Goal: Task Accomplishment & Management: Complete application form

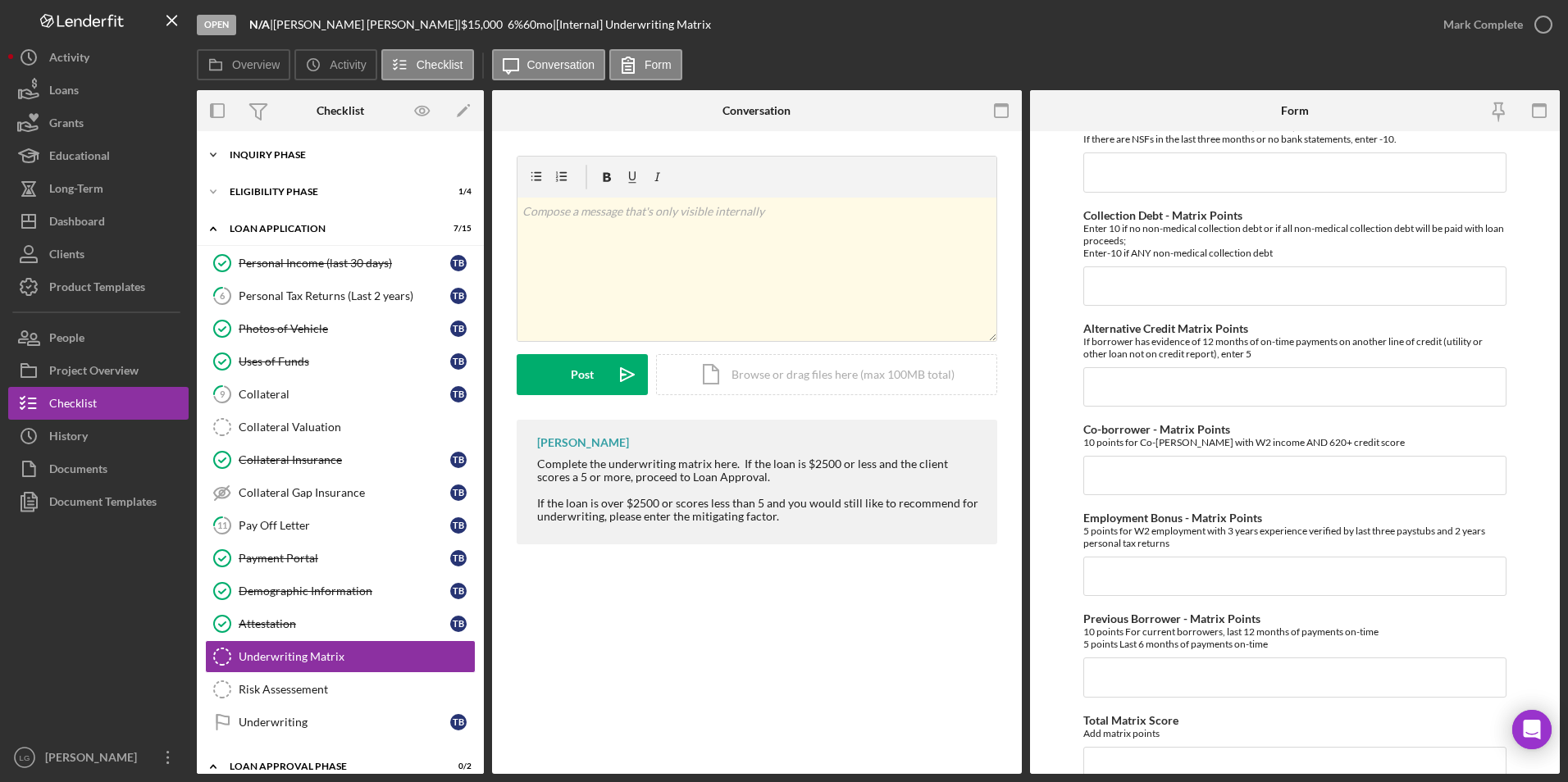
drag, startPoint x: 251, startPoint y: 153, endPoint x: 264, endPoint y: 156, distance: 13.3
click at [251, 153] on div "Inquiry Phase" at bounding box center [346, 155] width 234 height 10
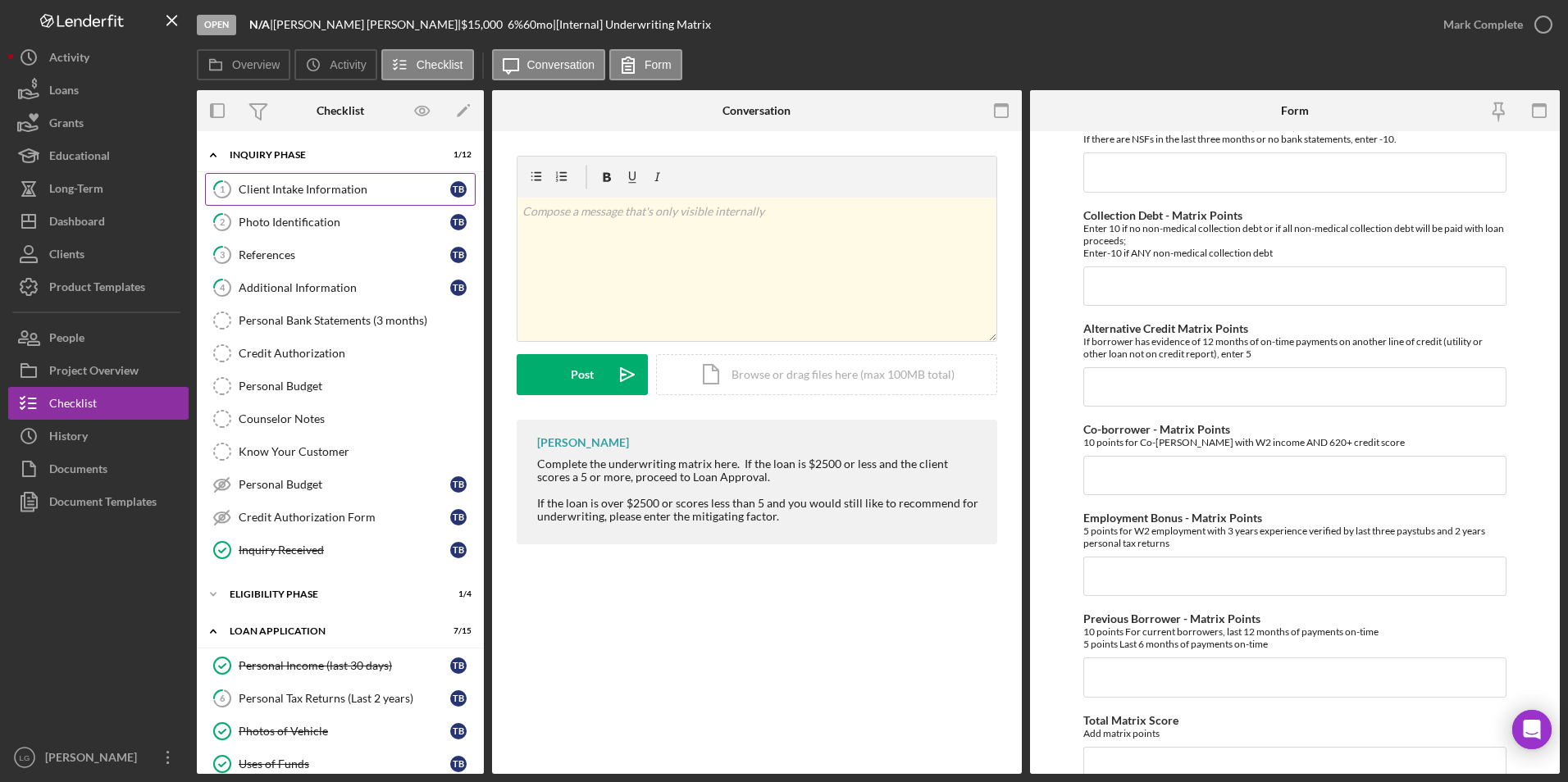
click at [340, 198] on link "1 Client Intake Information T B" at bounding box center [340, 189] width 270 height 33
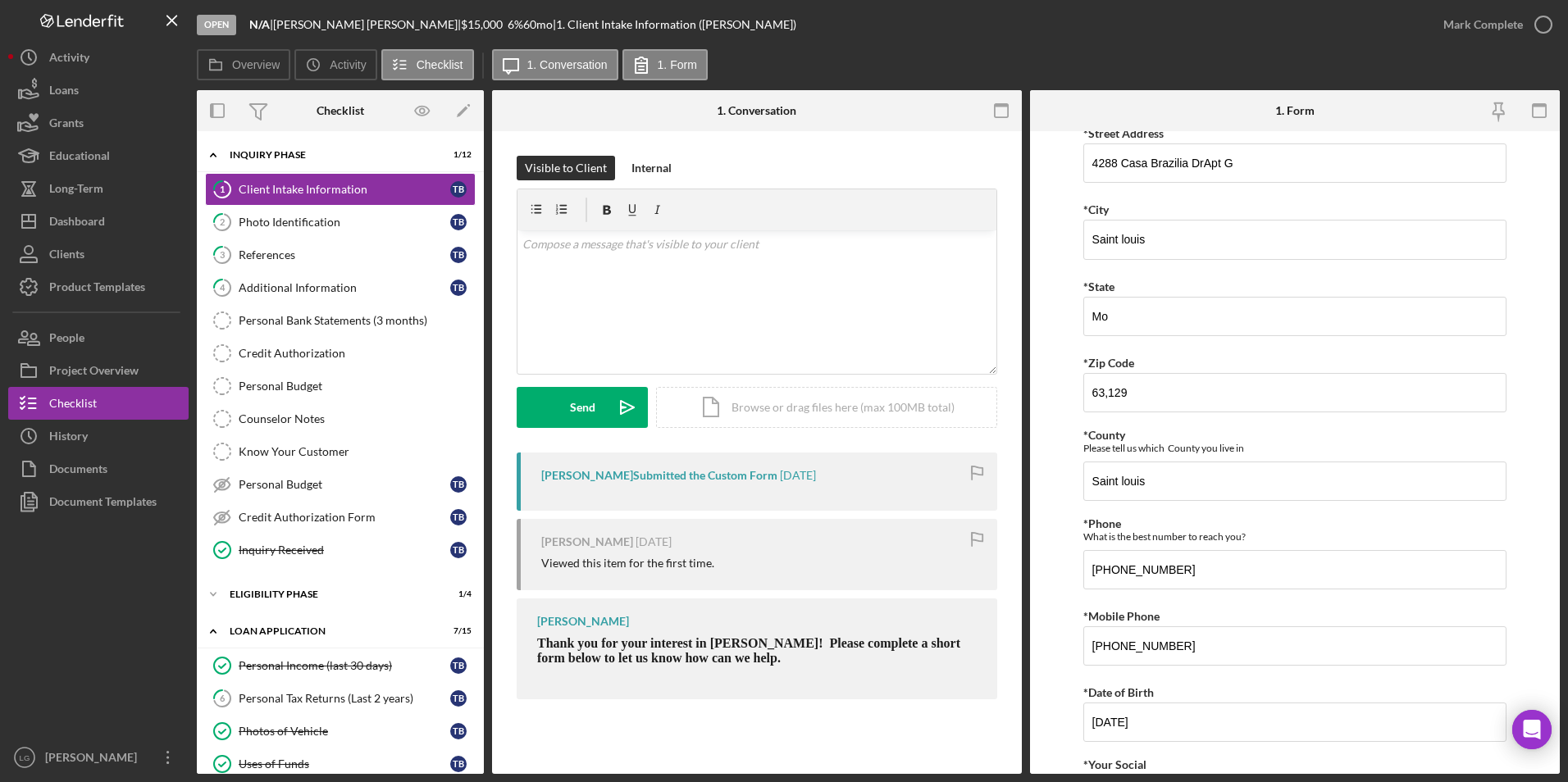
scroll to position [574, 0]
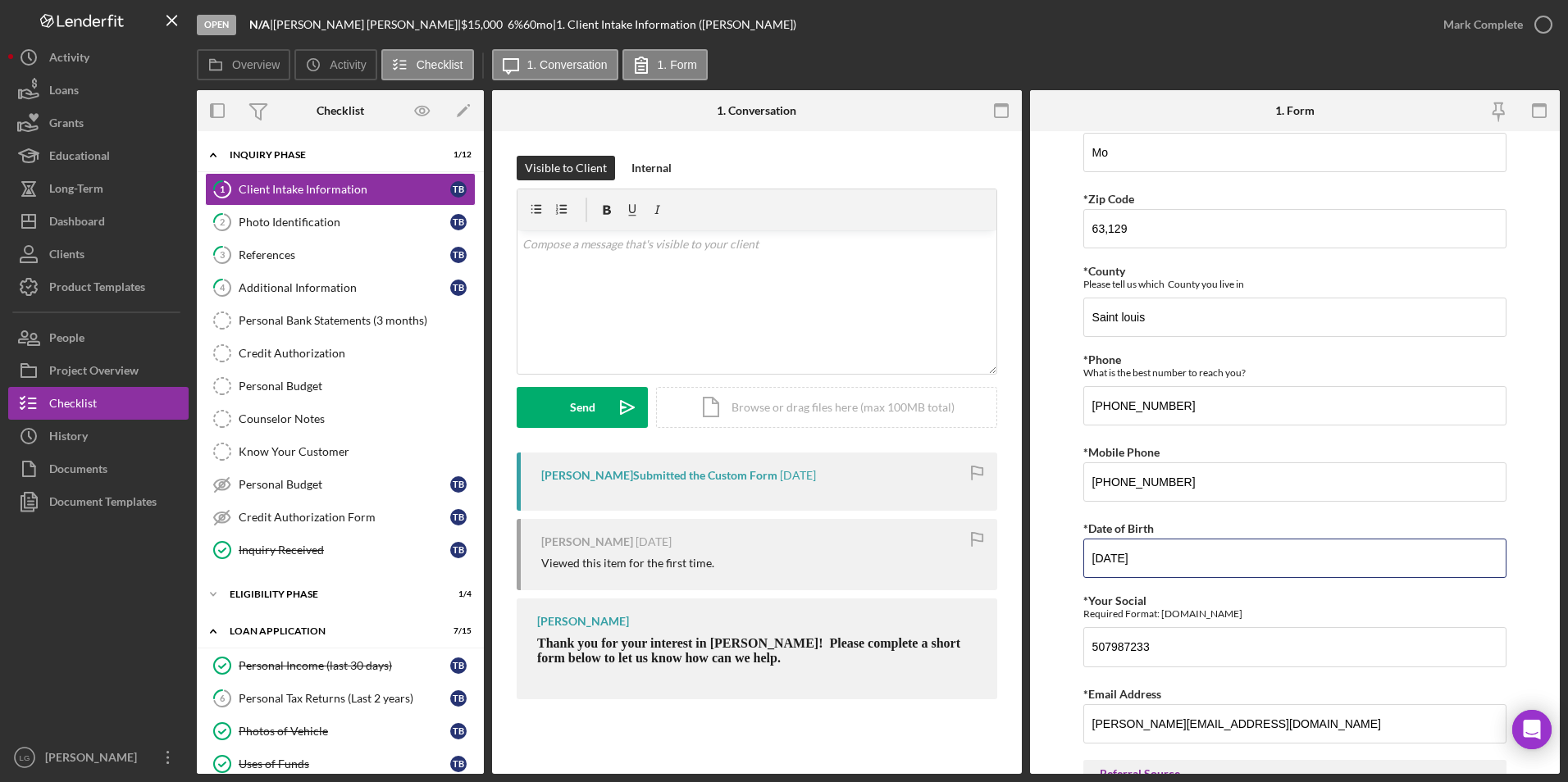
drag, startPoint x: 1153, startPoint y: 558, endPoint x: 1079, endPoint y: 551, distance: 74.3
click at [1079, 551] on form "Justine PETERSEN Customer Intake Form Application Date Title Mr. Ms. Other *Fir…" at bounding box center [1294, 452] width 530 height 643
click at [1048, 641] on form "Justine PETERSEN Customer Intake Form Application Date Title Mr. Ms. Other *Fir…" at bounding box center [1294, 452] width 530 height 643
drag, startPoint x: 1101, startPoint y: 643, endPoint x: 1171, endPoint y: 656, distance: 71.2
click at [1171, 656] on input "507987233" at bounding box center [1295, 647] width 424 height 39
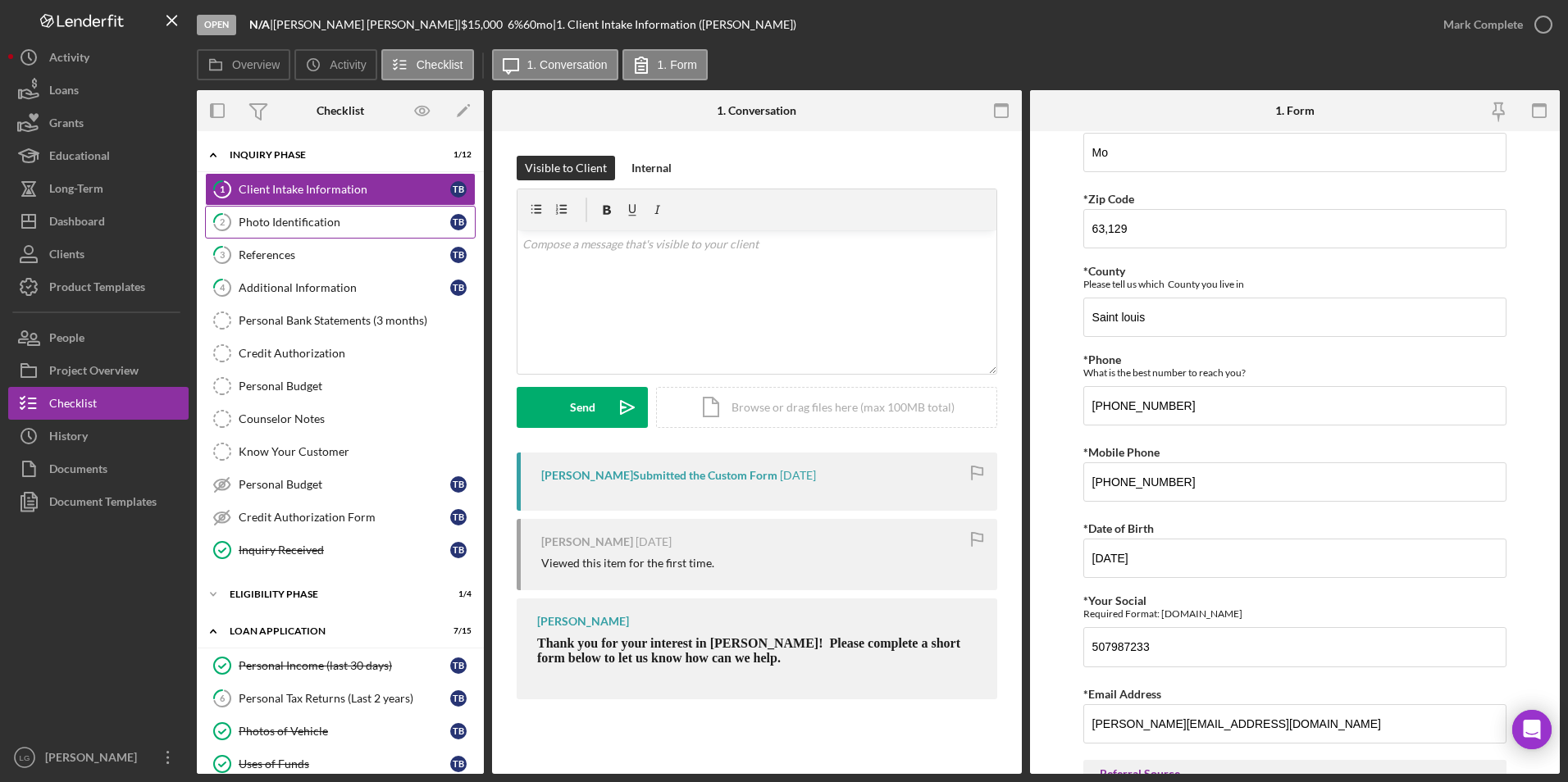
click at [353, 228] on div "Photo Identification" at bounding box center [344, 222] width 212 height 13
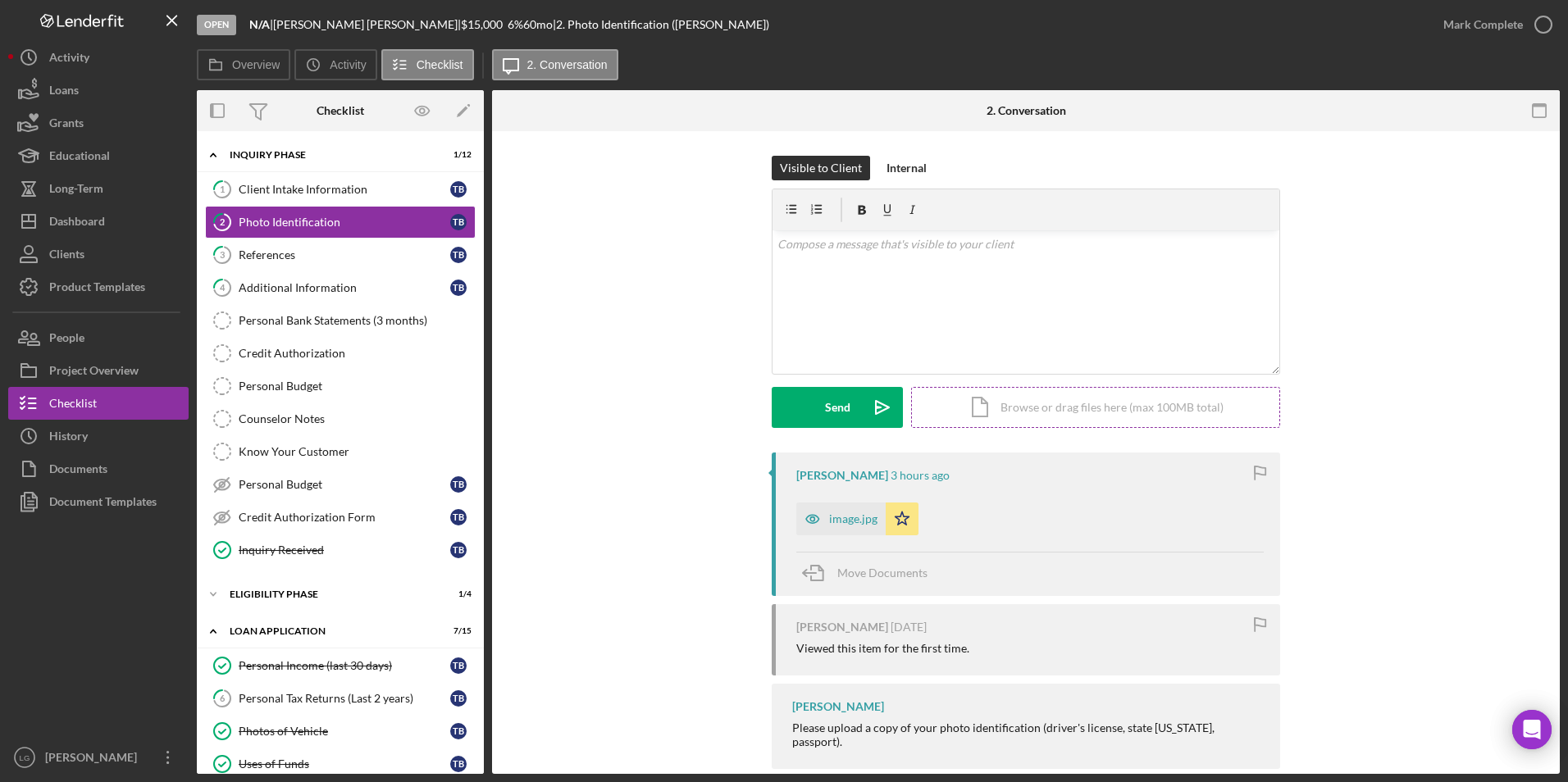
scroll to position [25, 0]
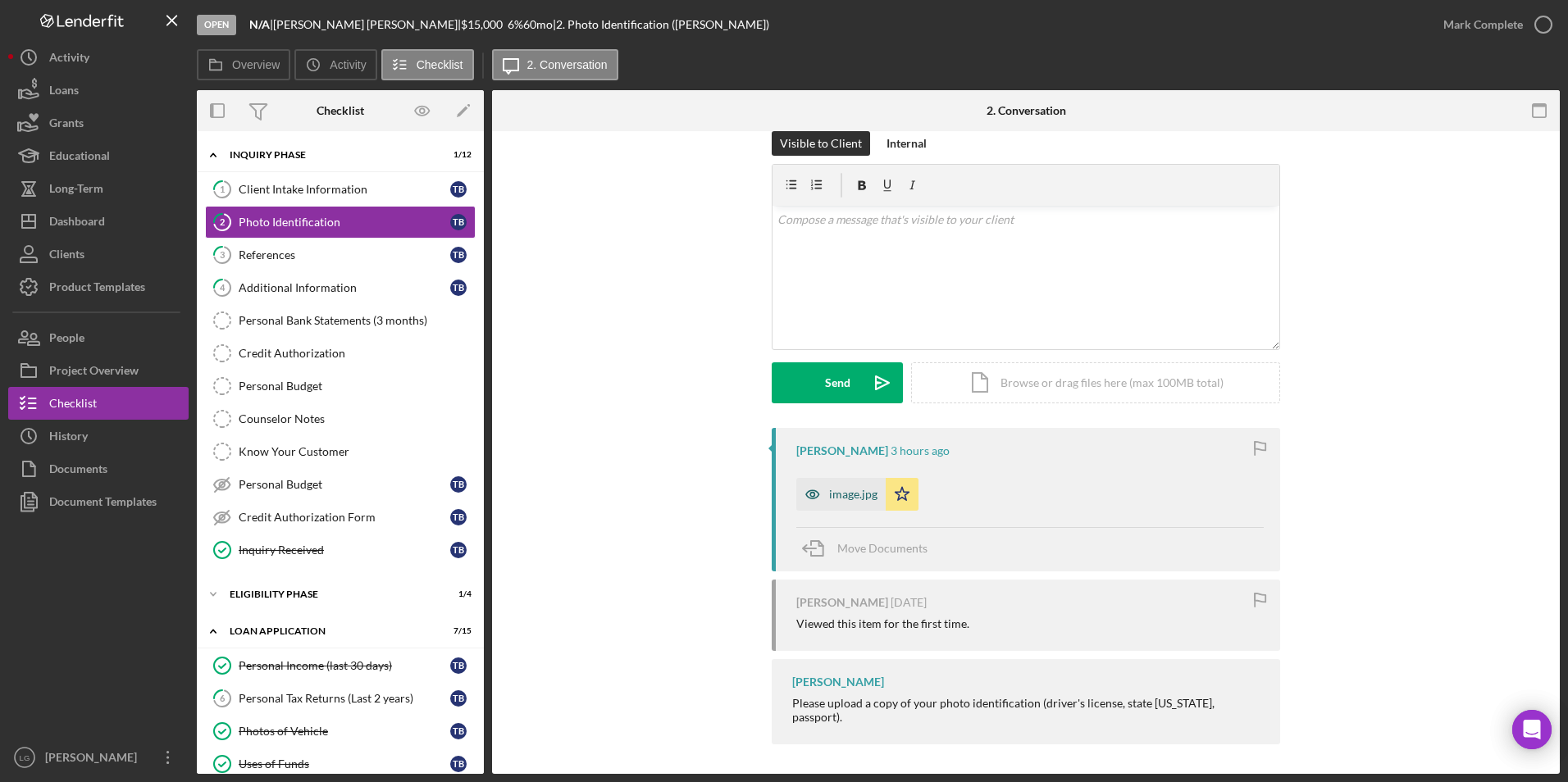
click at [833, 495] on div "image.jpg" at bounding box center [853, 494] width 48 height 13
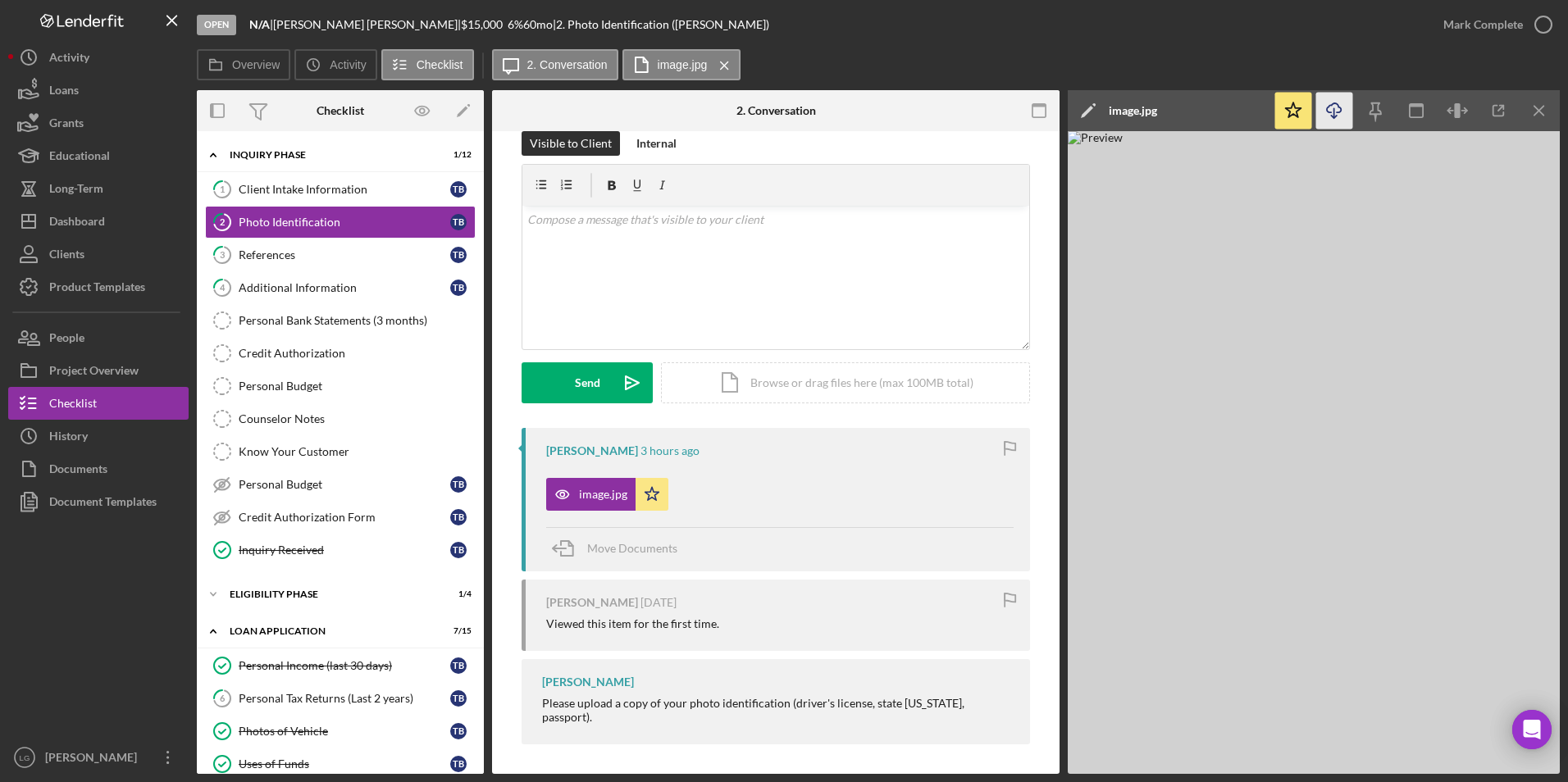
click at [1338, 117] on icon "Icon/Download" at bounding box center [1334, 110] width 37 height 37
click at [316, 184] on div "Client Intake Information" at bounding box center [344, 189] width 212 height 13
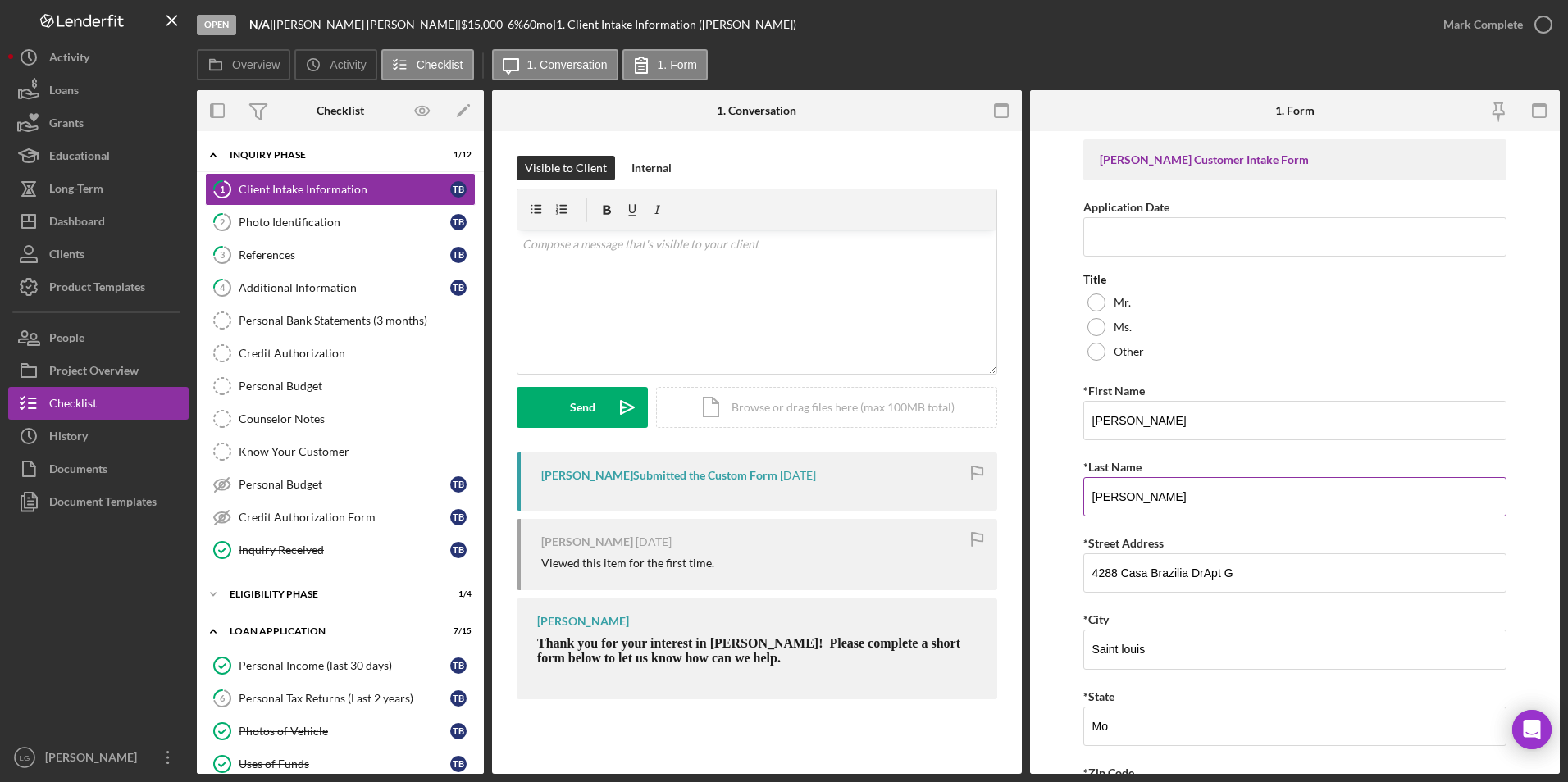
scroll to position [246, 0]
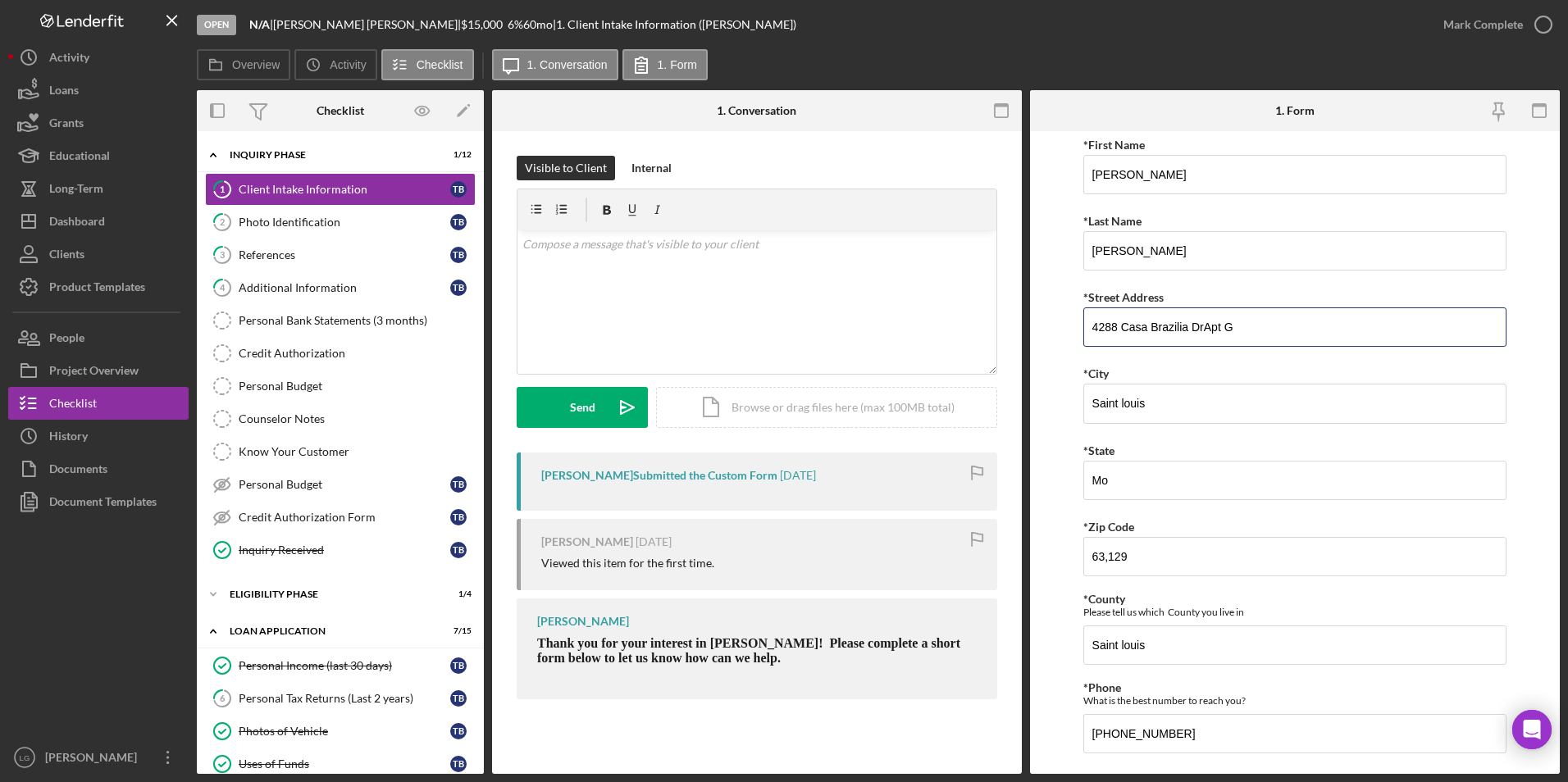
drag, startPoint x: 1248, startPoint y: 326, endPoint x: 1070, endPoint y: 313, distance: 178.5
click at [1070, 313] on form "Justine PETERSEN Customer Intake Form Application Date Title Mr. Ms. Other *Fir…" at bounding box center [1294, 452] width 530 height 643
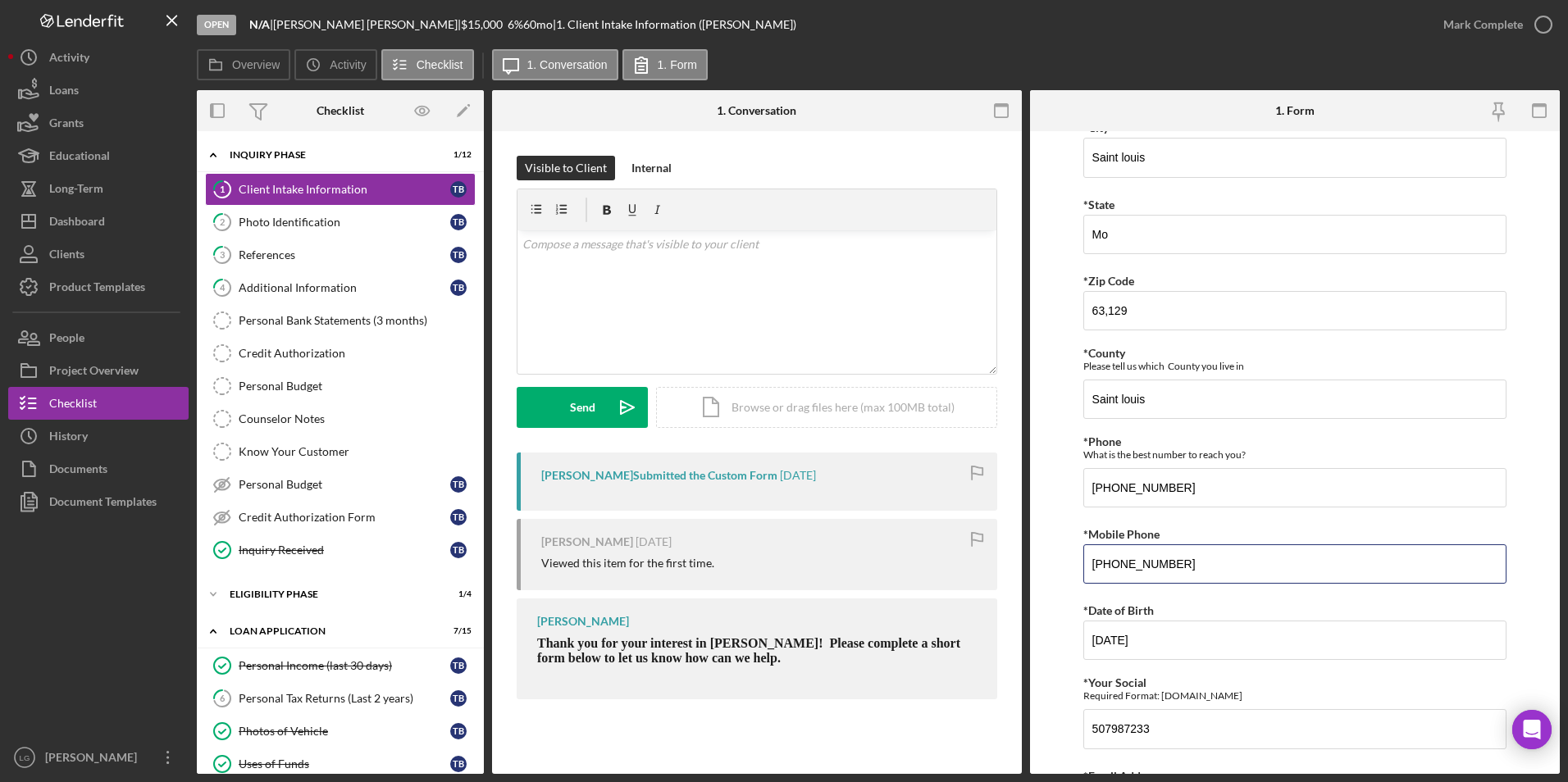
drag, startPoint x: 1195, startPoint y: 562, endPoint x: 1060, endPoint y: 559, distance: 135.0
click at [1060, 559] on form "Justine PETERSEN Customer Intake Form Application Date Title Mr. Ms. Other *Fir…" at bounding box center [1294, 452] width 530 height 643
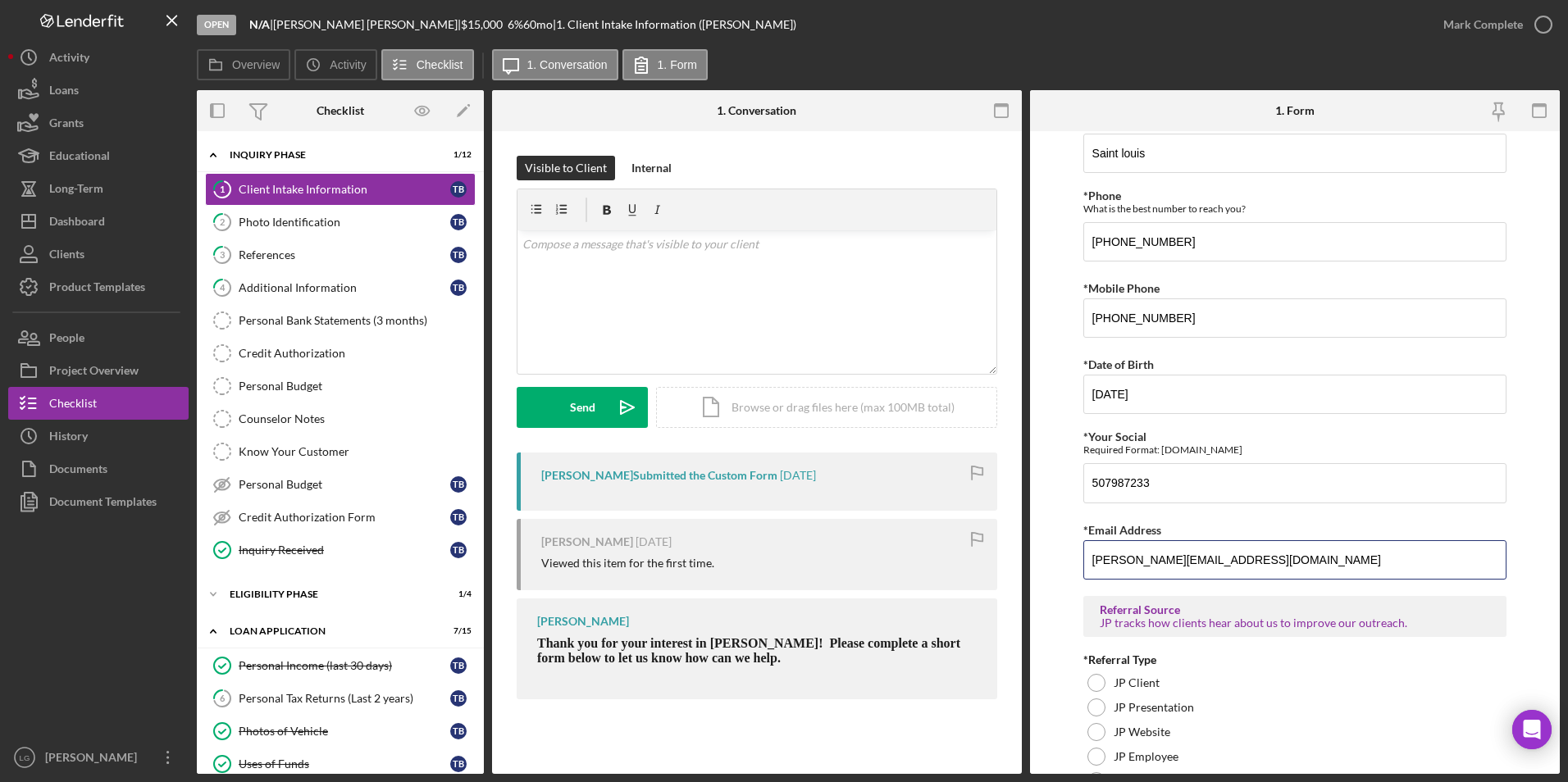
drag, startPoint x: 1280, startPoint y: 564, endPoint x: 1082, endPoint y: 553, distance: 198.3
click at [1036, 562] on form "Justine PETERSEN Customer Intake Form Application Date Title Mr. Ms. Other *Fir…" at bounding box center [1294, 452] width 530 height 643
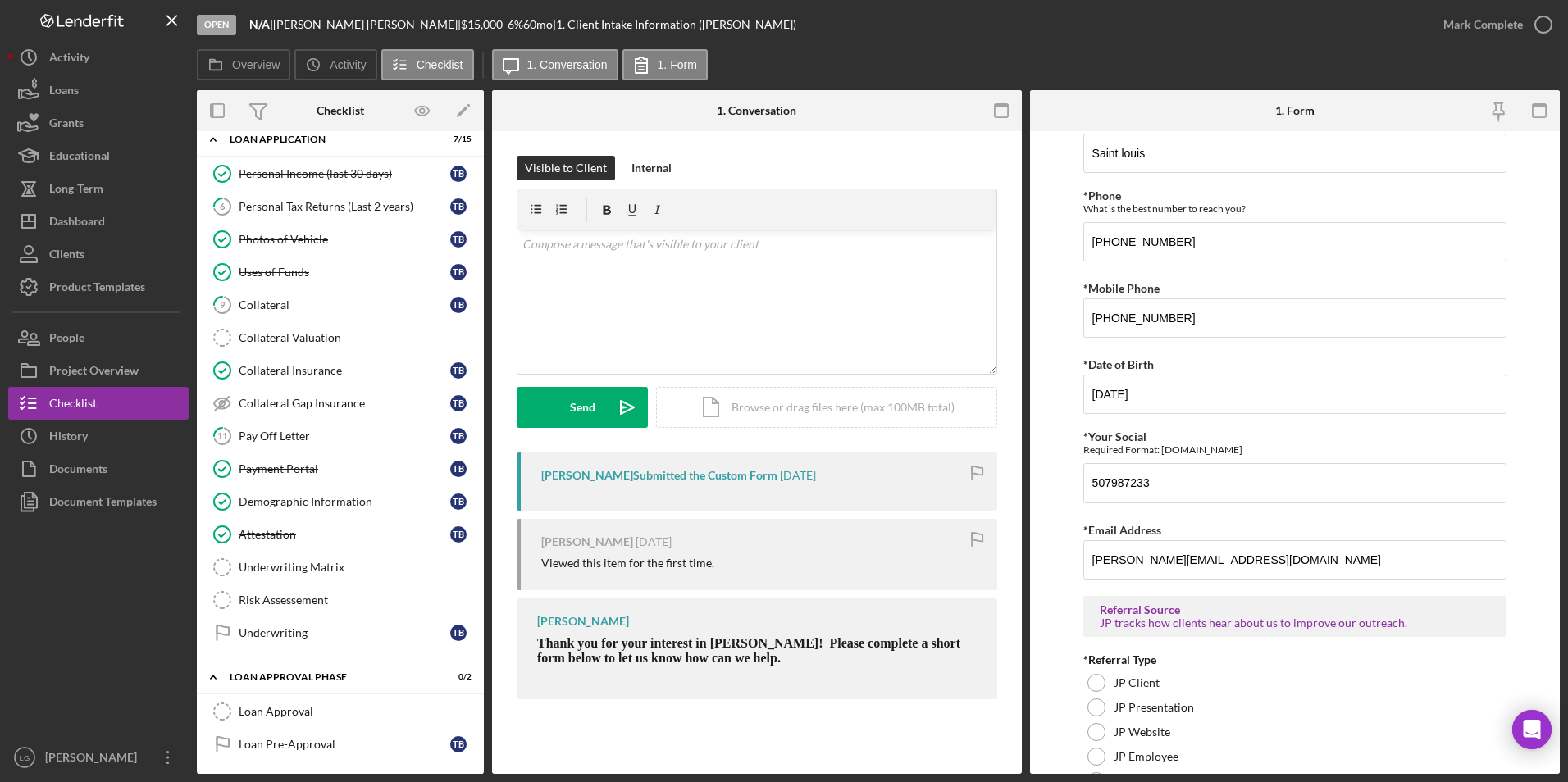
drag, startPoint x: 92, startPoint y: 613, endPoint x: 506, endPoint y: 612, distance: 414.0
click at [91, 613] on div at bounding box center [99, 629] width 180 height 223
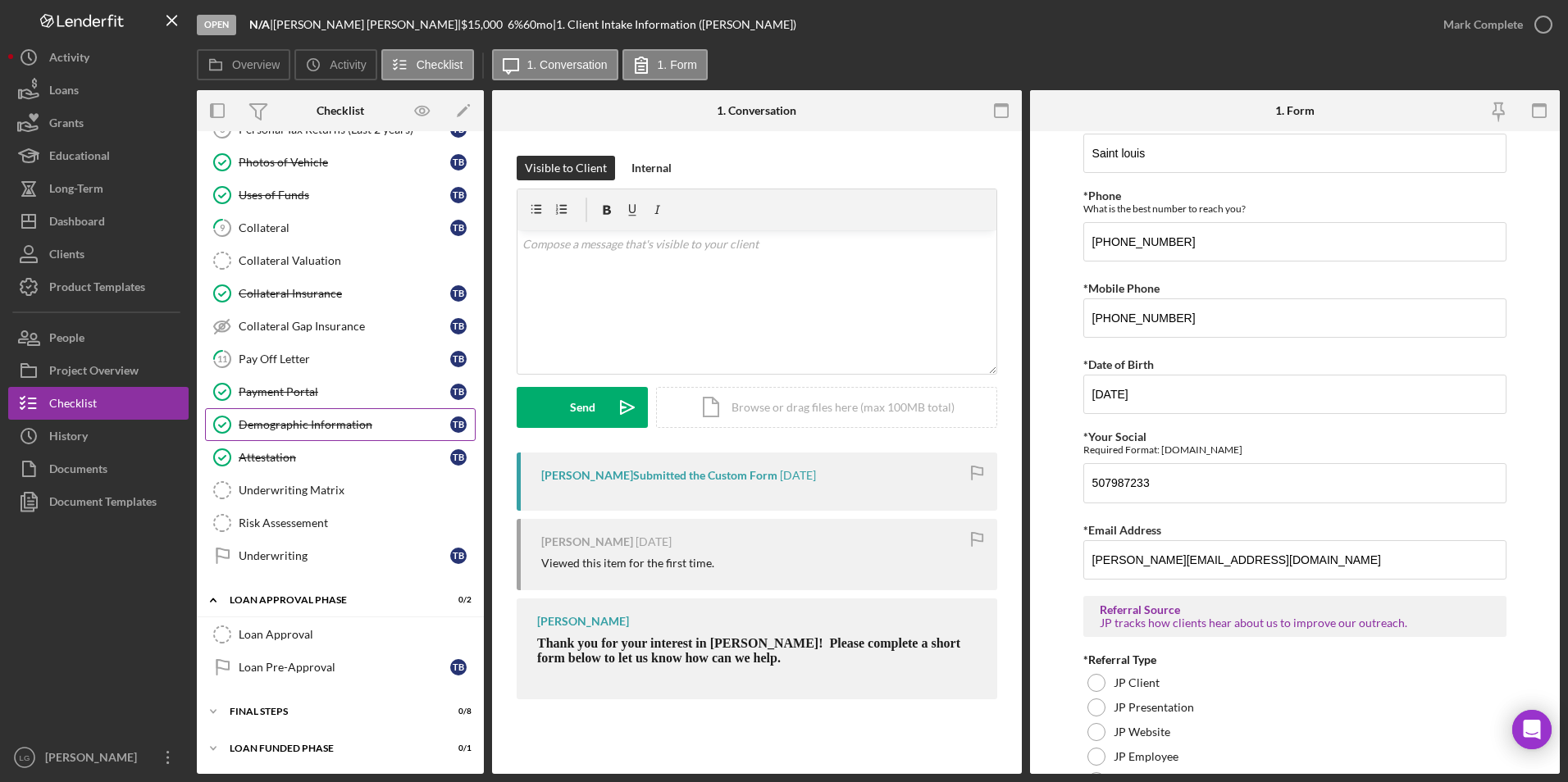
click at [272, 431] on div "Demographic Information" at bounding box center [344, 424] width 212 height 13
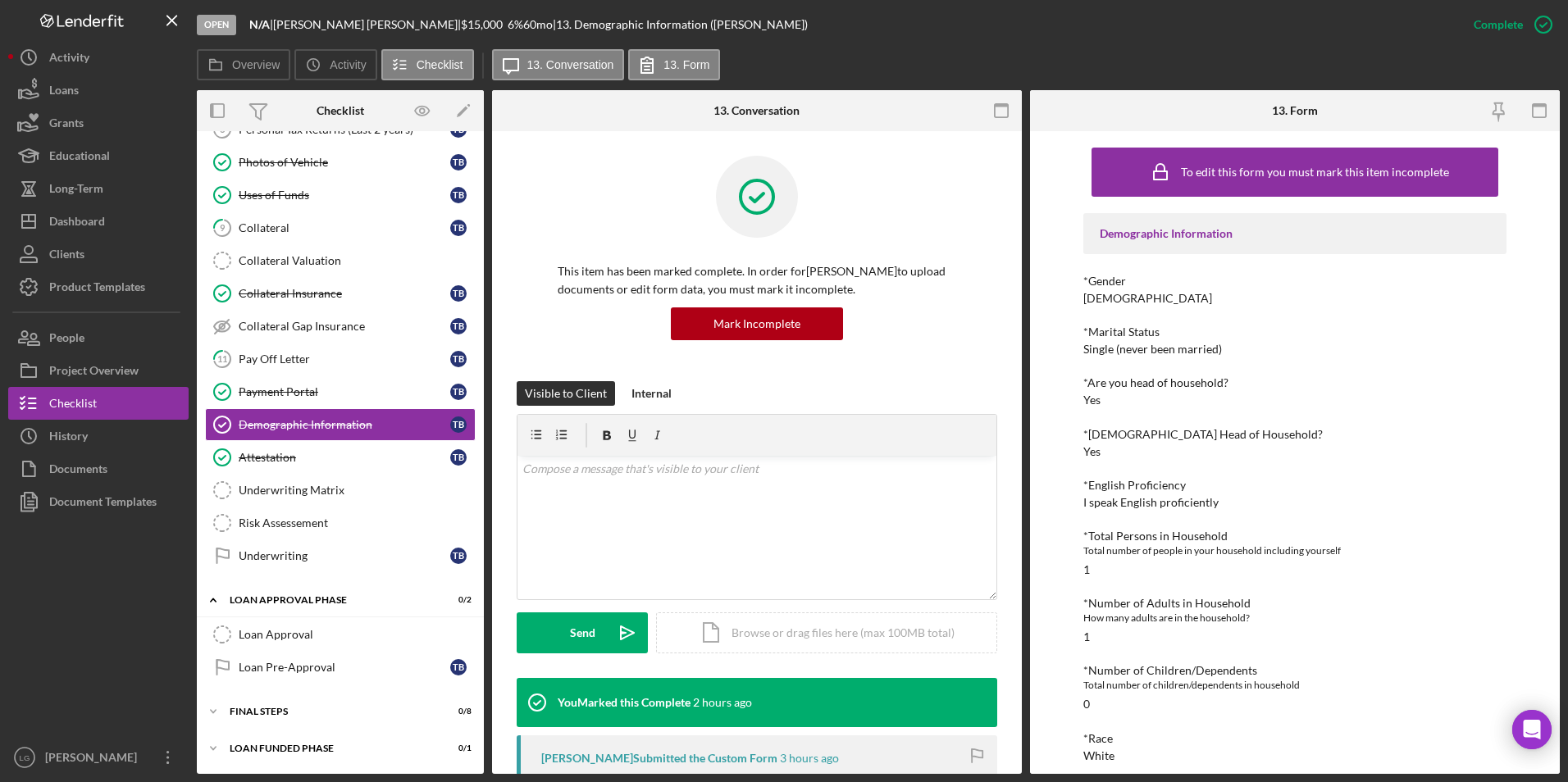
scroll to position [246, 0]
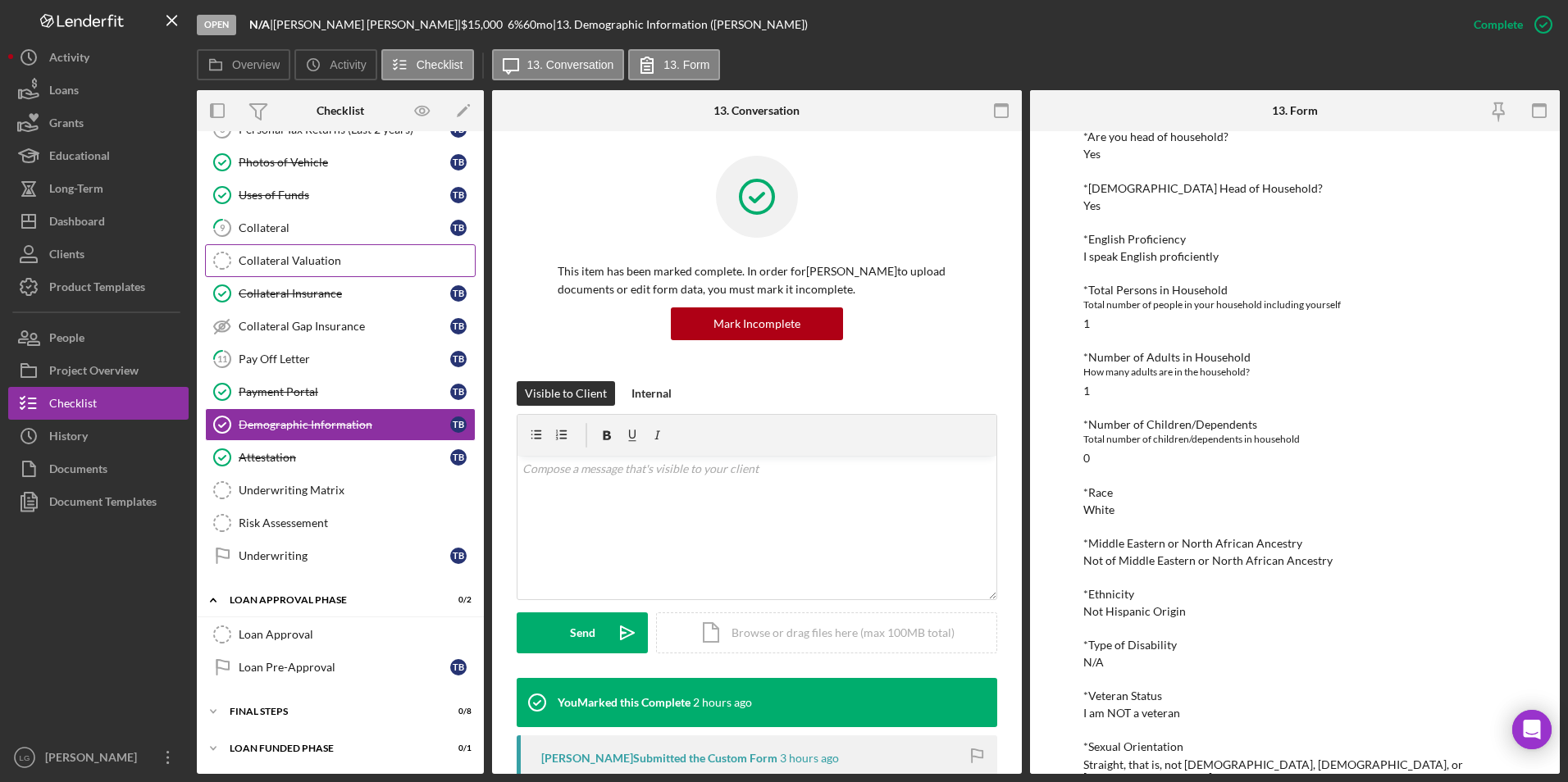
drag, startPoint x: 306, startPoint y: 258, endPoint x: 317, endPoint y: 259, distance: 11.0
click at [306, 258] on div "Collateral Valuation" at bounding box center [357, 260] width 236 height 13
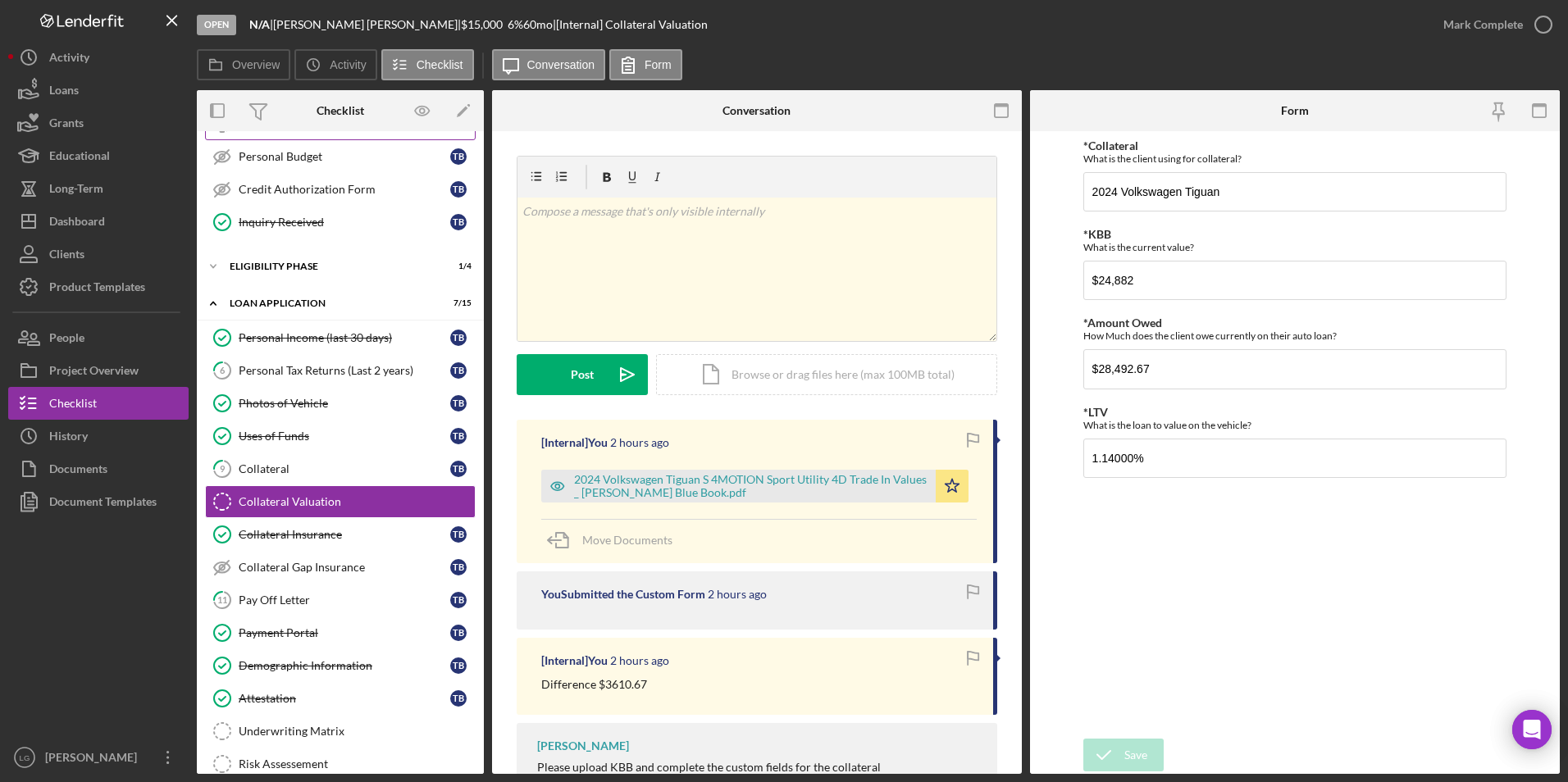
scroll to position [569, 0]
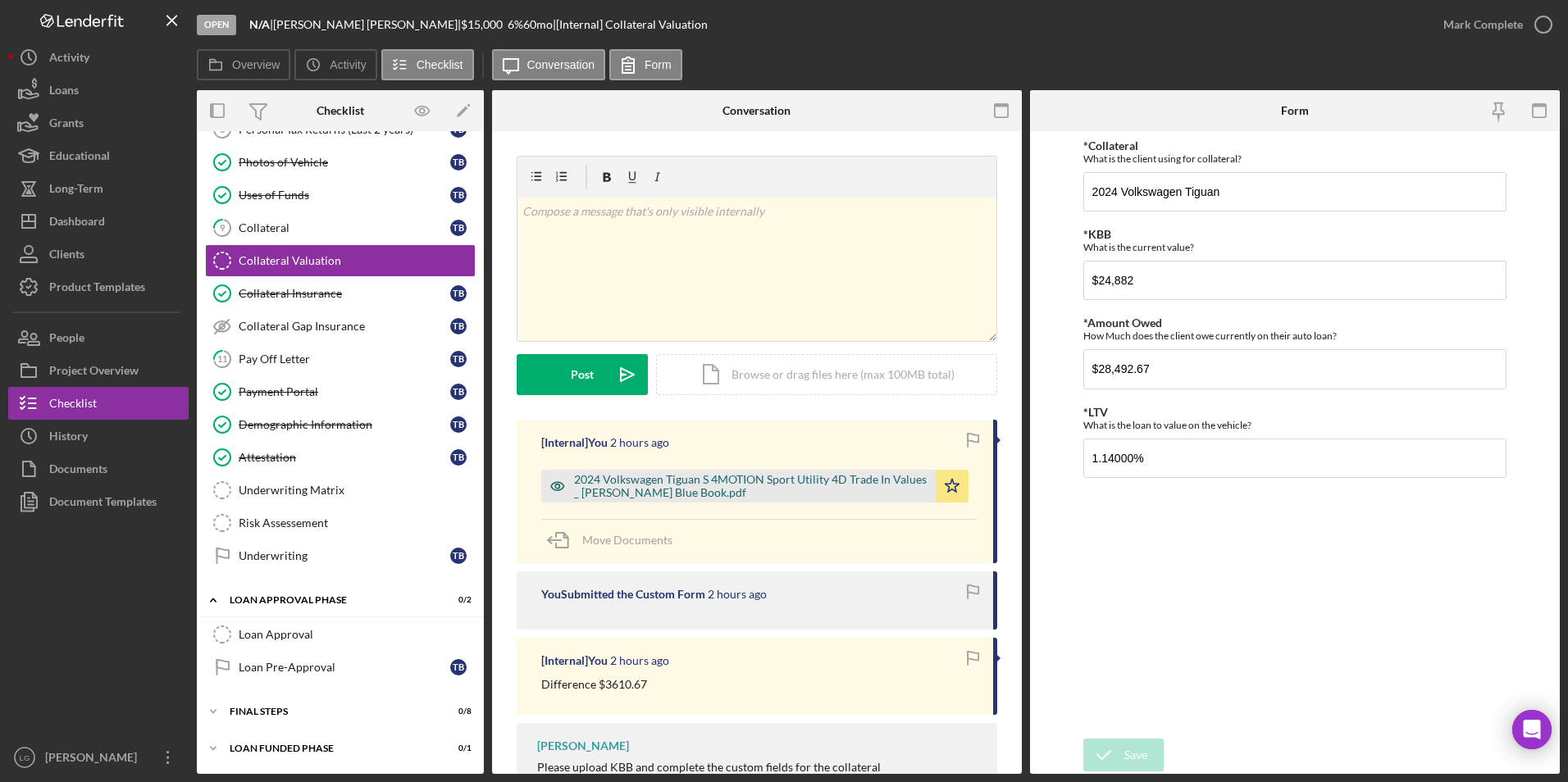
click at [616, 493] on div "2024 Volkswagen Tiguan S 4MOTION Sport Utility 4D Trade In Values _ Kelley Blue…" at bounding box center [751, 485] width 354 height 26
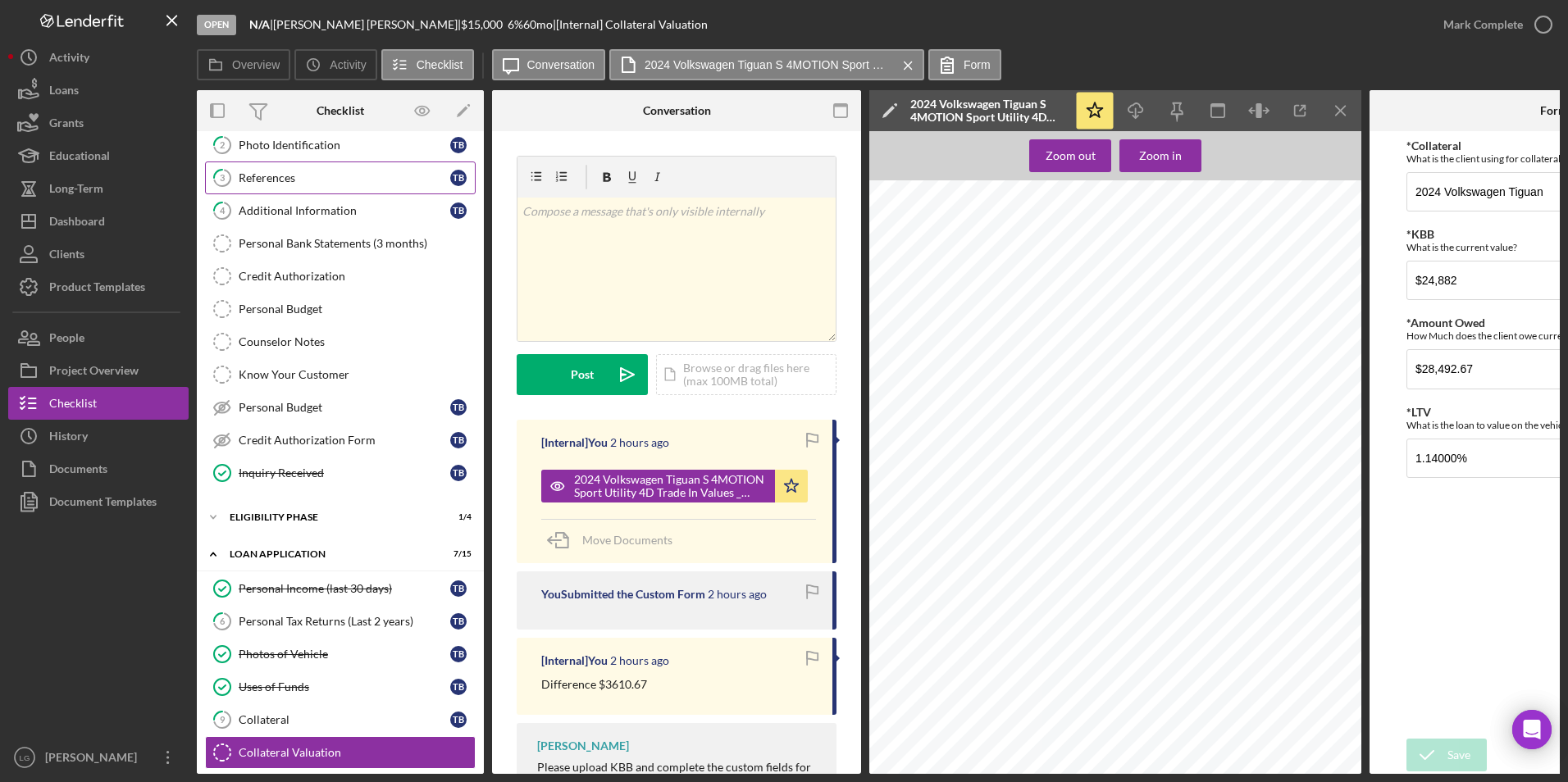
scroll to position [0, 0]
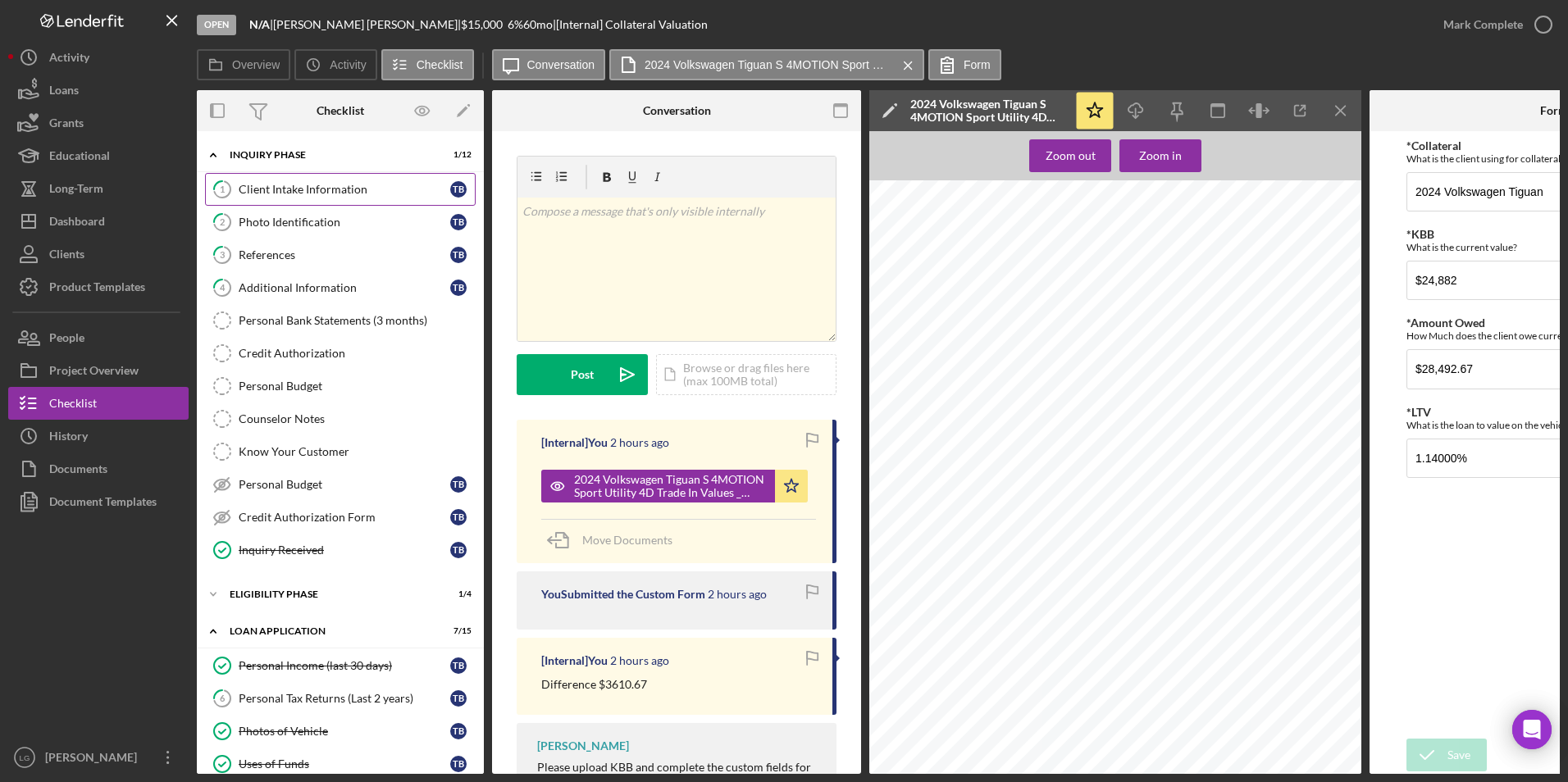
click at [348, 190] on div "Client Intake Information" at bounding box center [344, 189] width 212 height 13
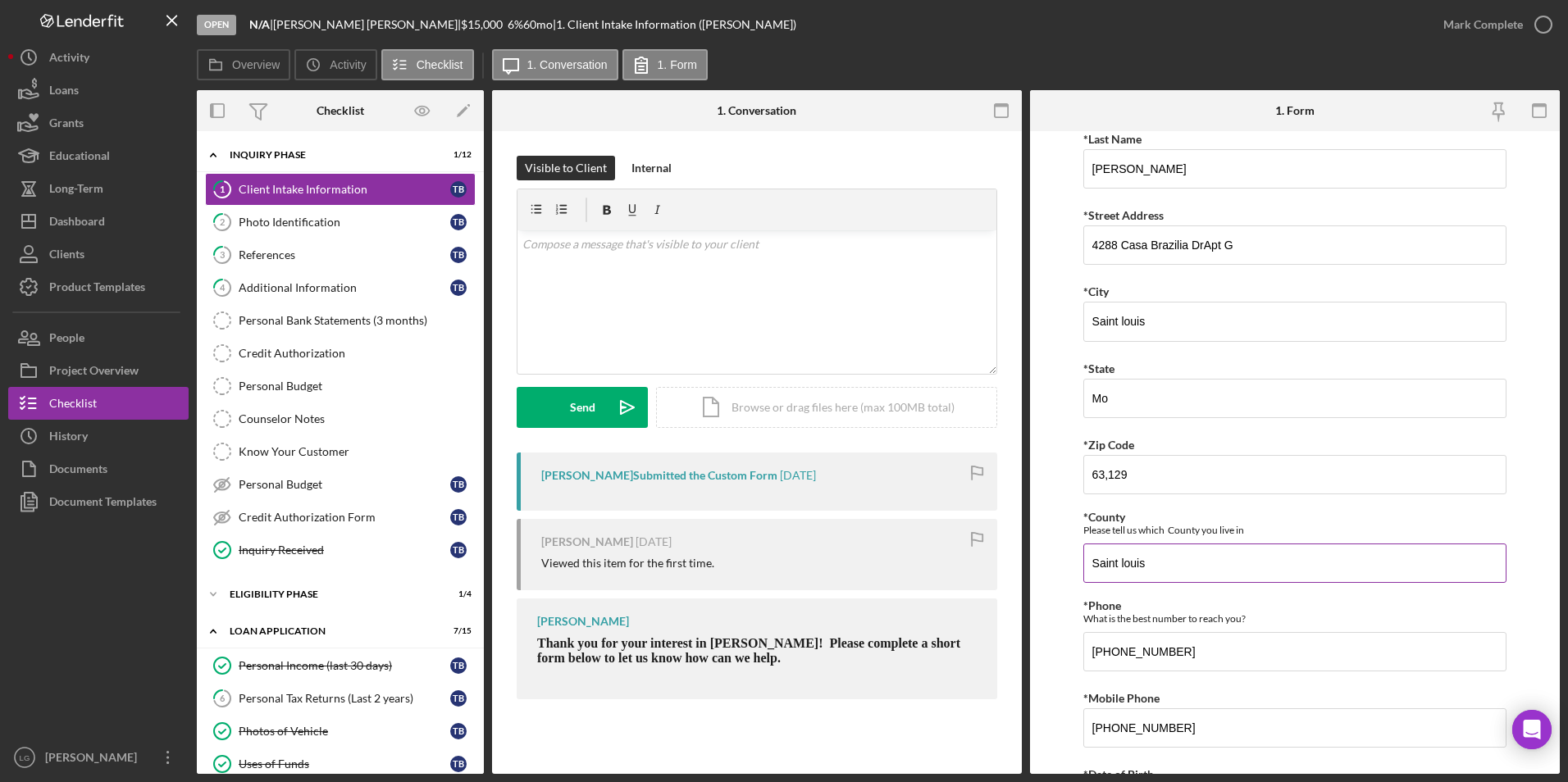
scroll to position [574, 0]
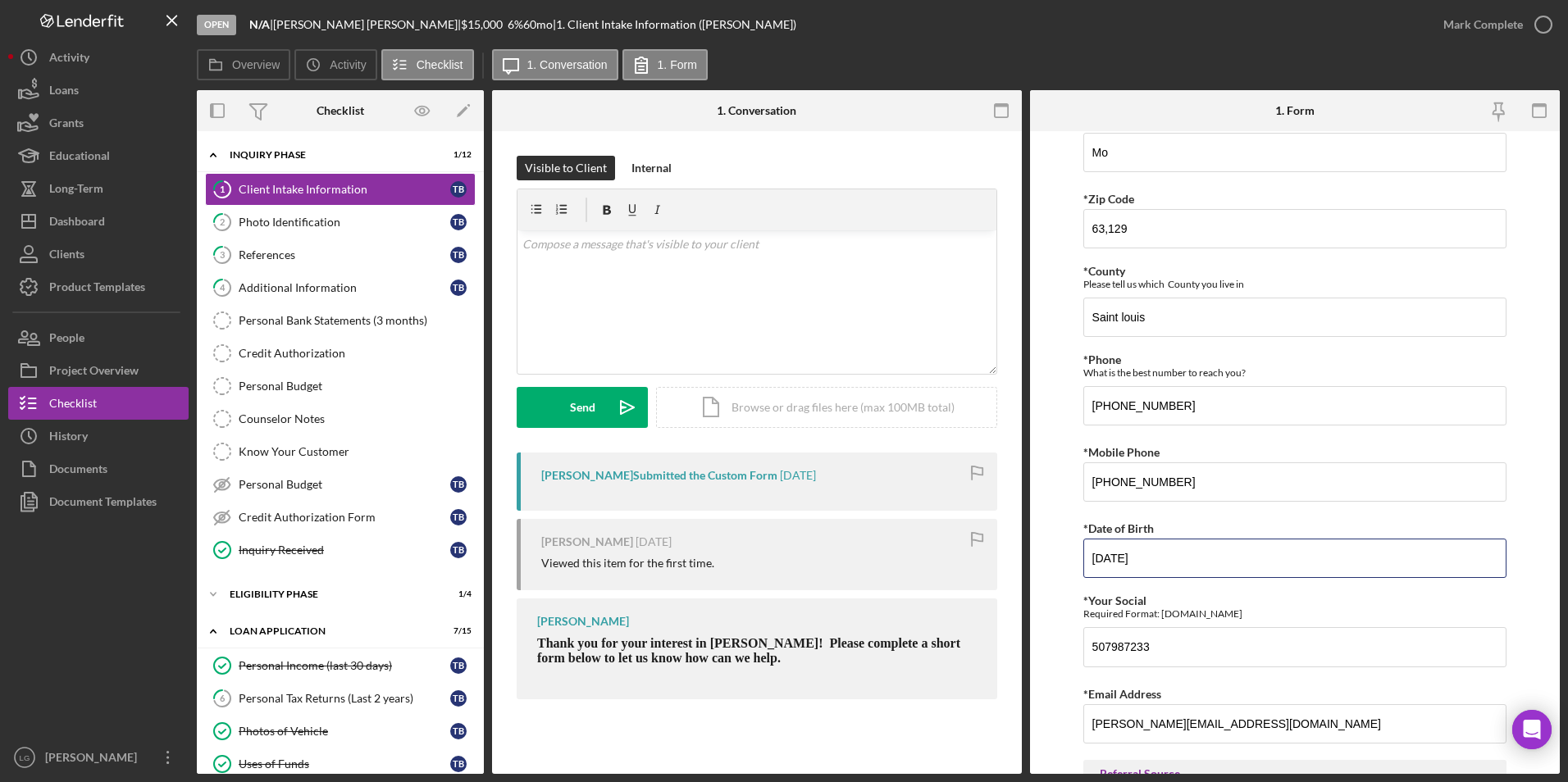
drag, startPoint x: 1156, startPoint y: 547, endPoint x: 1077, endPoint y: 555, distance: 79.4
click at [1077, 555] on form "Justine PETERSEN Customer Intake Form Application Date Title Mr. Ms. Other *Fir…" at bounding box center [1294, 452] width 530 height 643
drag, startPoint x: 1166, startPoint y: 643, endPoint x: 1097, endPoint y: 645, distance: 69.0
click at [1071, 645] on form "Justine PETERSEN Customer Intake Form Application Date Title Mr. Ms. Other *Fir…" at bounding box center [1294, 452] width 530 height 643
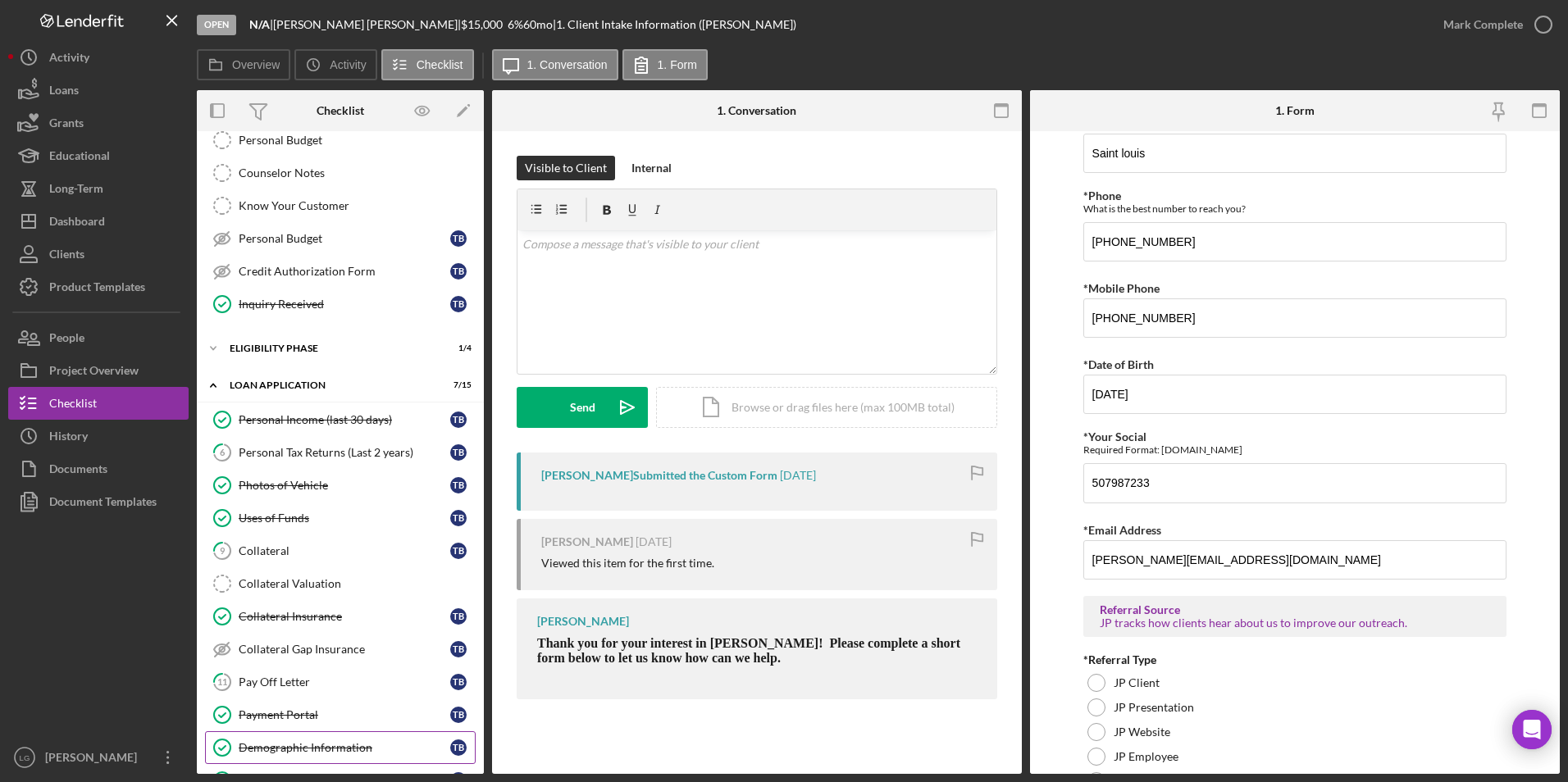
scroll to position [492, 0]
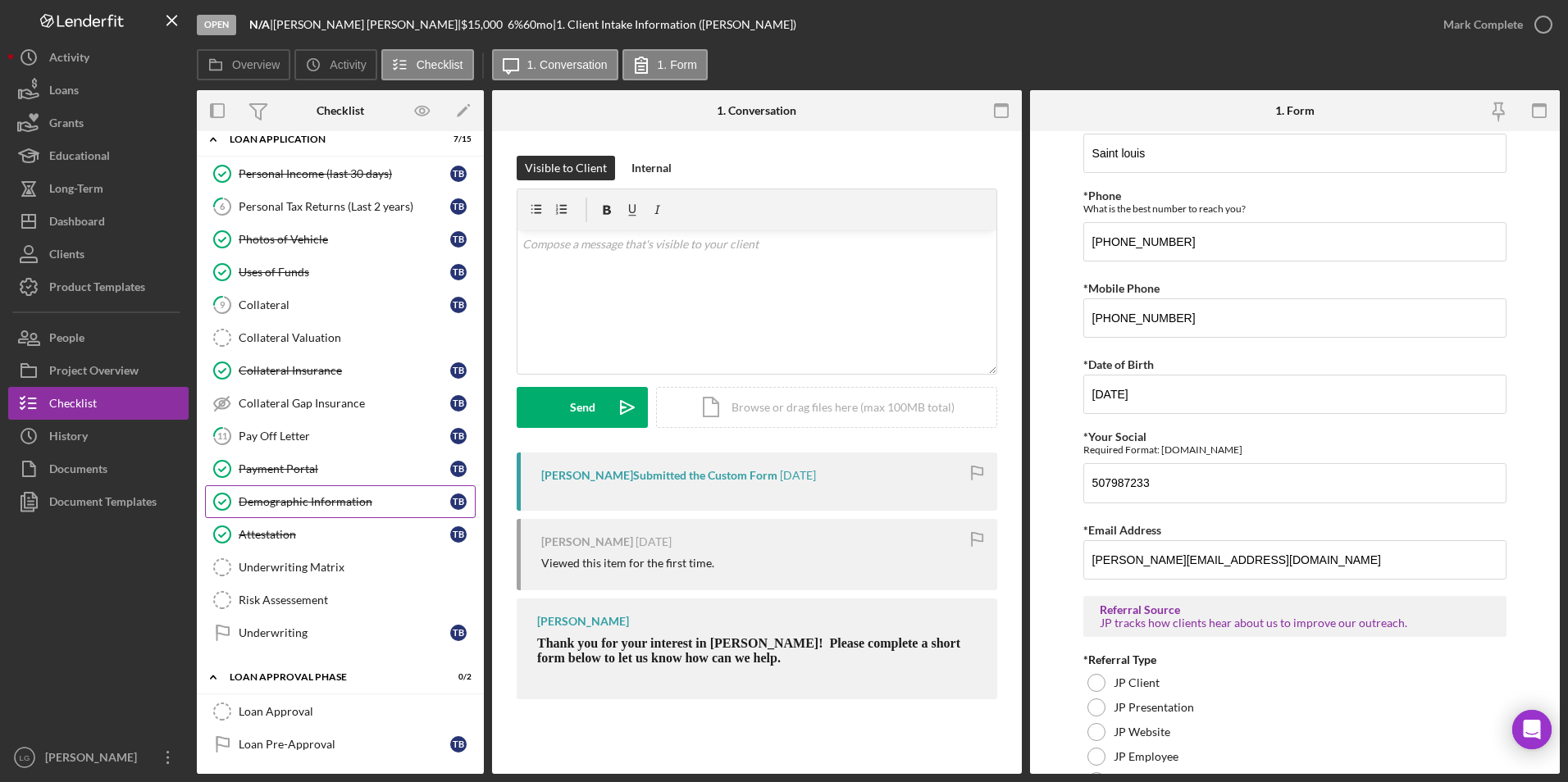
click at [260, 513] on link "Demographic Information Demographic Information T B" at bounding box center [340, 502] width 270 height 33
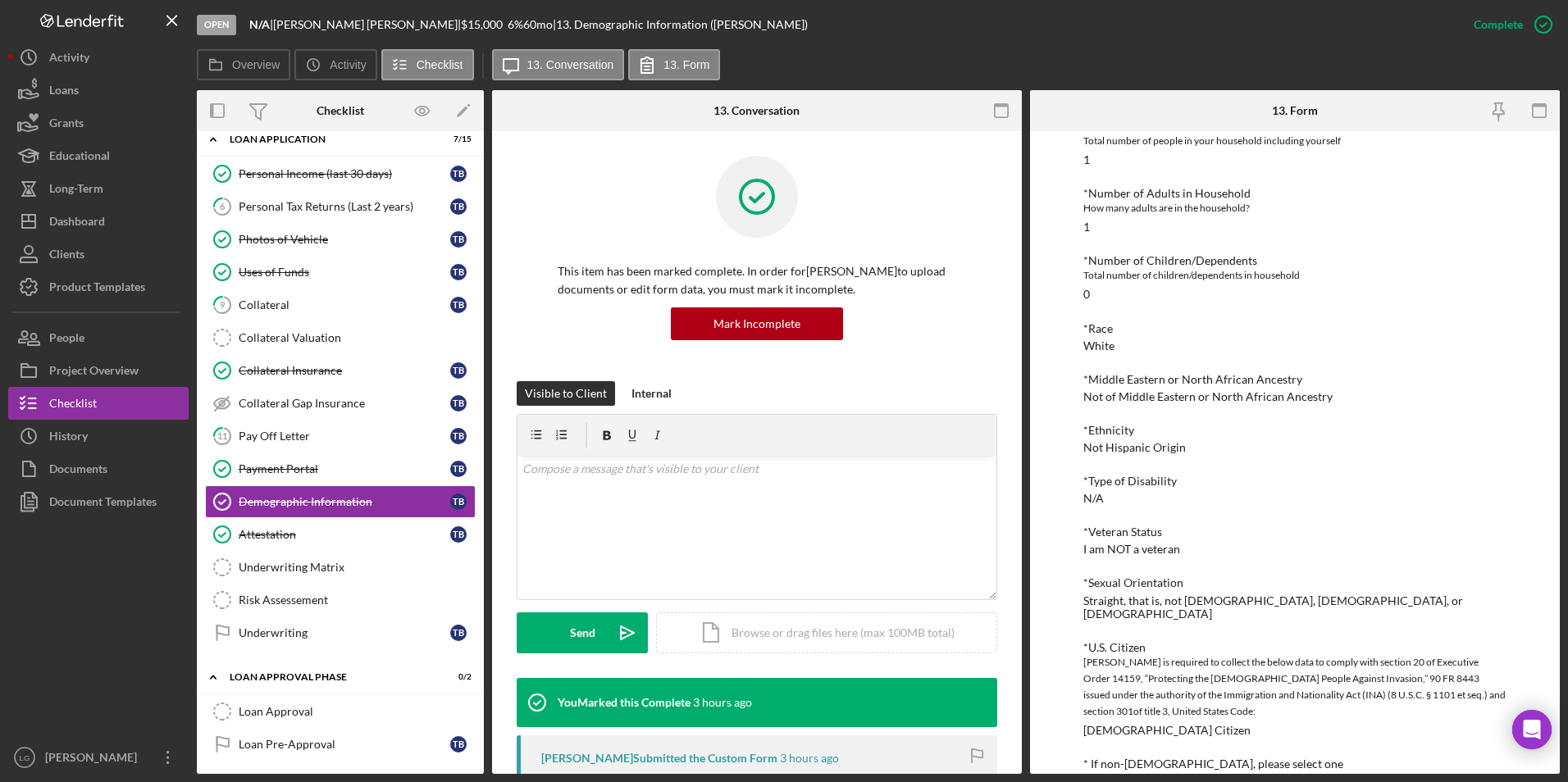
scroll to position [492, 0]
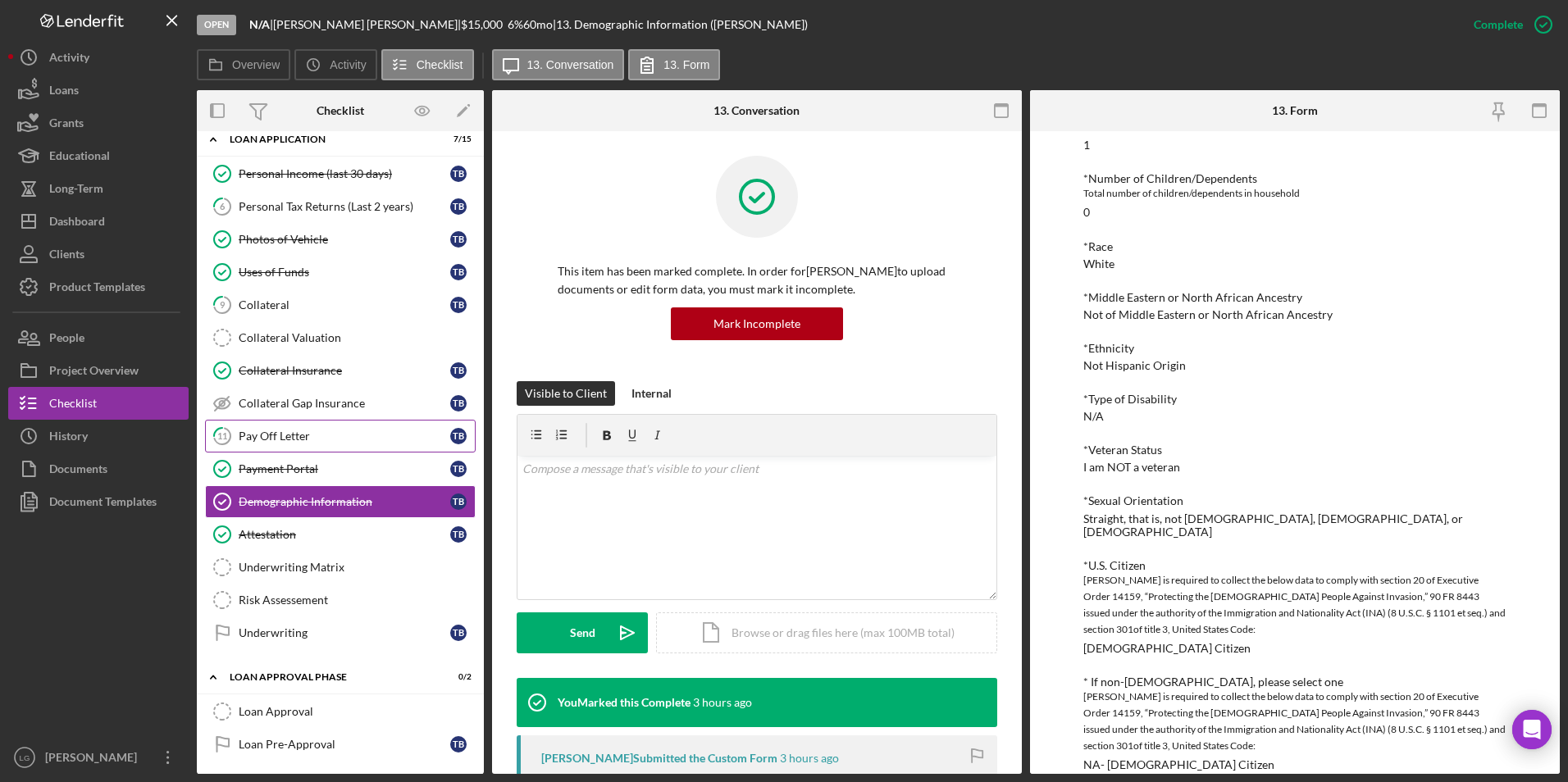
click at [345, 434] on div "Pay Off Letter" at bounding box center [344, 435] width 212 height 13
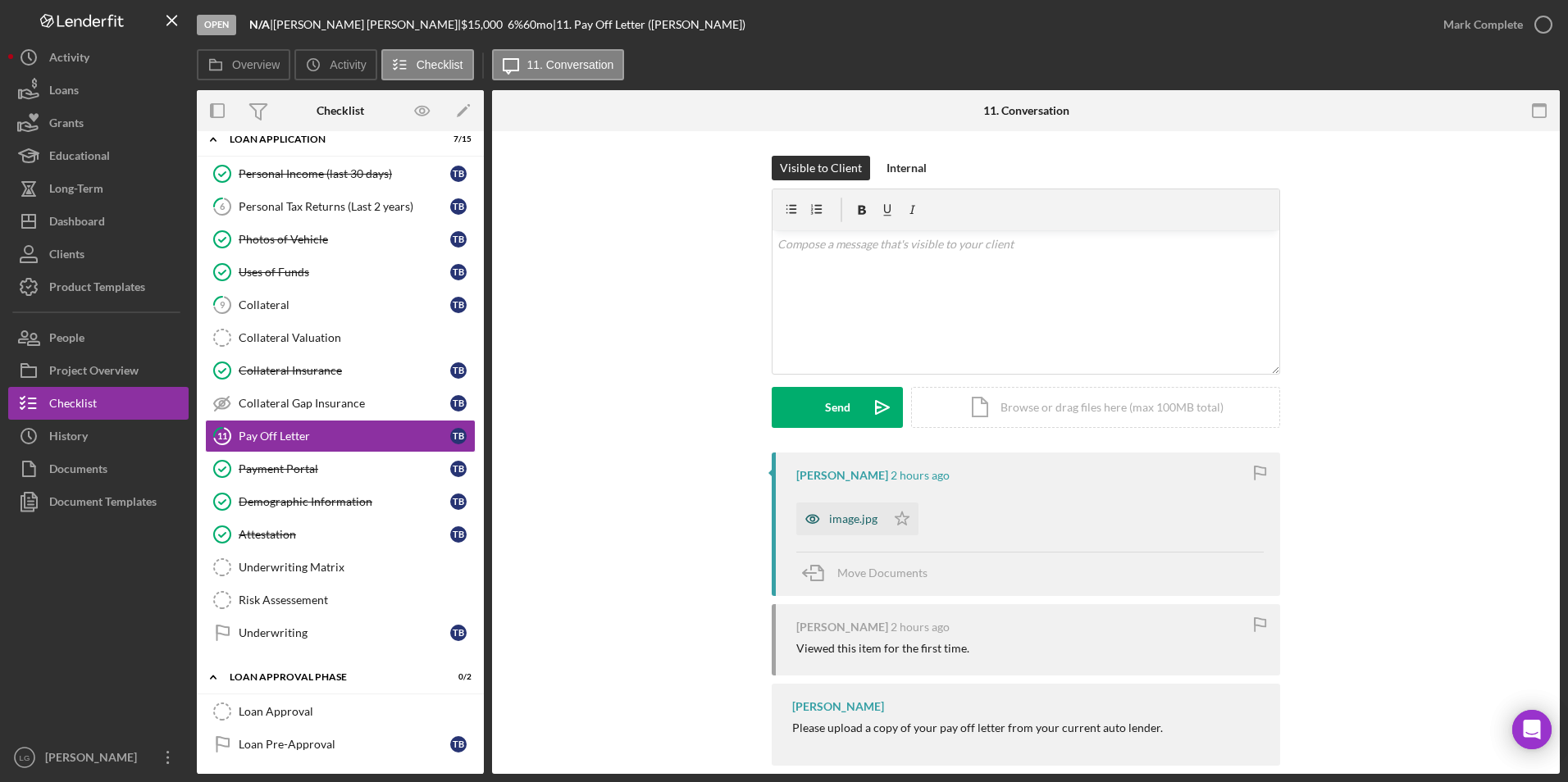
click at [822, 518] on icon "button" at bounding box center [812, 518] width 33 height 33
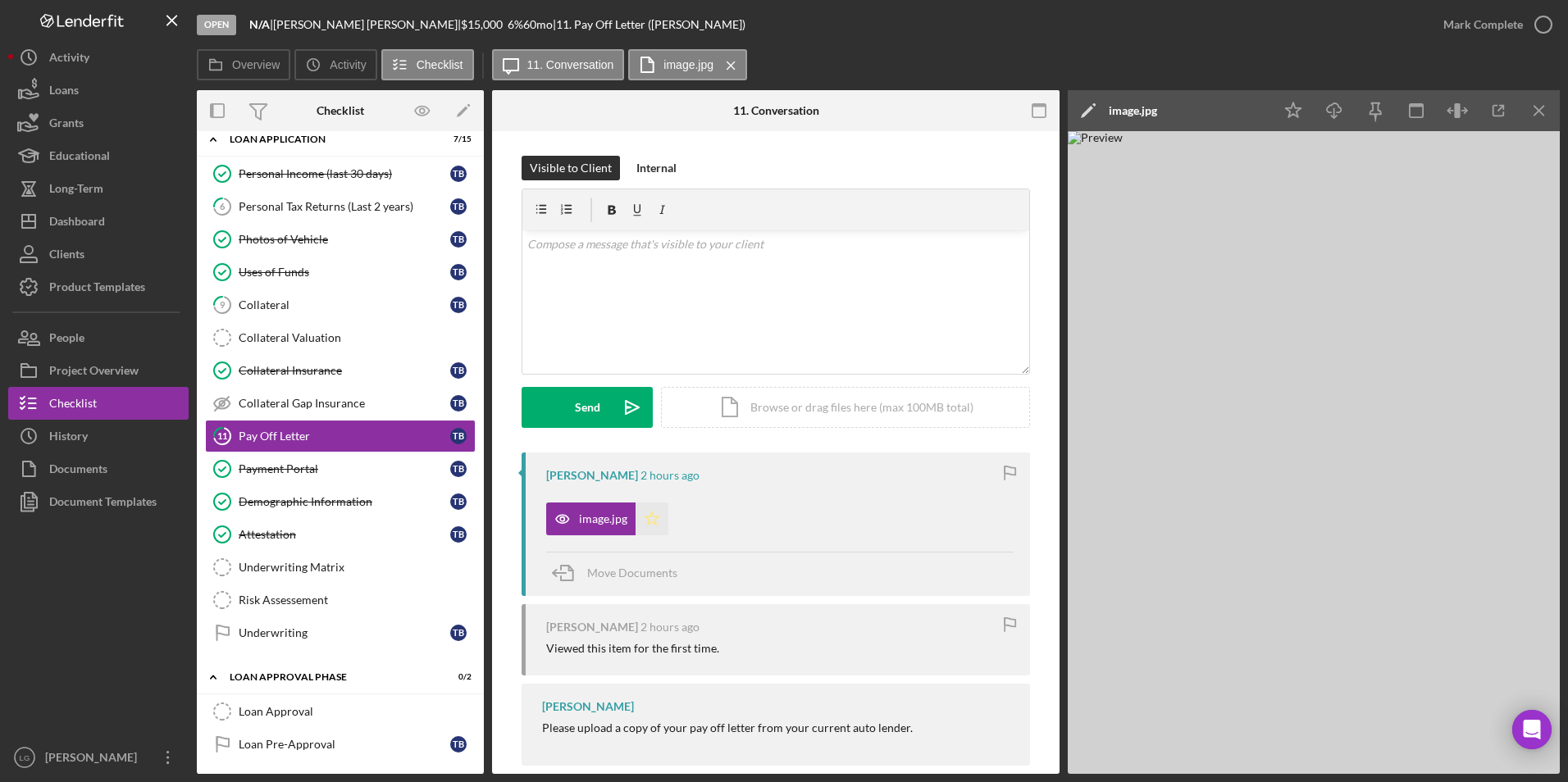
click at [653, 520] on icon "Icon/Star" at bounding box center [651, 518] width 33 height 33
click at [1457, 21] on div "Mark Complete" at bounding box center [1483, 25] width 80 height 33
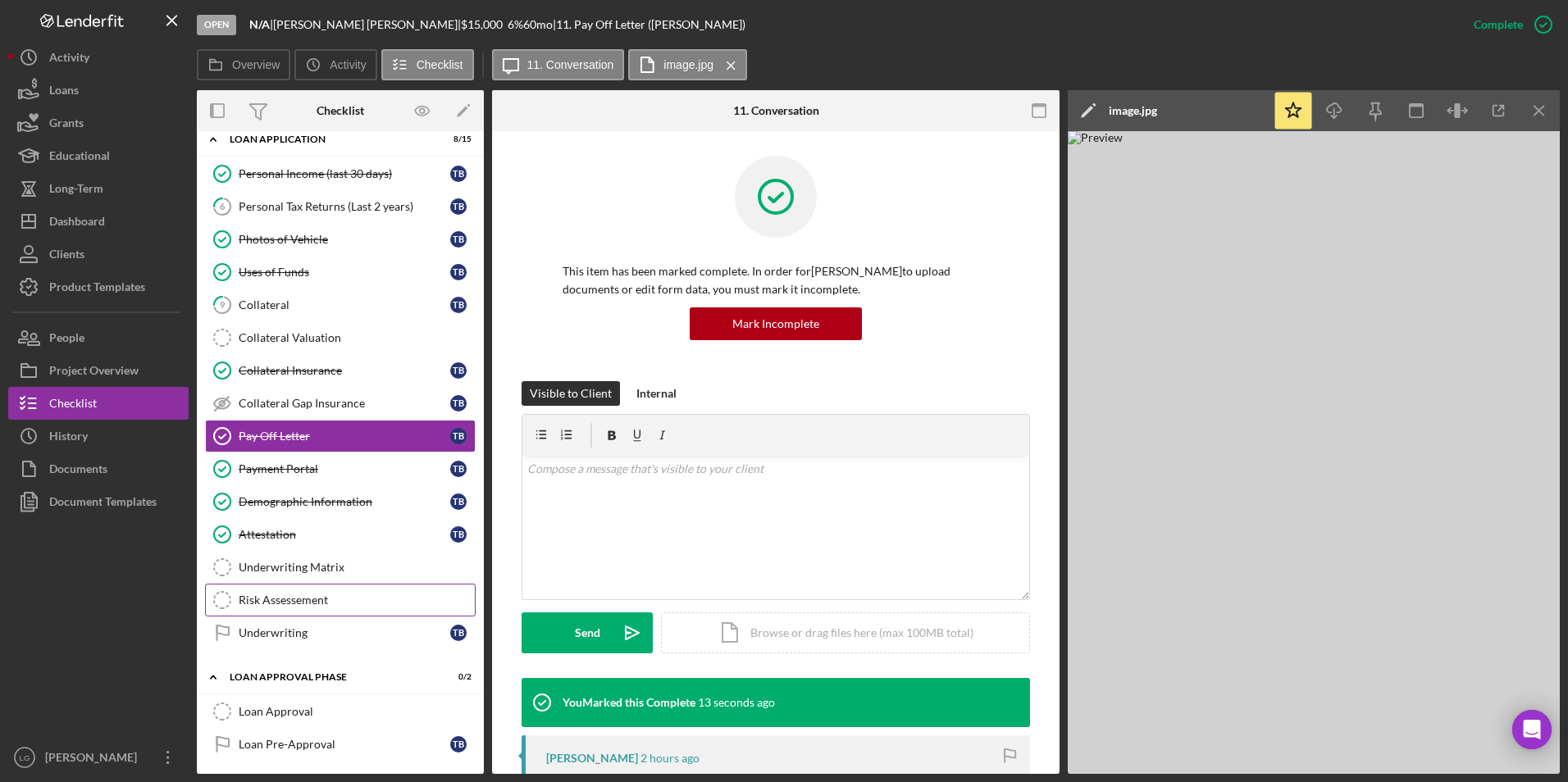
scroll to position [569, 0]
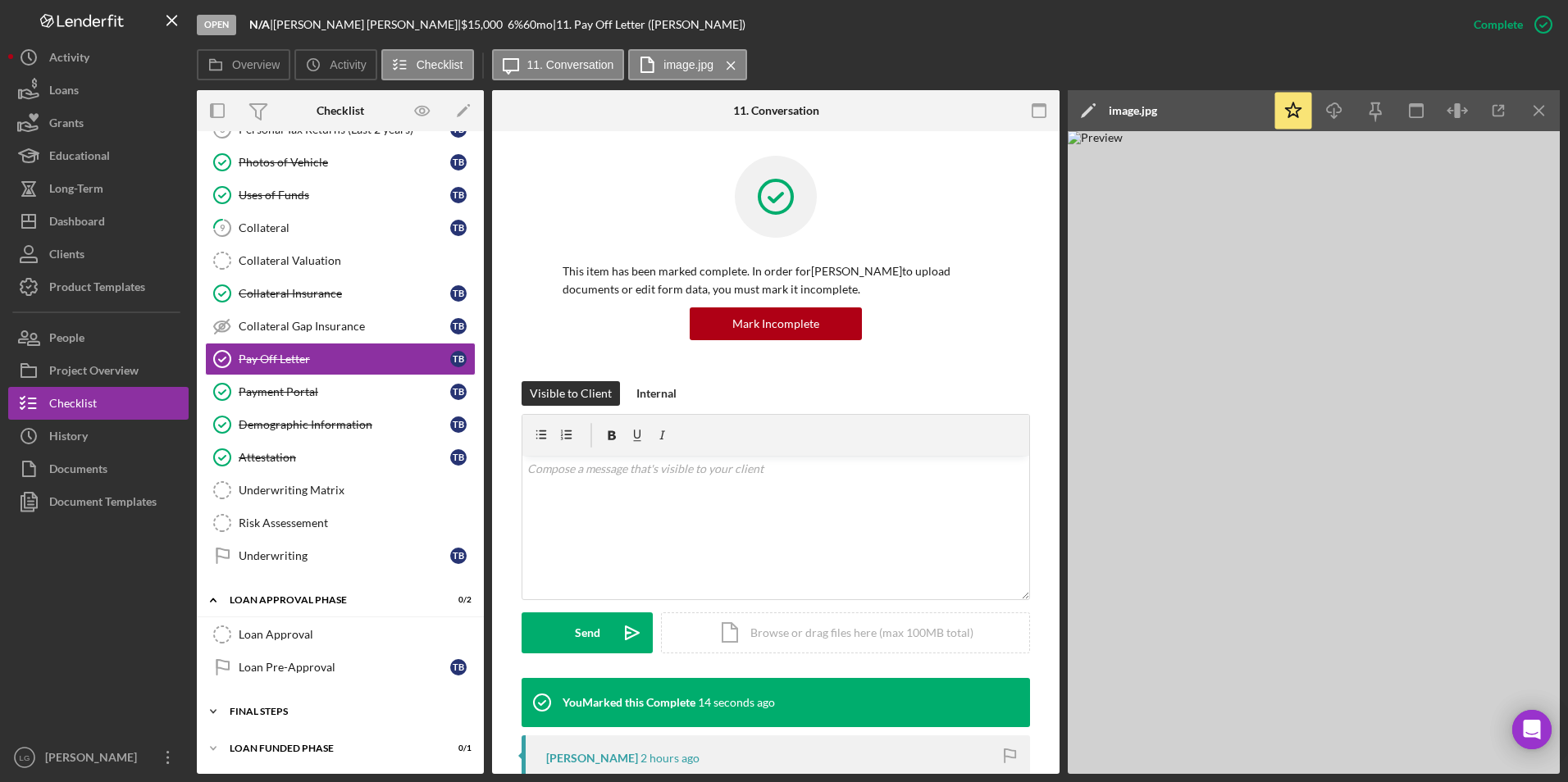
click at [241, 707] on div "FINAL STEPS" at bounding box center [346, 711] width 234 height 10
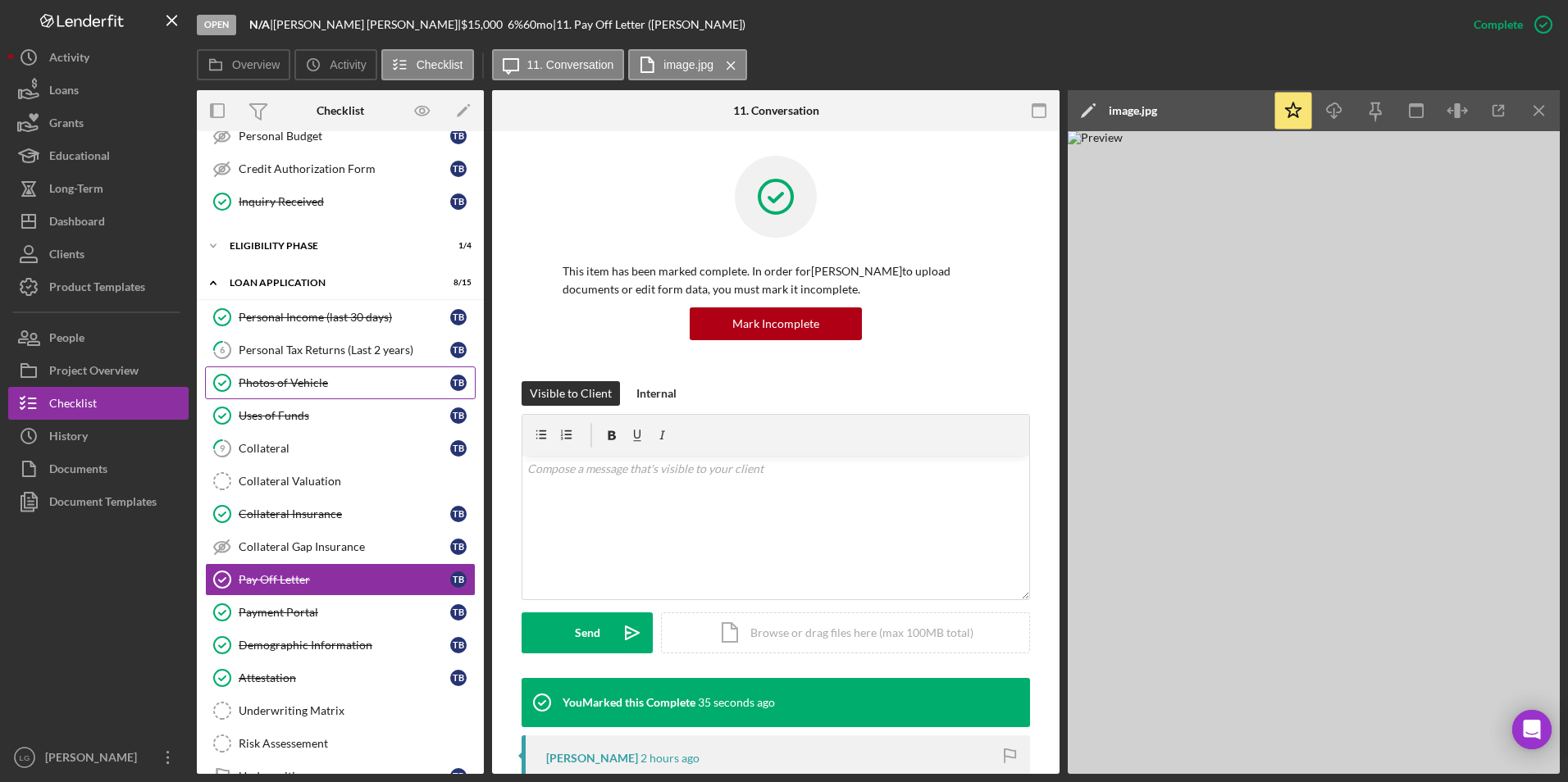
scroll to position [266, 0]
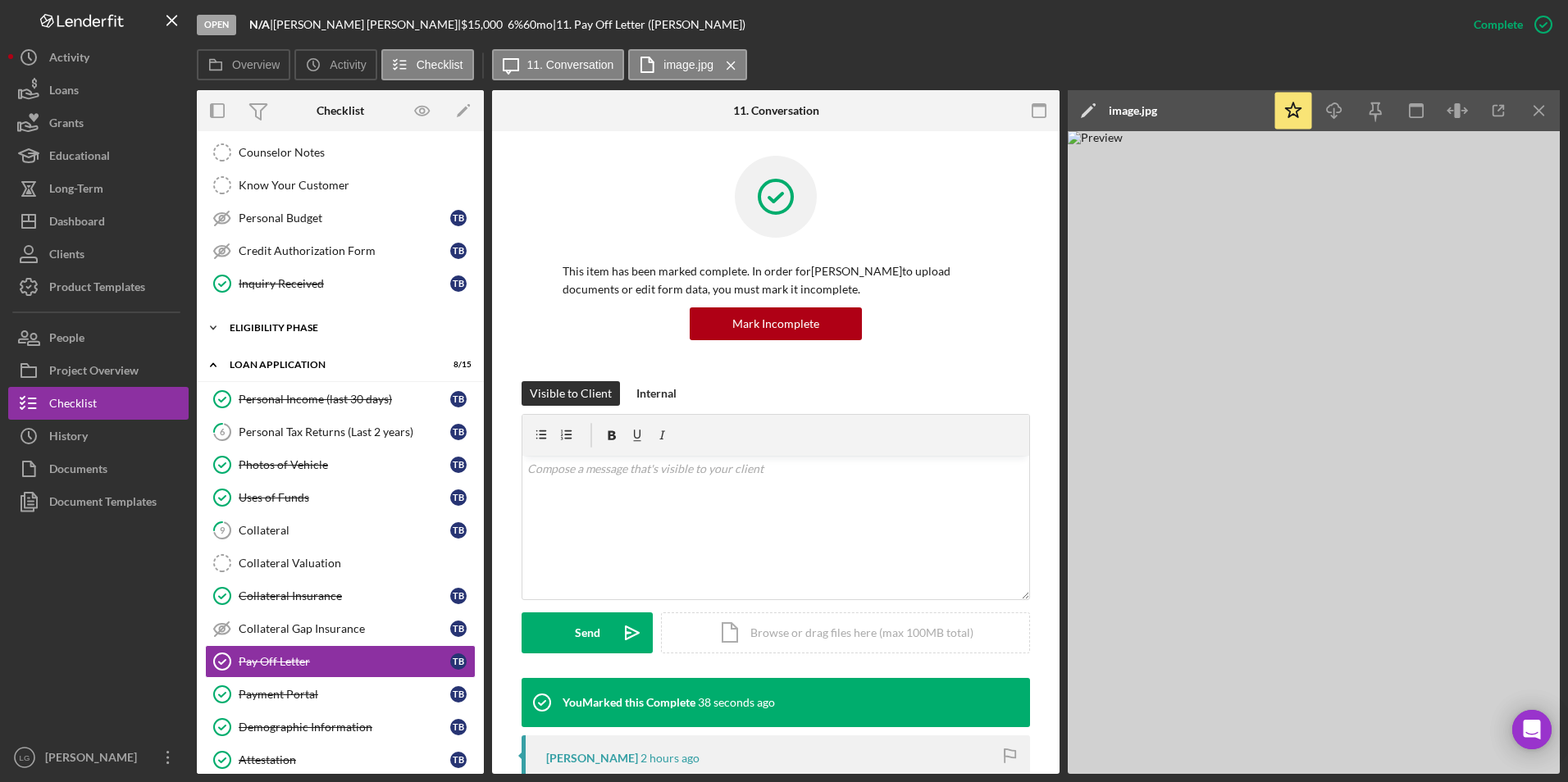
click at [213, 327] on icon "Icon/Expander" at bounding box center [213, 327] width 33 height 33
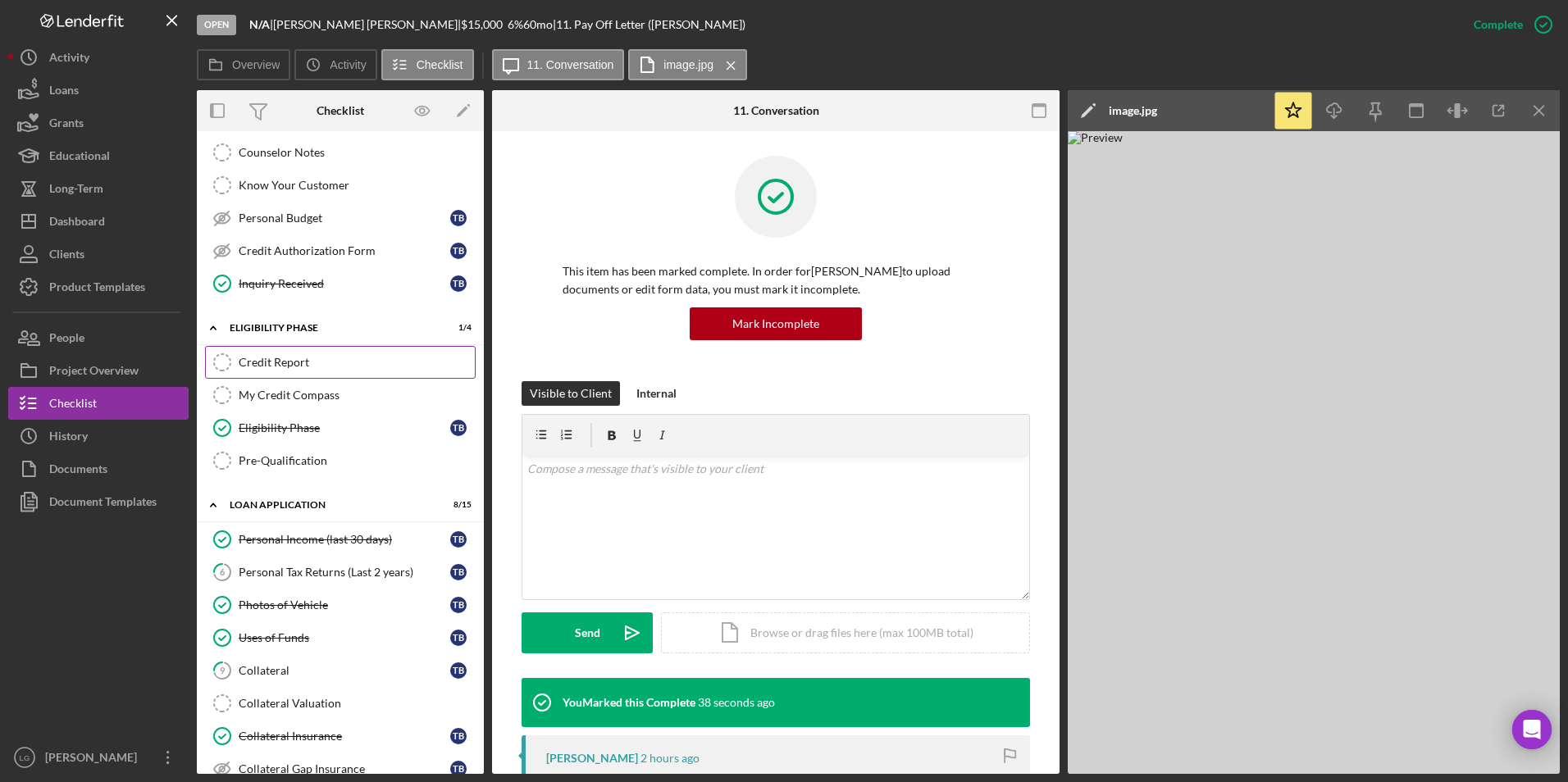
click at [309, 367] on div "Credit Report" at bounding box center [357, 362] width 236 height 13
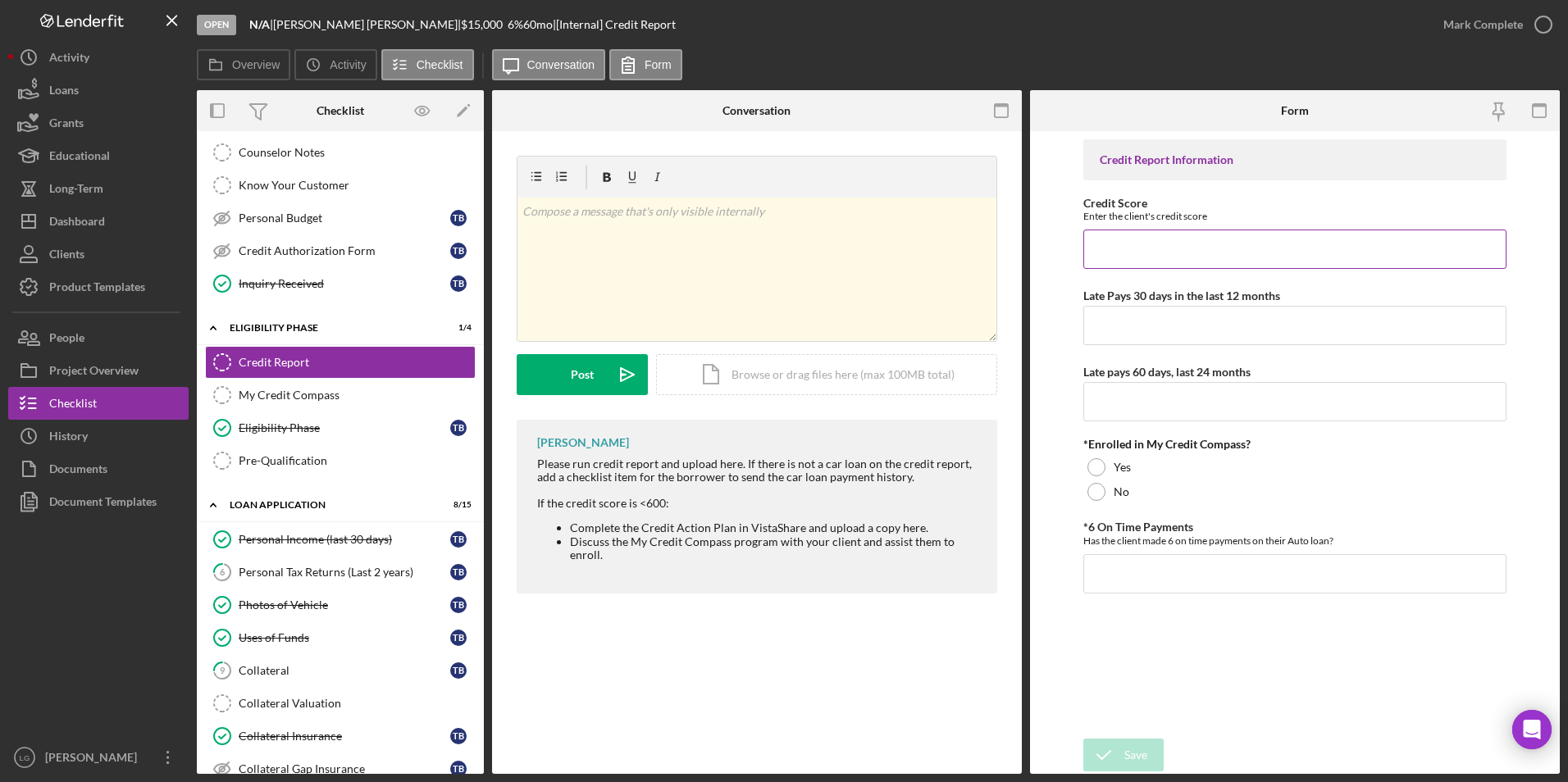
click at [1159, 255] on input "Credit Score" at bounding box center [1295, 249] width 424 height 39
type input "582"
click at [1116, 323] on input "Late Pays 30 days in the last 12 months" at bounding box center [1295, 326] width 424 height 39
type input "0"
click at [1142, 394] on input "Late pays 60 days, last 24 months" at bounding box center [1295, 401] width 424 height 39
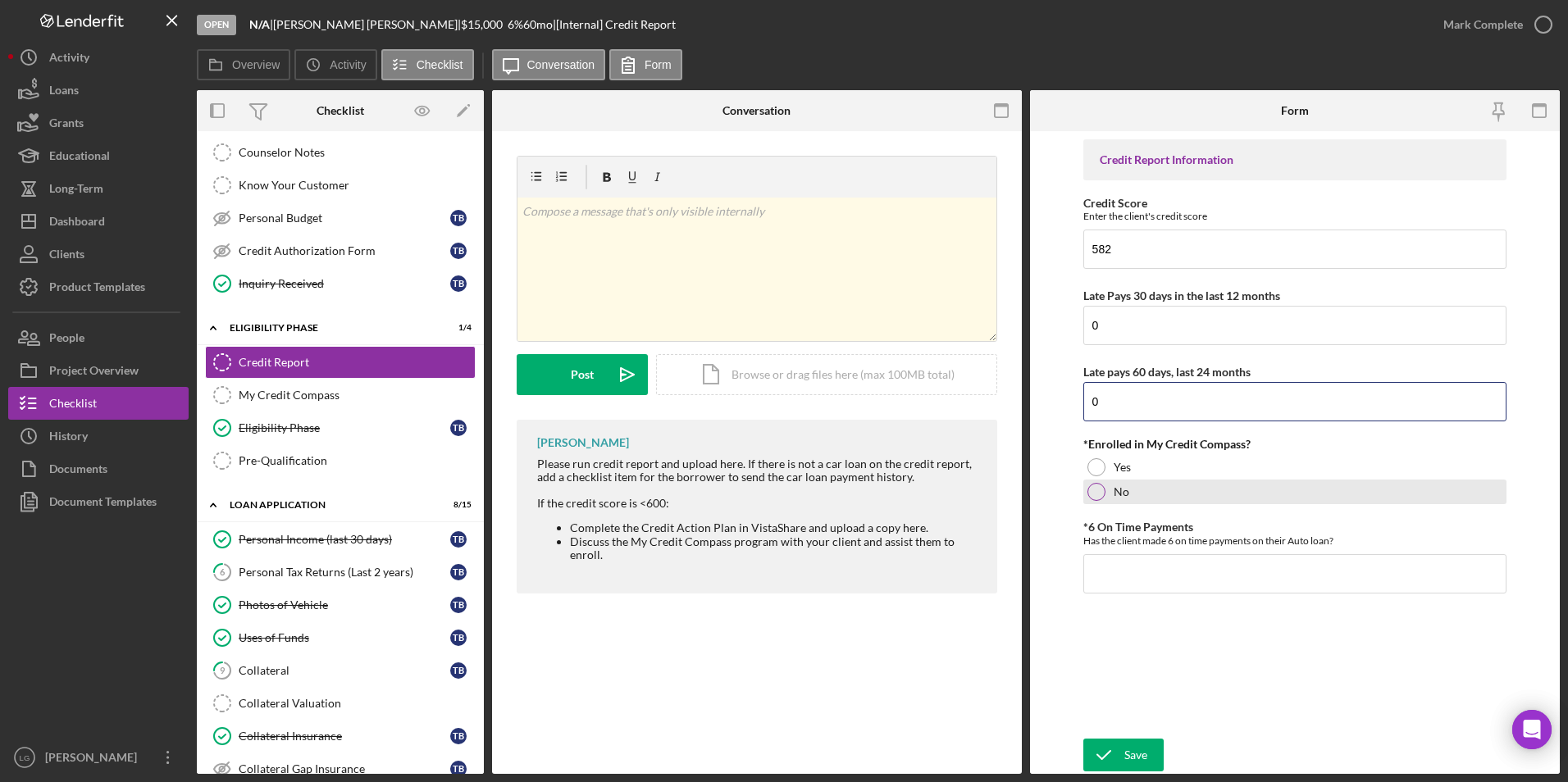
type input "0"
click at [1088, 491] on div at bounding box center [1096, 491] width 18 height 18
click at [1109, 564] on input "*6 On Time Payments" at bounding box center [1295, 574] width 424 height 39
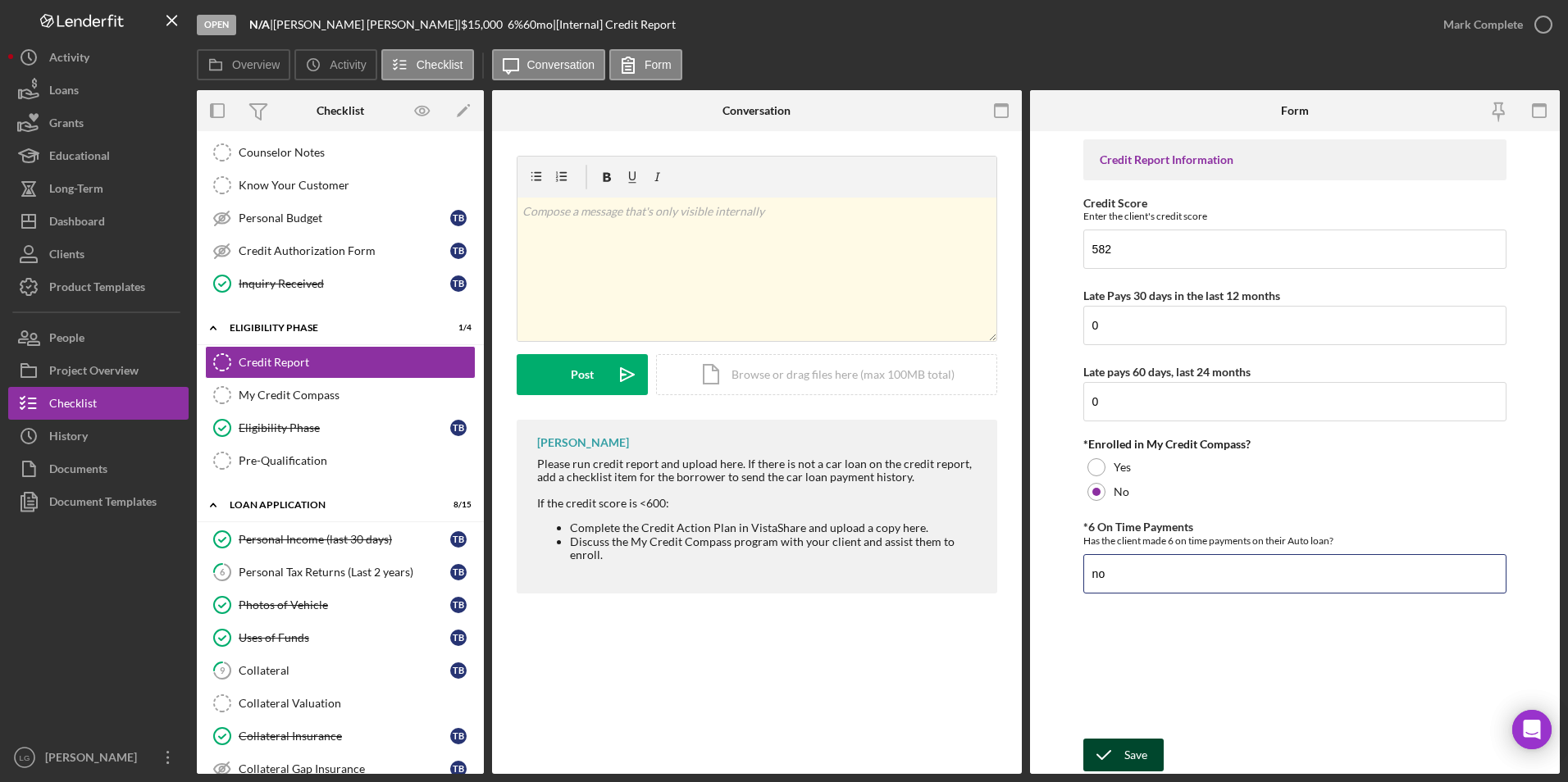
type input "no"
click at [1125, 750] on div "Save" at bounding box center [1135, 755] width 23 height 33
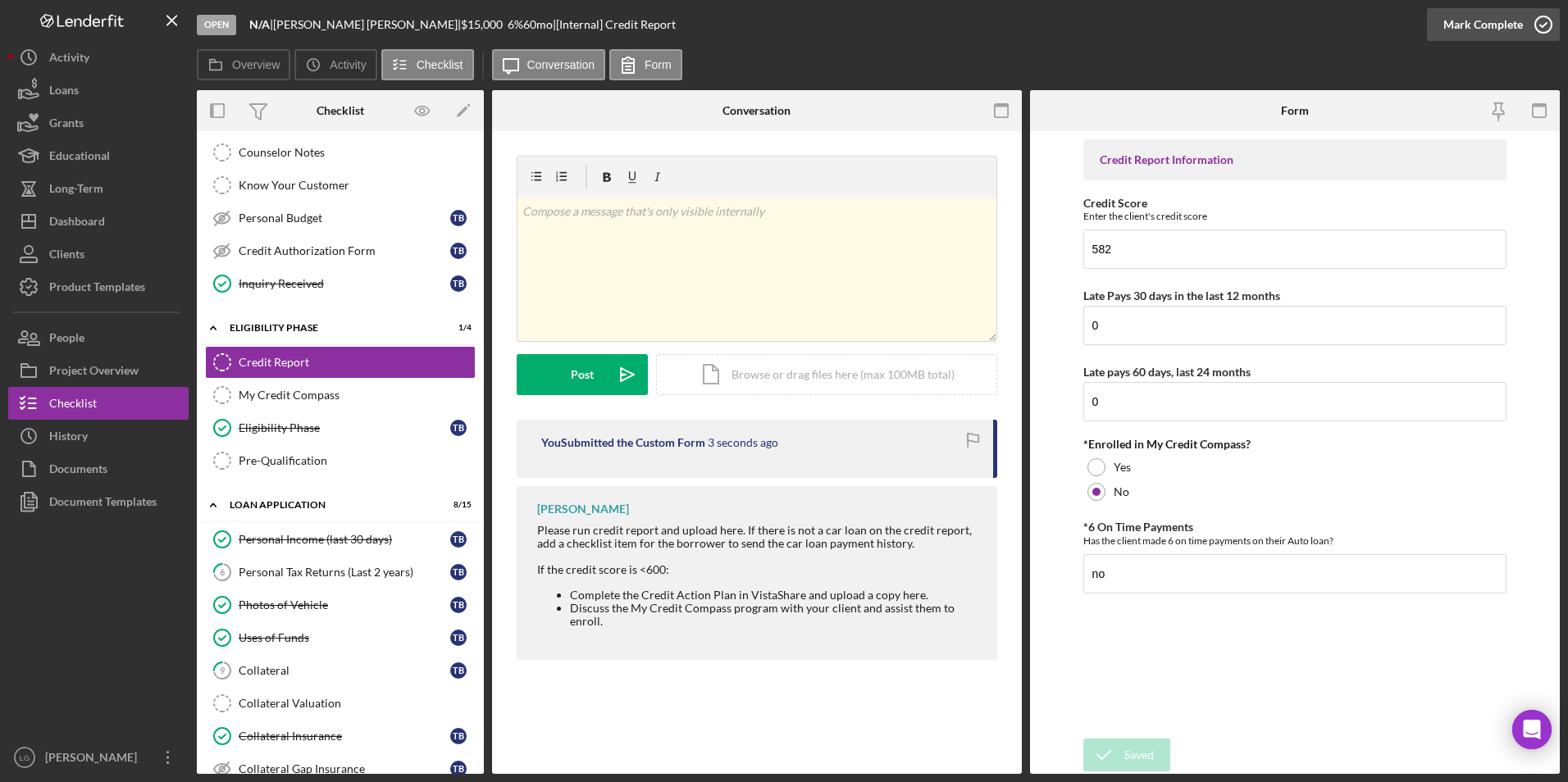
click at [1487, 26] on div "Mark Complete" at bounding box center [1483, 25] width 80 height 33
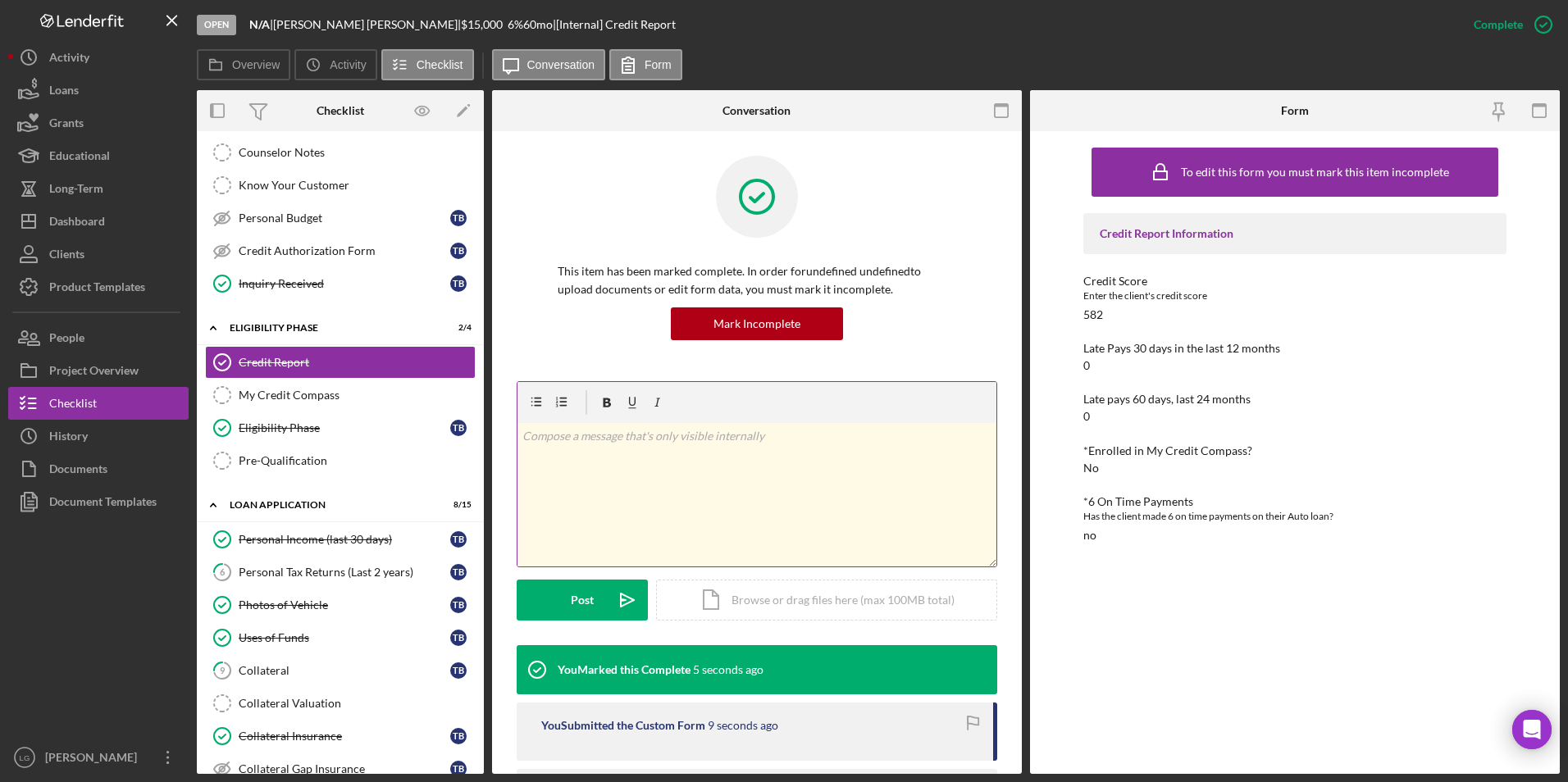
scroll to position [164, 0]
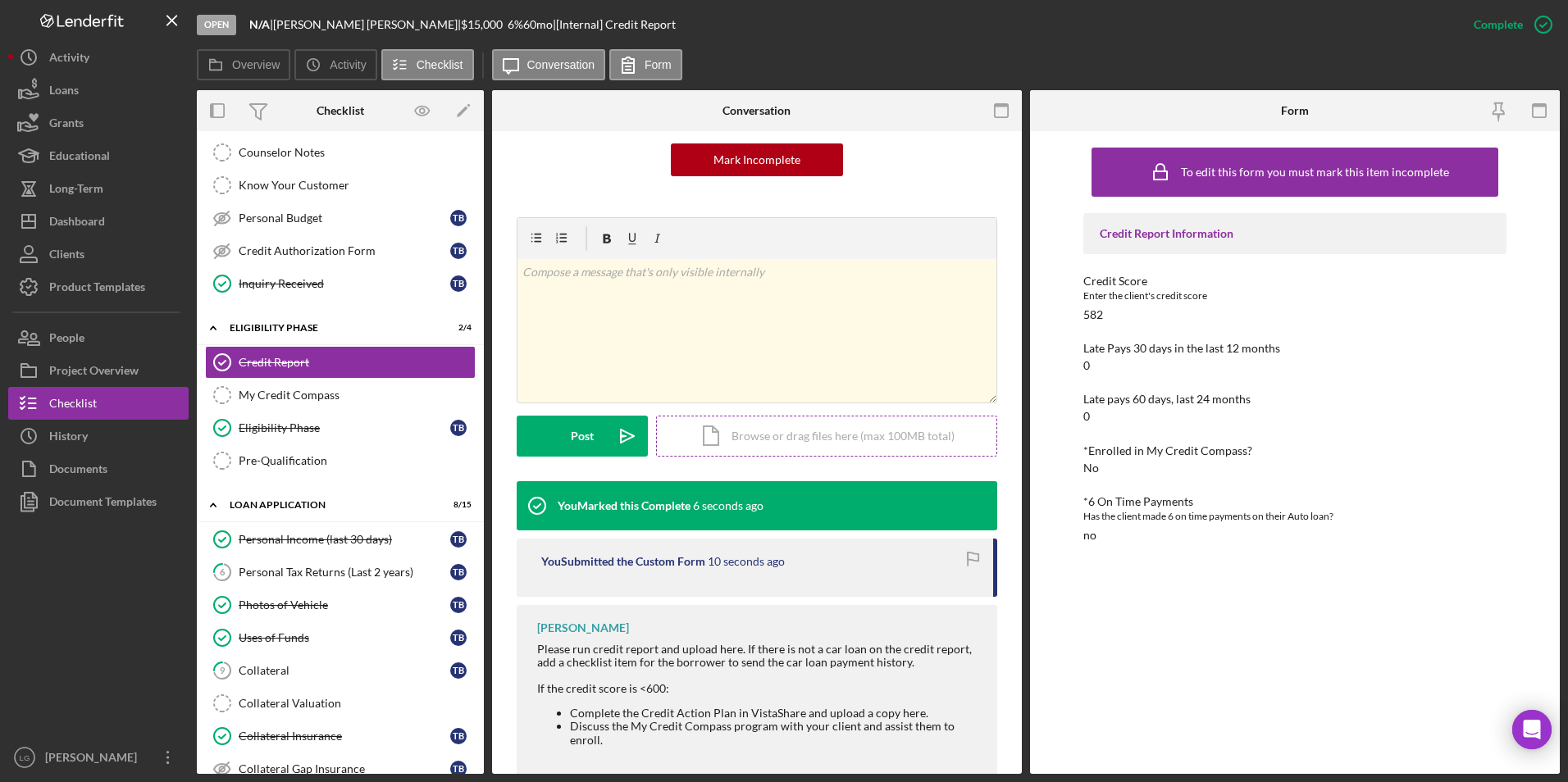
click at [734, 449] on div "Icon/Document Browse or drag files here (max 100MB total) Tap to choose files o…" at bounding box center [827, 436] width 341 height 41
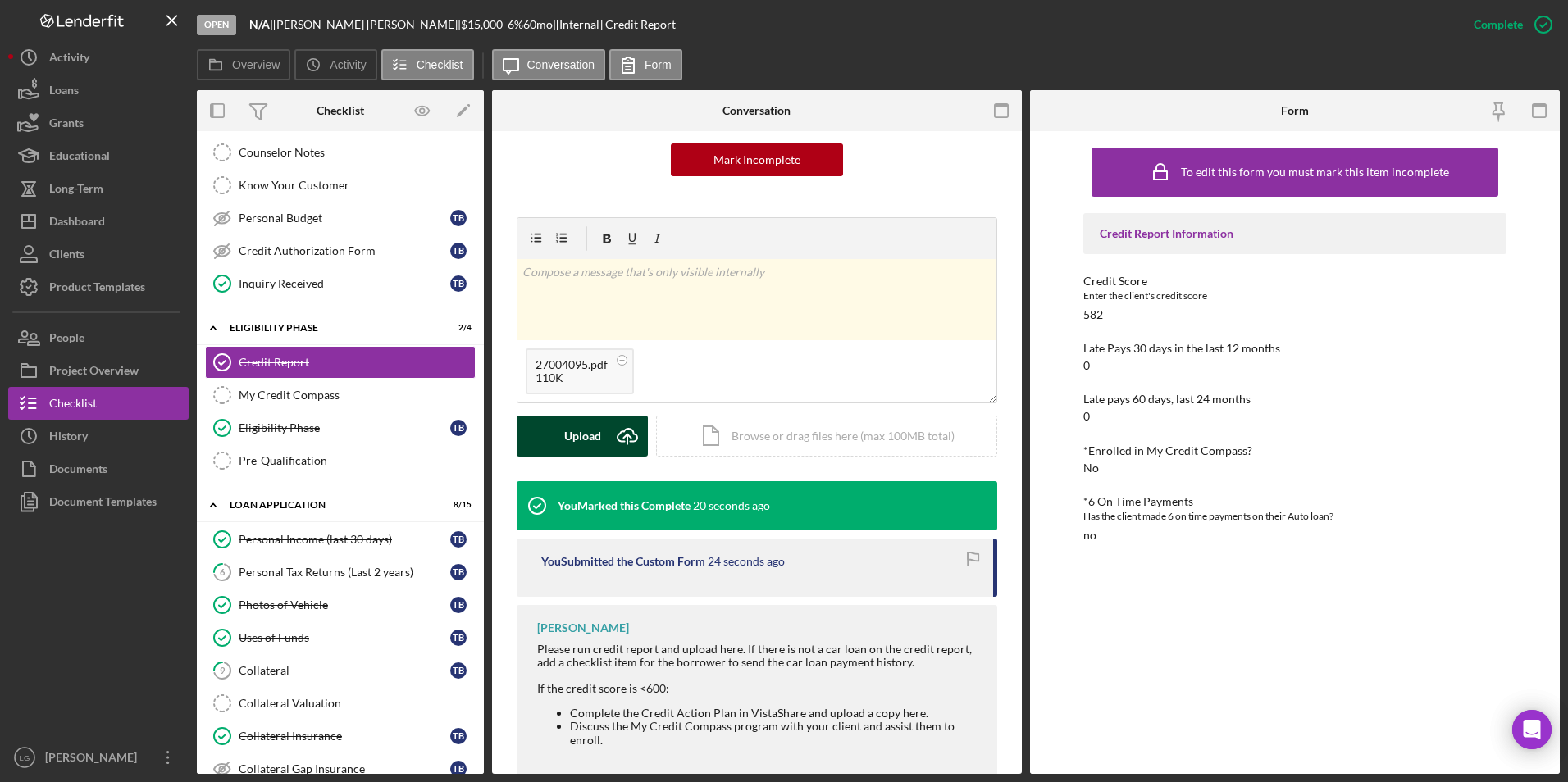
click at [569, 432] on div "Upload" at bounding box center [582, 436] width 37 height 41
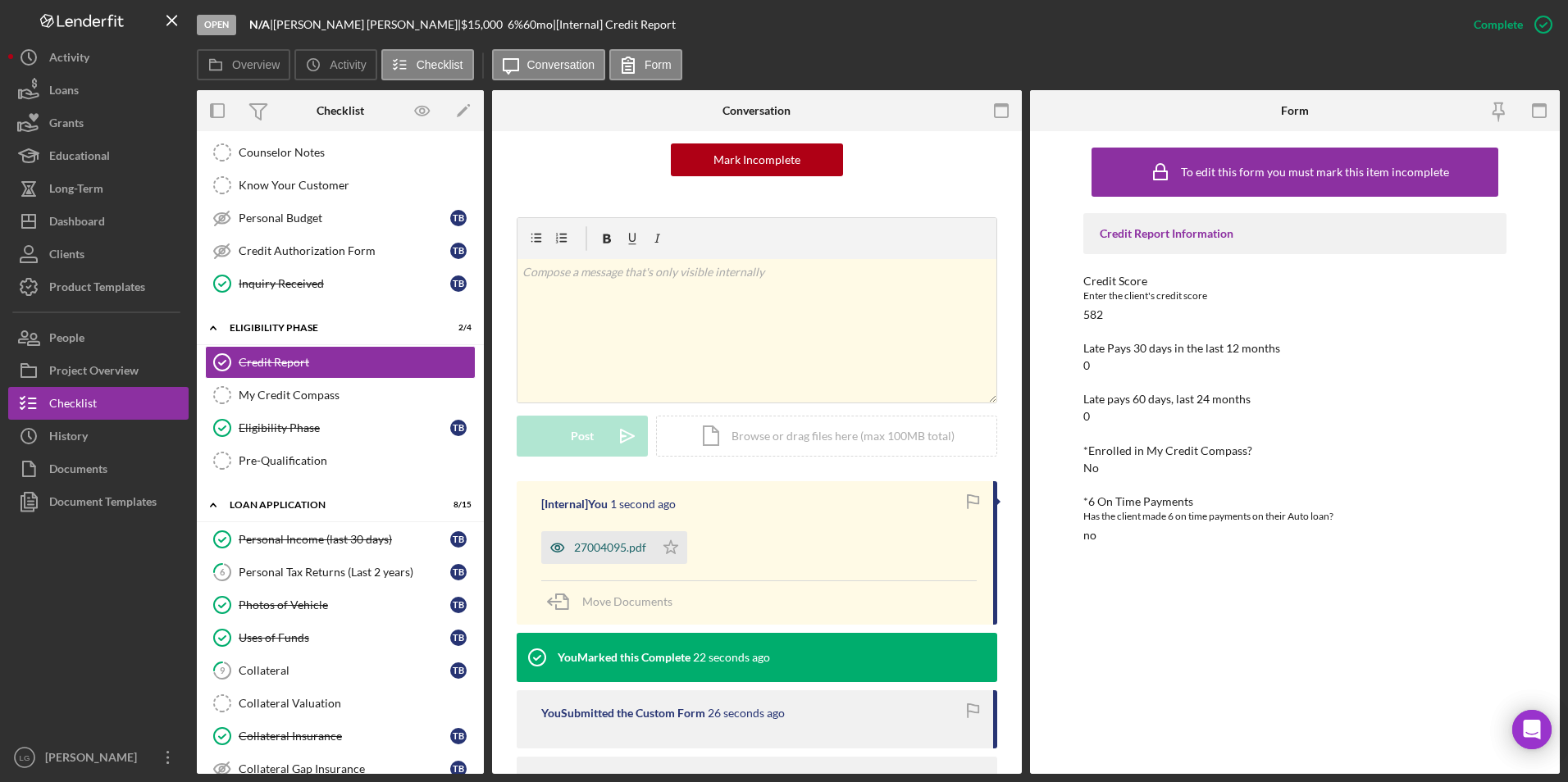
click at [630, 546] on div "27004095.pdf" at bounding box center [610, 547] width 72 height 13
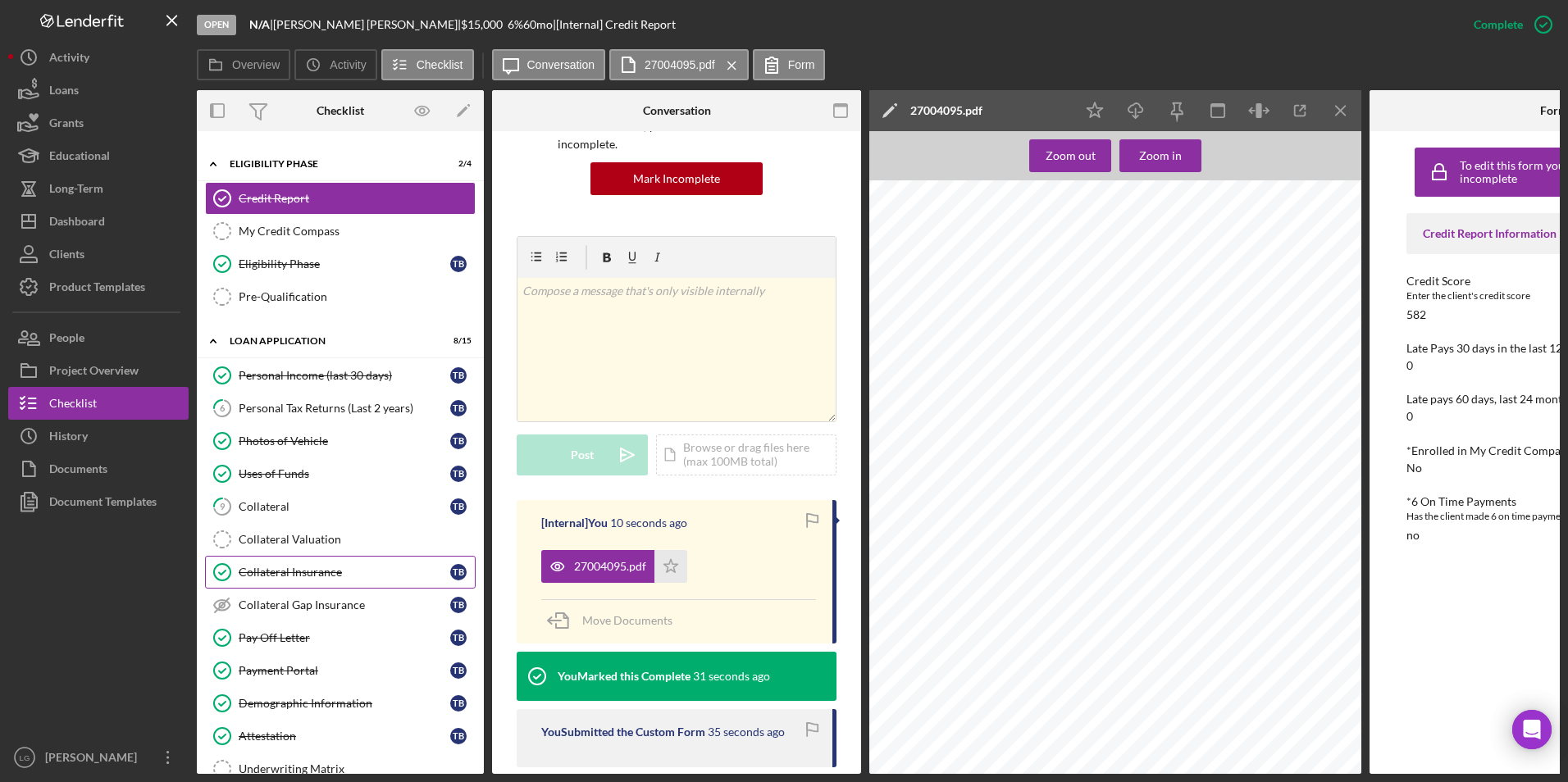
scroll to position [513, 0]
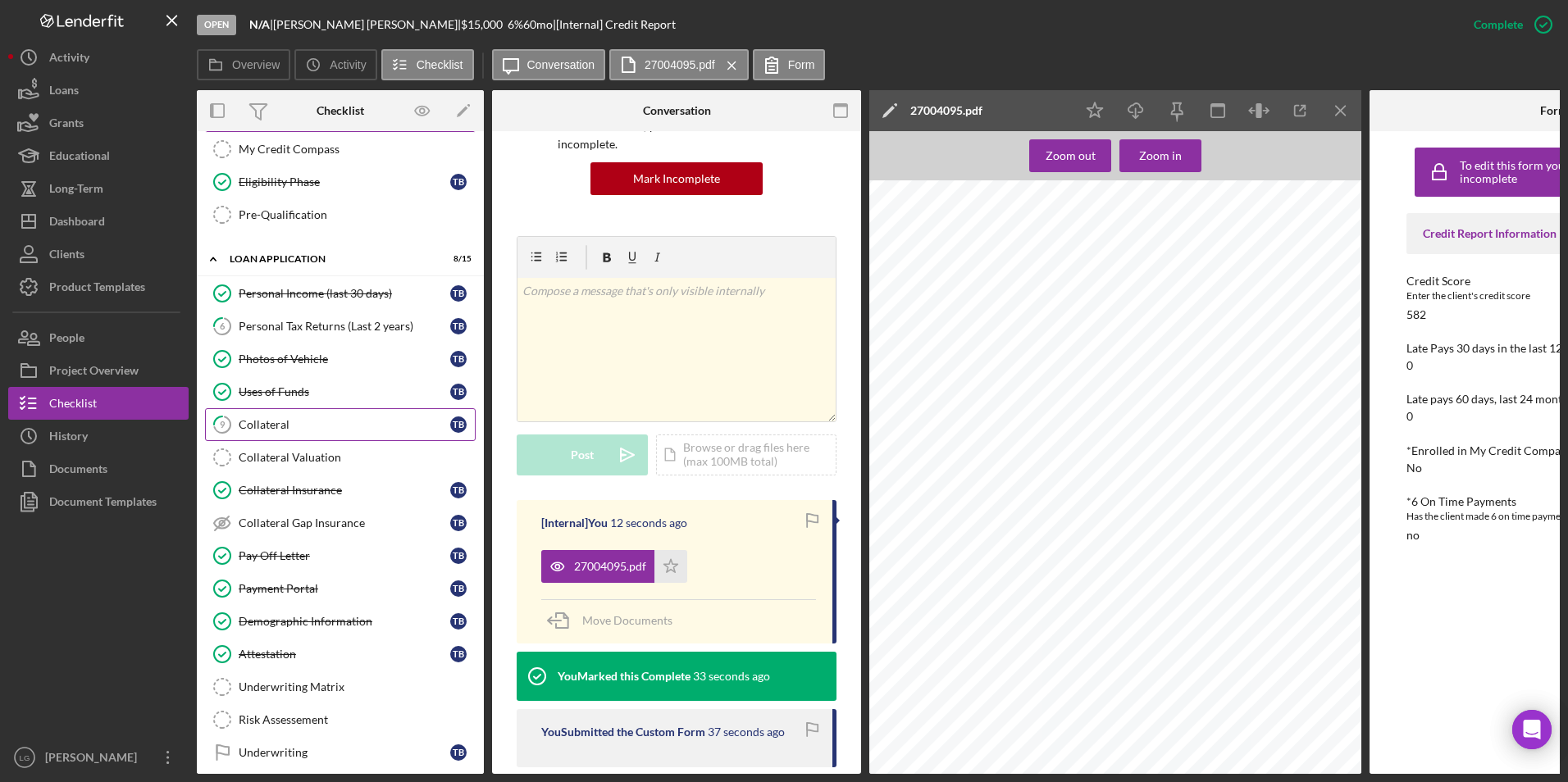
click at [241, 416] on icon "9" at bounding box center [222, 424] width 41 height 41
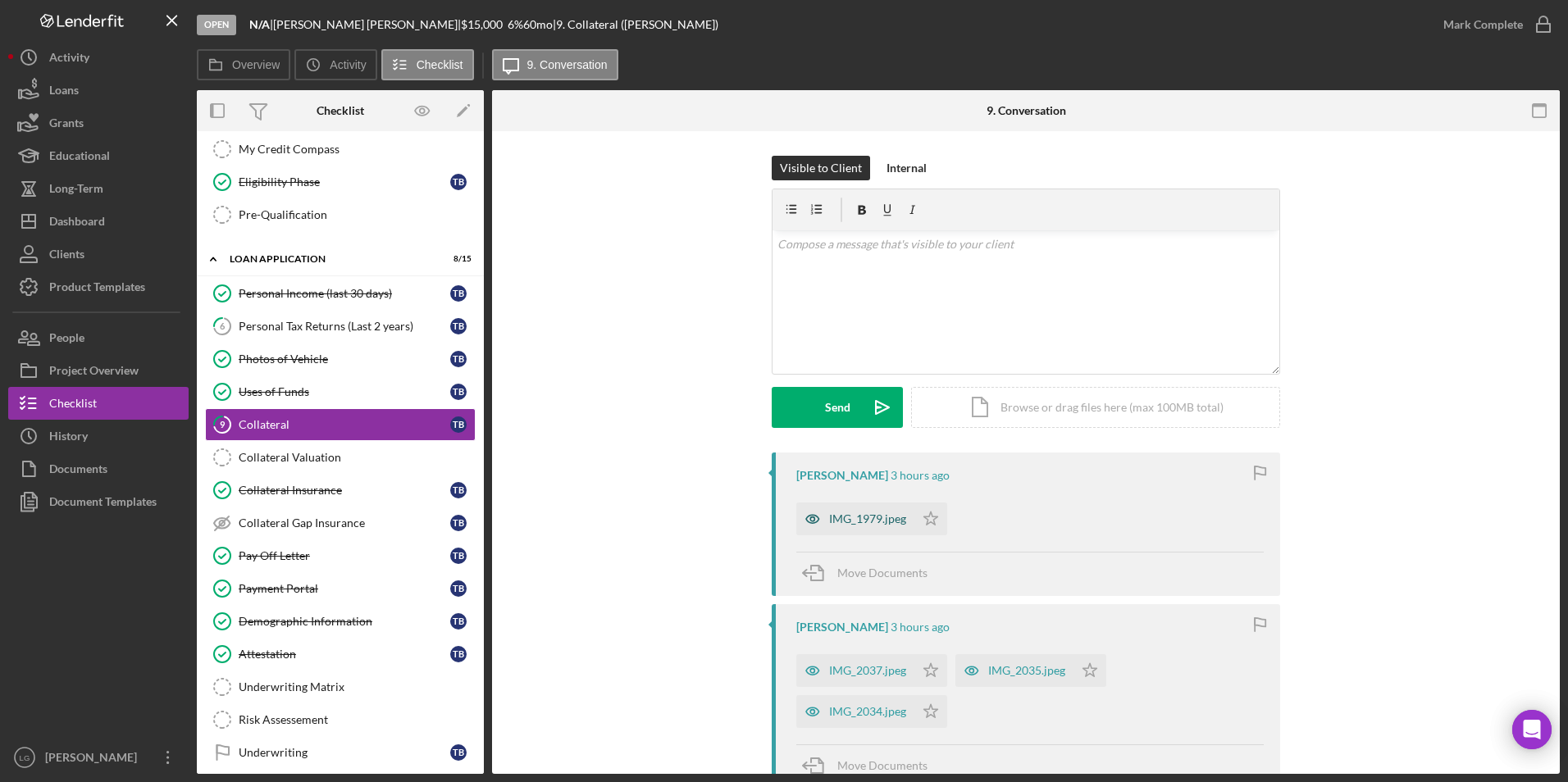
click at [871, 523] on div "IMG_1979.jpeg" at bounding box center [867, 518] width 77 height 13
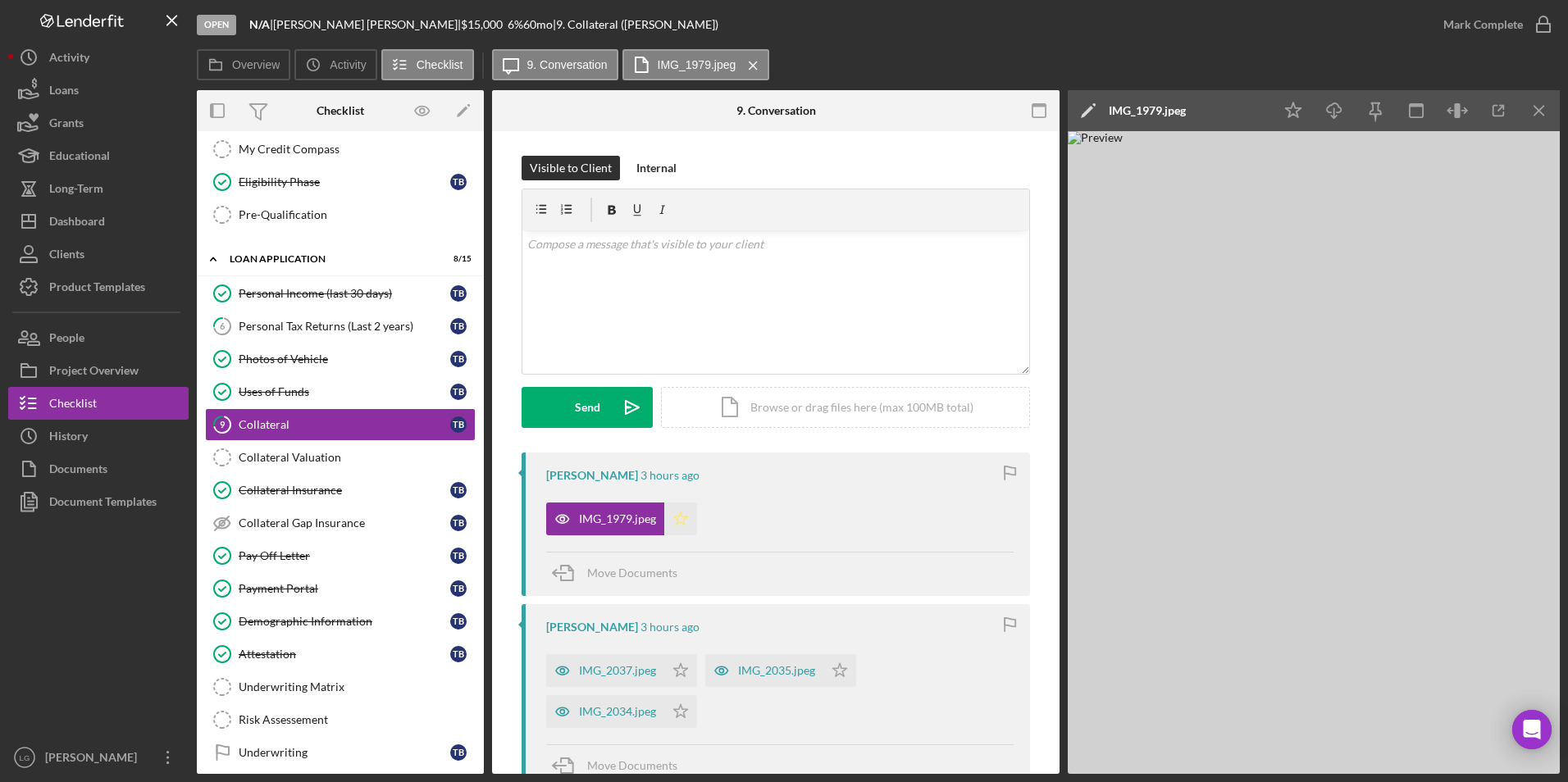
click at [685, 520] on icon "Icon/Star" at bounding box center [680, 518] width 33 height 33
drag, startPoint x: 1446, startPoint y: 21, endPoint x: 1435, endPoint y: 21, distance: 11.0
click at [1440, 21] on button "Mark Complete" at bounding box center [1493, 25] width 133 height 33
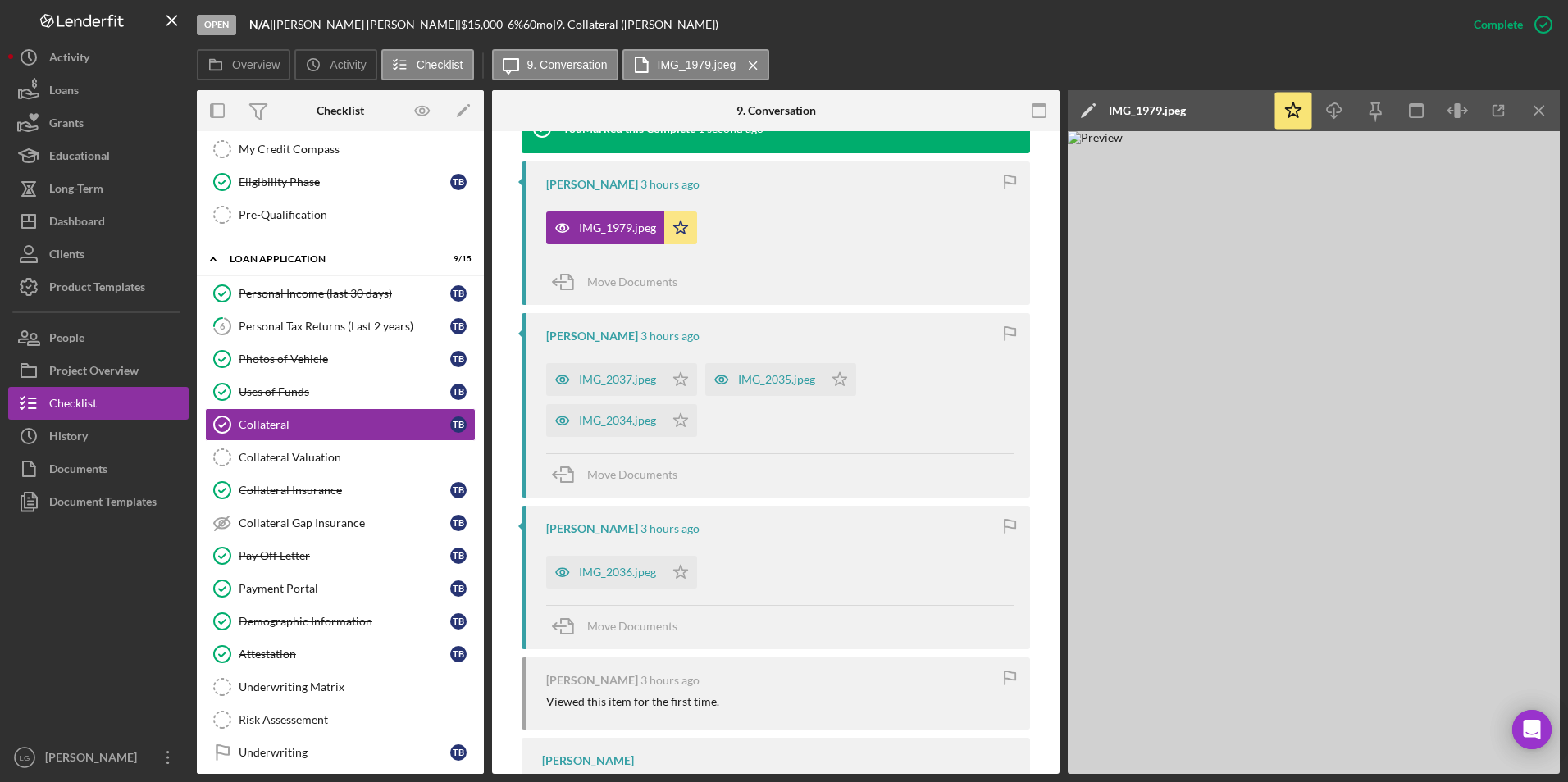
scroll to position [694, 0]
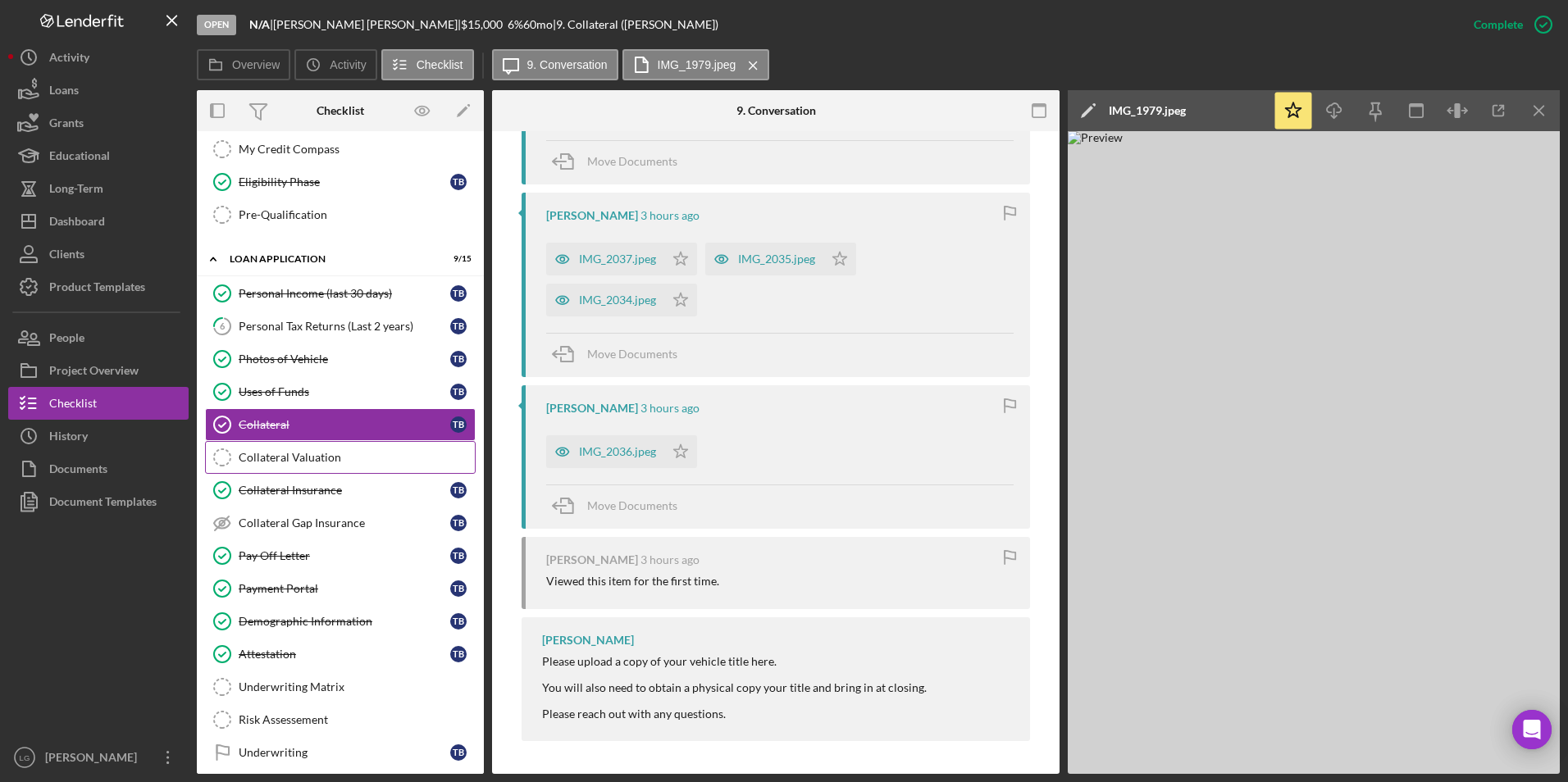
click at [304, 462] on div "Collateral Valuation" at bounding box center [357, 456] width 236 height 13
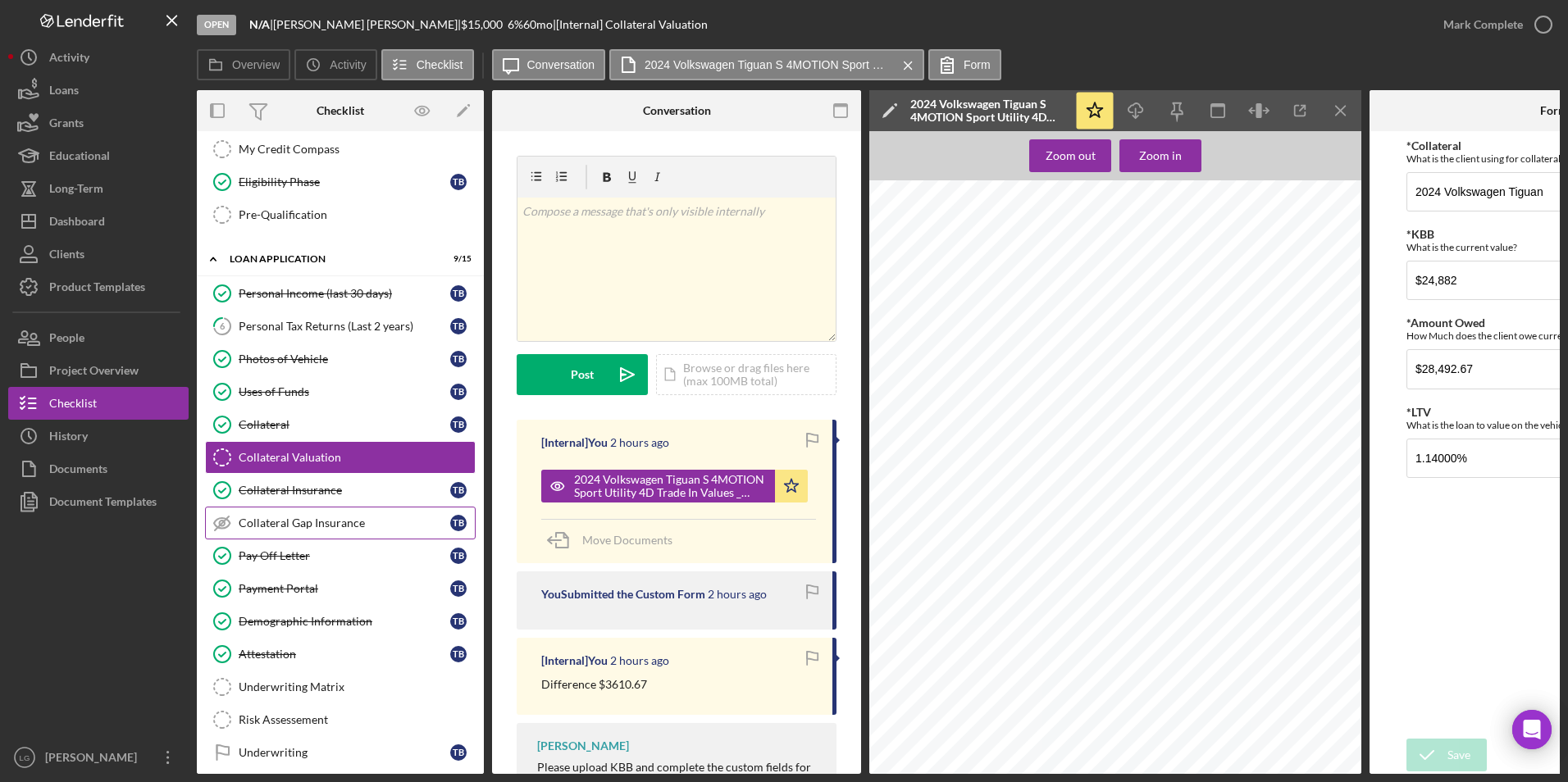
click at [304, 520] on div "Collateral Gap Insurance" at bounding box center [344, 523] width 212 height 13
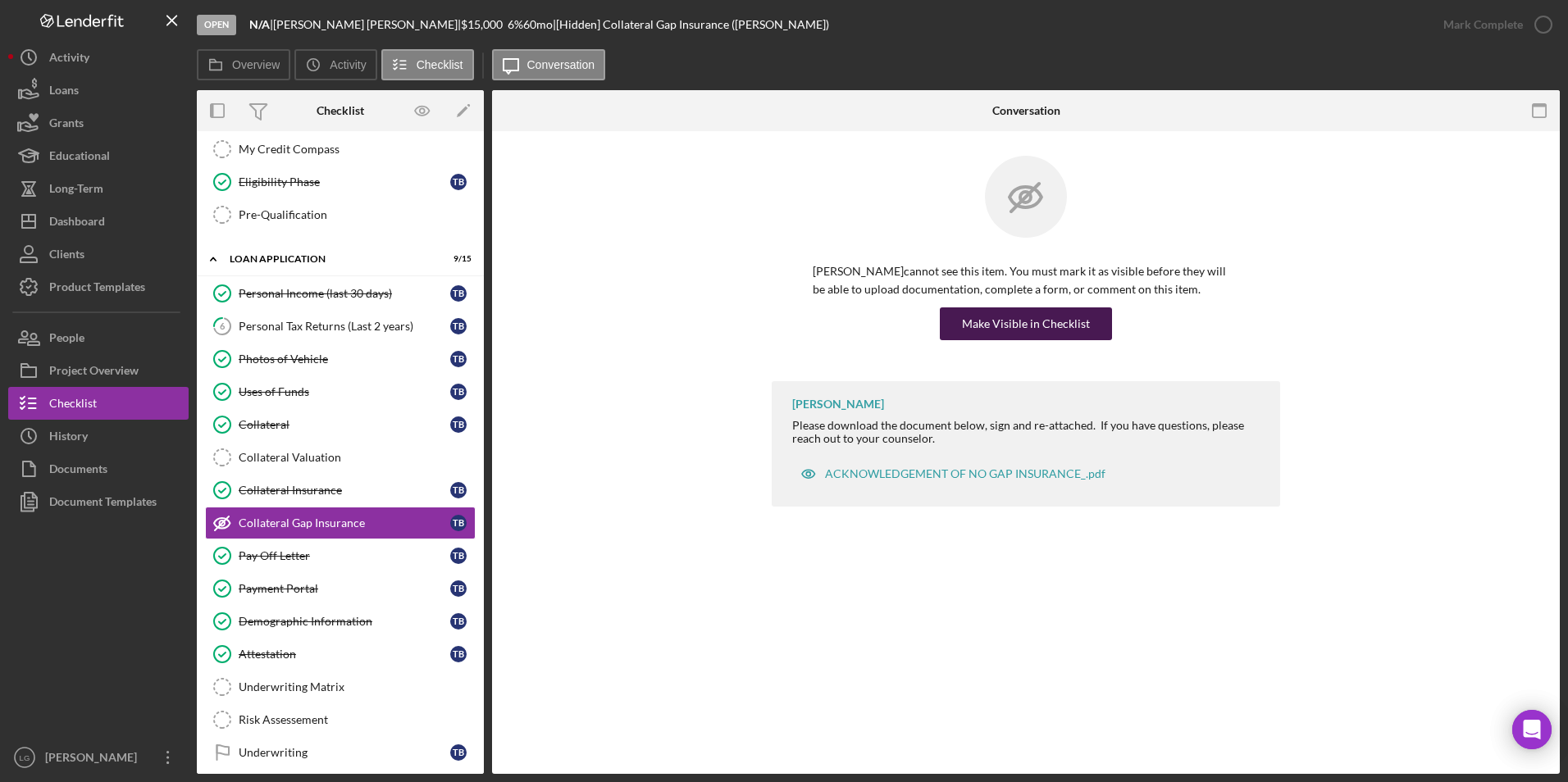
click at [1020, 322] on div "Make Visible in Checklist" at bounding box center [1025, 324] width 128 height 33
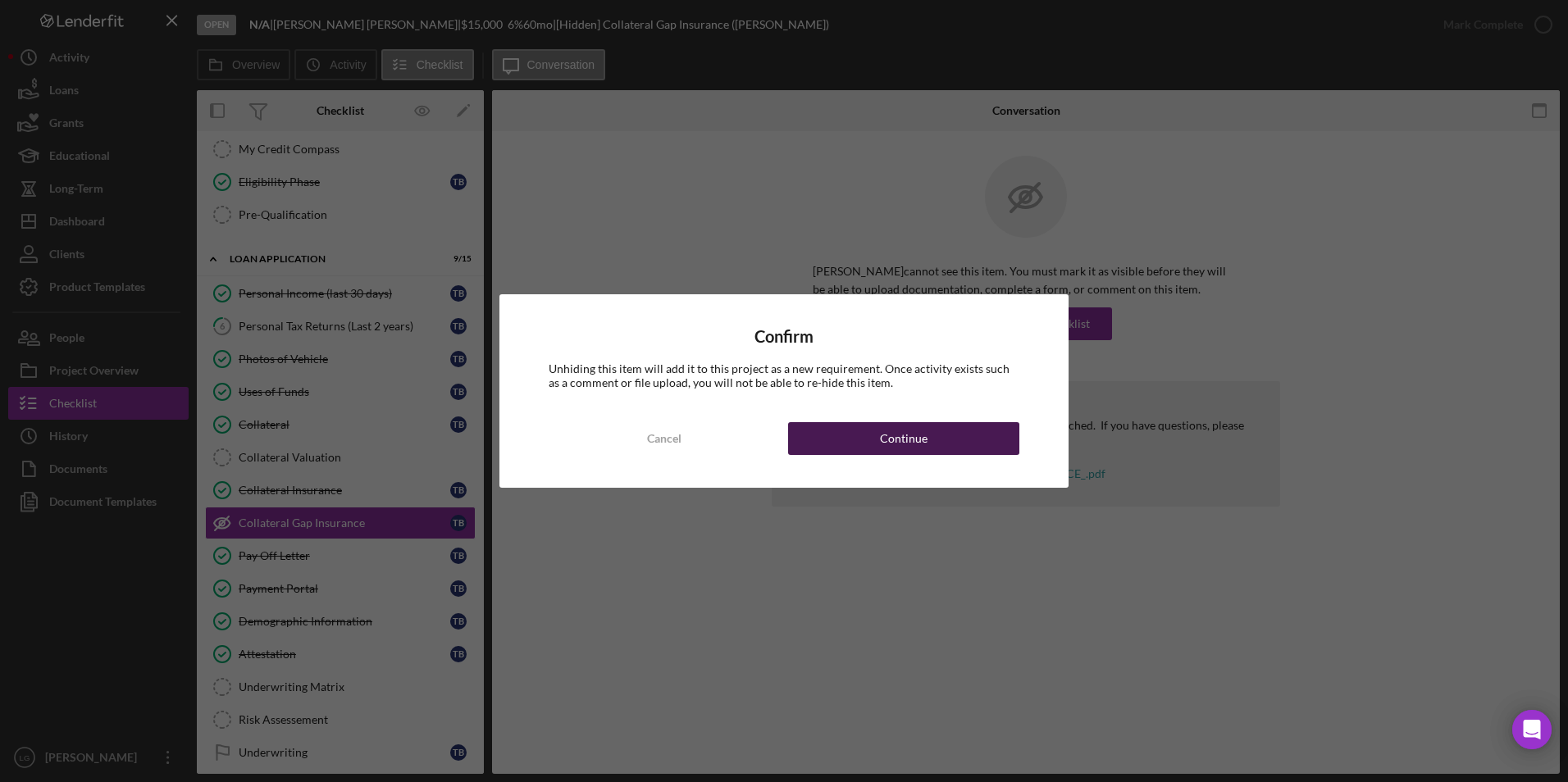
click at [936, 438] on button "Continue" at bounding box center [904, 439] width 231 height 33
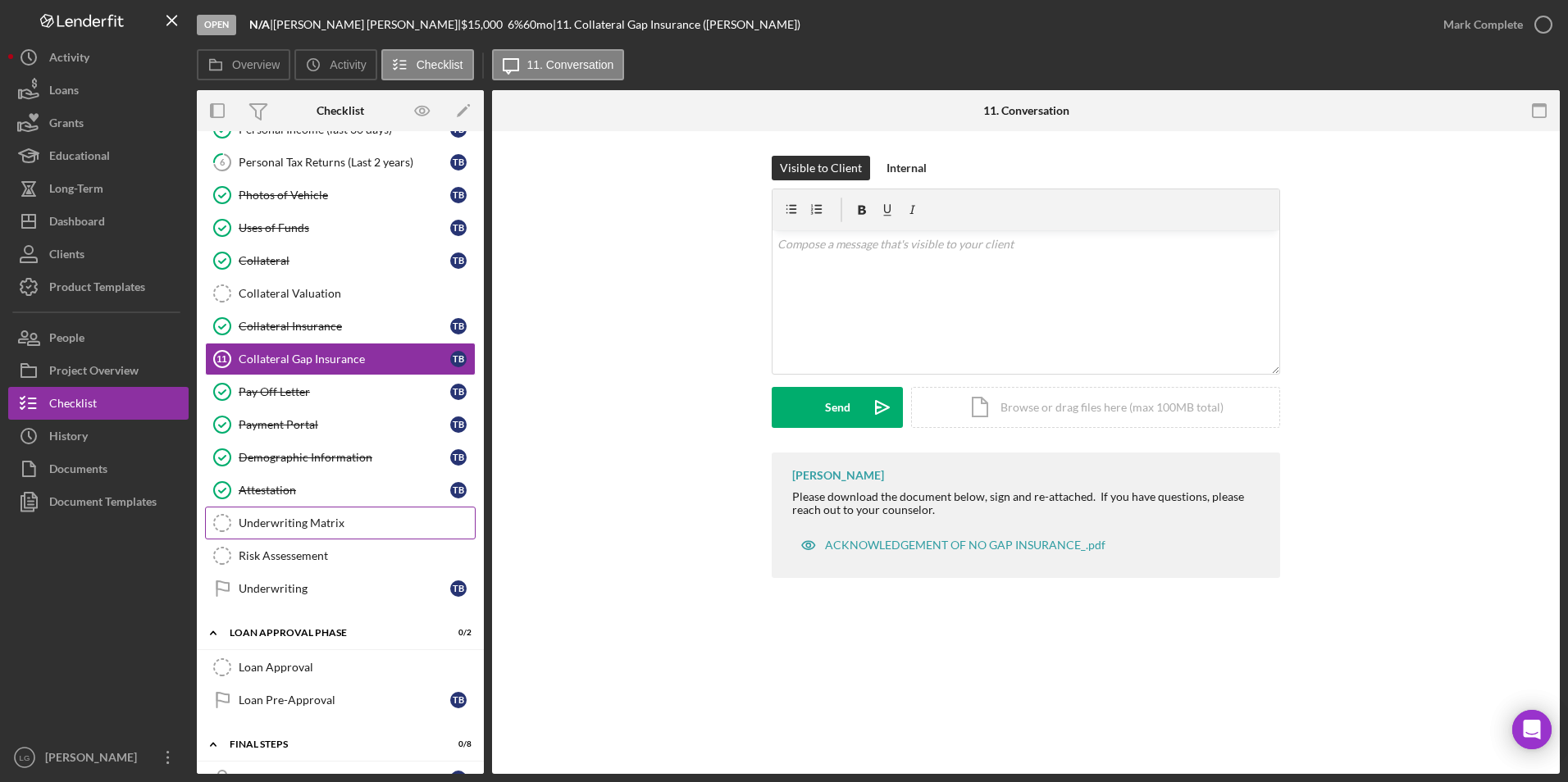
scroll to position [840, 0]
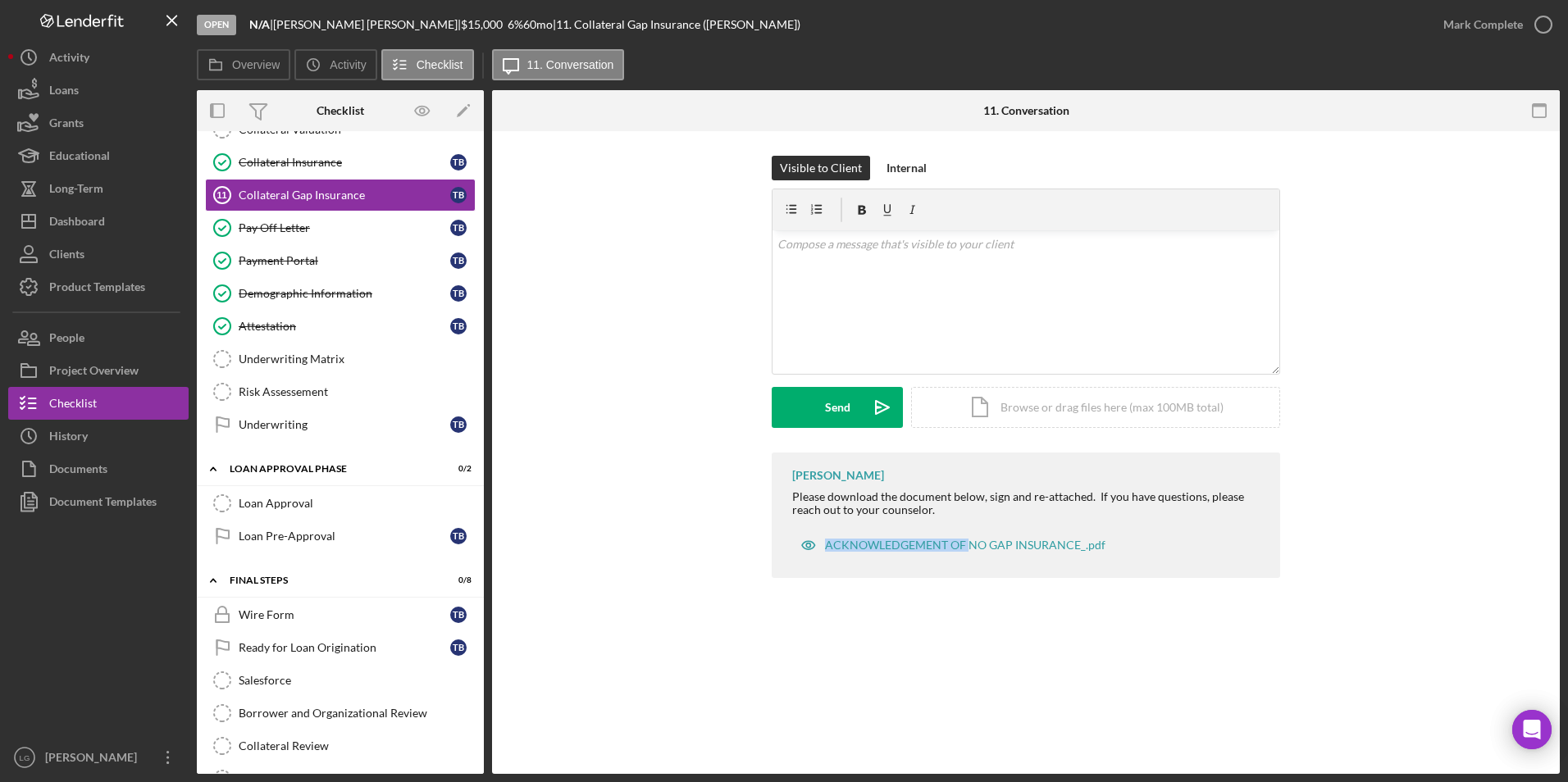
click at [969, 518] on div "LaTrisha Gandy Please download the document below, sign and re-attached. If you…" at bounding box center [1025, 515] width 508 height 126
click at [713, 439] on div "Visible to Client Internal v Color teal Color pink Remove color Add row above A…" at bounding box center [1026, 303] width 1019 height 297
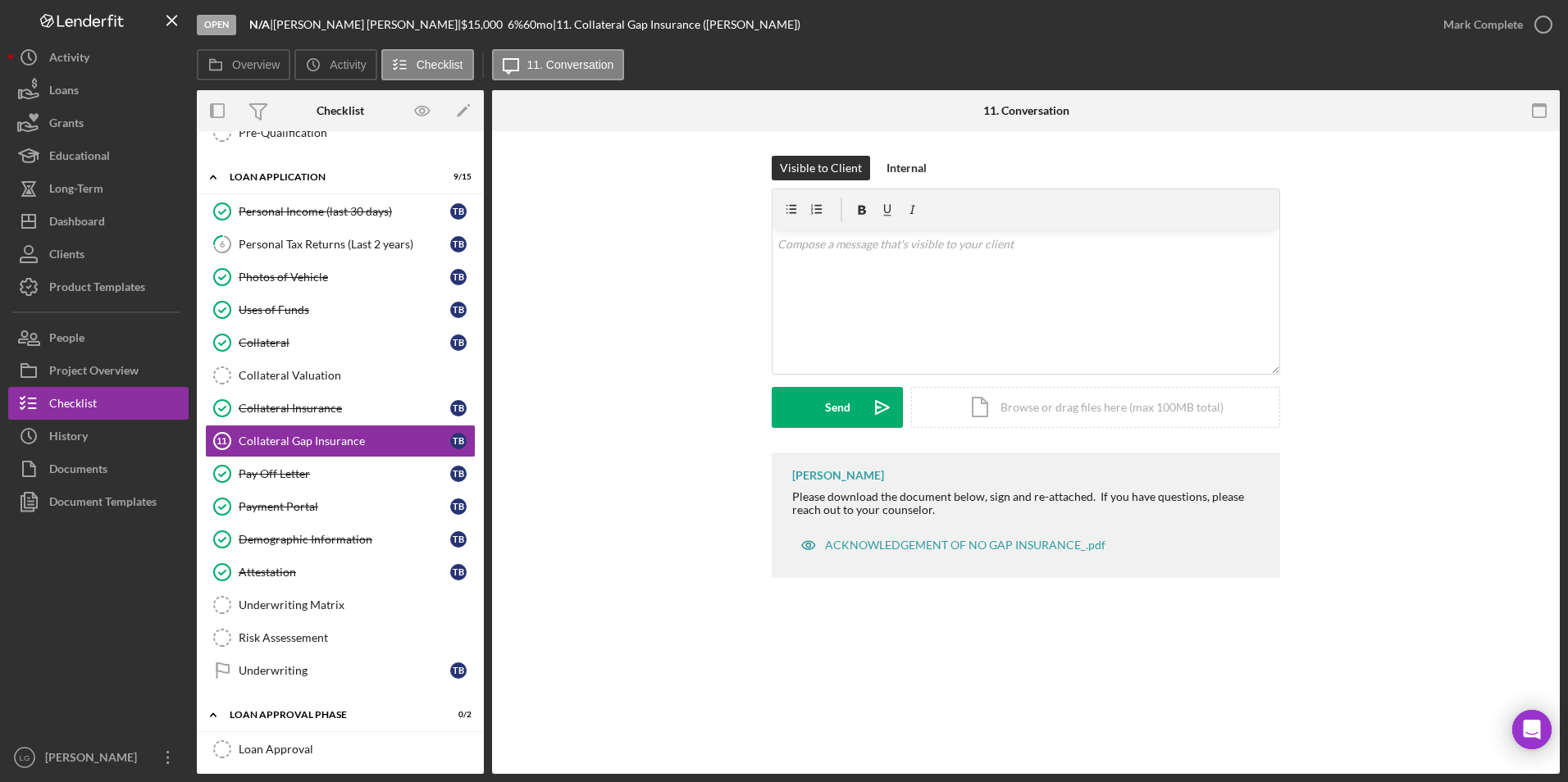
scroll to position [348, 0]
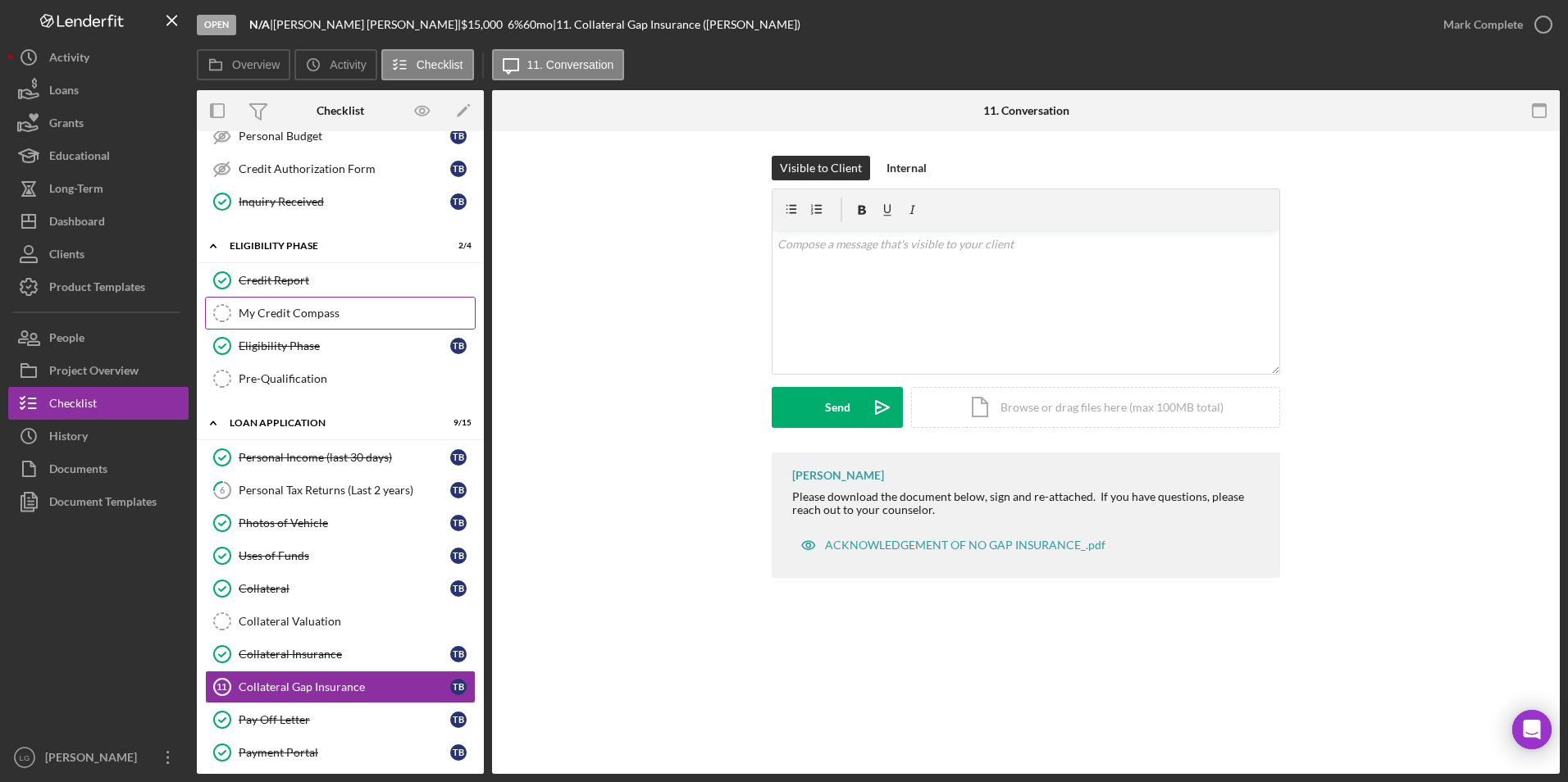
drag, startPoint x: 287, startPoint y: 292, endPoint x: 347, endPoint y: 298, distance: 60.3
click at [287, 292] on link "Credit Report Credit Report" at bounding box center [340, 280] width 270 height 33
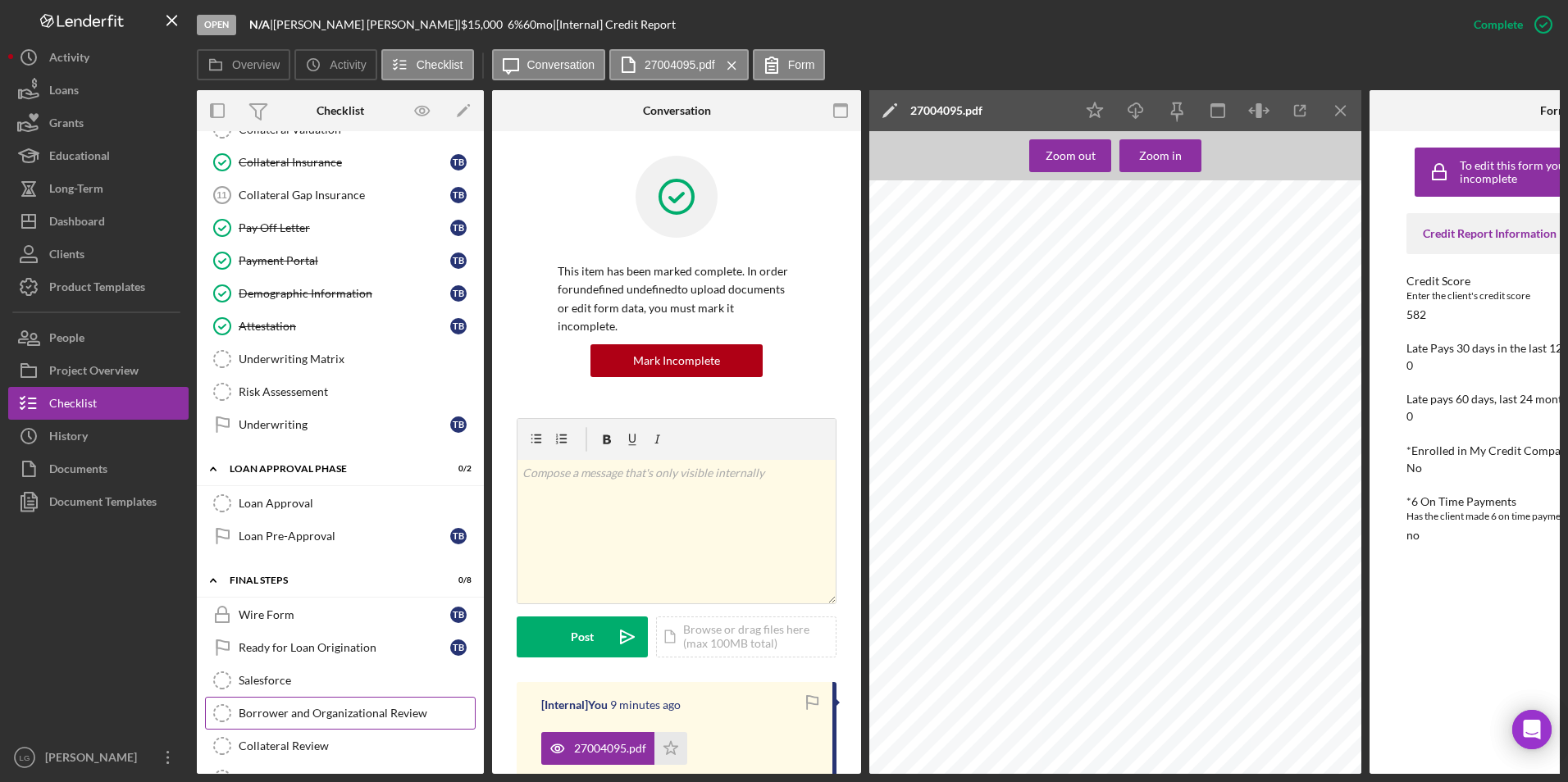
scroll to position [985, 0]
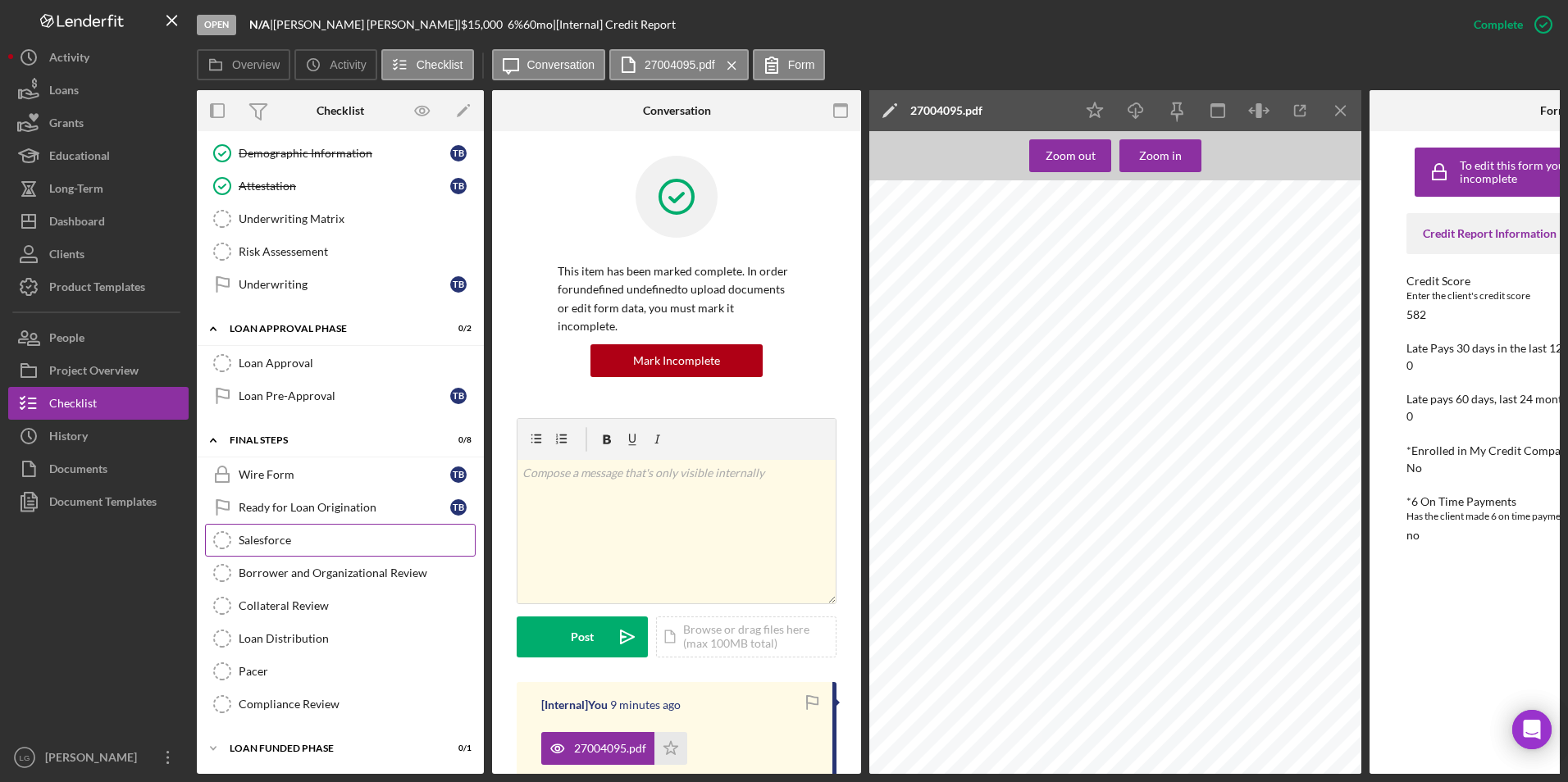
drag, startPoint x: 305, startPoint y: 541, endPoint x: 327, endPoint y: 536, distance: 22.6
click at [305, 541] on div "Salesforce" at bounding box center [357, 540] width 236 height 13
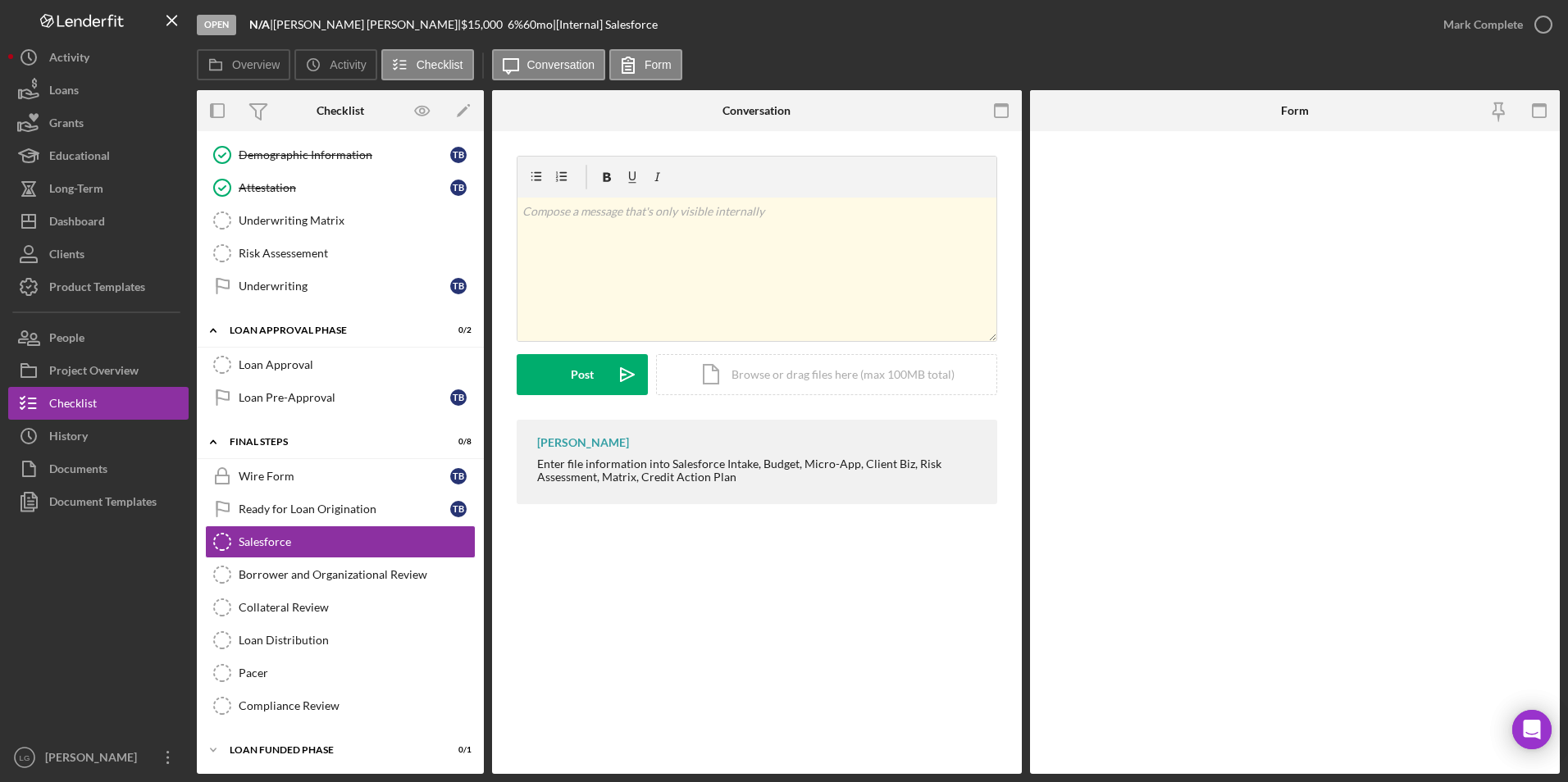
scroll to position [980, 0]
paste input "a0wPC000002Kcj7YAC"
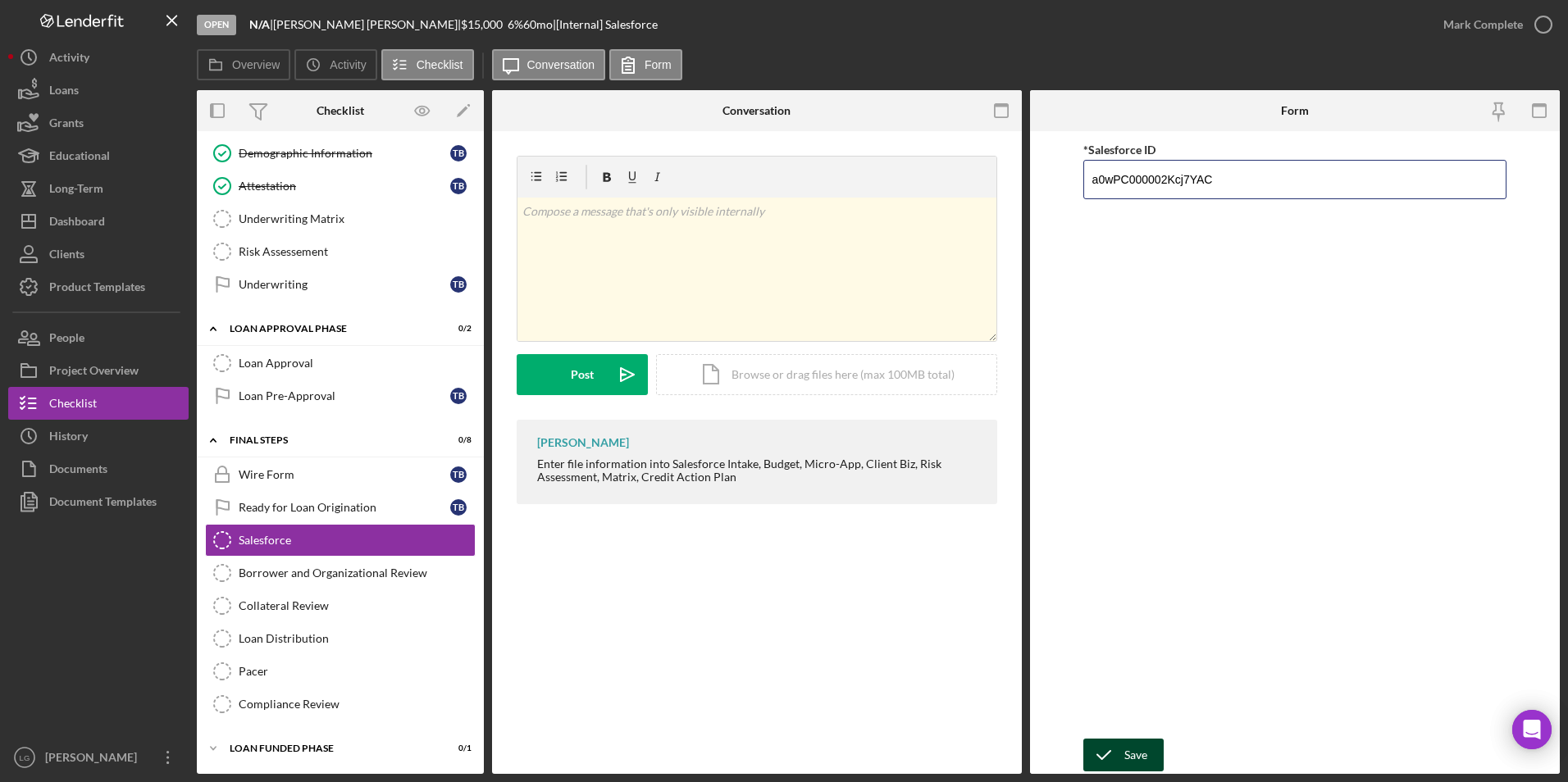
type input "a0wPC000002Kcj7YAC"
click at [1130, 743] on div "Save" at bounding box center [1135, 755] width 23 height 33
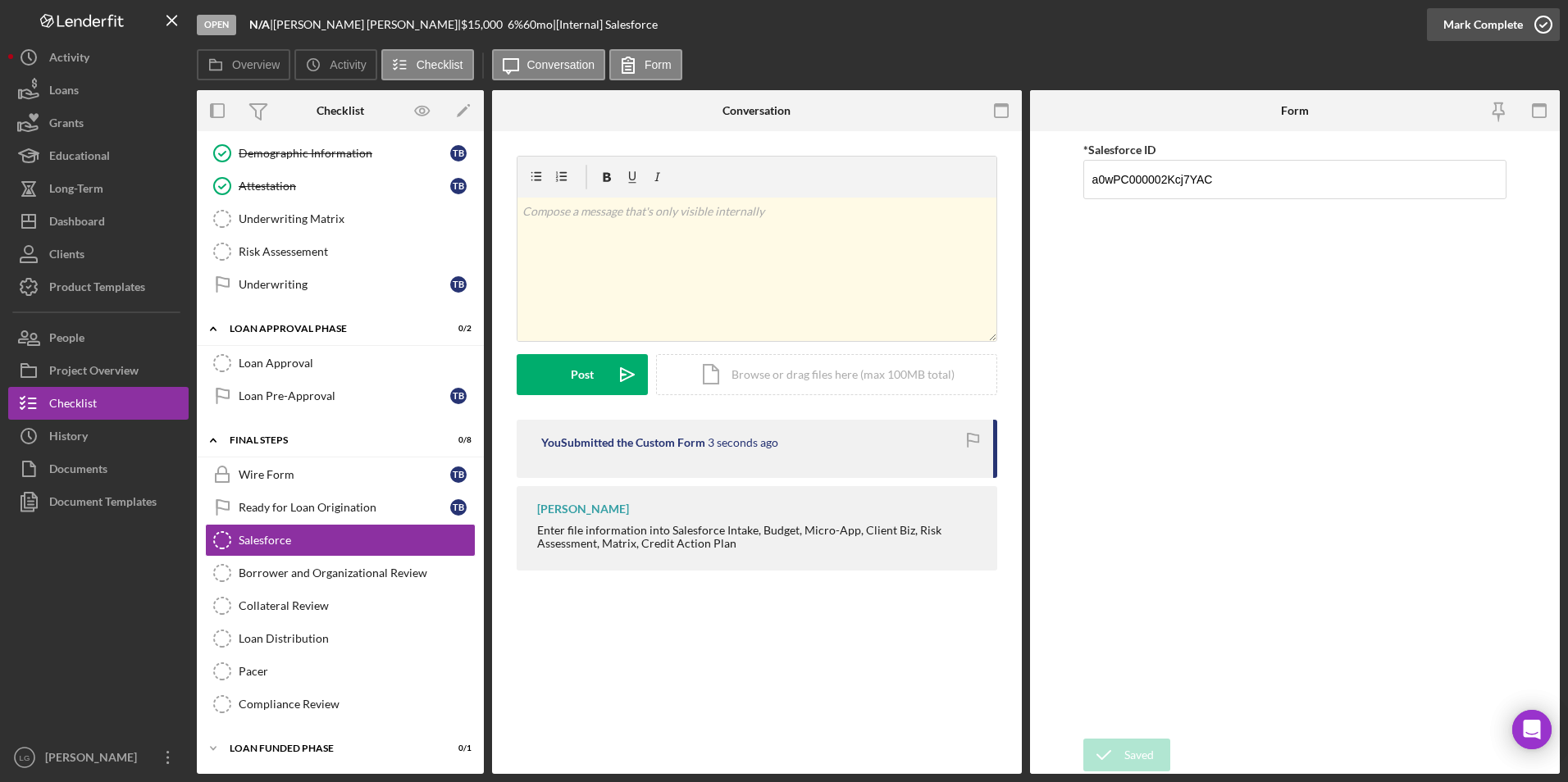
click at [1465, 24] on div "Mark Complete" at bounding box center [1483, 25] width 80 height 33
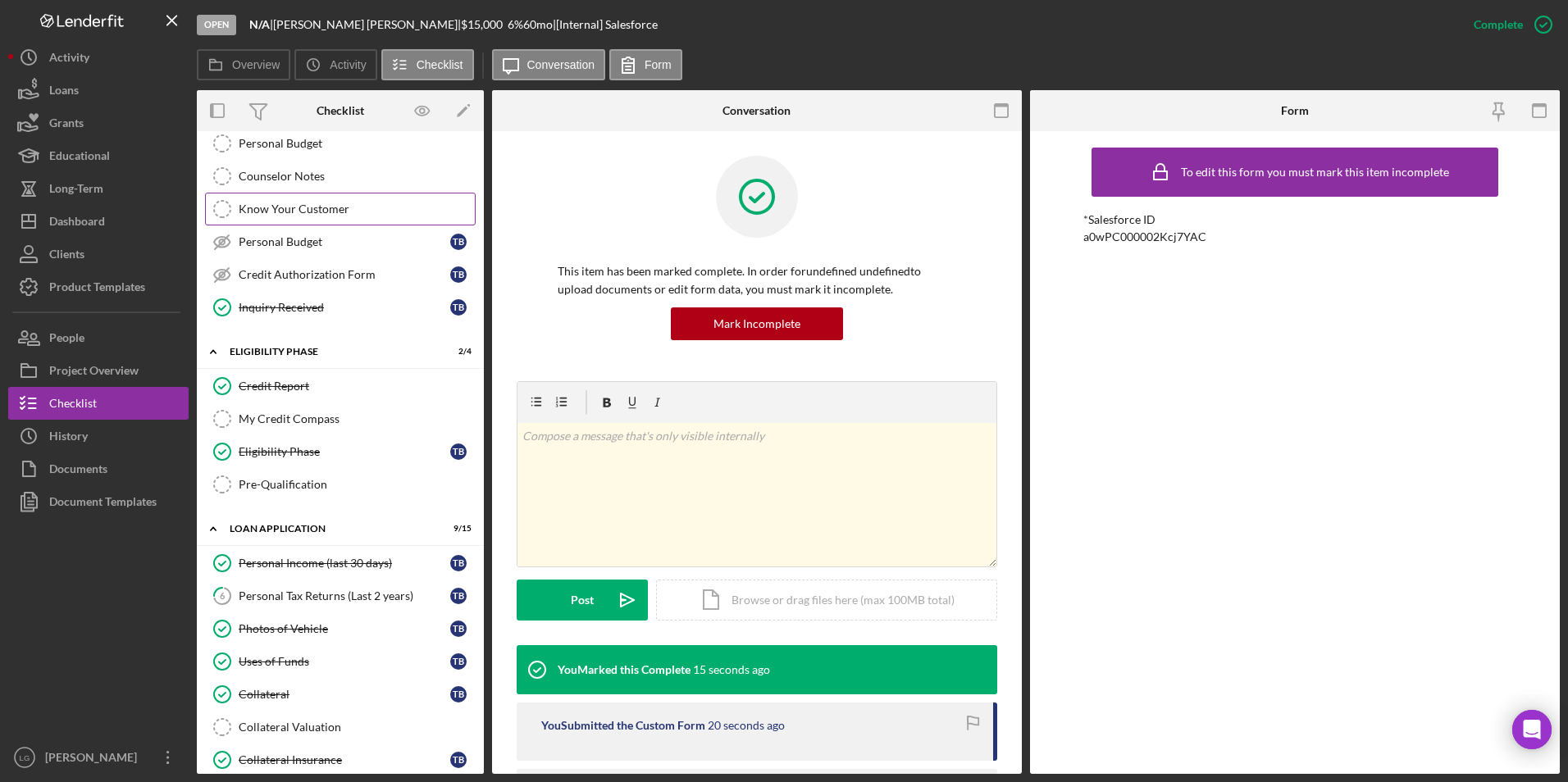
scroll to position [0, 0]
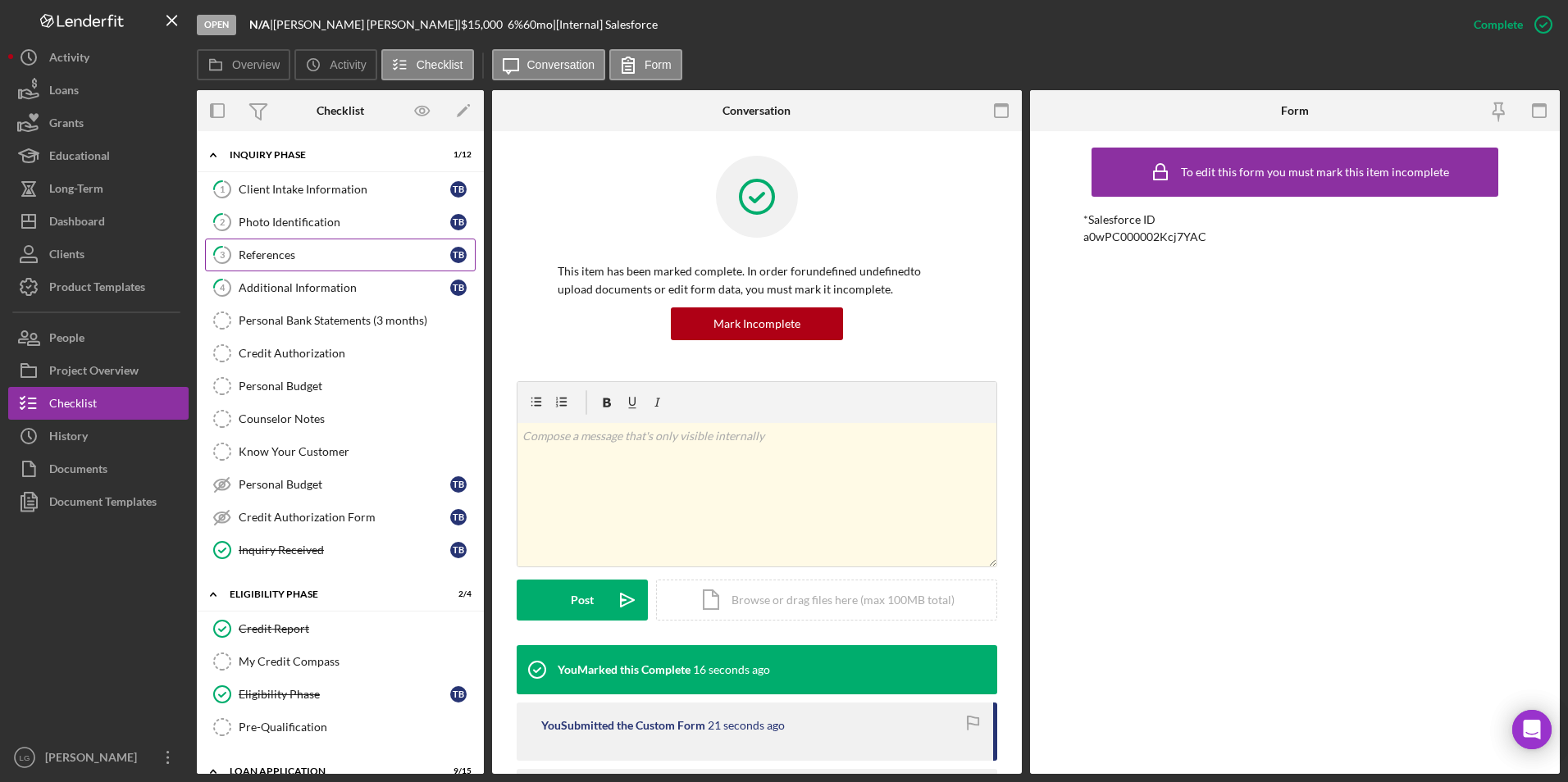
click at [276, 257] on div "References" at bounding box center [344, 254] width 212 height 13
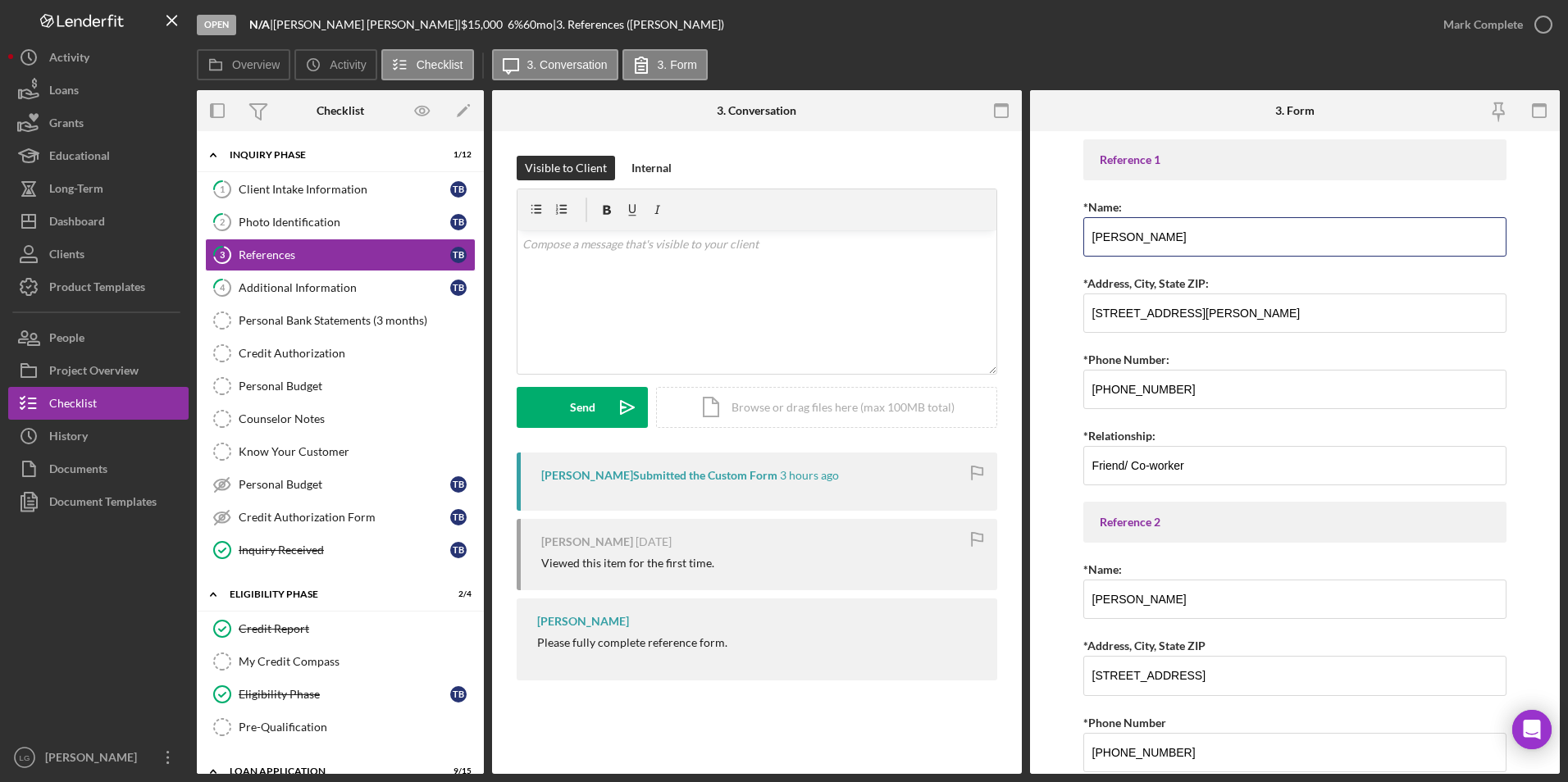
drag, startPoint x: 1177, startPoint y: 241, endPoint x: 1096, endPoint y: 236, distance: 81.2
click at [1075, 235] on form "Reference 1 *Name: Christy Weiss *Address, City, State ZIP: 4288 Casa Brazilia …" at bounding box center [1294, 452] width 530 height 643
drag, startPoint x: 1178, startPoint y: 592, endPoint x: 1057, endPoint y: 602, distance: 121.4
click at [1057, 602] on form "Reference 1 *Name: Christy Weiss *Address, City, State ZIP: 4288 Casa Brazilia …" at bounding box center [1294, 452] width 530 height 643
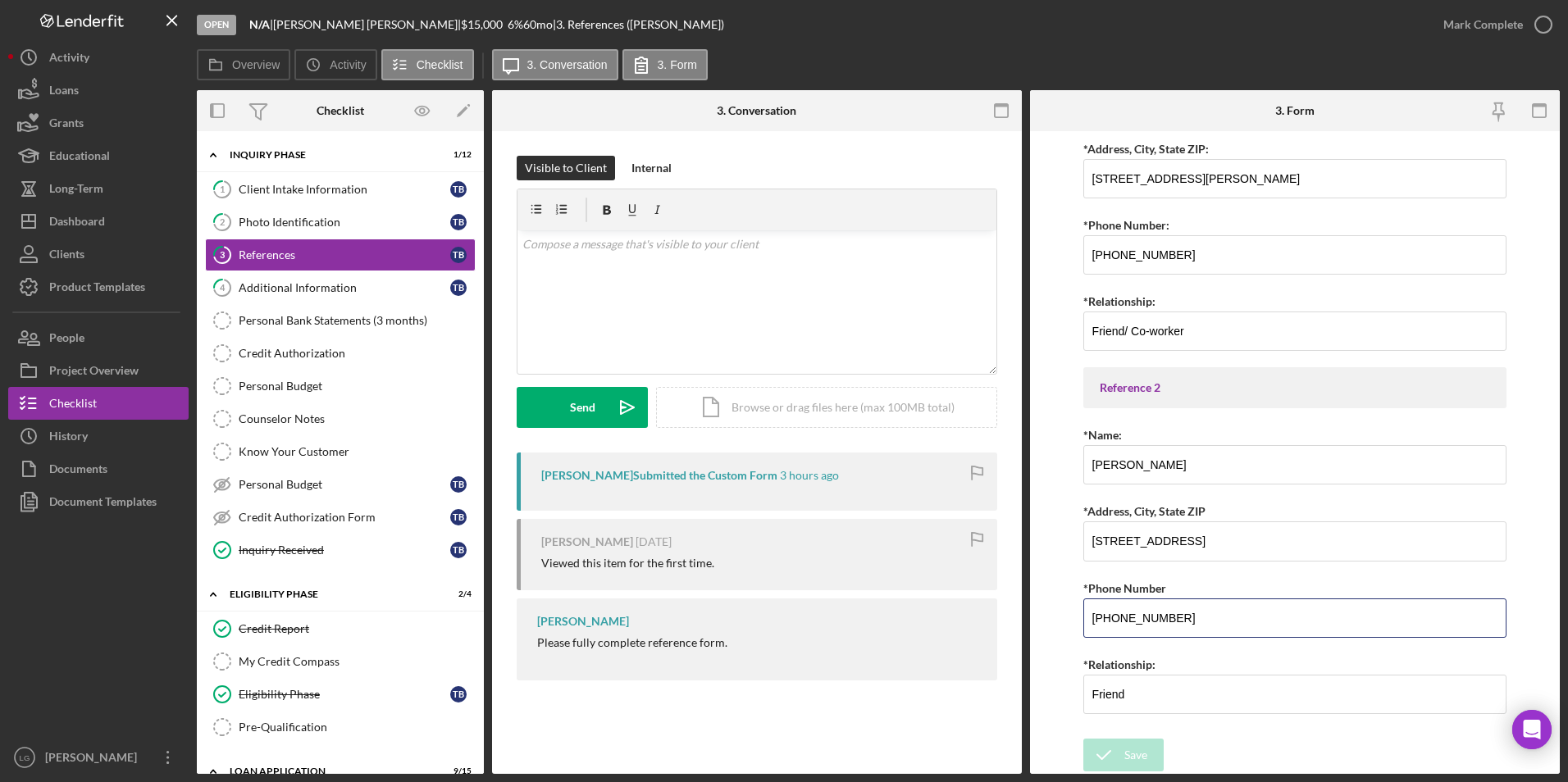
drag, startPoint x: 1196, startPoint y: 621, endPoint x: 1069, endPoint y: 618, distance: 127.0
click at [1069, 618] on form "Reference 1 *Name: Christy Weiss *Address, City, State ZIP: 4288 Casa Brazilia …" at bounding box center [1294, 452] width 530 height 643
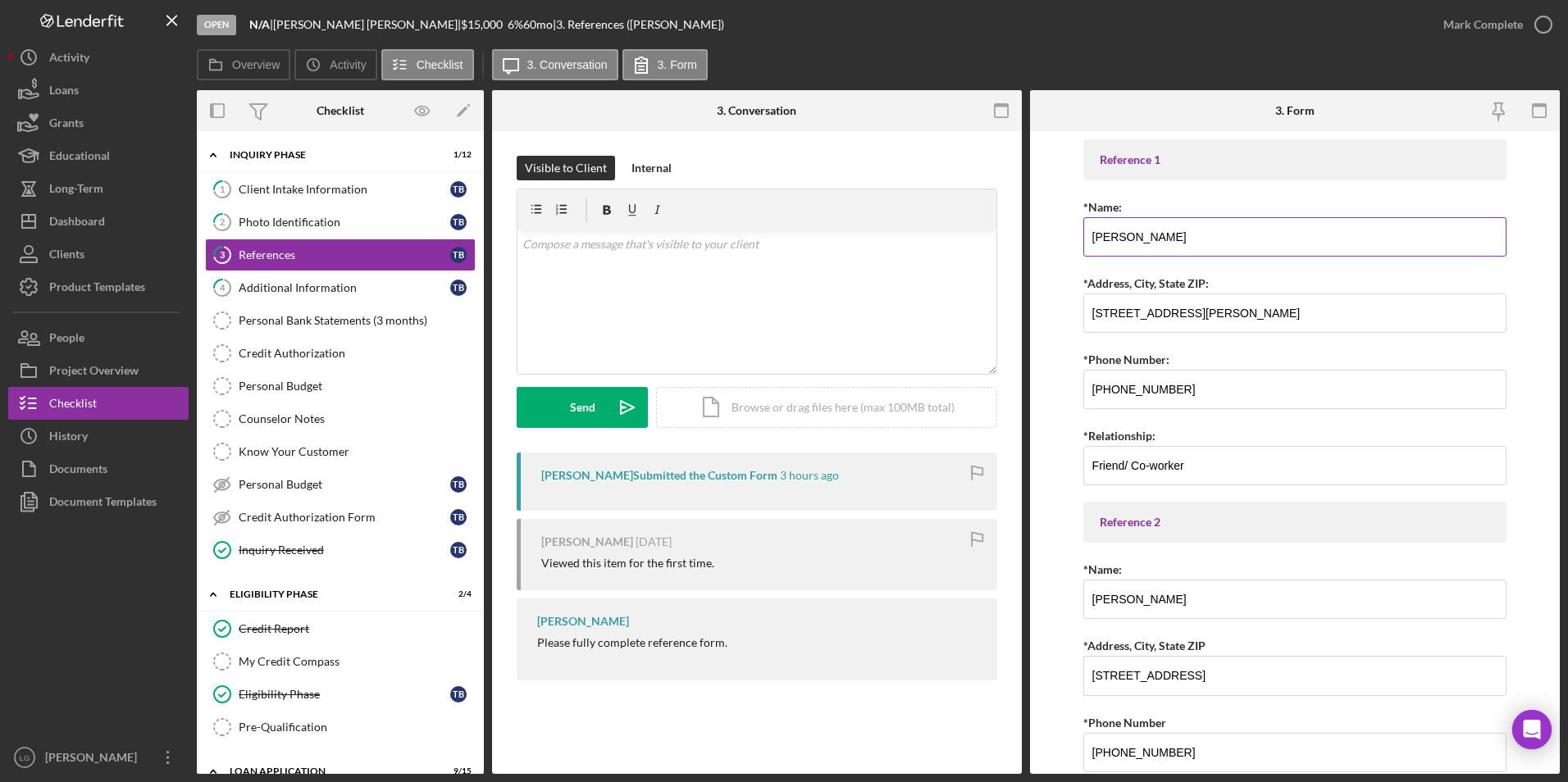
drag, startPoint x: 1176, startPoint y: 237, endPoint x: 1084, endPoint y: 240, distance: 92.0
click at [1084, 240] on input "Christy Weiss" at bounding box center [1295, 237] width 424 height 39
drag, startPoint x: 1187, startPoint y: 392, endPoint x: 1067, endPoint y: 380, distance: 120.6
click at [1062, 381] on form "Reference 1 *Name: Christy Weiss *Address, City, State ZIP: 4288 Casa Brazilia …" at bounding box center [1294, 452] width 530 height 643
type input "(314) 740-2966"
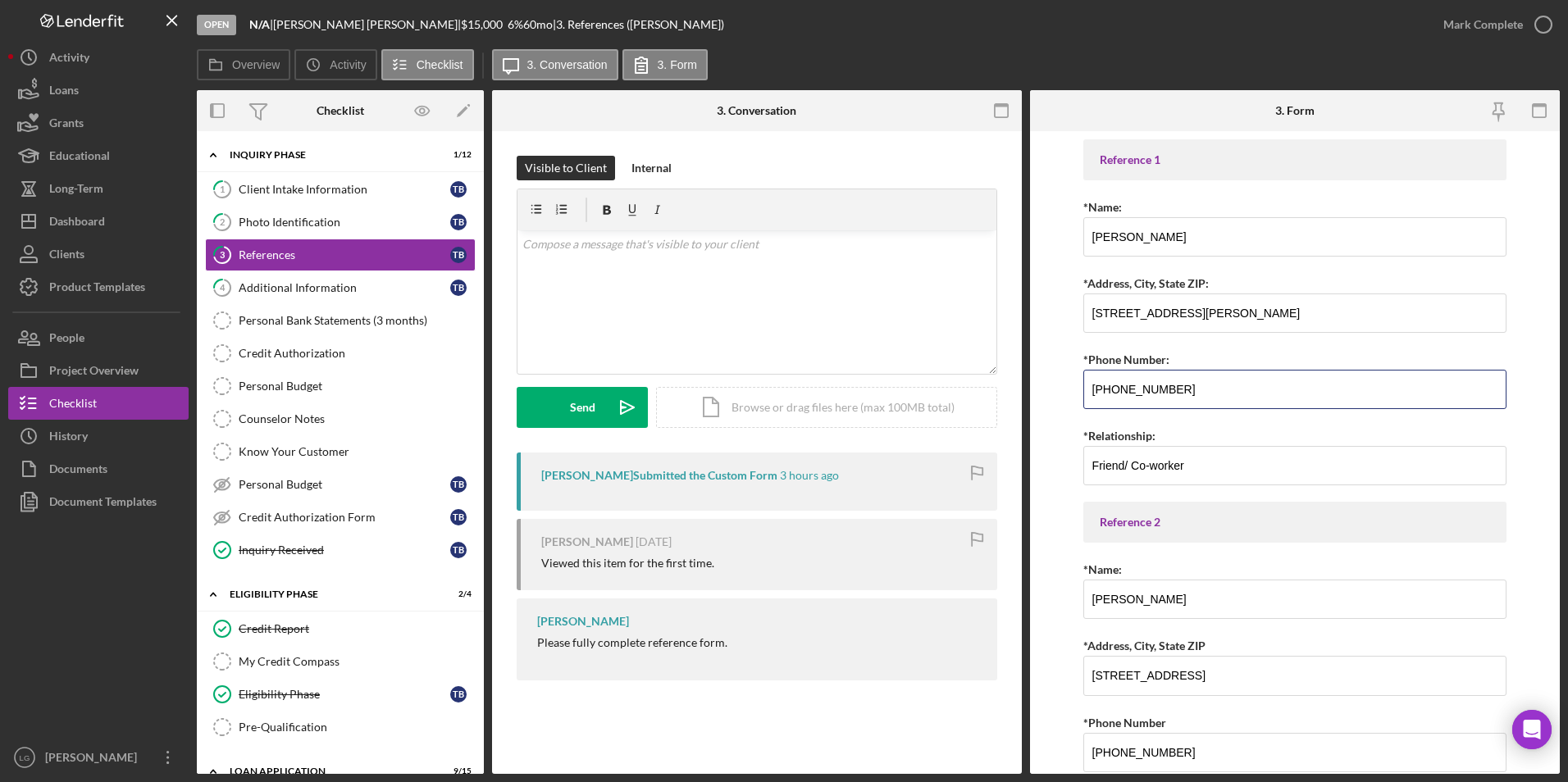
drag, startPoint x: 1184, startPoint y: 380, endPoint x: 1048, endPoint y: 383, distance: 136.0
click at [1048, 383] on form "Reference 1 *Name: Christy Weiss *Address, City, State ZIP: 4288 Casa Brazilia …" at bounding box center [1294, 452] width 530 height 643
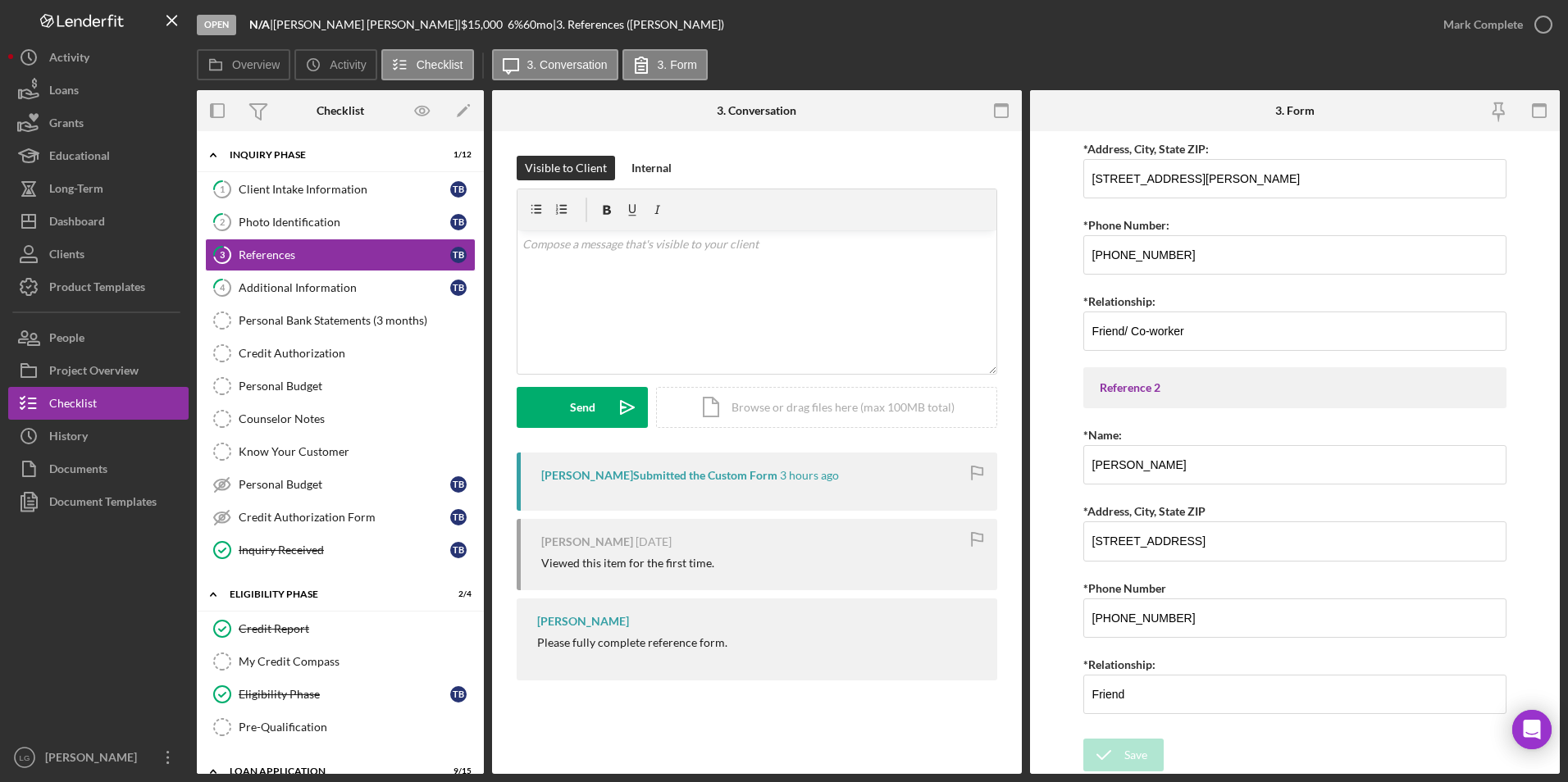
click at [1261, 52] on div "Overview Icon/History Activity Checklist Icon/Message 3. Conversation 3. Form" at bounding box center [878, 65] width 1363 height 33
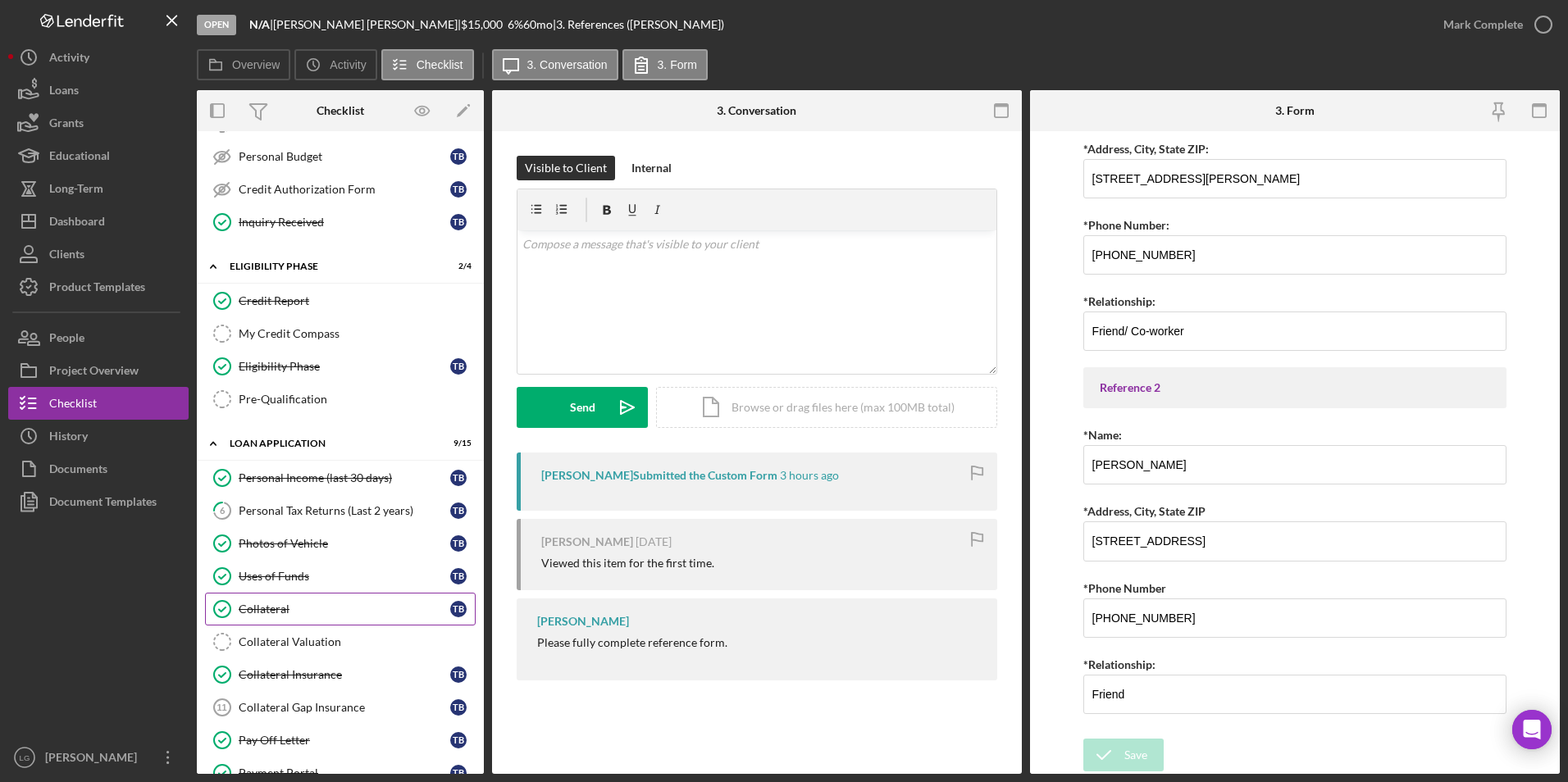
scroll to position [492, 0]
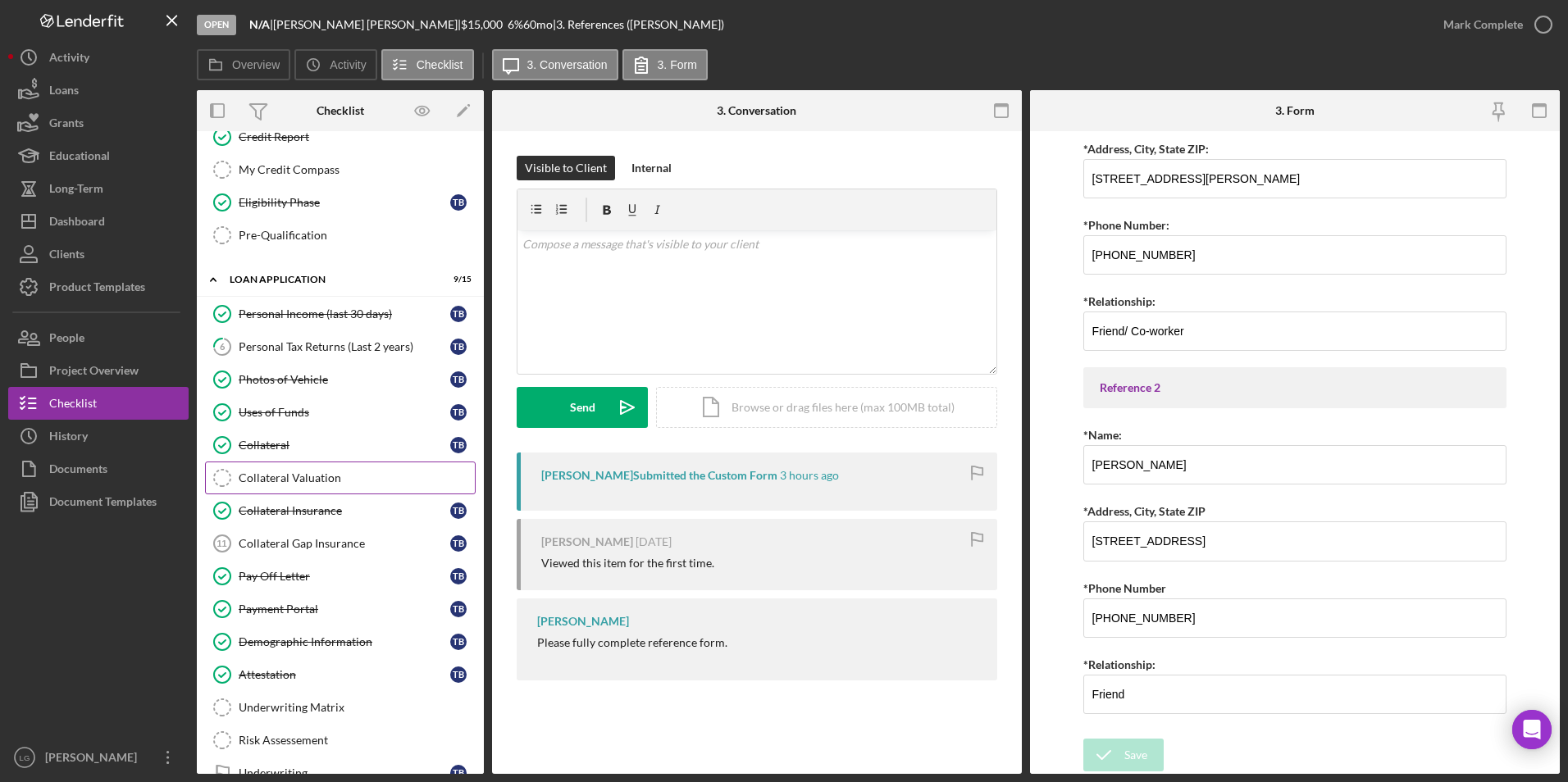
click at [293, 481] on div "Collateral Valuation" at bounding box center [357, 478] width 236 height 13
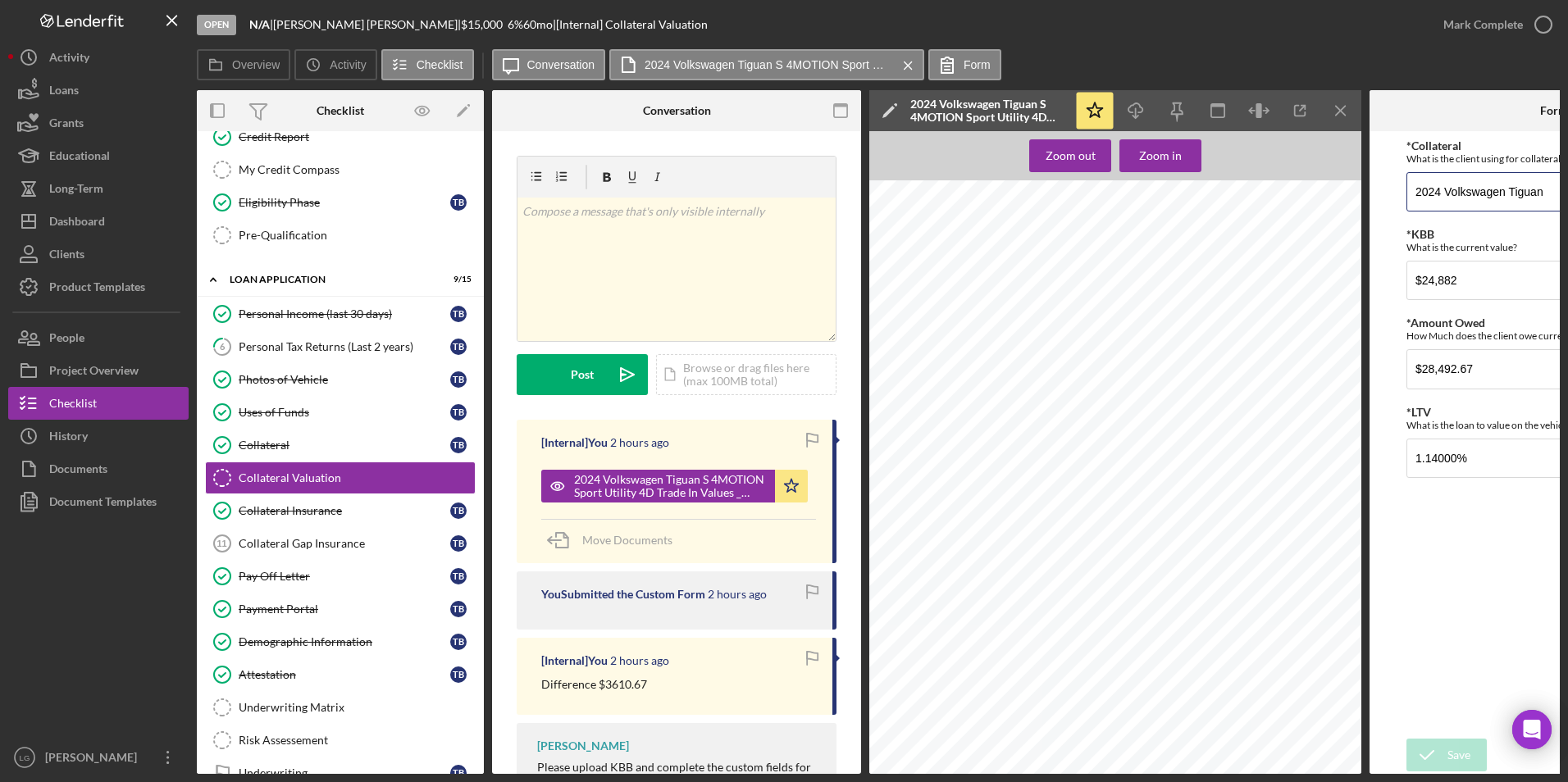
scroll to position [0, 179]
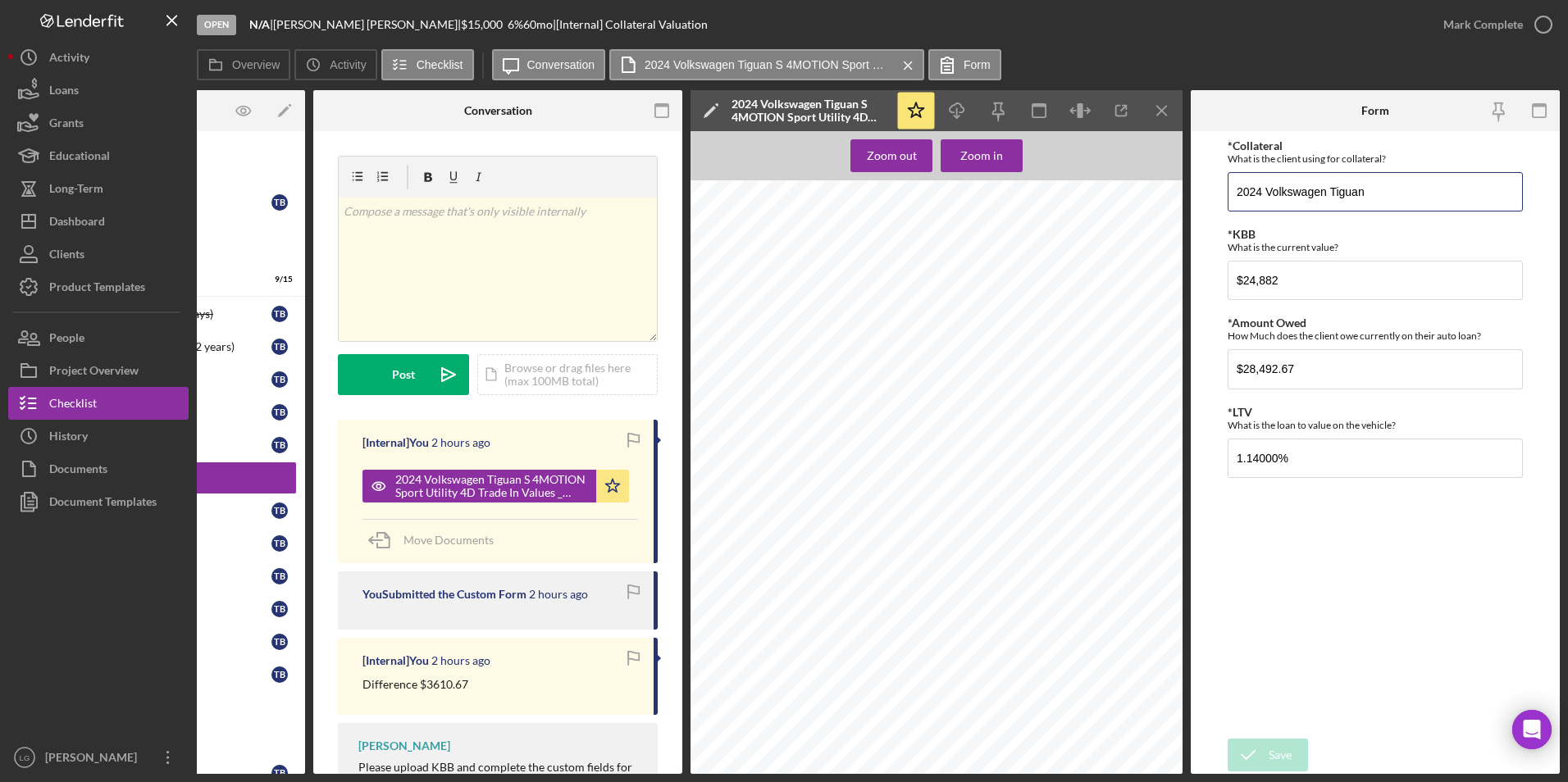
drag, startPoint x: 1414, startPoint y: 193, endPoint x: 1679, endPoint y: 189, distance: 265.0
click at [1567, 189] on html "Open N/A | Tammy Braden | $15,000 $15,000 6 % 60 mo | [Internal] Collateral Val…" at bounding box center [784, 391] width 1568 height 782
drag, startPoint x: 1307, startPoint y: 272, endPoint x: 1230, endPoint y: 269, distance: 77.1
click at [1215, 269] on form "*Collateral What is the client using for collateral? 2024 Volkswagen Tiguan *KB…" at bounding box center [1375, 452] width 369 height 643
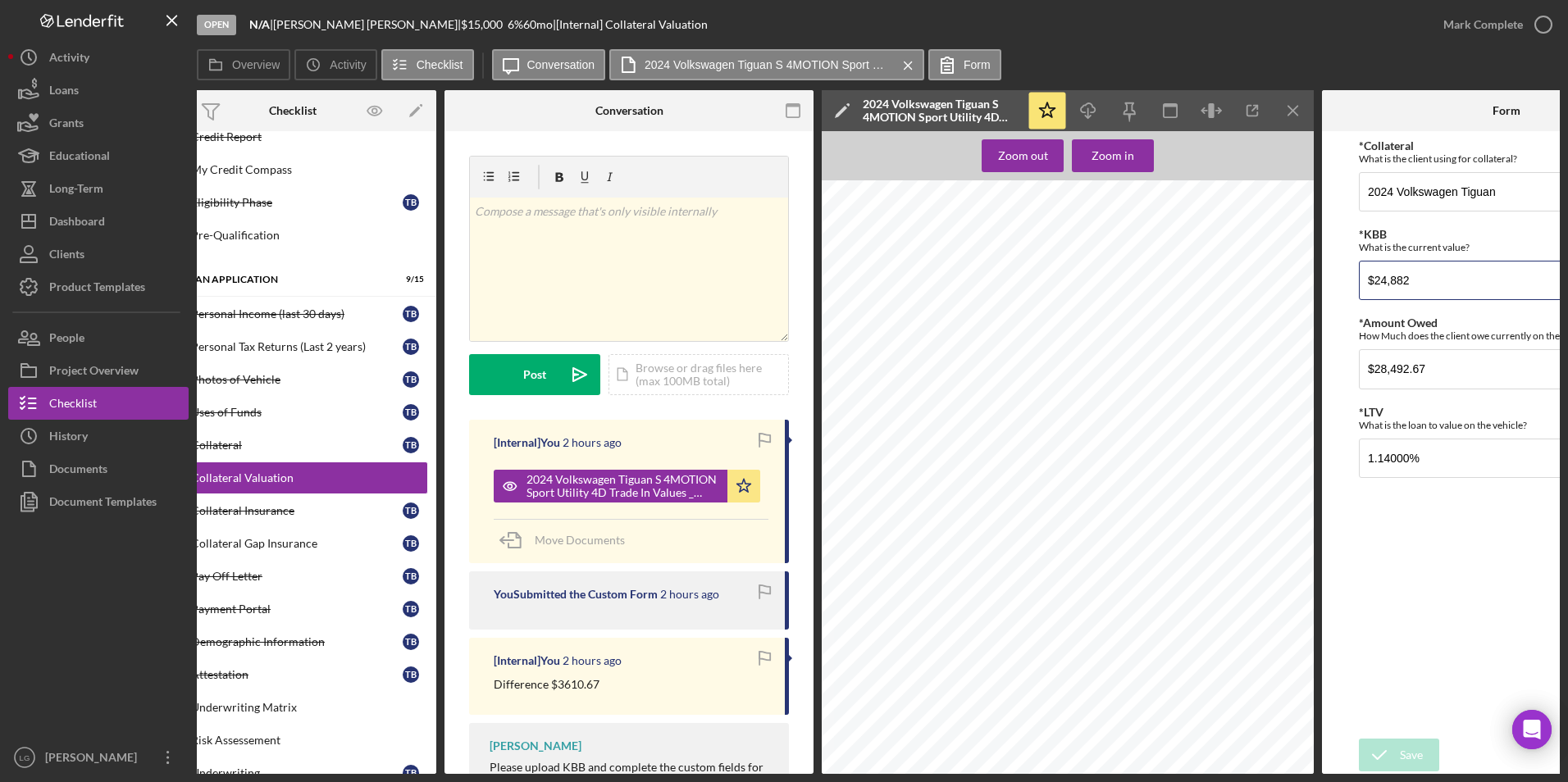
scroll to position [0, 0]
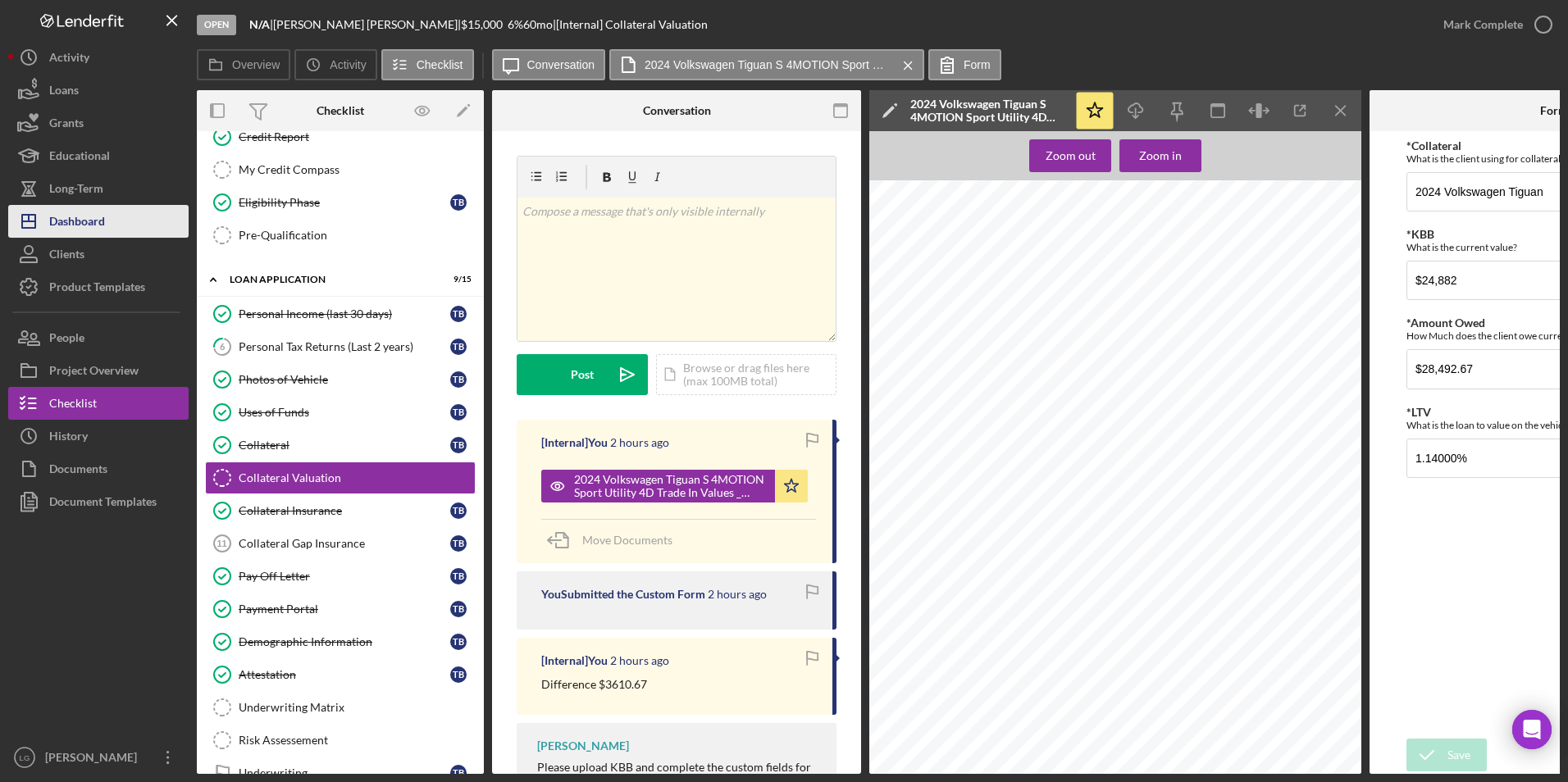
click at [93, 227] on div "Dashboard" at bounding box center [77, 223] width 56 height 37
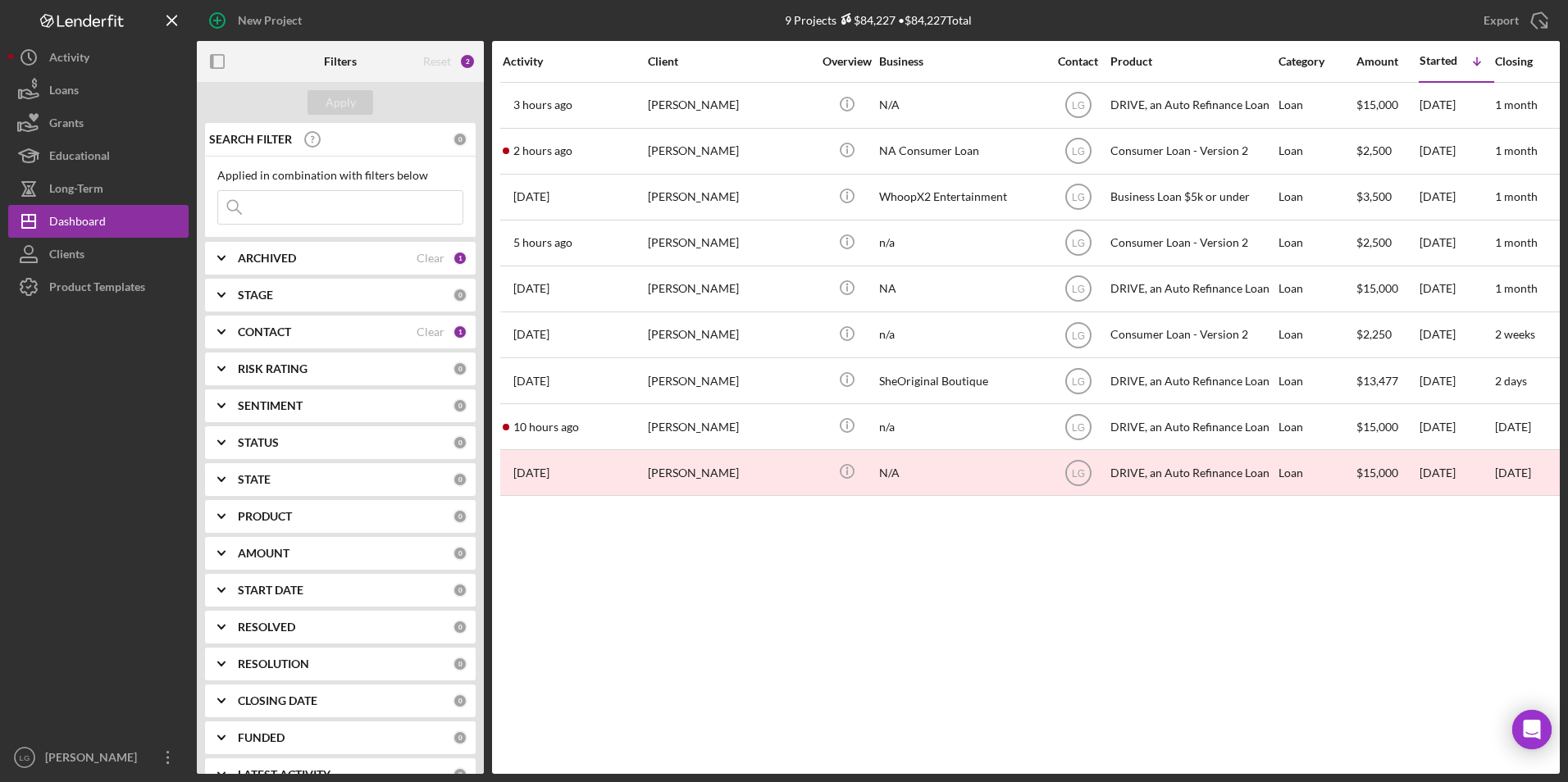
click at [214, 17] on icon "button" at bounding box center [217, 20] width 41 height 41
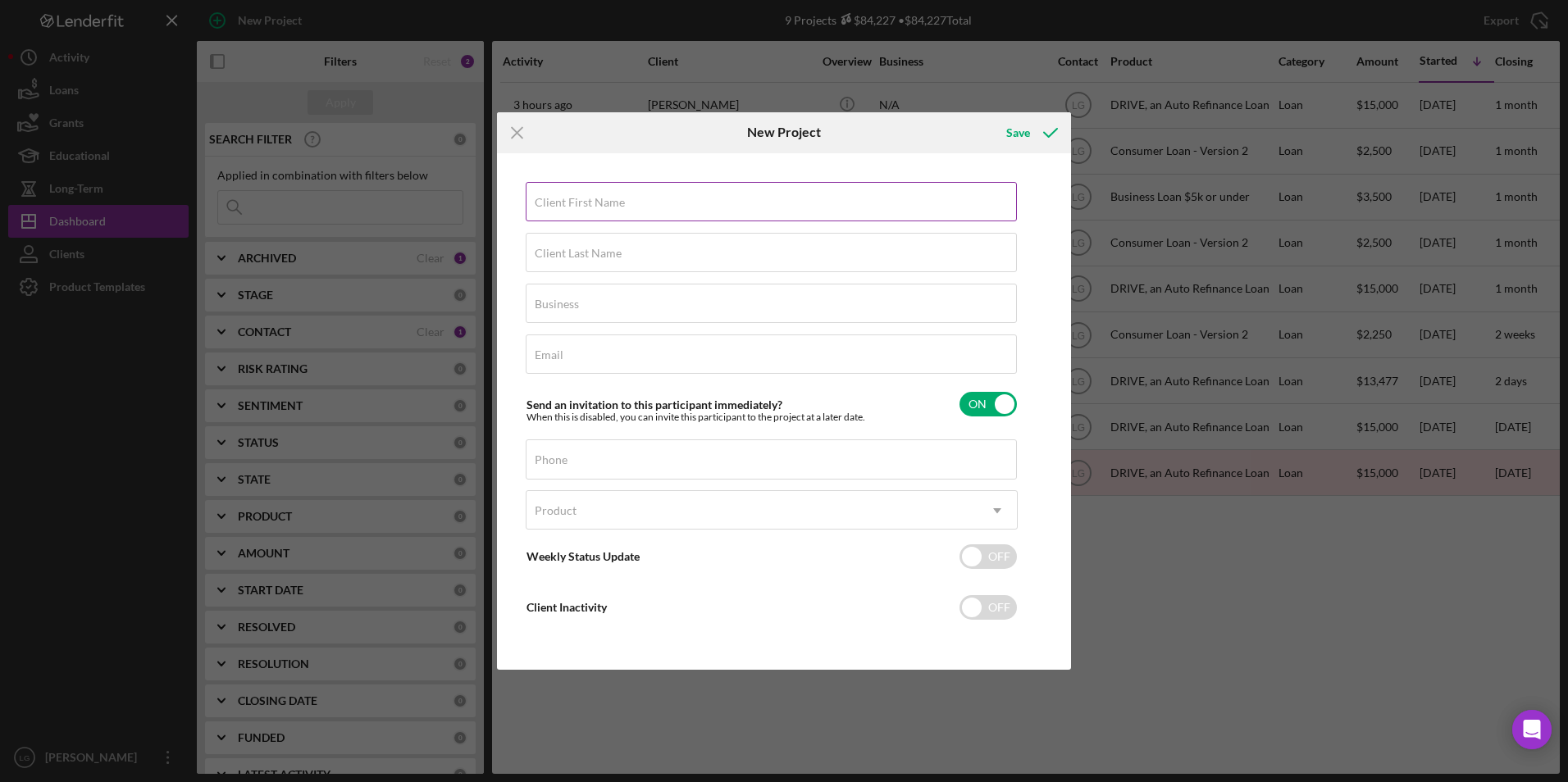
click at [587, 185] on div "Client First Name Required" at bounding box center [771, 202] width 492 height 41
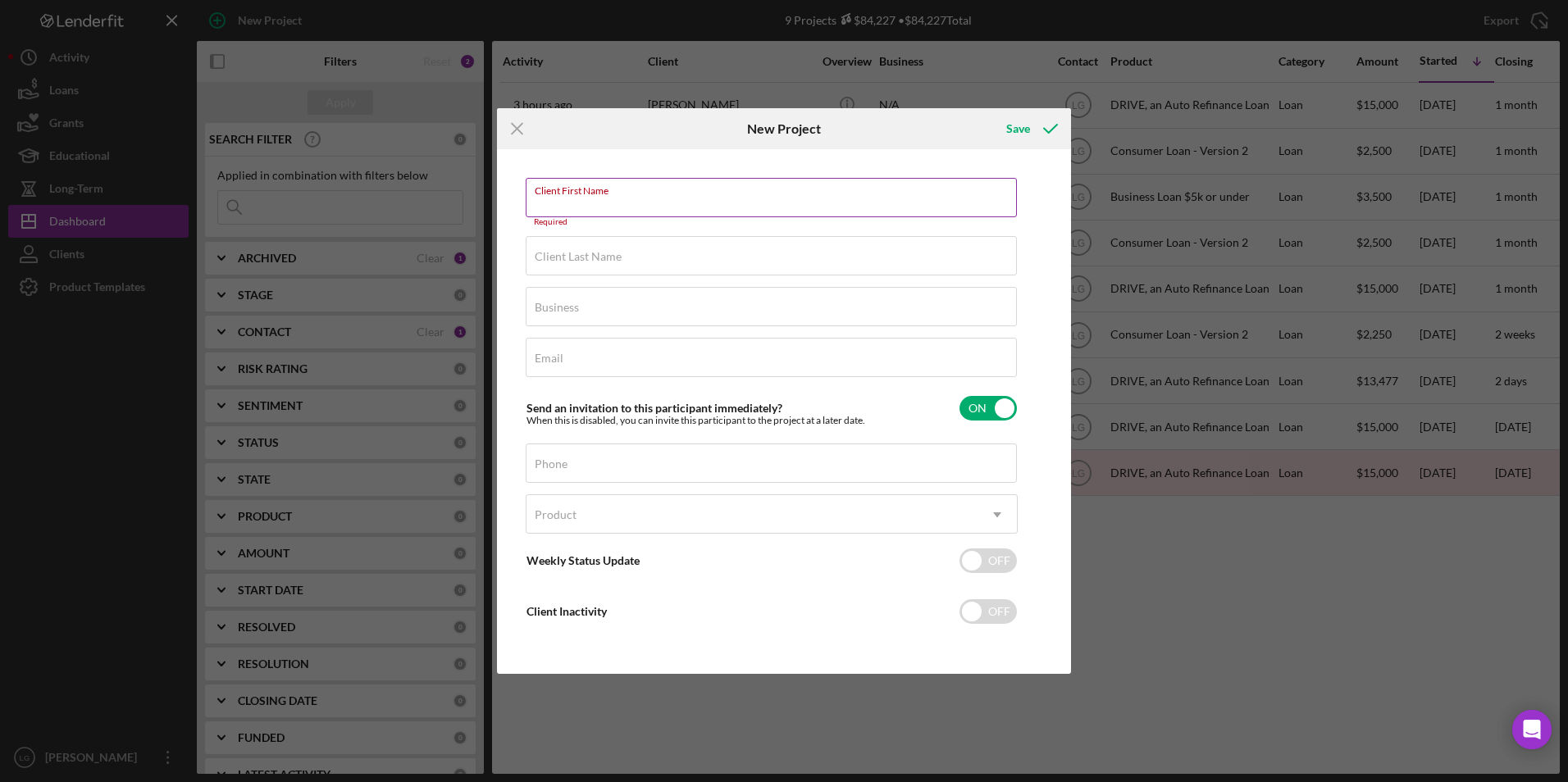
click at [690, 180] on div "Client First Name Required" at bounding box center [771, 202] width 492 height 49
drag, startPoint x: 692, startPoint y: 186, endPoint x: 567, endPoint y: 202, distance: 126.0
click at [567, 202] on label "Client First Name" at bounding box center [580, 198] width 90 height 13
click at [567, 202] on input "Client First Name" at bounding box center [771, 197] width 491 height 39
paste input "Elvin"
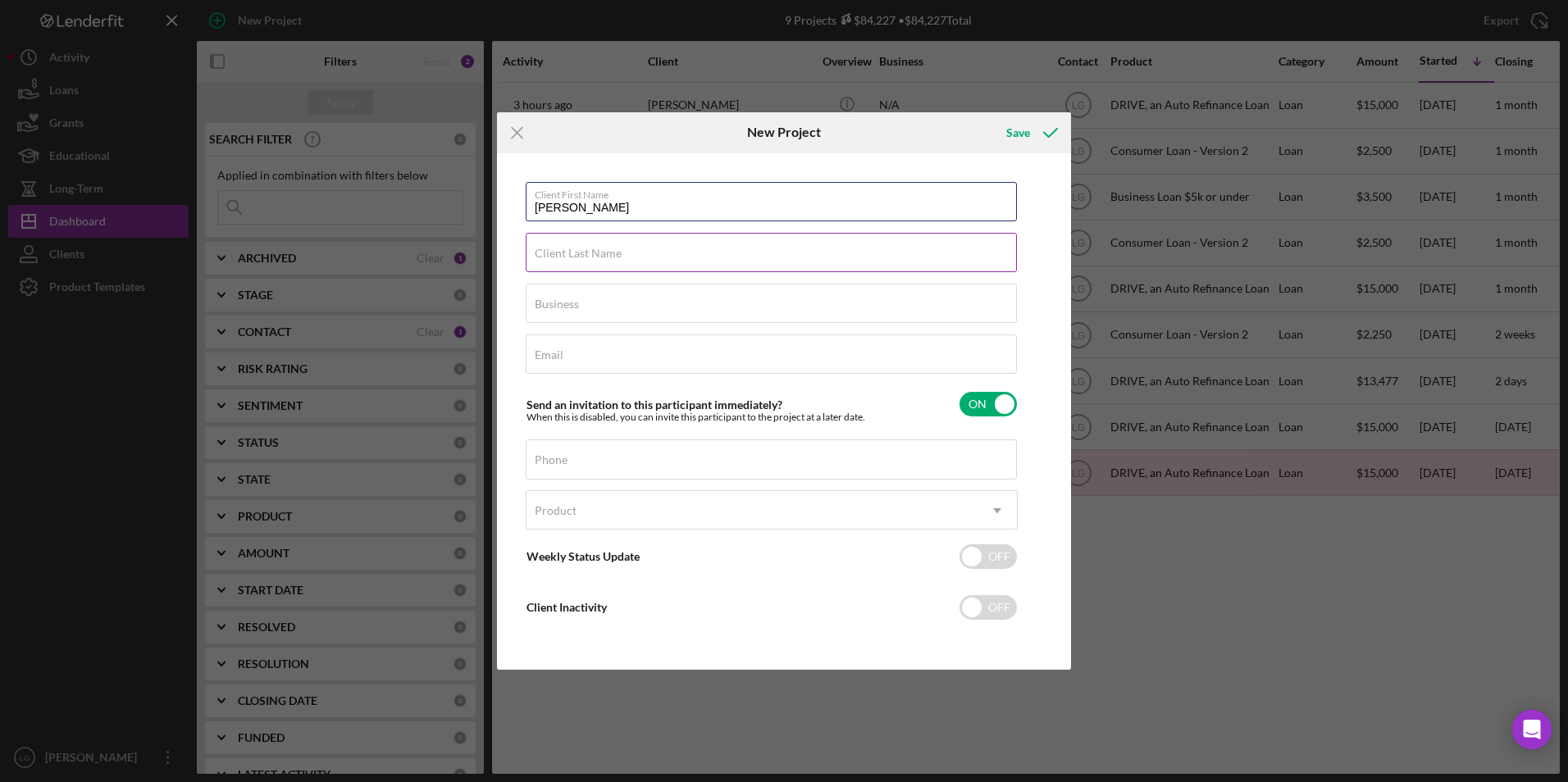
type input "Elvin"
click at [567, 247] on label "Client Last Name" at bounding box center [578, 252] width 87 height 13
click at [567, 247] on input "Client Last Name" at bounding box center [771, 252] width 491 height 39
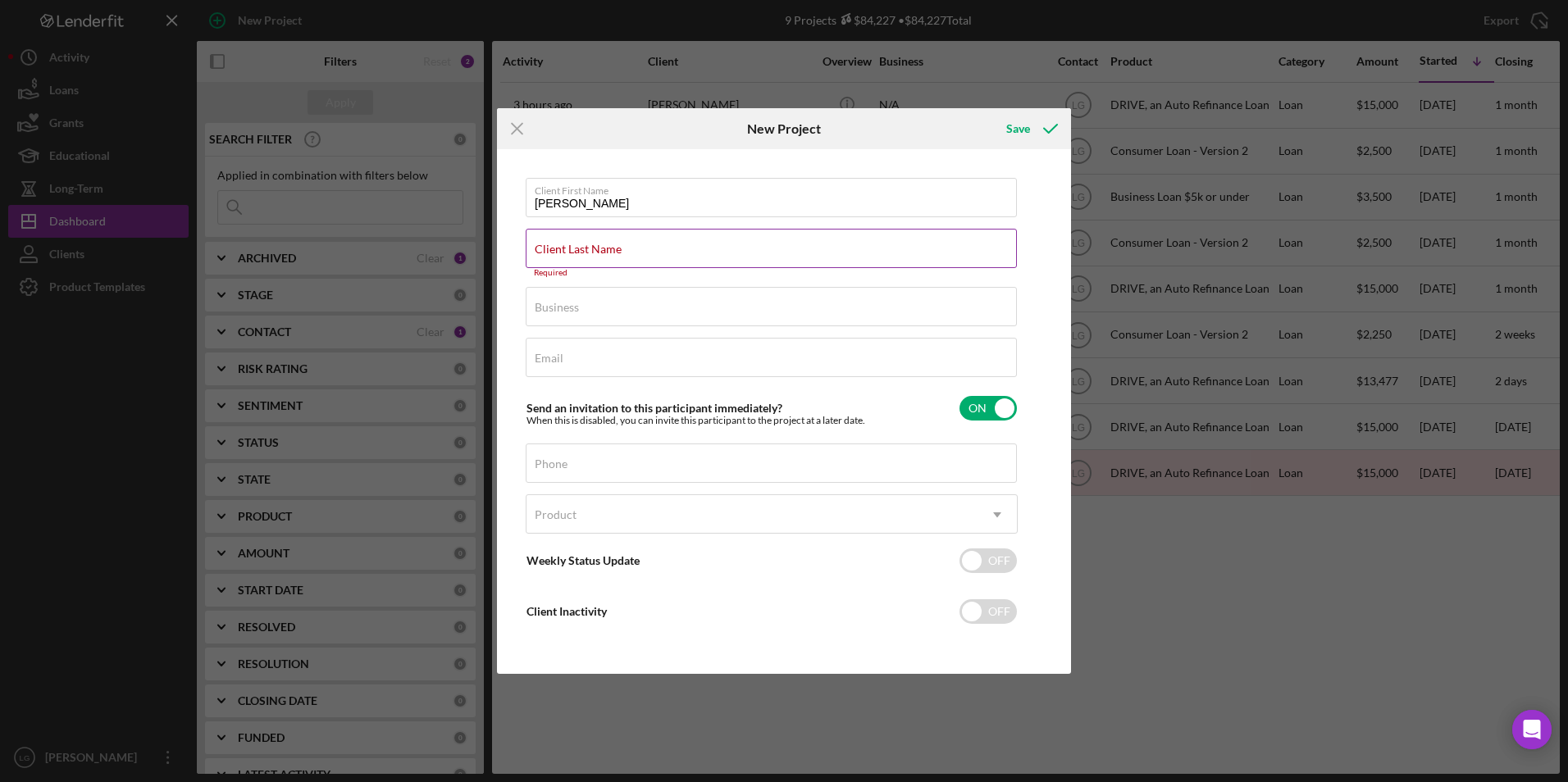
click at [561, 243] on label "Client Last Name" at bounding box center [578, 248] width 87 height 13
click at [561, 243] on input "Client Last Name" at bounding box center [771, 248] width 491 height 39
drag, startPoint x: 561, startPoint y: 243, endPoint x: 542, endPoint y: 241, distance: 19.1
click at [538, 241] on div "Client Last Name Required" at bounding box center [771, 253] width 492 height 49
drag, startPoint x: 547, startPoint y: 241, endPoint x: 858, endPoint y: 252, distance: 311.2
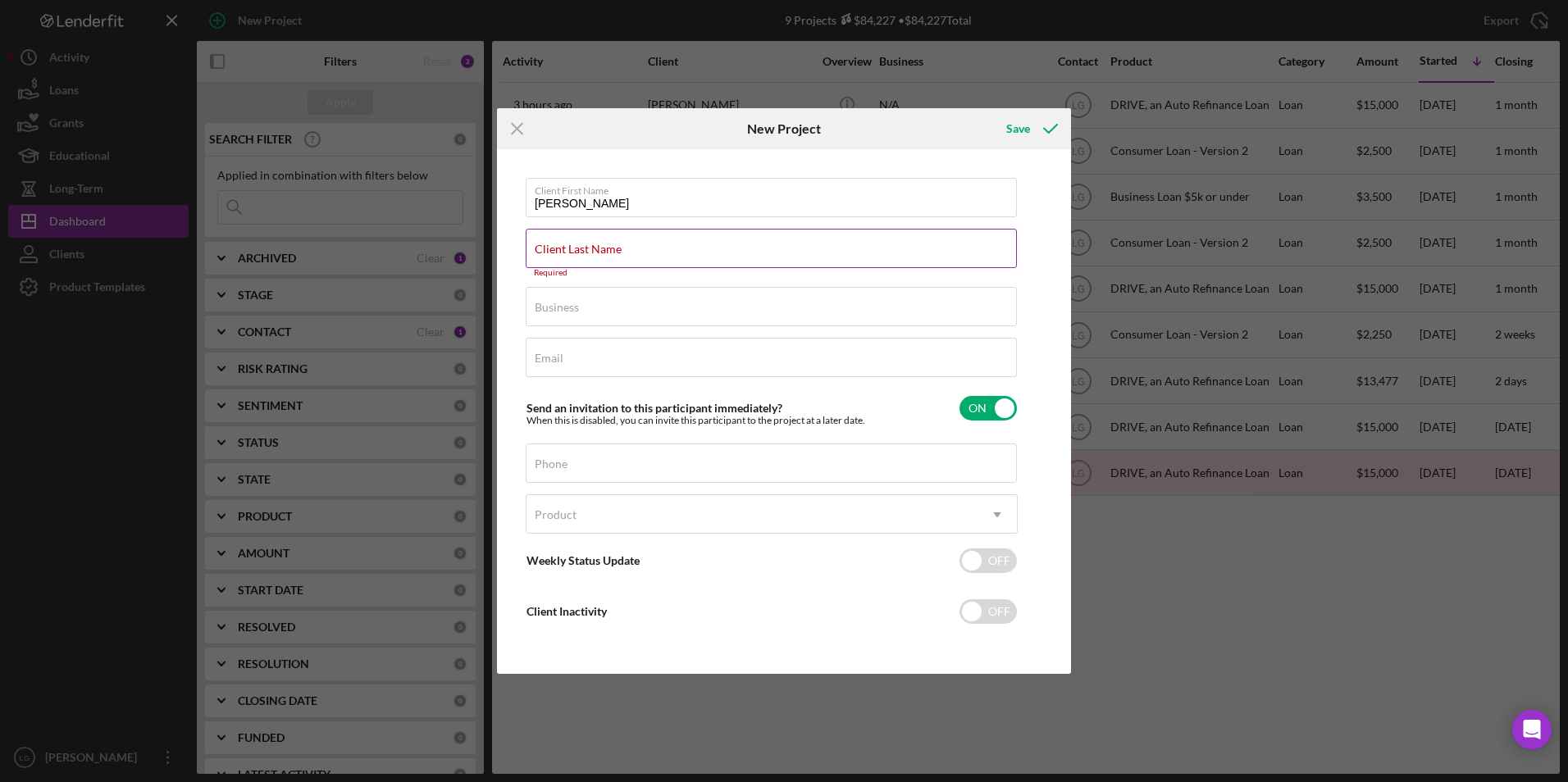
click at [858, 252] on input "Client Last Name" at bounding box center [771, 248] width 491 height 39
paste input "Lowe"
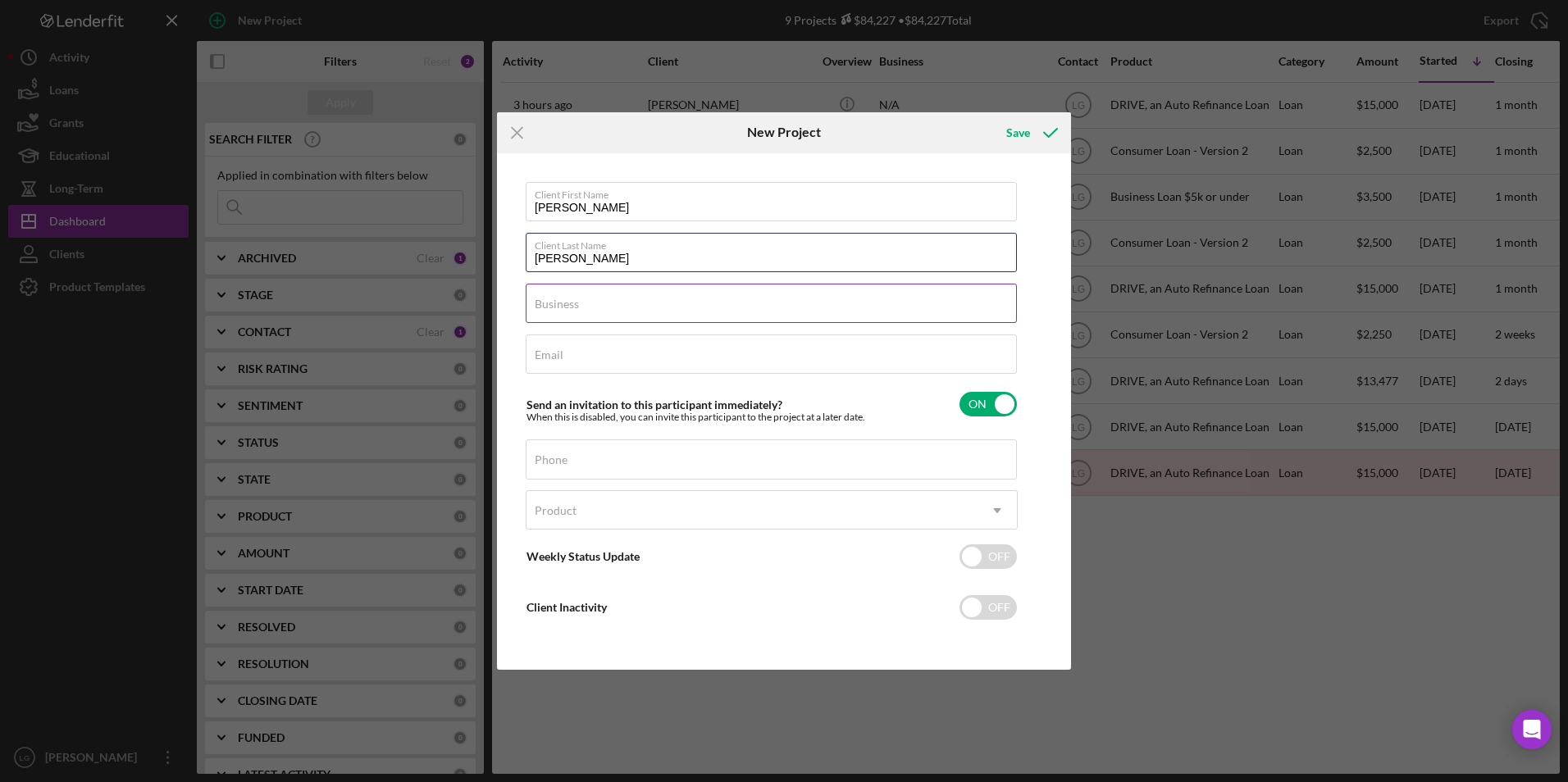
type input "Lowe"
click at [662, 292] on div "Business Required" at bounding box center [771, 304] width 492 height 41
type input "n/a"
type input "cbgst@aol.com"
type input "(314) 471-2071"
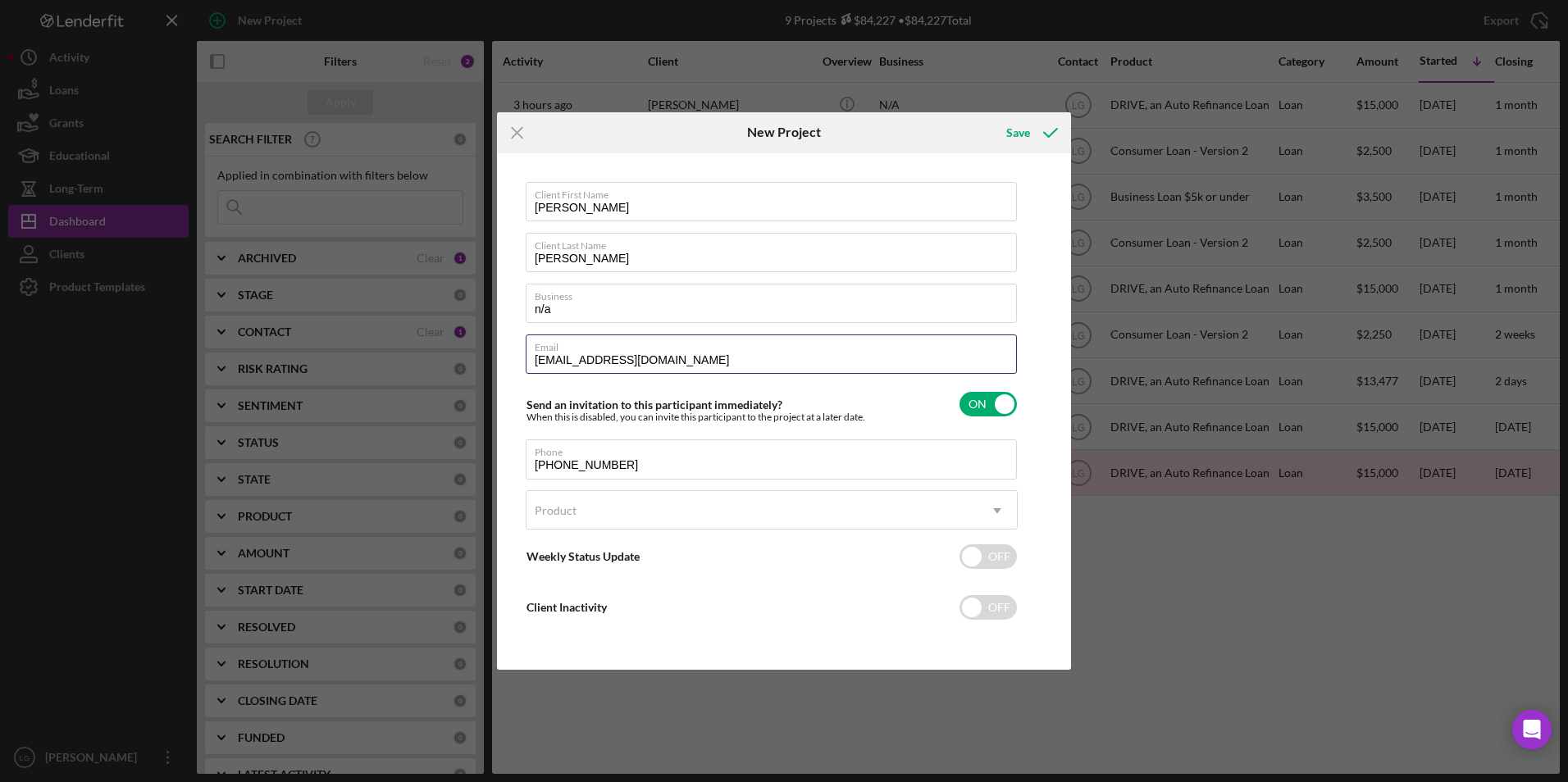
drag, startPoint x: 627, startPoint y: 354, endPoint x: 469, endPoint y: 352, distance: 158.0
click at [469, 352] on div "Icon/Menu Close New Project Save Client First Name Elvin Client Last Name Lowe …" at bounding box center [784, 391] width 1568 height 782
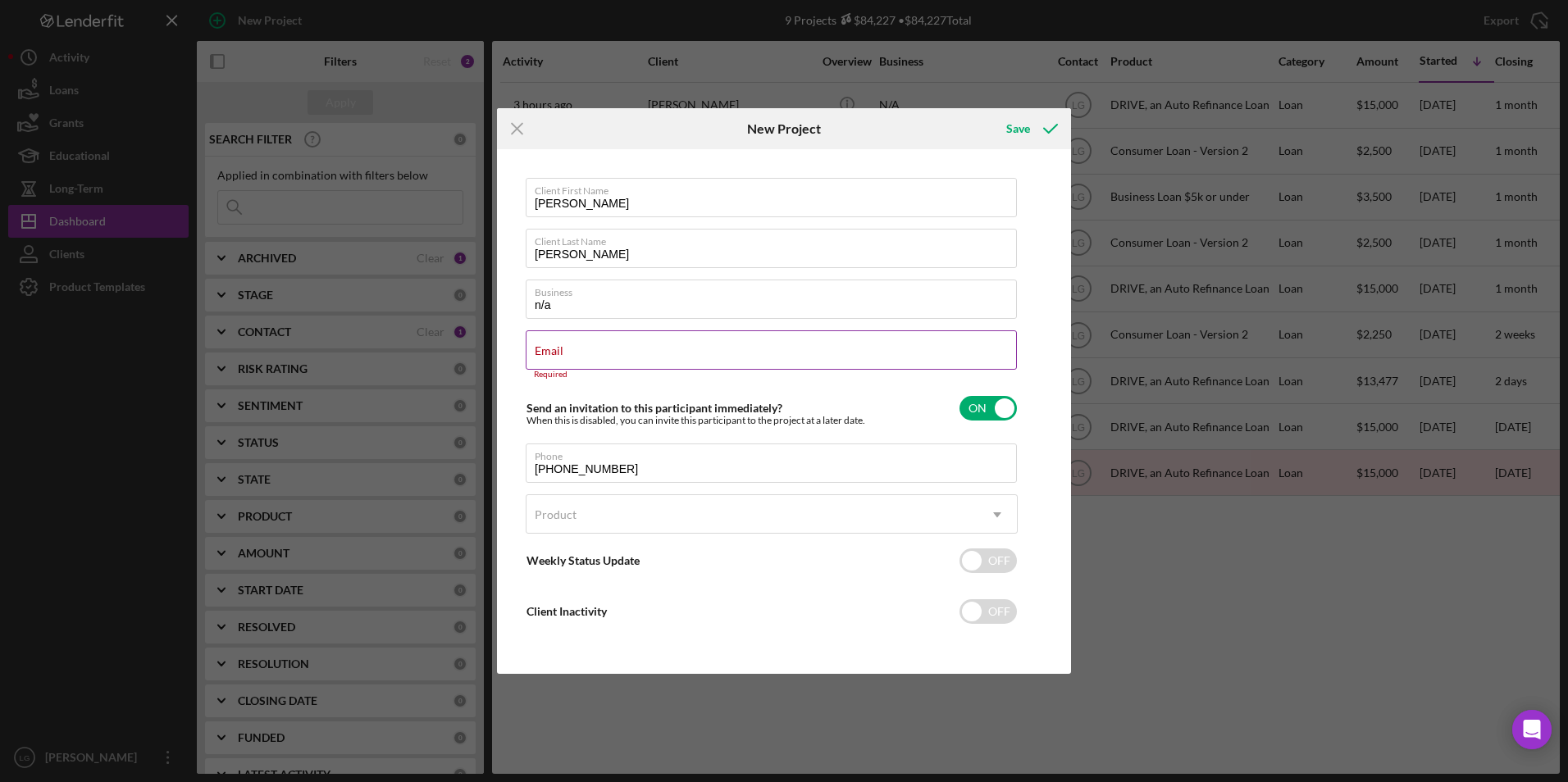
click at [548, 350] on label "Email" at bounding box center [549, 350] width 29 height 13
click at [548, 350] on input "Email" at bounding box center [771, 350] width 491 height 39
paste input "elvinlowe@icloud.com"
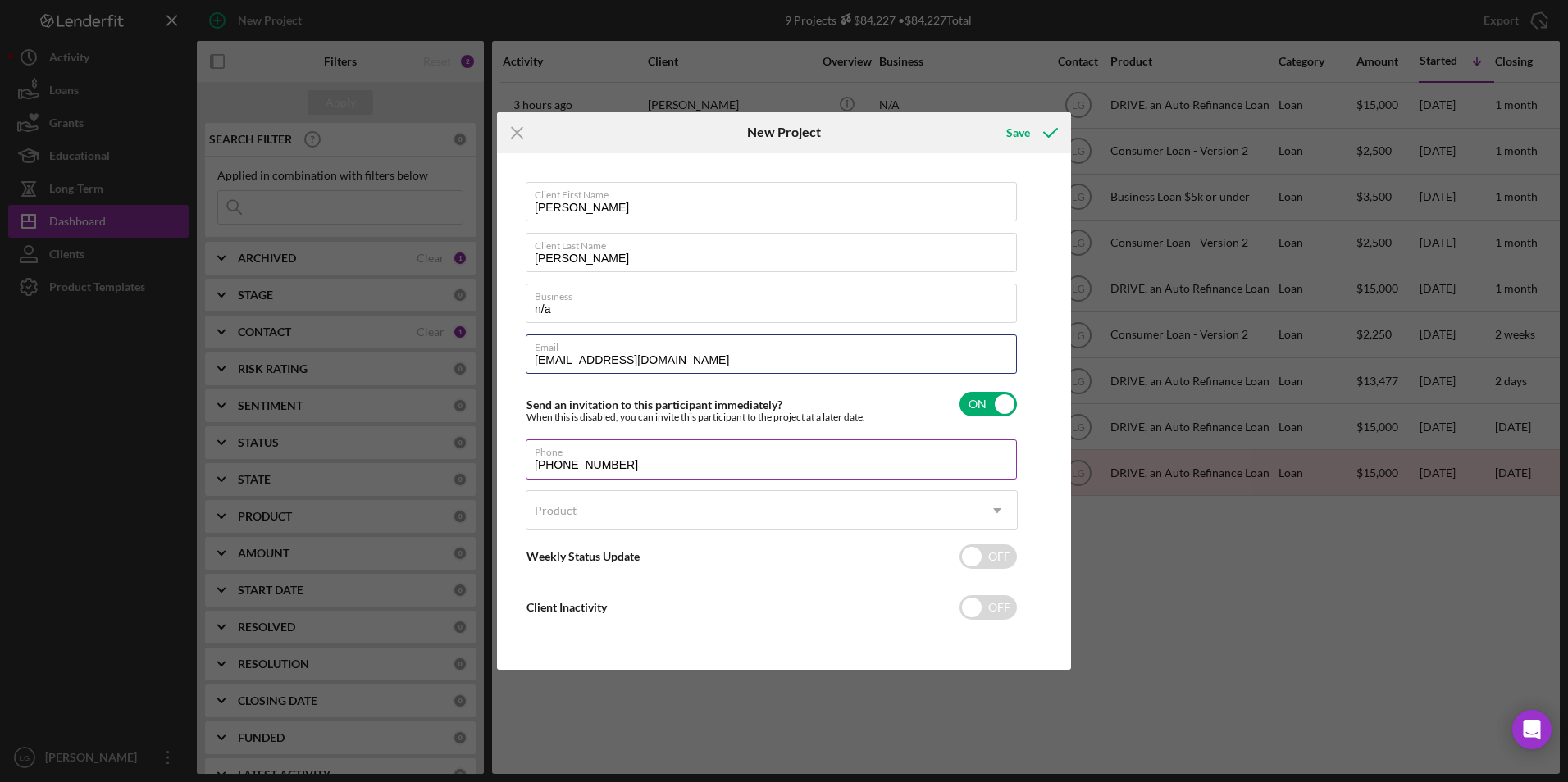
type input "elvinlowe@icloud.com"
drag, startPoint x: 651, startPoint y: 464, endPoint x: 418, endPoint y: 450, distance: 233.4
click at [418, 450] on div "Icon/Menu Close New Project Save Client First Name Elvin Client Last Name Lowe …" at bounding box center [784, 391] width 1568 height 782
click at [614, 451] on div "Phone" at bounding box center [771, 460] width 492 height 41
drag, startPoint x: 611, startPoint y: 451, endPoint x: 568, endPoint y: 462, distance: 44.4
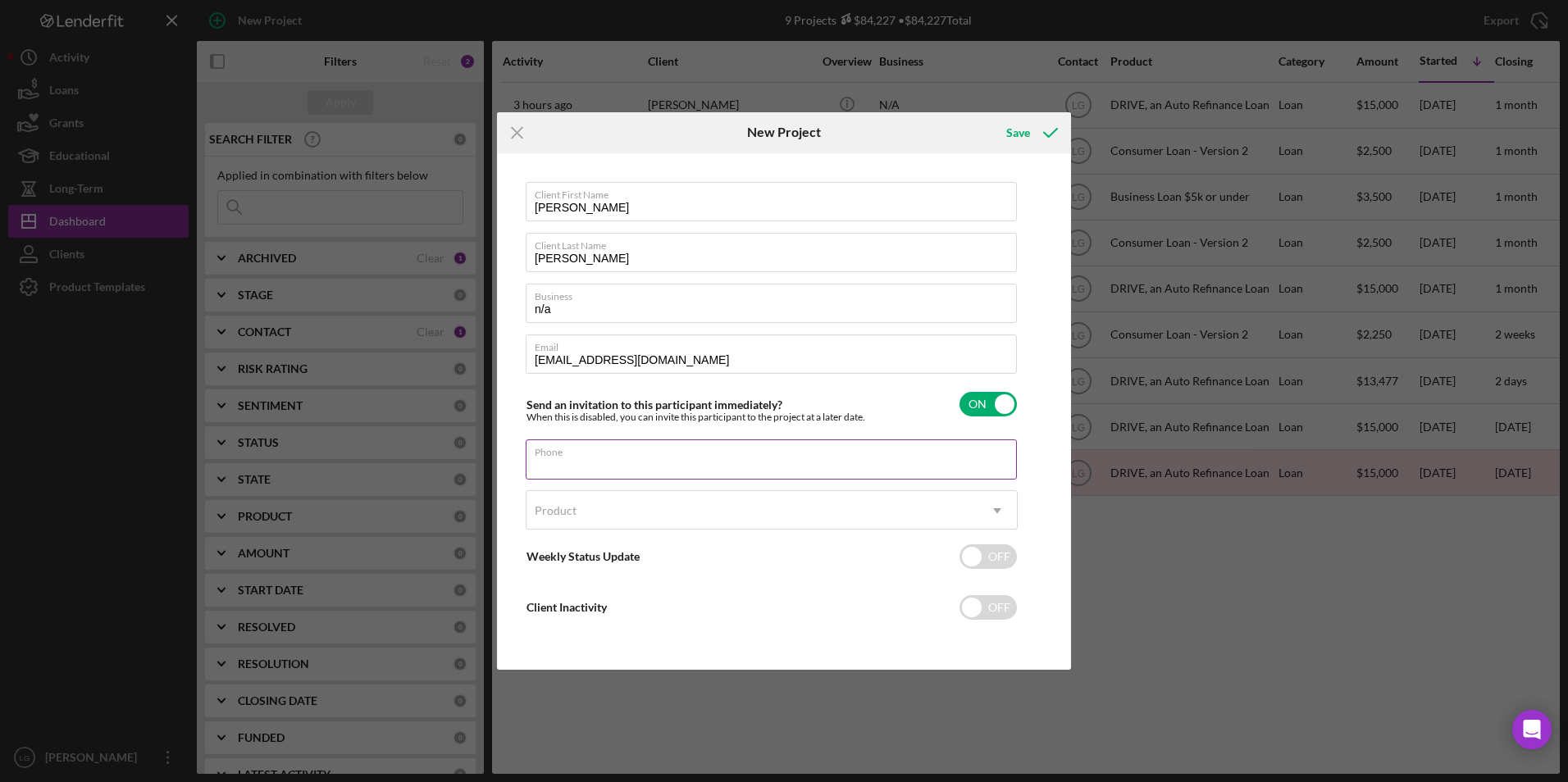
click at [568, 462] on input "Phone" at bounding box center [771, 459] width 491 height 39
paste input "(314) 910-9805"
type input "(314) 910-9805"
click at [600, 507] on div "Product" at bounding box center [752, 511] width 451 height 37
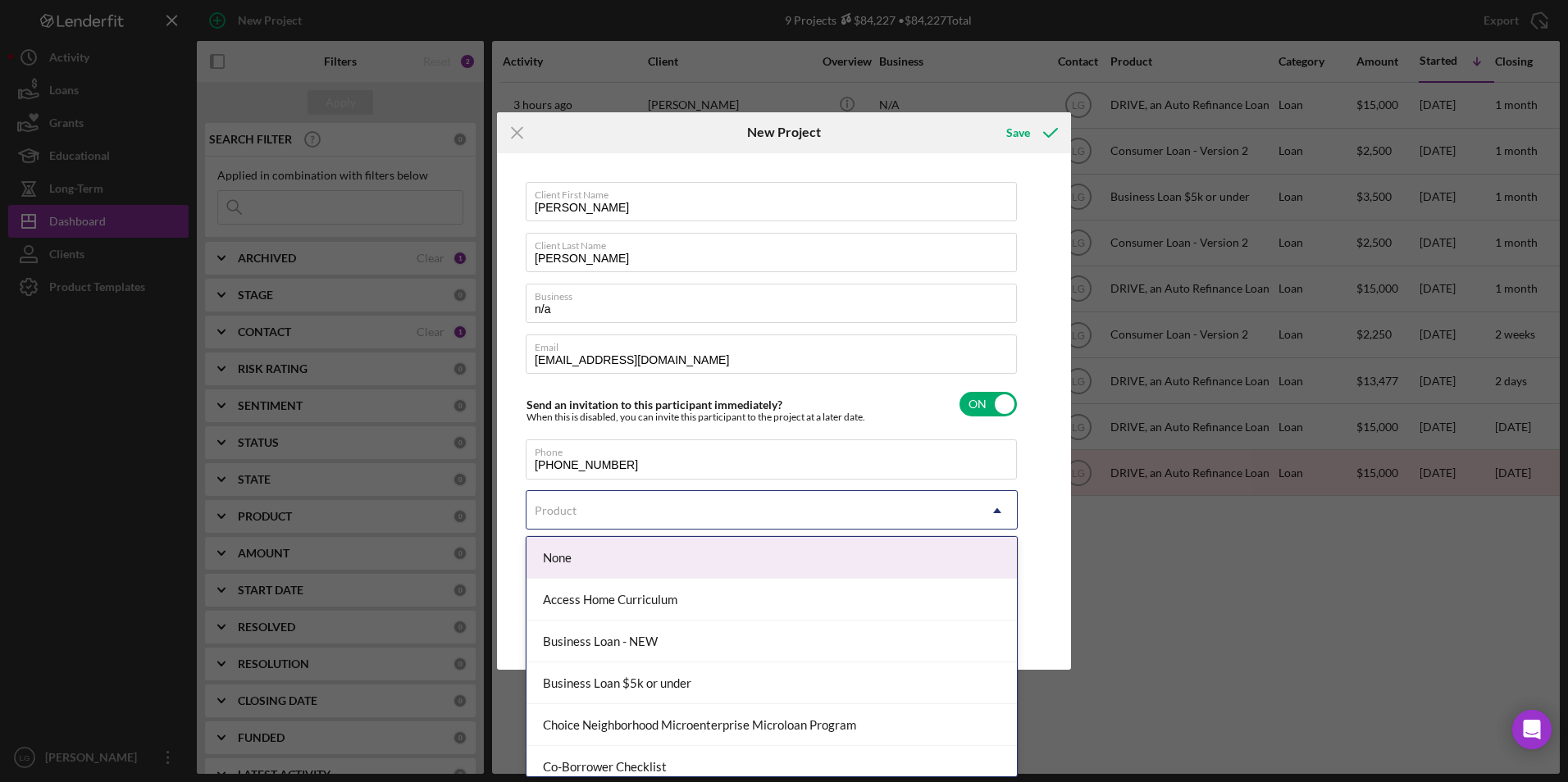
scroll to position [82, 0]
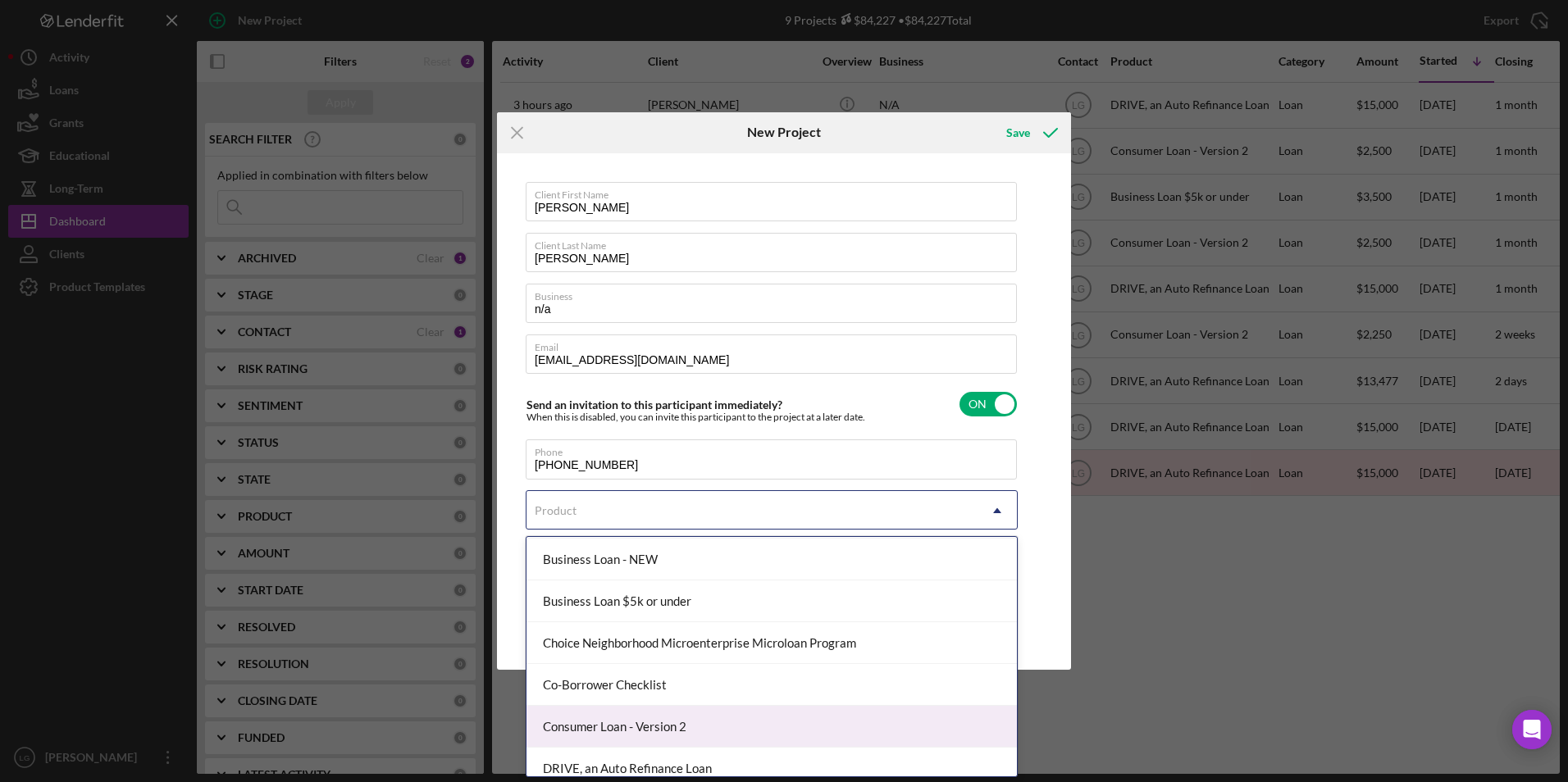
click at [633, 733] on div "Consumer Loan - Version 2" at bounding box center [771, 726] width 491 height 42
checkbox input "true"
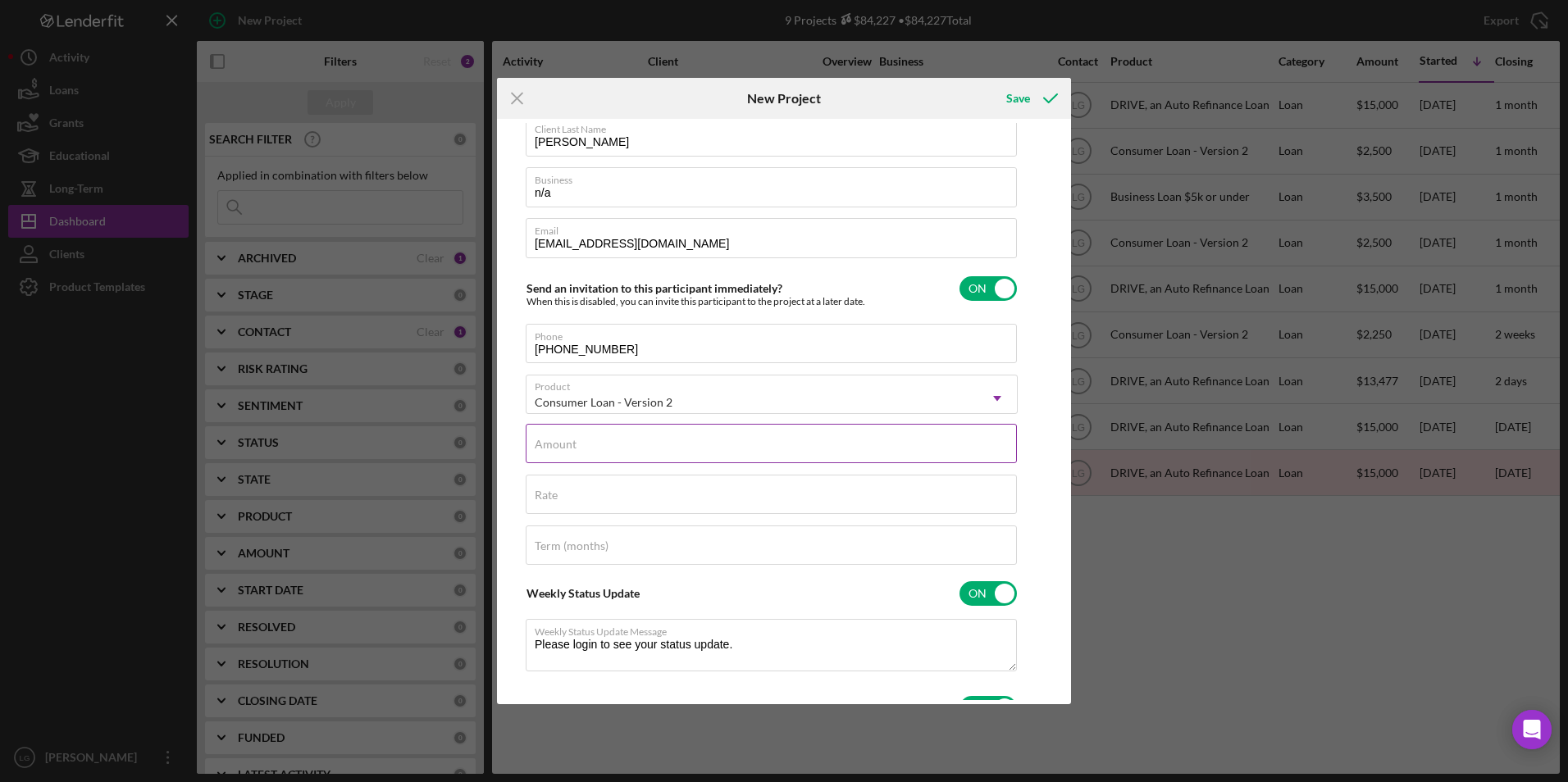
click at [549, 440] on label "Amount" at bounding box center [555, 444] width 42 height 13
click at [549, 440] on input "Amount" at bounding box center [771, 444] width 491 height 39
type input "$2"
type textarea "Thank you for your application to Justine PETERSEN! Please login to see what we…"
type input "$24"
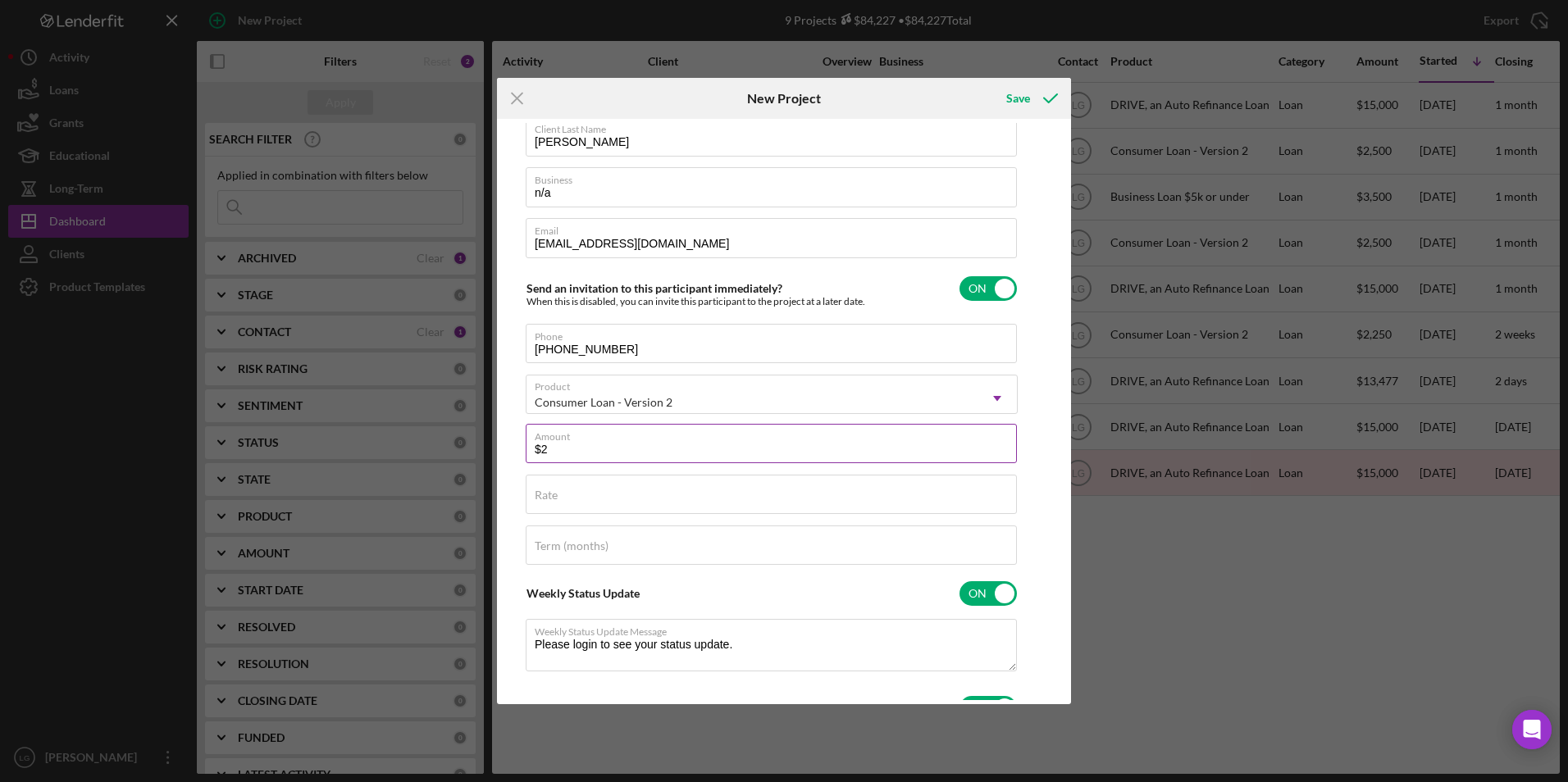
type textarea "Thank you for your application to Justine PETERSEN! Please login to see what we…"
type input "$240"
type textarea "Thank you for your application to Justine PETERSEN! Please login to see what we…"
type input "$2,400"
type textarea "Thank you for your application to Justine PETERSEN! Please login to see what we…"
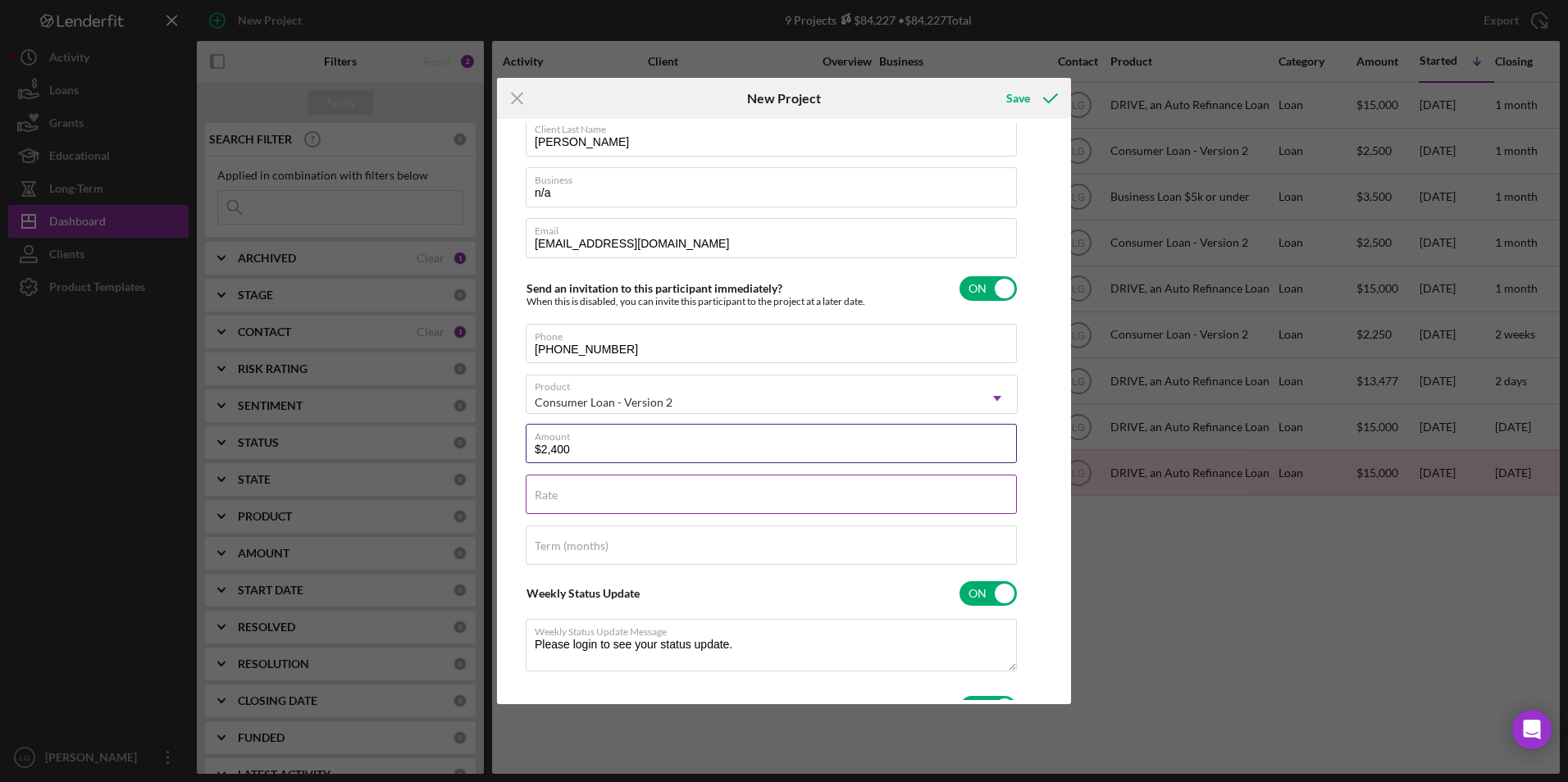
type input "$2,400"
click at [611, 516] on div "Rate" at bounding box center [771, 495] width 492 height 41
click at [603, 500] on input "Rate" at bounding box center [771, 494] width 491 height 39
type textarea "Thank you for your application to Justine PETERSEN! Please login to see what we…"
click at [558, 490] on label "Rate" at bounding box center [546, 495] width 23 height 13
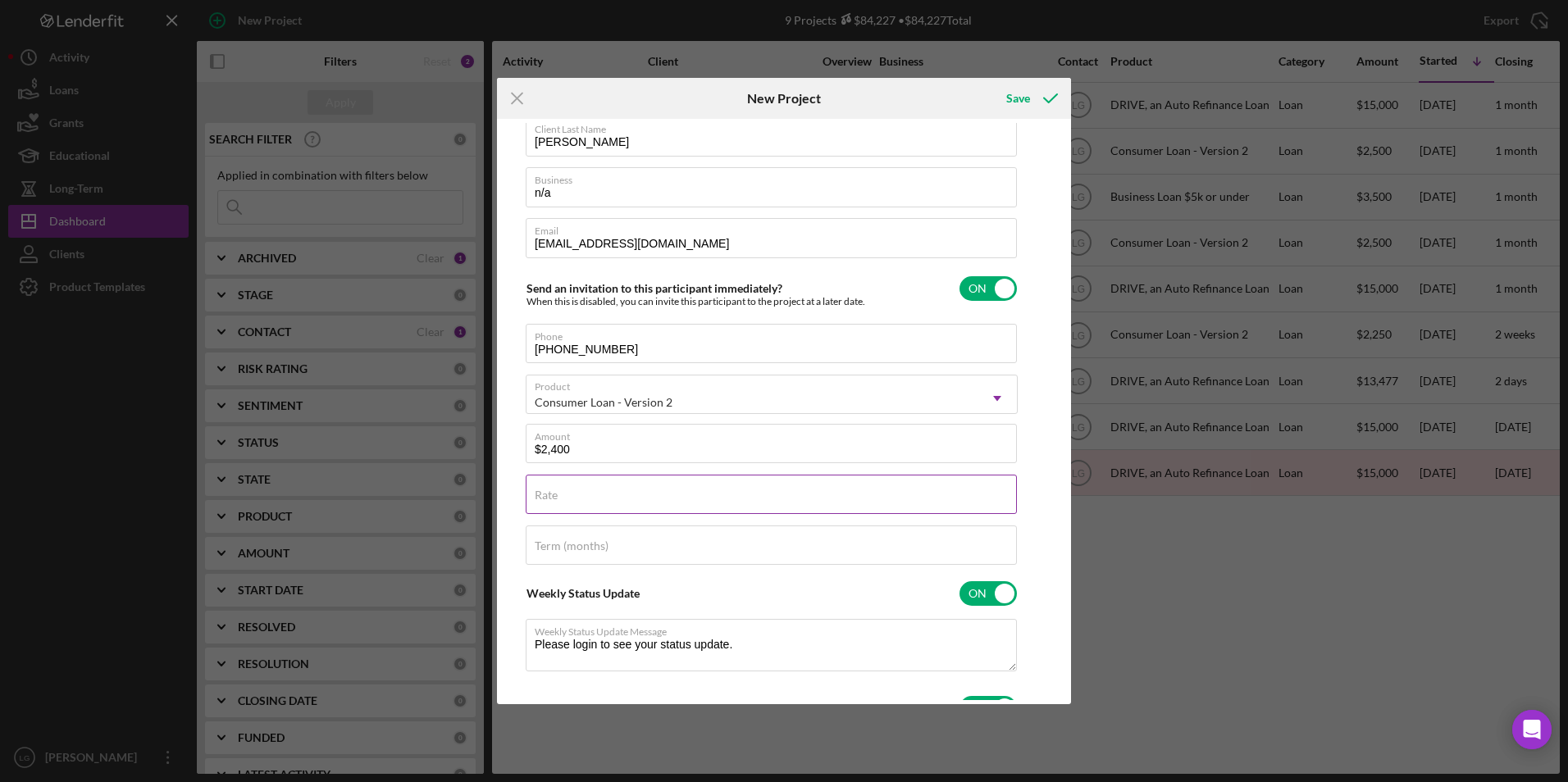
click at [696, 490] on input "Rate" at bounding box center [771, 494] width 491 height 39
type input "2%"
type textarea "Thank you for your application to Justine PETERSEN! Please login to see what we…"
type input "20%"
type textarea "Thank you for your application to Justine PETERSEN! Please login to see what we…"
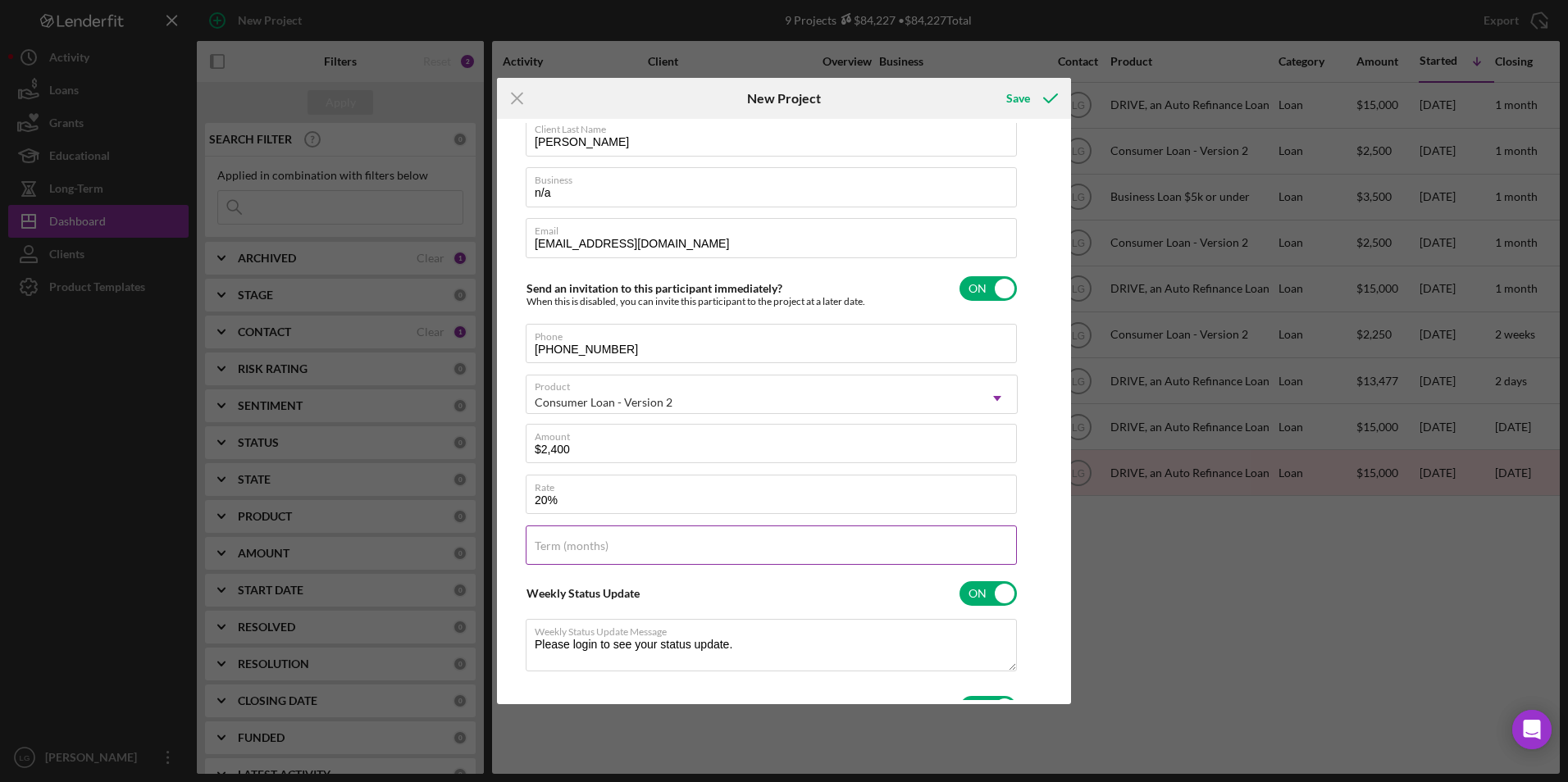
type input "20.000%"
type textarea "Thank you for your application to Justine PETERSEN! Please login to see what we…"
click at [738, 561] on input "Term (months)" at bounding box center [771, 545] width 491 height 39
type input "36"
click at [1024, 96] on div "Save" at bounding box center [1018, 98] width 24 height 33
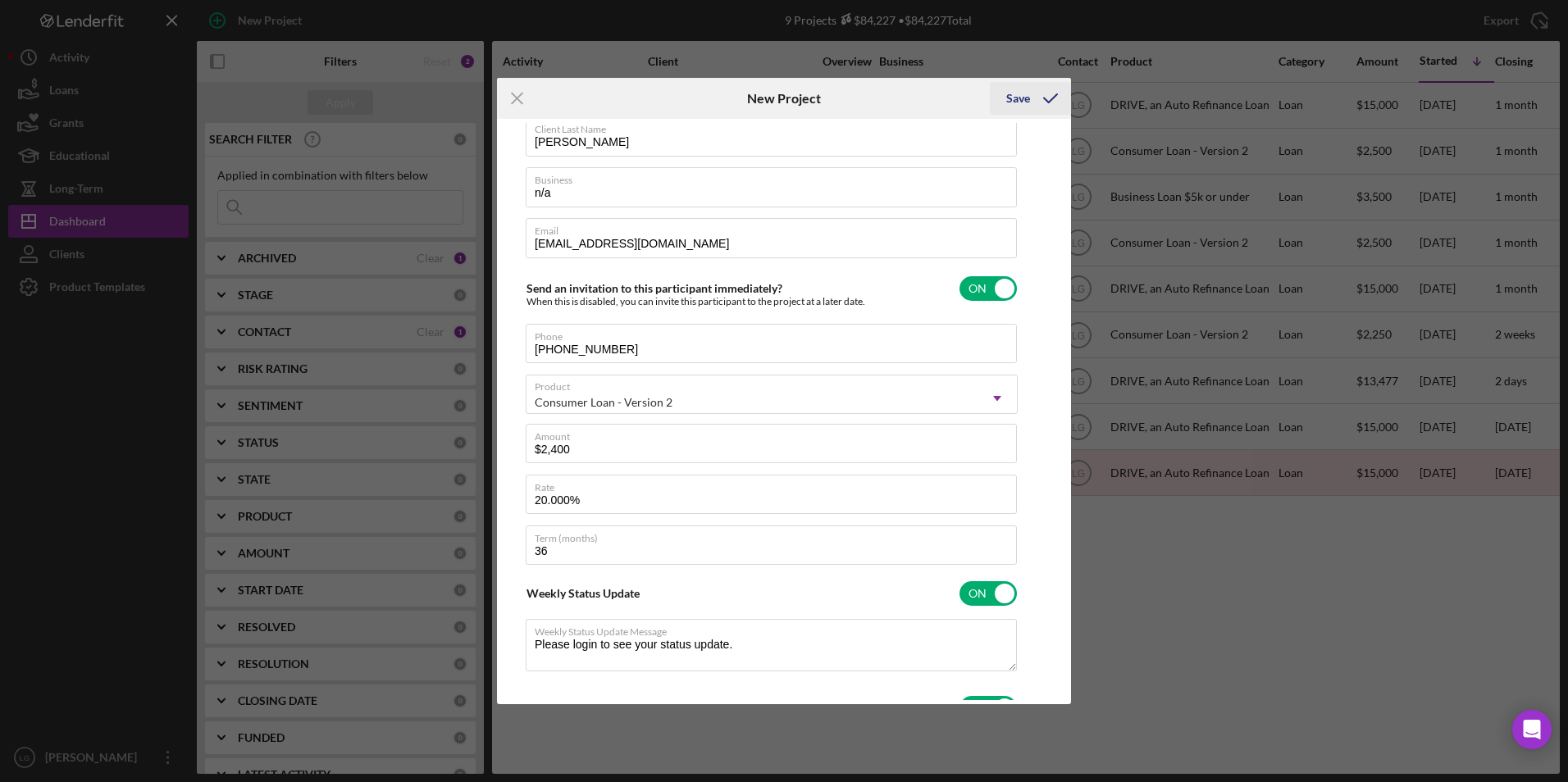
type textarea "Thank you for your application to Justine PETERSEN! Please login to see what we…"
checkbox input "false"
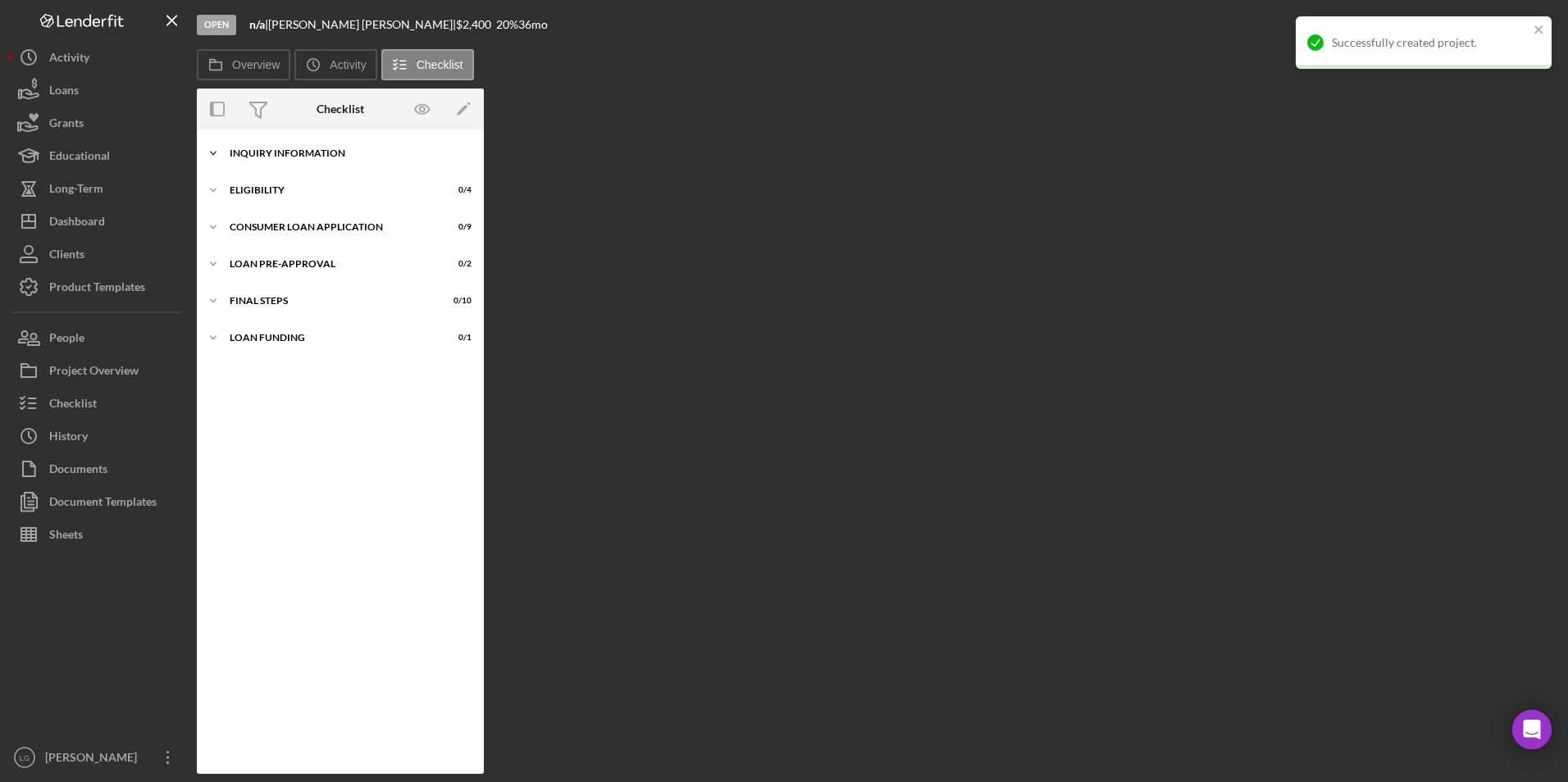
click at [276, 143] on div "Icon/Expander Inquiry Information 0 / 8" at bounding box center [340, 153] width 287 height 33
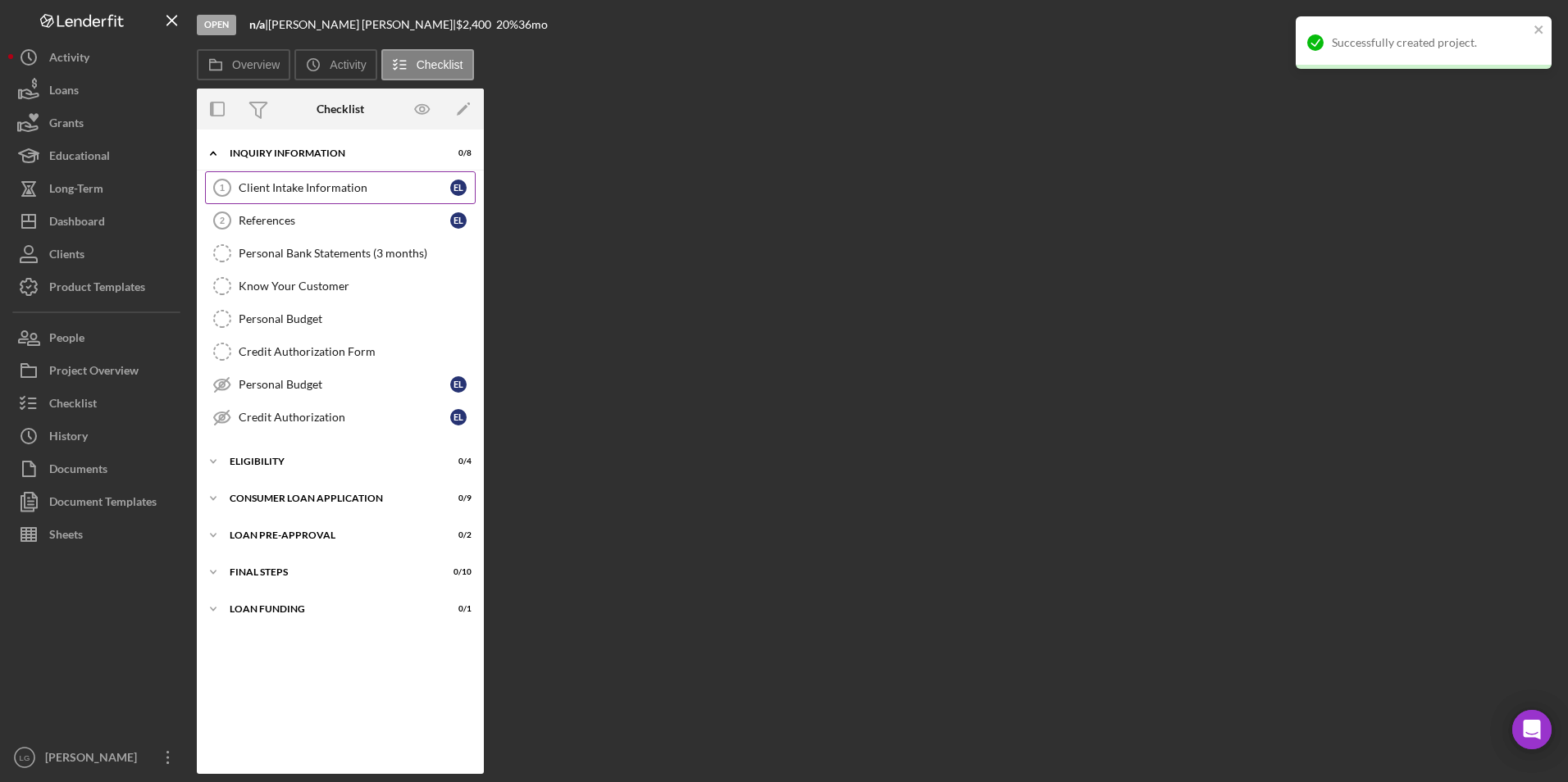
click at [281, 181] on div "Client Intake Information" at bounding box center [344, 187] width 212 height 13
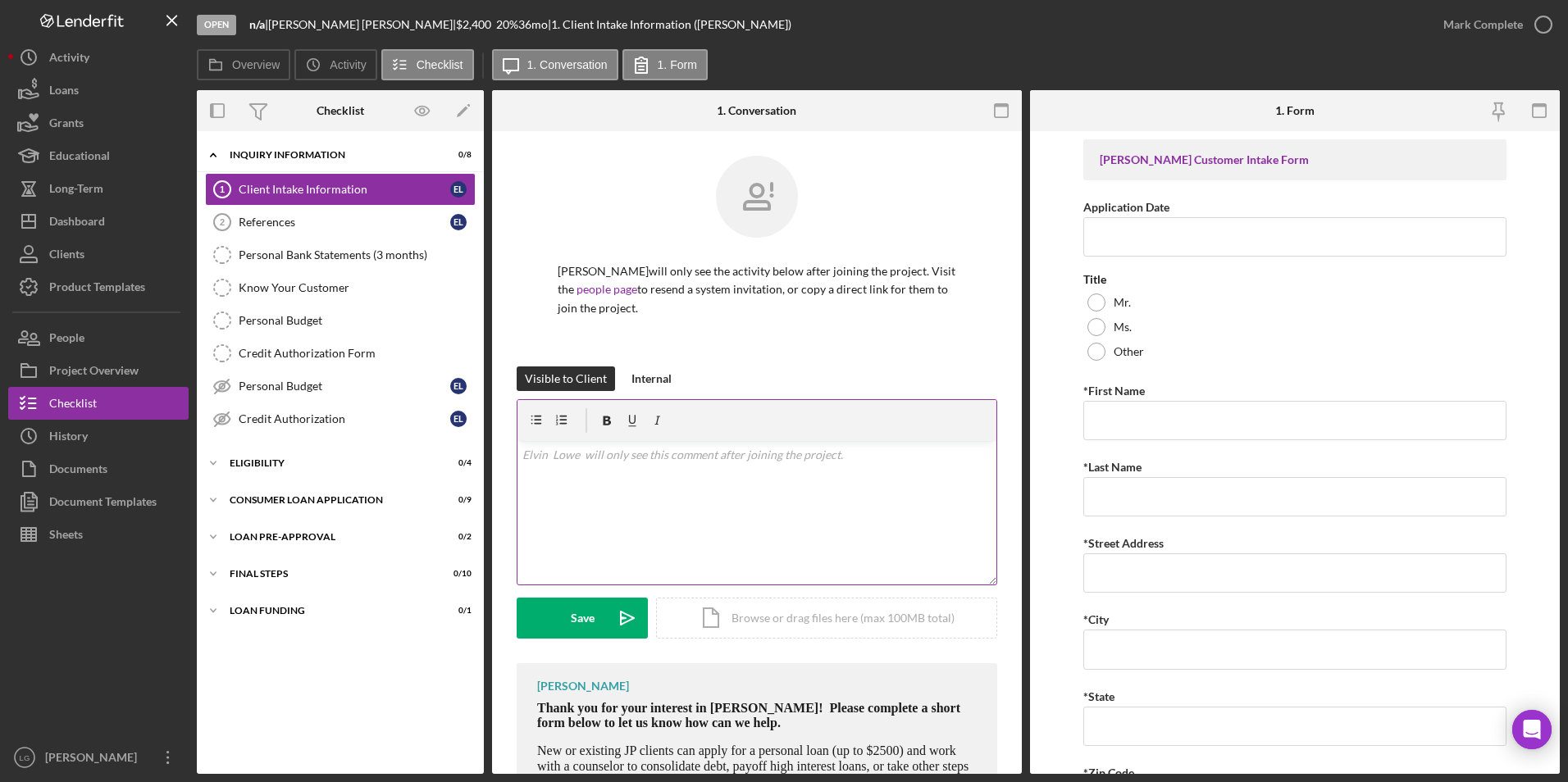
scroll to position [108, 0]
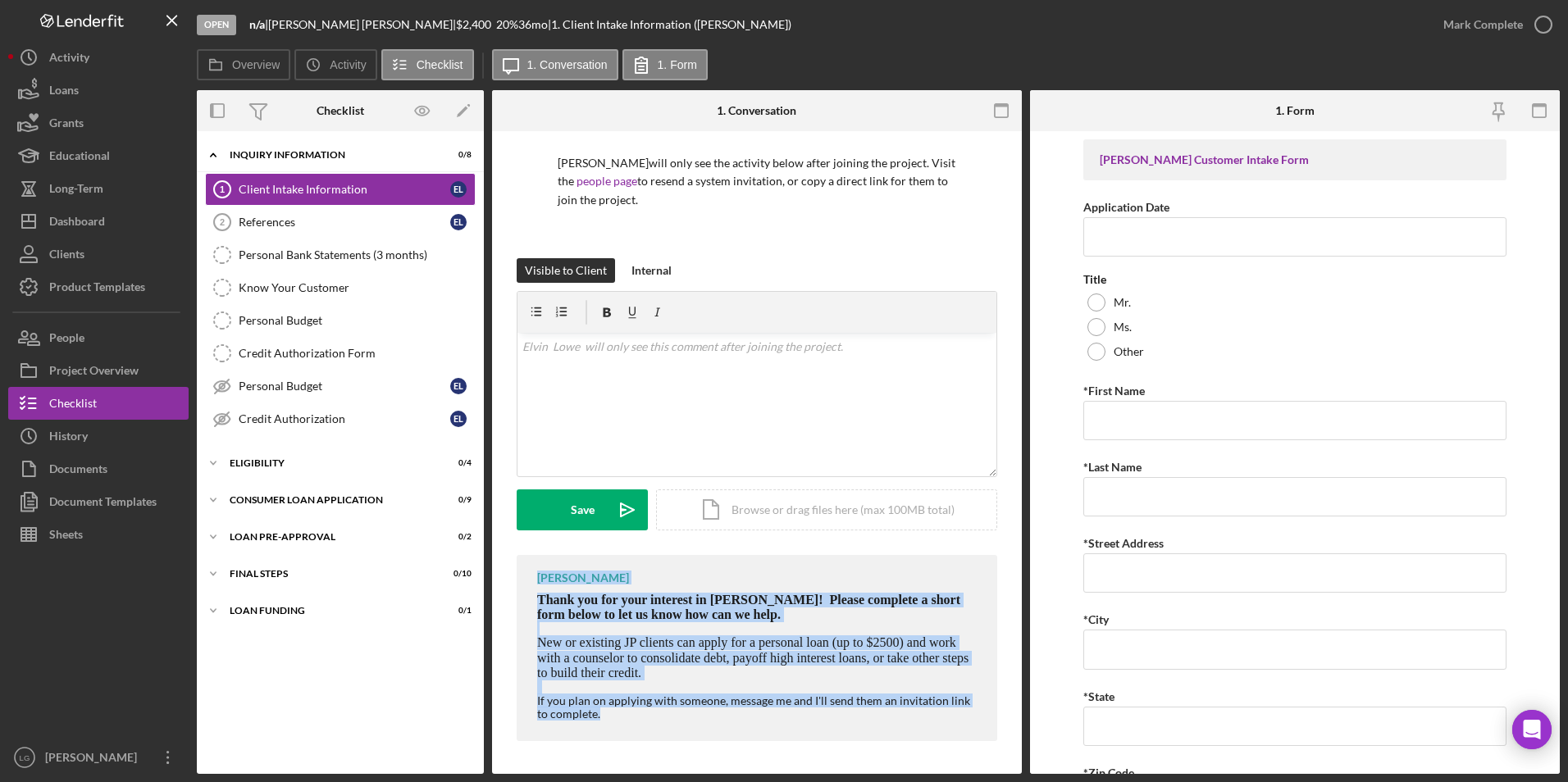
drag, startPoint x: 536, startPoint y: 575, endPoint x: 773, endPoint y: 713, distance: 274.2
click at [773, 713] on div "LaTrisha Gandy Thank you for your interest in Justine PETERSEN! Please complete…" at bounding box center [757, 648] width 480 height 186
drag, startPoint x: 773, startPoint y: 713, endPoint x: 675, endPoint y: 594, distance: 154.2
copy div "LaTrisha Gandy Thank you for your interest in Justine PETERSEN! Please complete…"
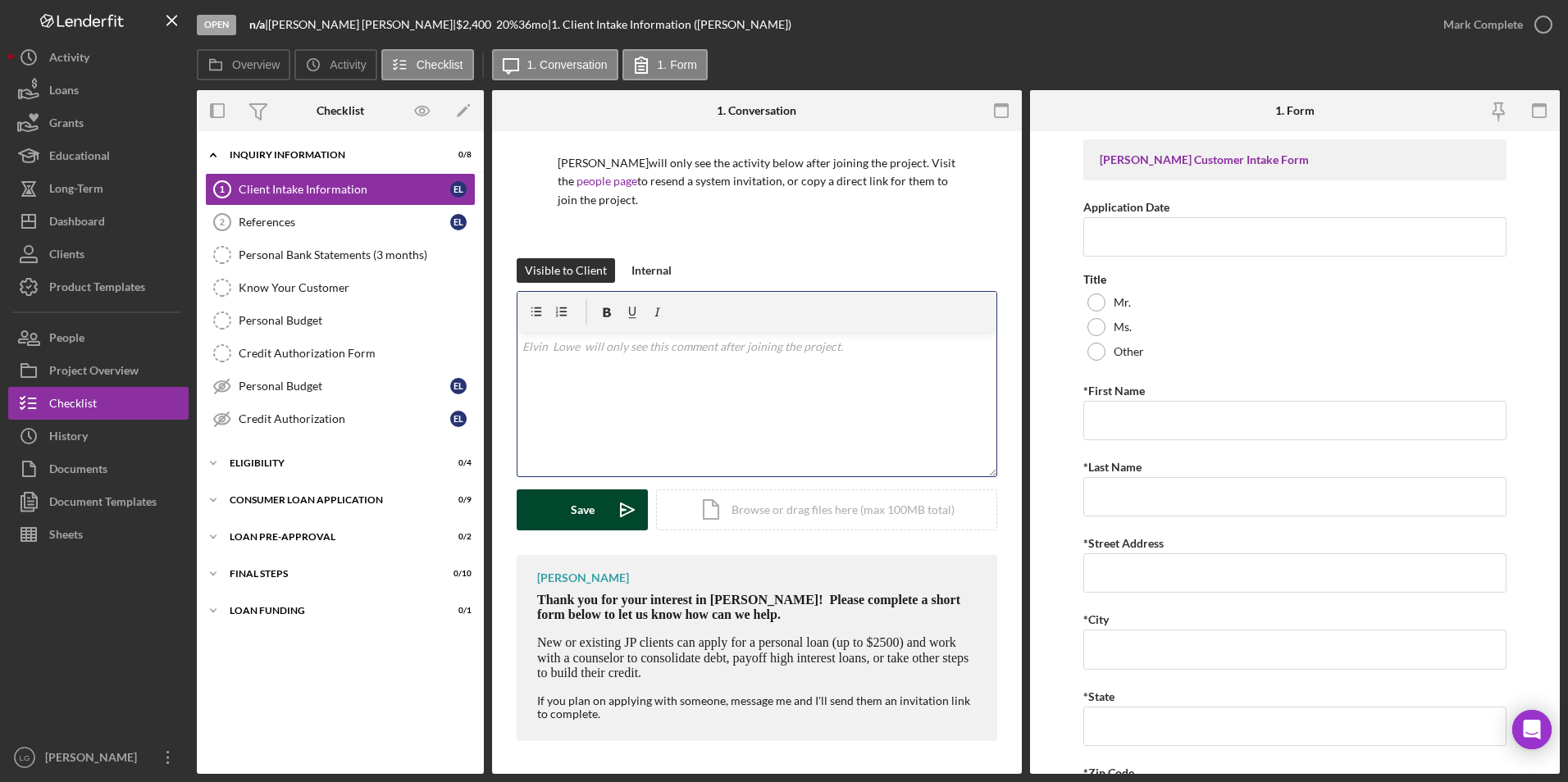
scroll to position [78, 0]
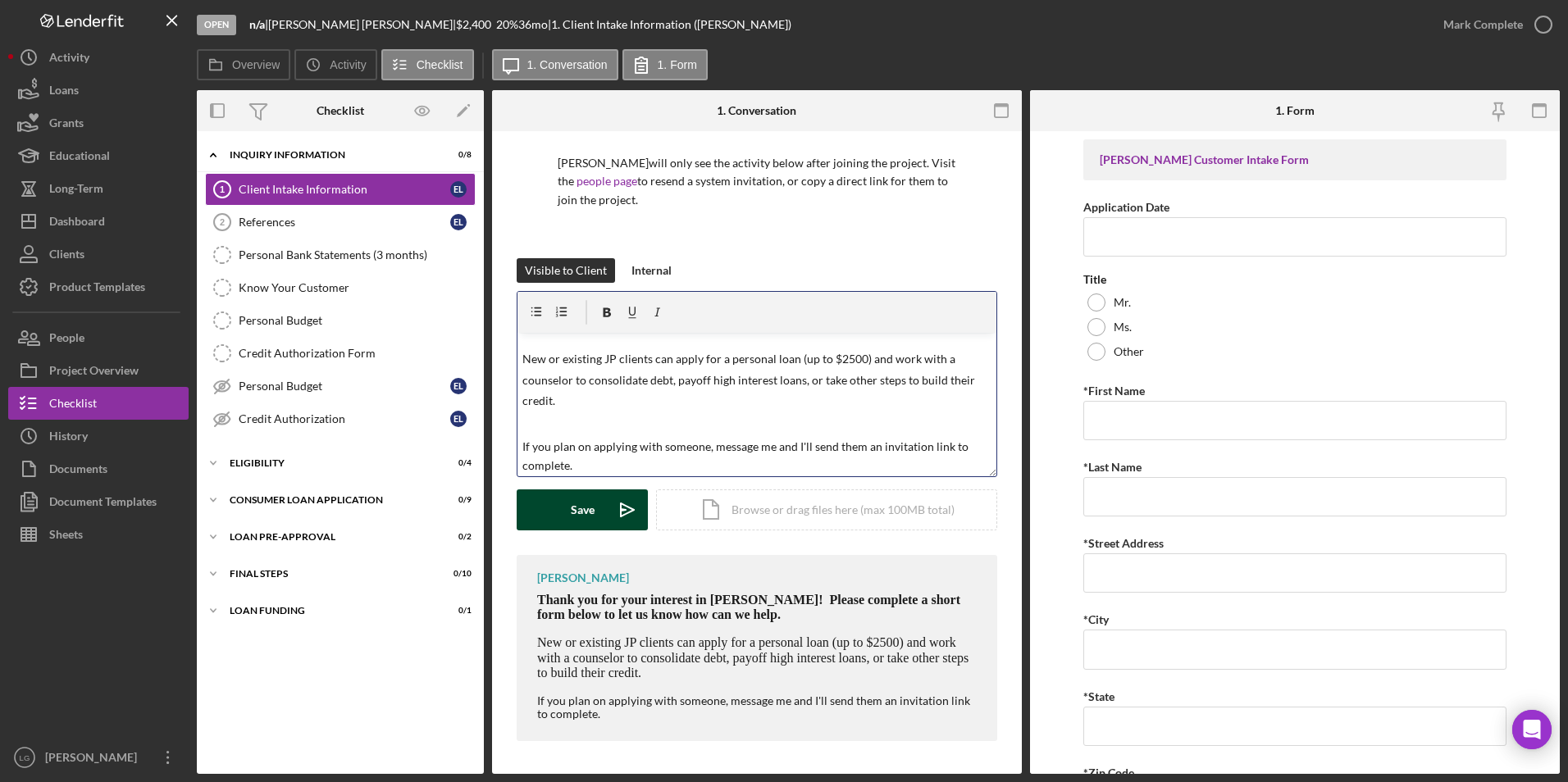
click at [611, 524] on icon "Icon/icon-invite-send" at bounding box center [628, 510] width 41 height 41
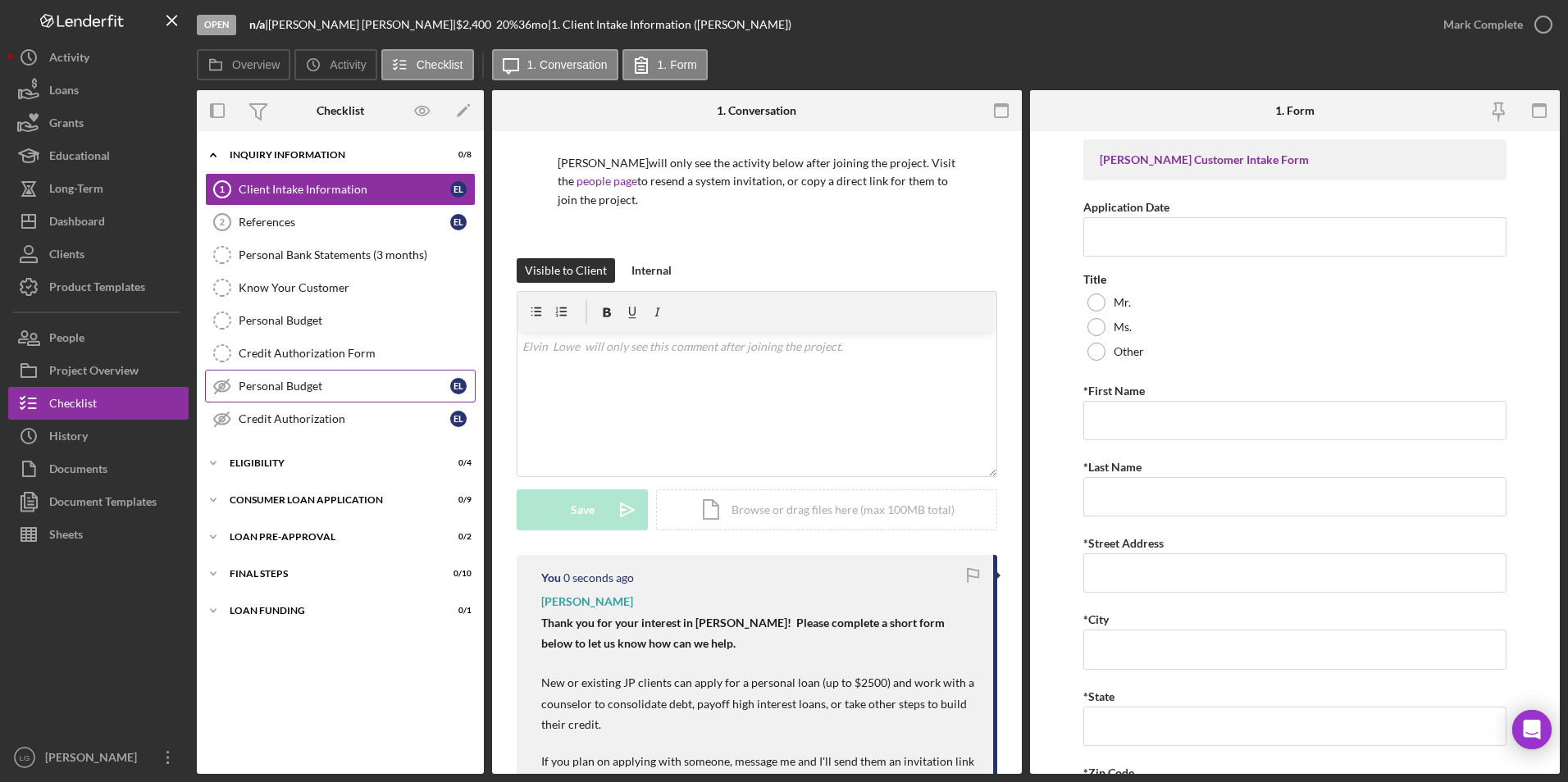
scroll to position [0, 0]
click at [248, 611] on div "Loan Funding" at bounding box center [346, 611] width 234 height 10
click at [254, 573] on div "FINAL STEPS" at bounding box center [346, 574] width 234 height 10
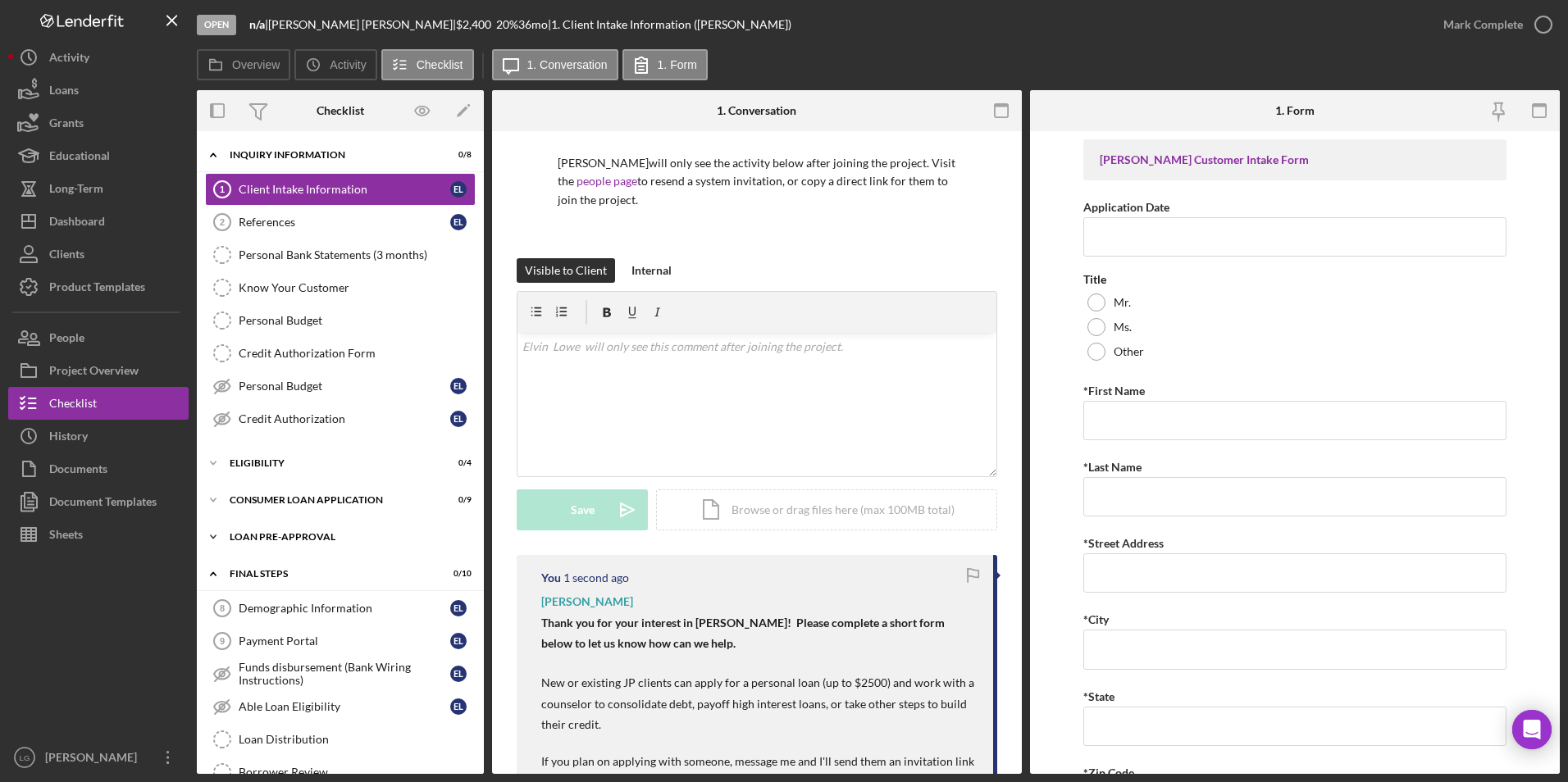
click at [261, 532] on div "Loan Pre-Approval" at bounding box center [346, 537] width 234 height 10
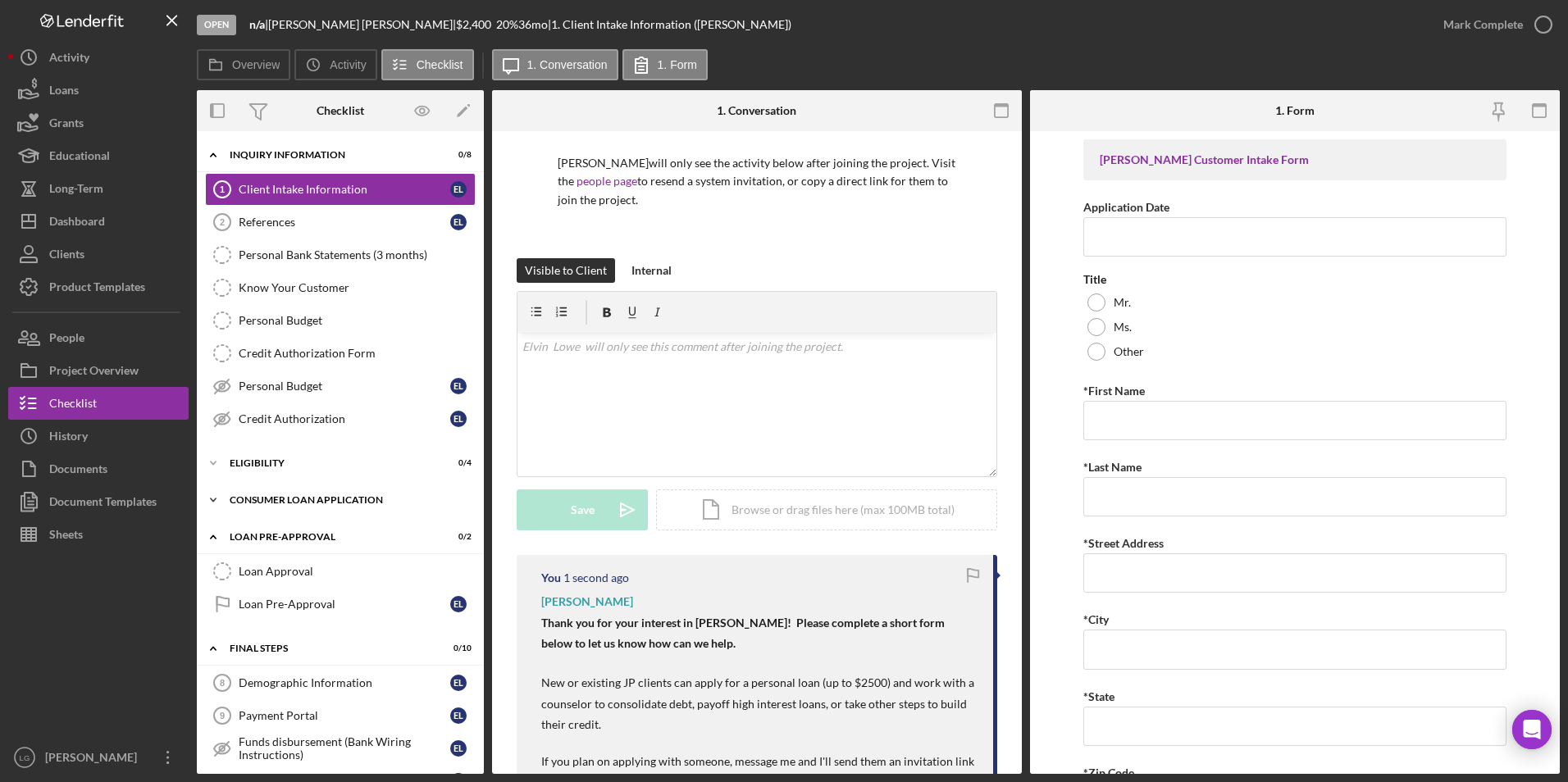
click at [261, 502] on div "Consumer Loan Application" at bounding box center [346, 500] width 234 height 10
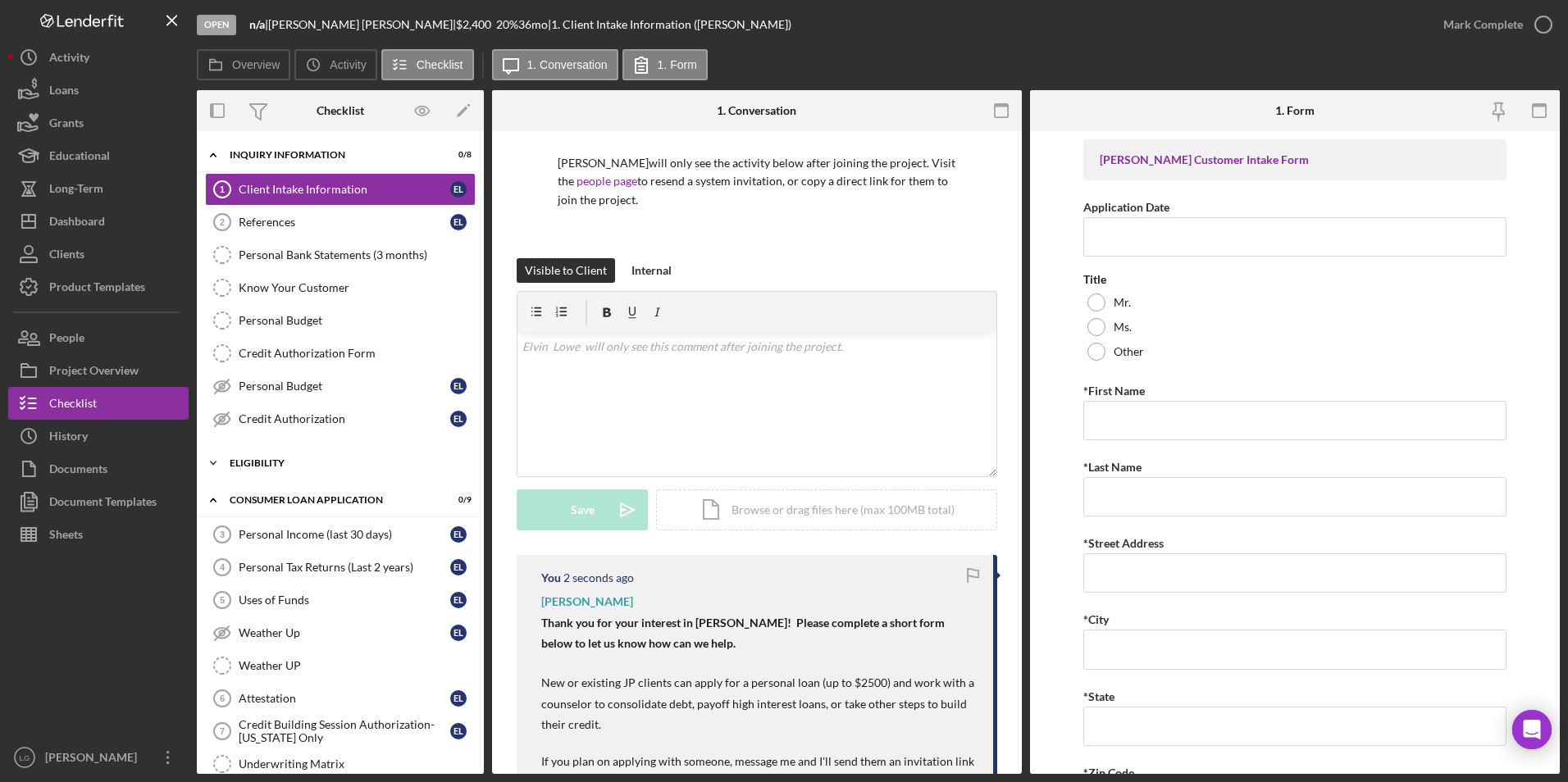
click at [261, 454] on div "Icon/Expander Eligibility 0 / 4" at bounding box center [340, 463] width 287 height 33
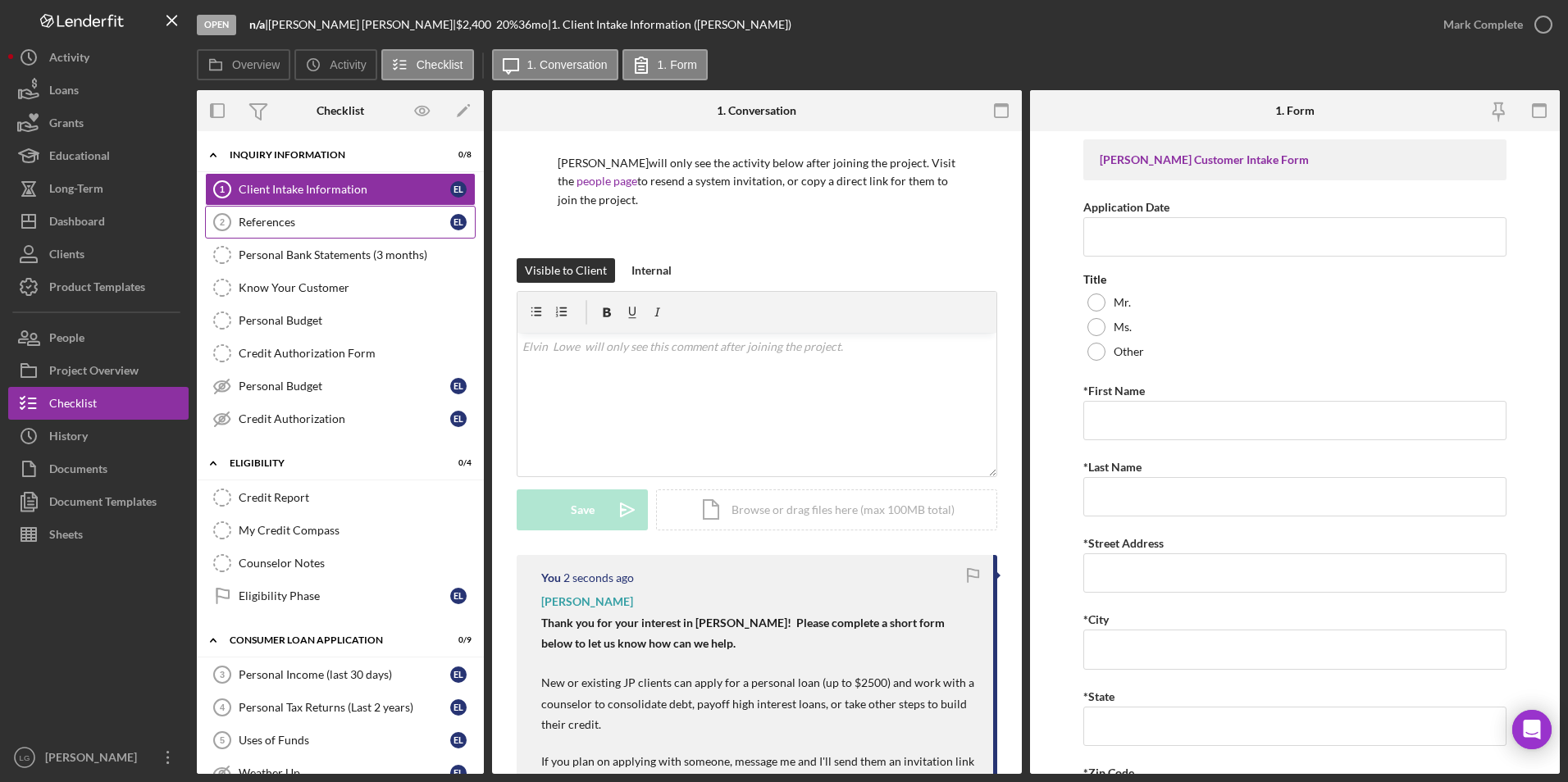
click at [310, 206] on link "References 2 References E L" at bounding box center [340, 222] width 270 height 33
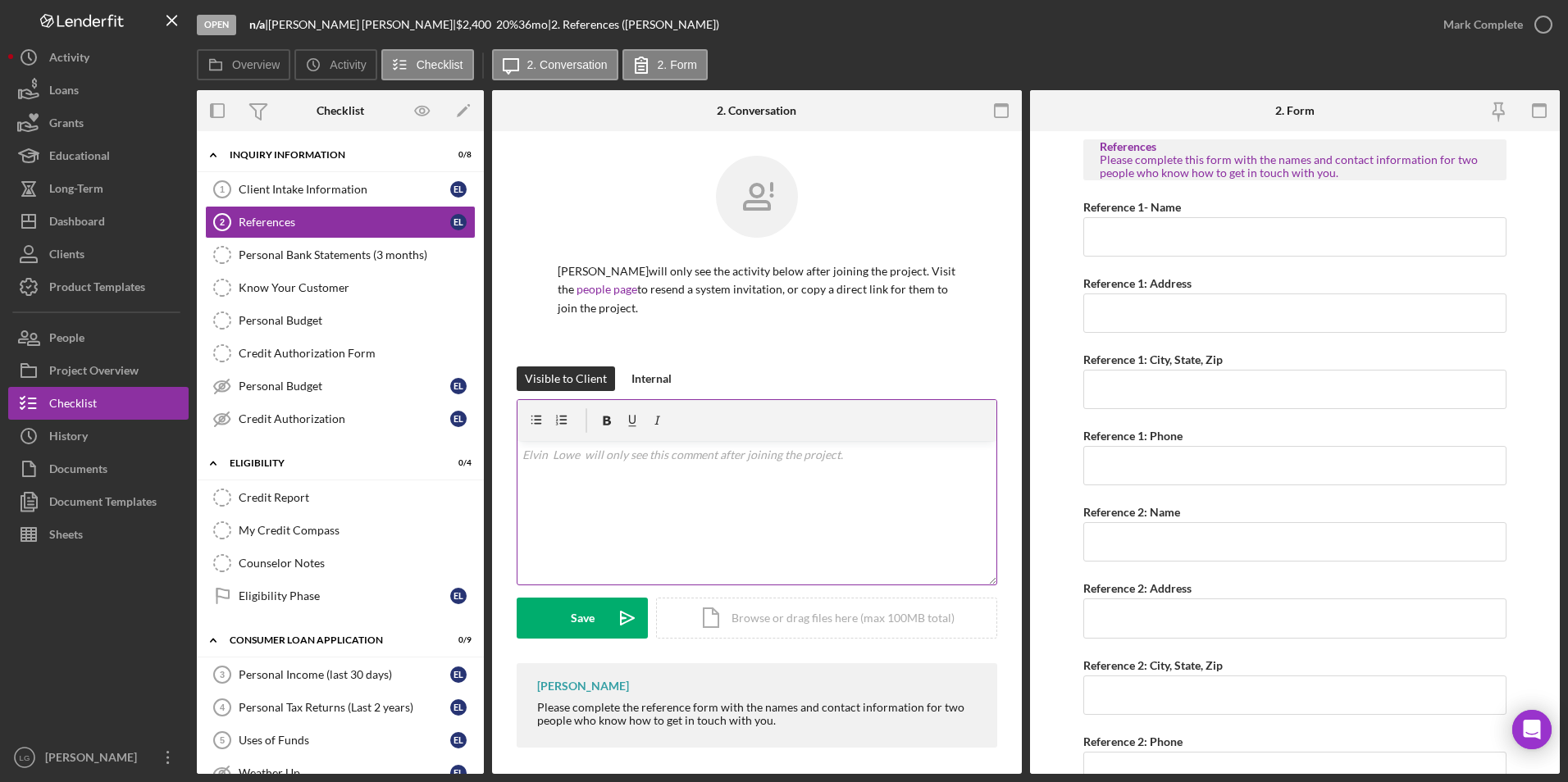
scroll to position [7, 0]
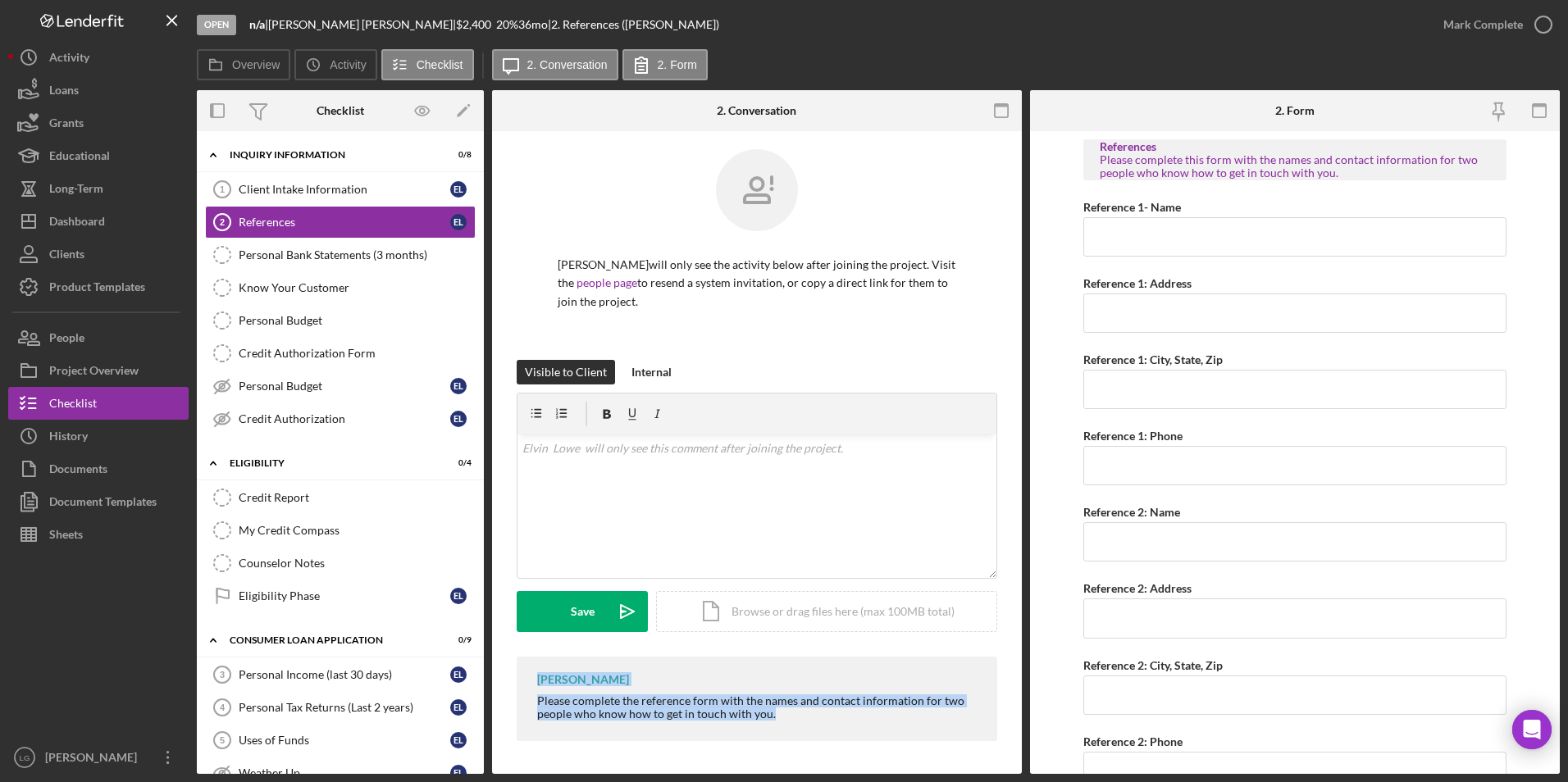
drag, startPoint x: 524, startPoint y: 669, endPoint x: 778, endPoint y: 741, distance: 264.0
click at [778, 741] on div "LaTrisha Gandy Please complete the reference form with the names and contact in…" at bounding box center [757, 698] width 480 height 84
drag, startPoint x: 778, startPoint y: 741, endPoint x: 673, endPoint y: 711, distance: 109.2
copy div "LaTrisha Gandy Please complete the reference form with the names and contact in…"
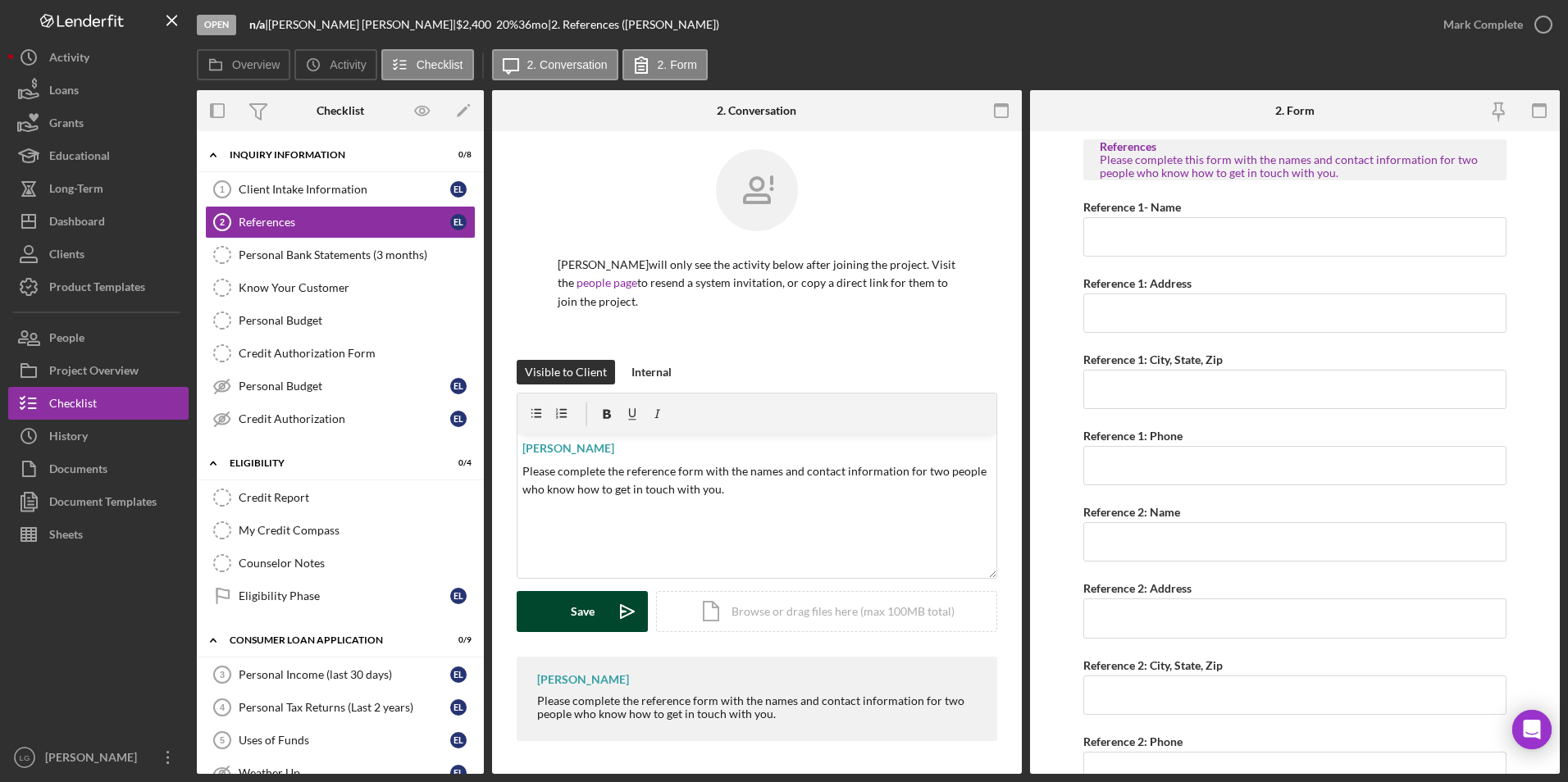
click at [612, 626] on icon "Icon/icon-invite-send" at bounding box center [628, 611] width 41 height 41
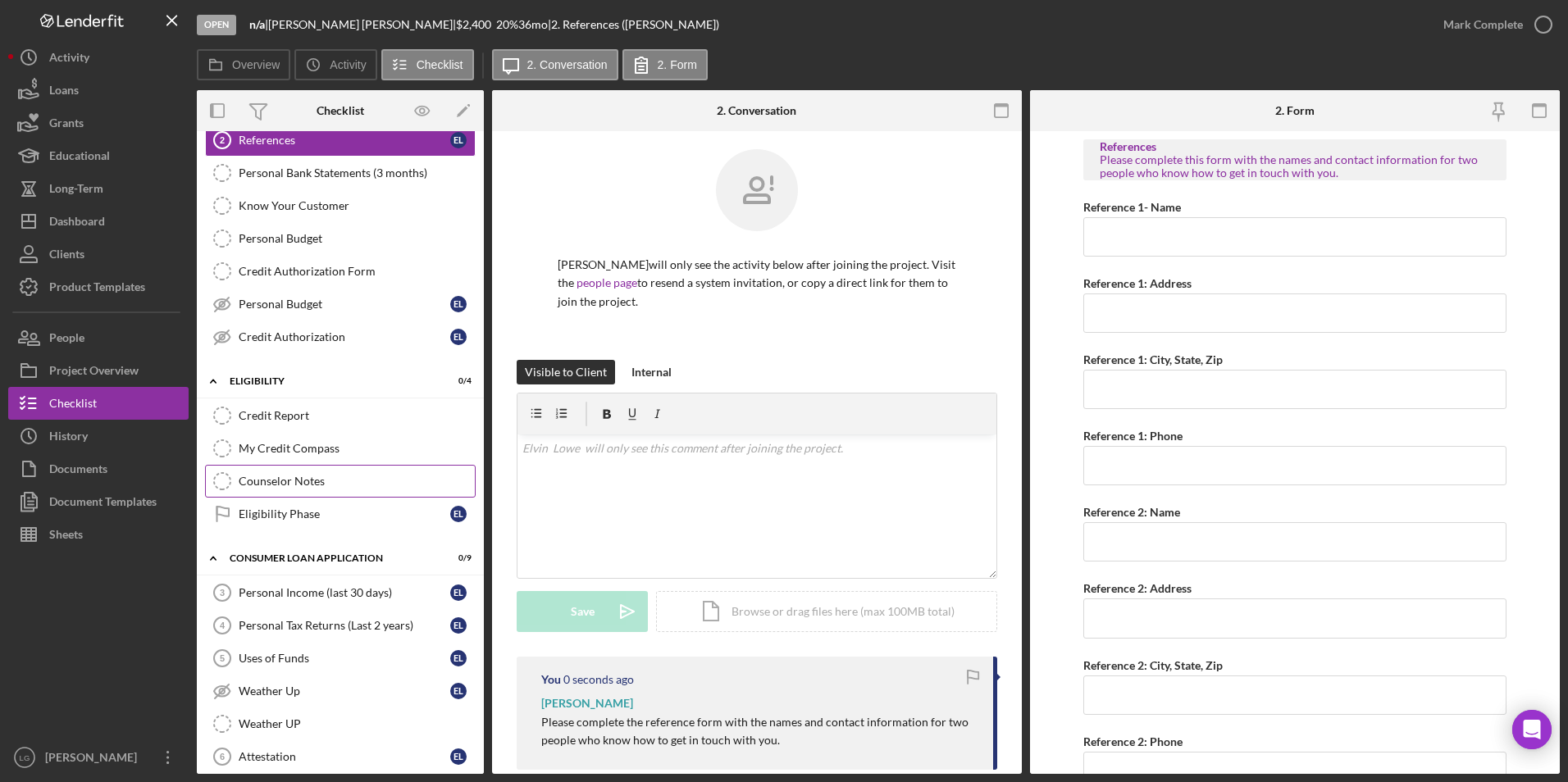
scroll to position [164, 0]
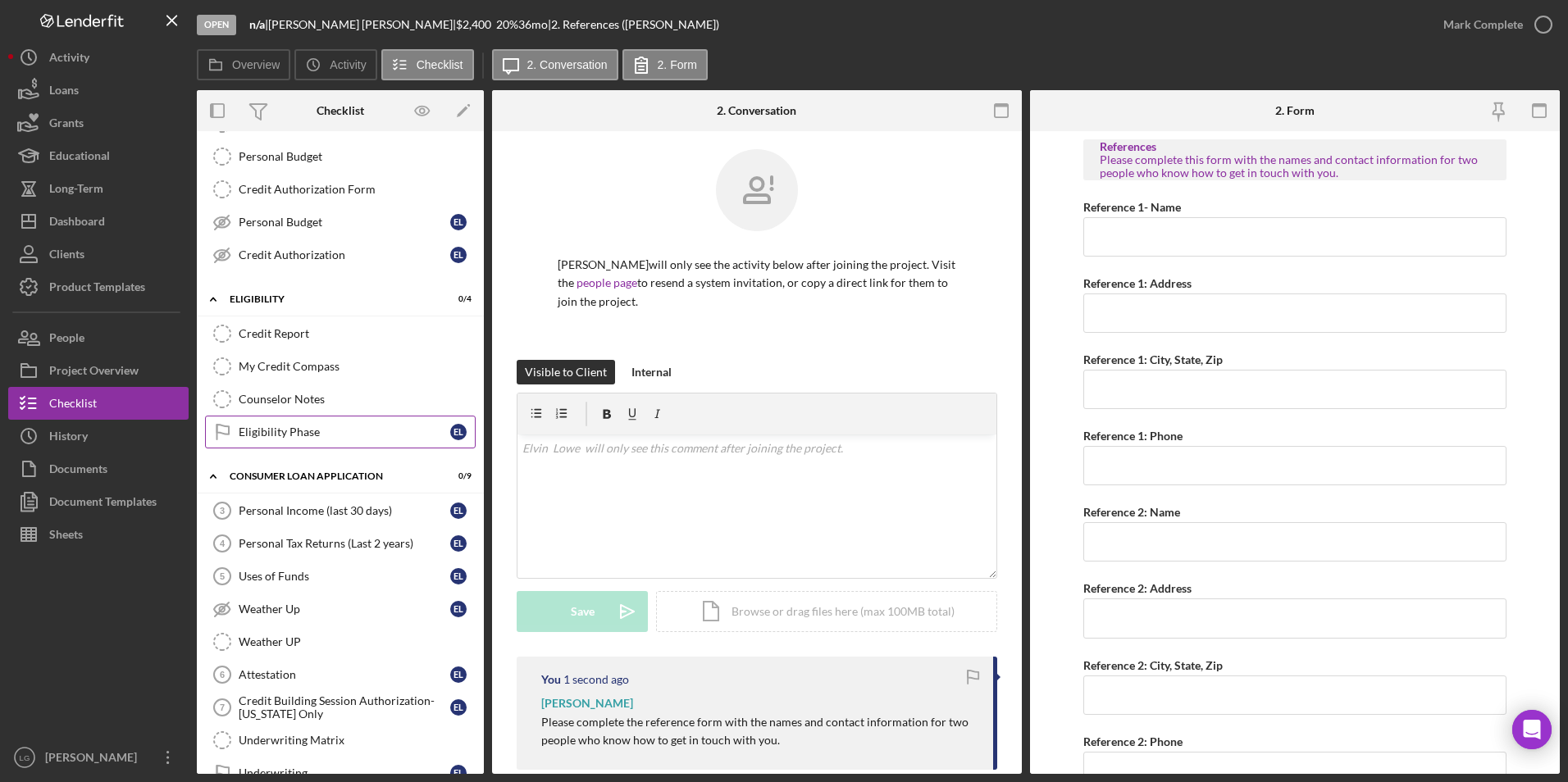
click at [264, 426] on div "Eligibility Phase" at bounding box center [344, 432] width 212 height 13
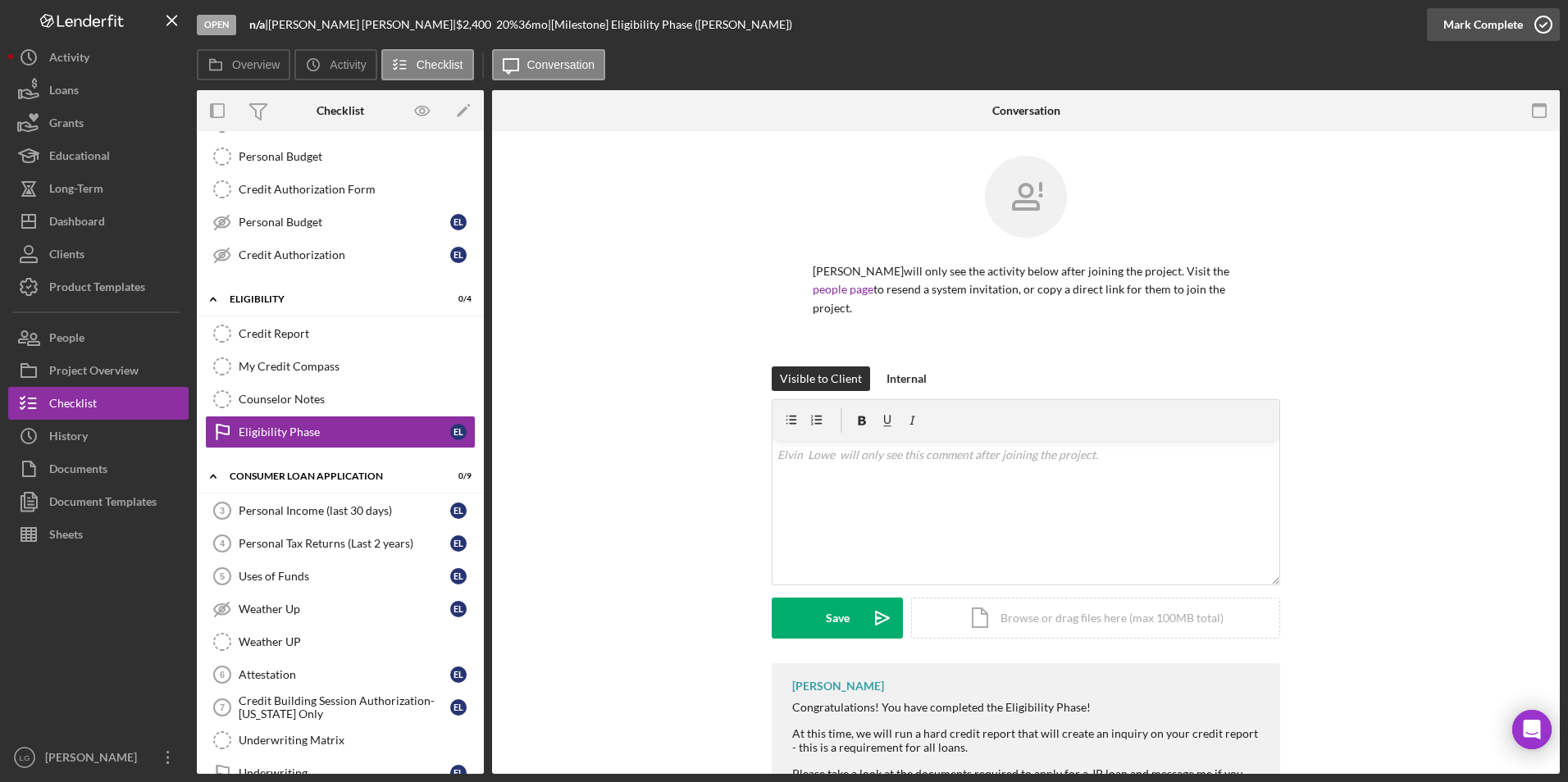
click at [1510, 24] on div "Mark Complete" at bounding box center [1483, 25] width 80 height 33
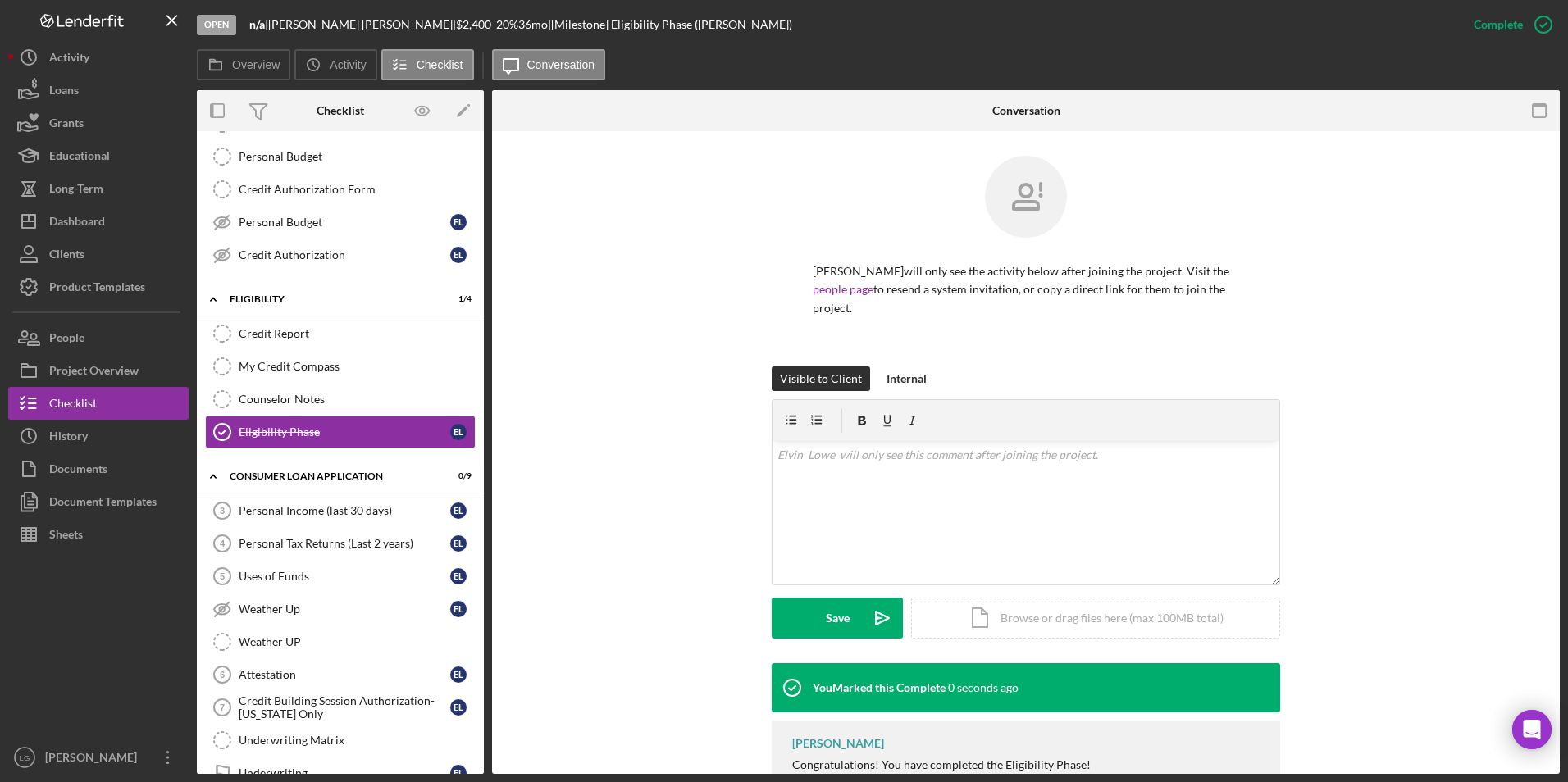
click at [381, 508] on div "Personal Income (last 30 days)" at bounding box center [344, 510] width 212 height 13
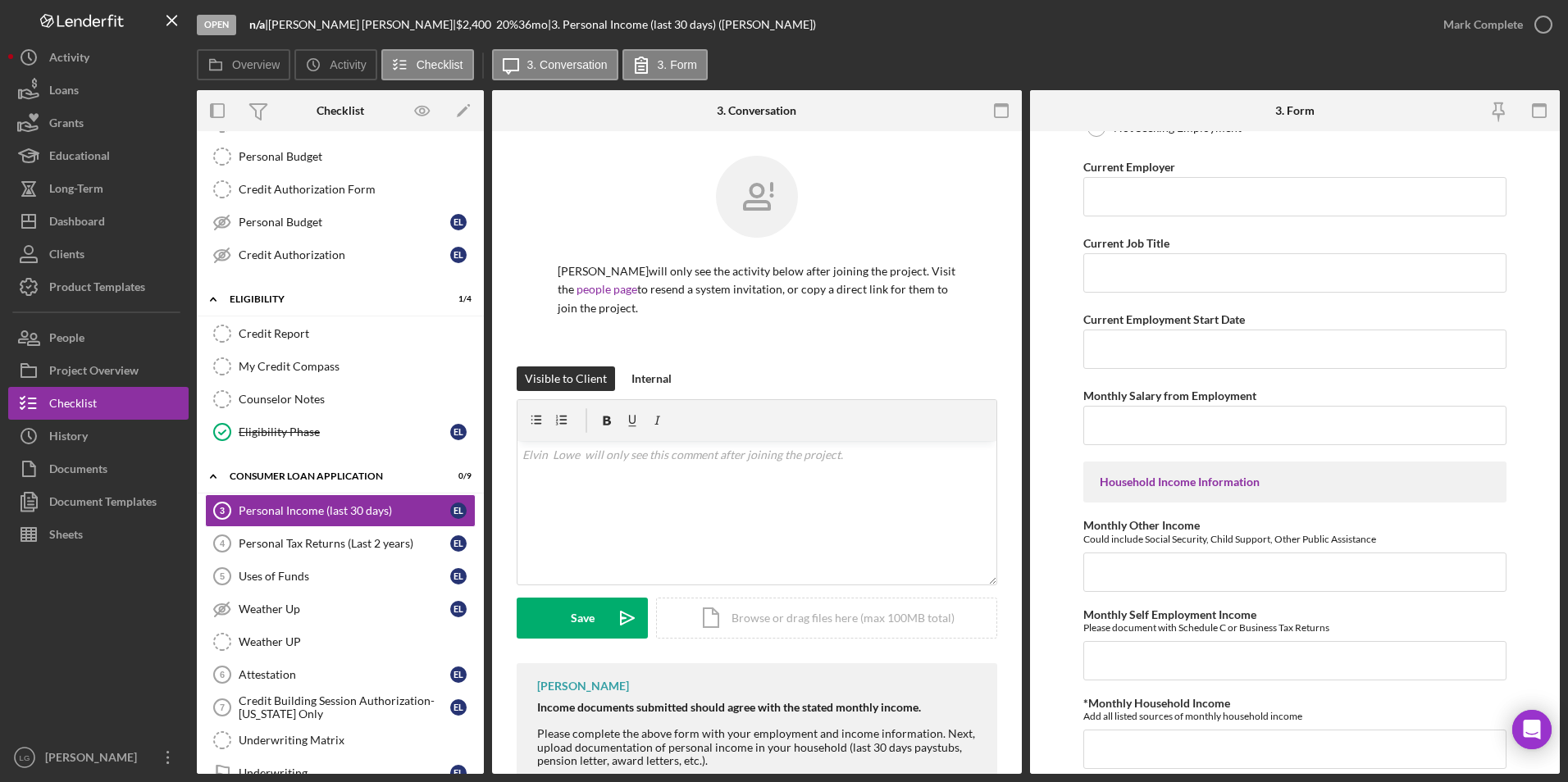
scroll to position [139, 0]
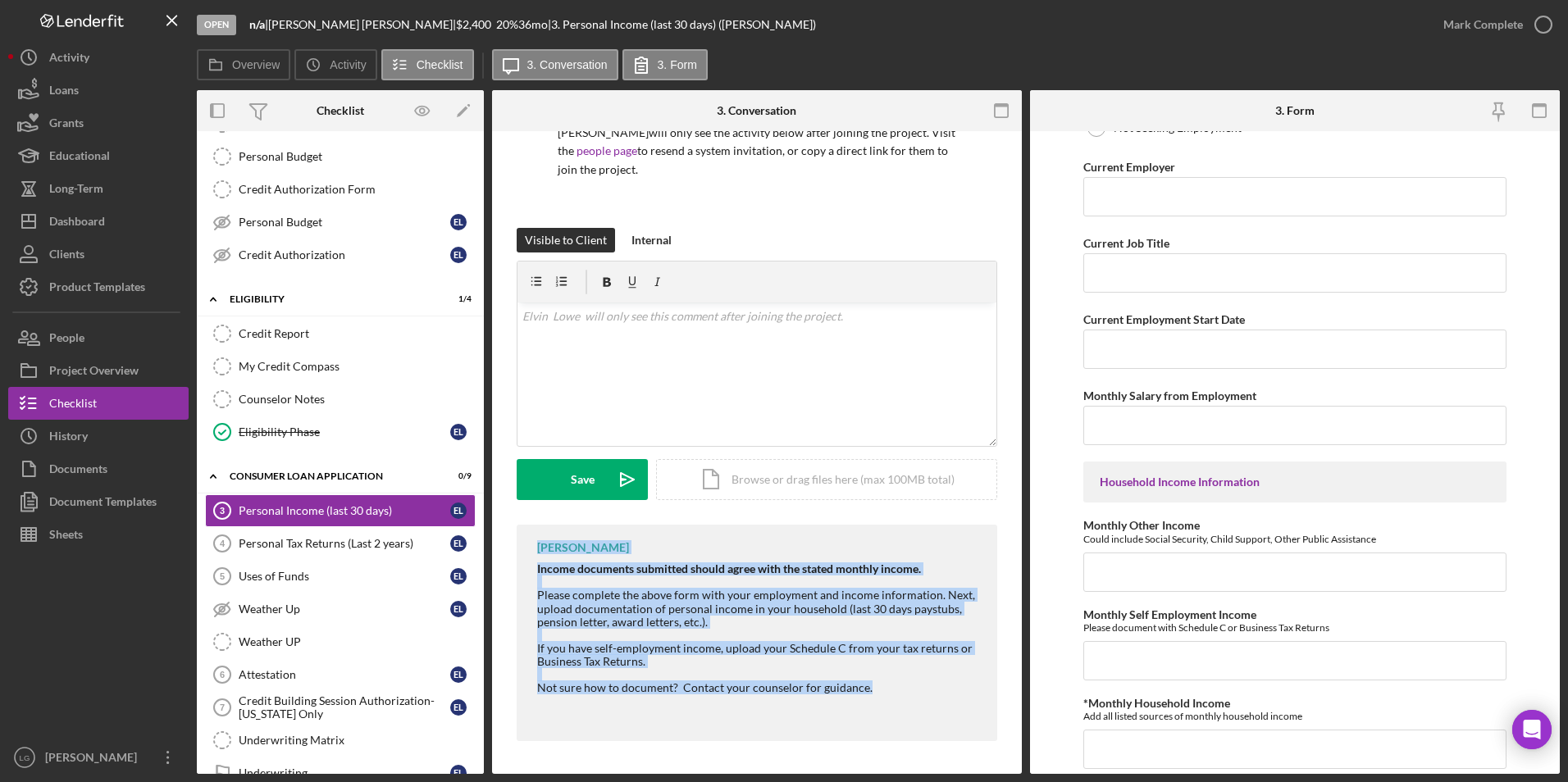
drag, startPoint x: 508, startPoint y: 541, endPoint x: 892, endPoint y: 684, distance: 409.8
click at [892, 684] on div "Elvin Lowe will only see the activity below after joining the project. Visit th…" at bounding box center [757, 382] width 530 height 781
drag, startPoint x: 892, startPoint y: 684, endPoint x: 680, endPoint y: 598, distance: 228.8
copy div "LaTrisha Gandy Income documents submitted should agree with the stated monthly …"
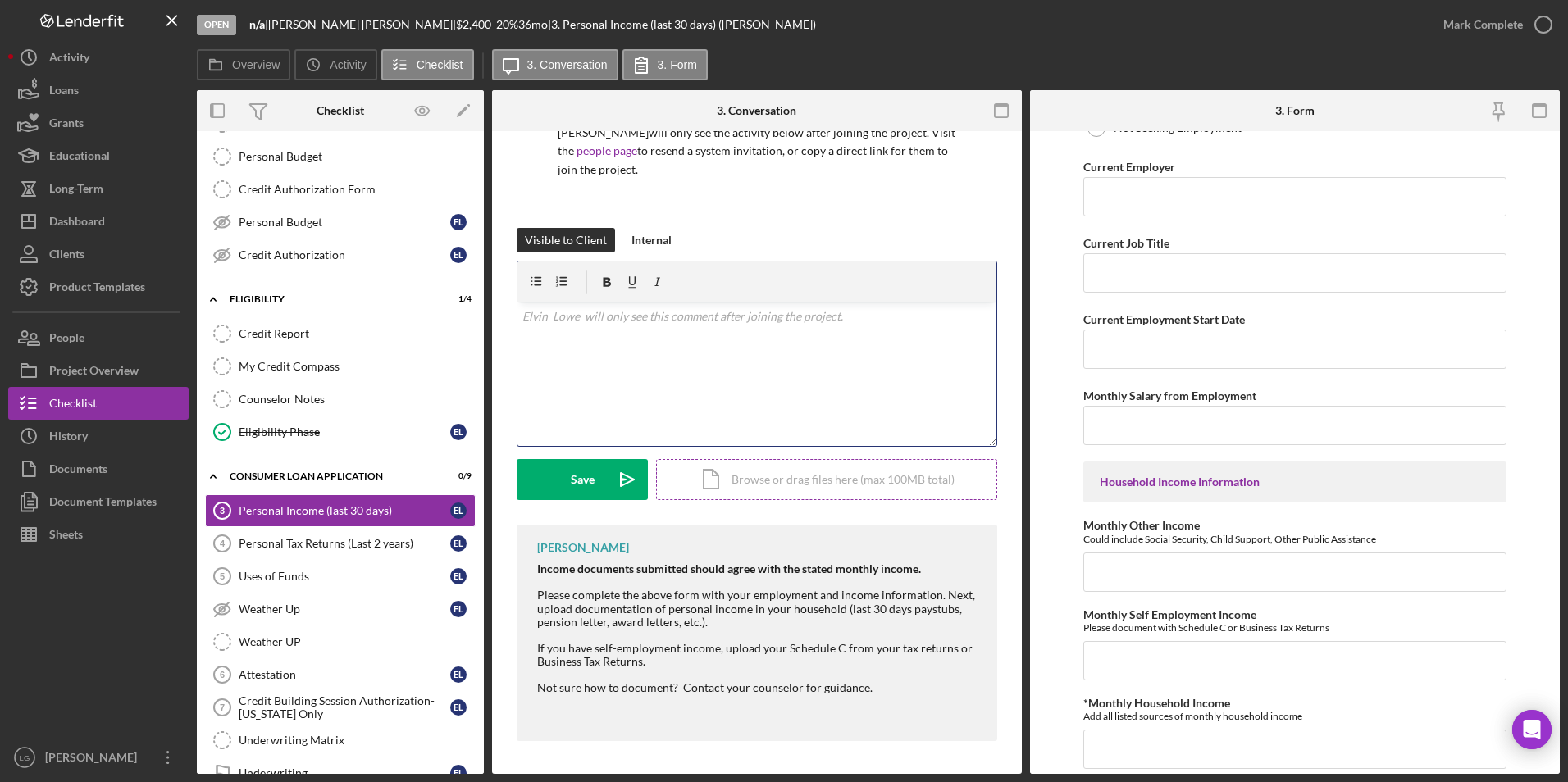
scroll to position [97, 0]
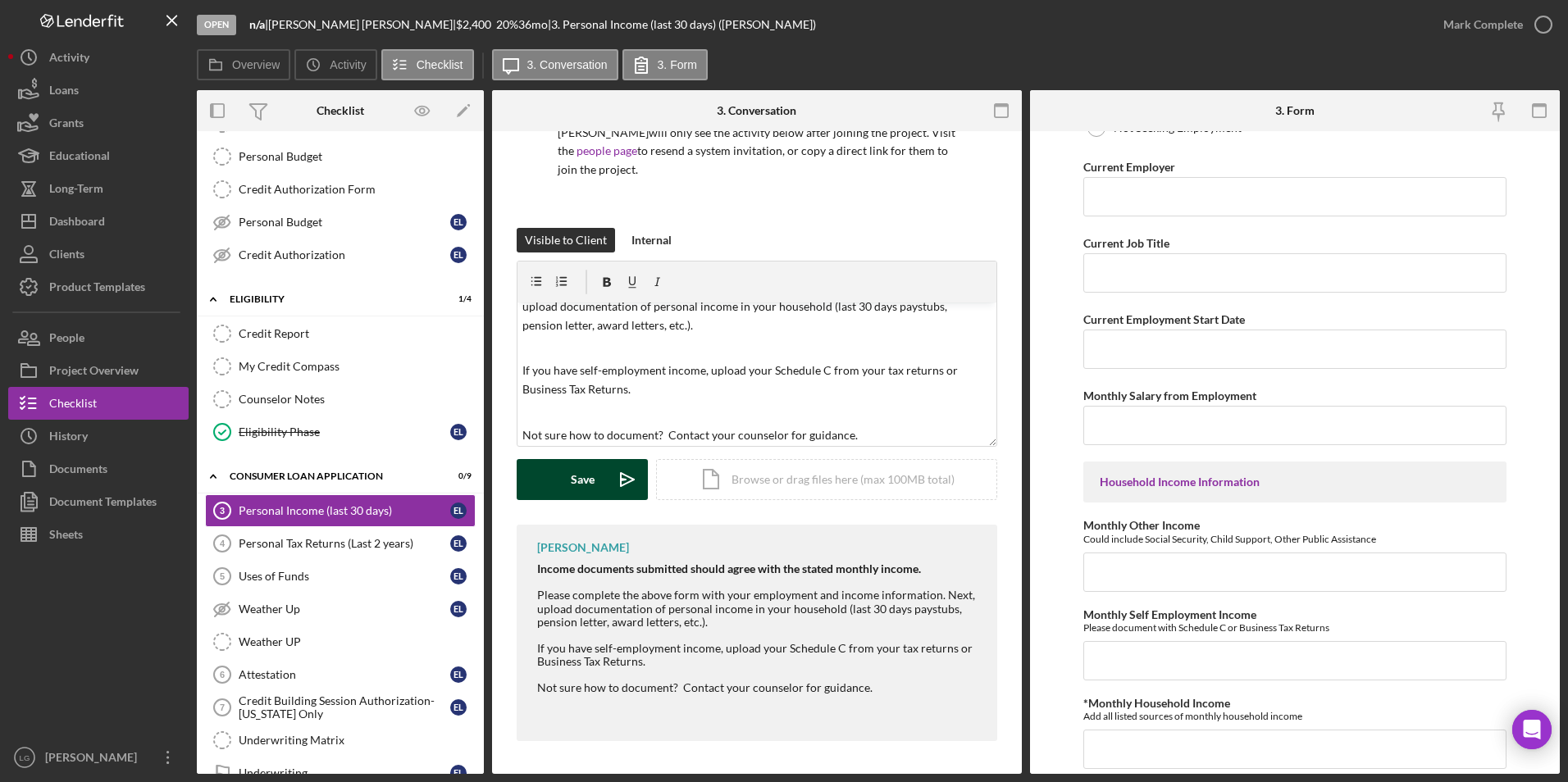
click at [615, 490] on icon "Icon/icon-invite-send" at bounding box center [628, 479] width 41 height 41
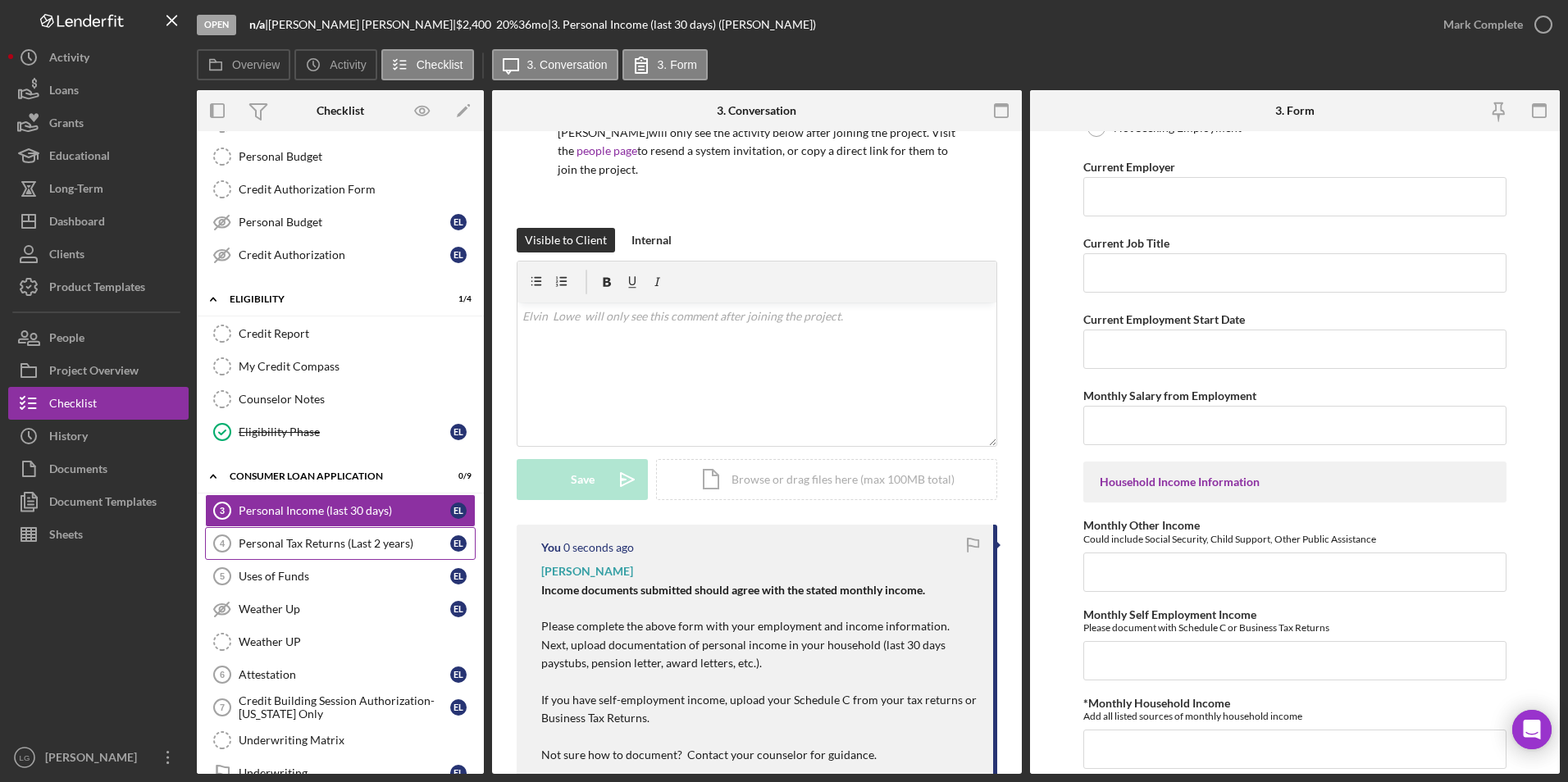
scroll to position [0, 0]
click at [271, 556] on link "Personal Tax Returns (Last 2 years) 4 Personal Tax Returns (Last 2 years) E L" at bounding box center [340, 543] width 270 height 33
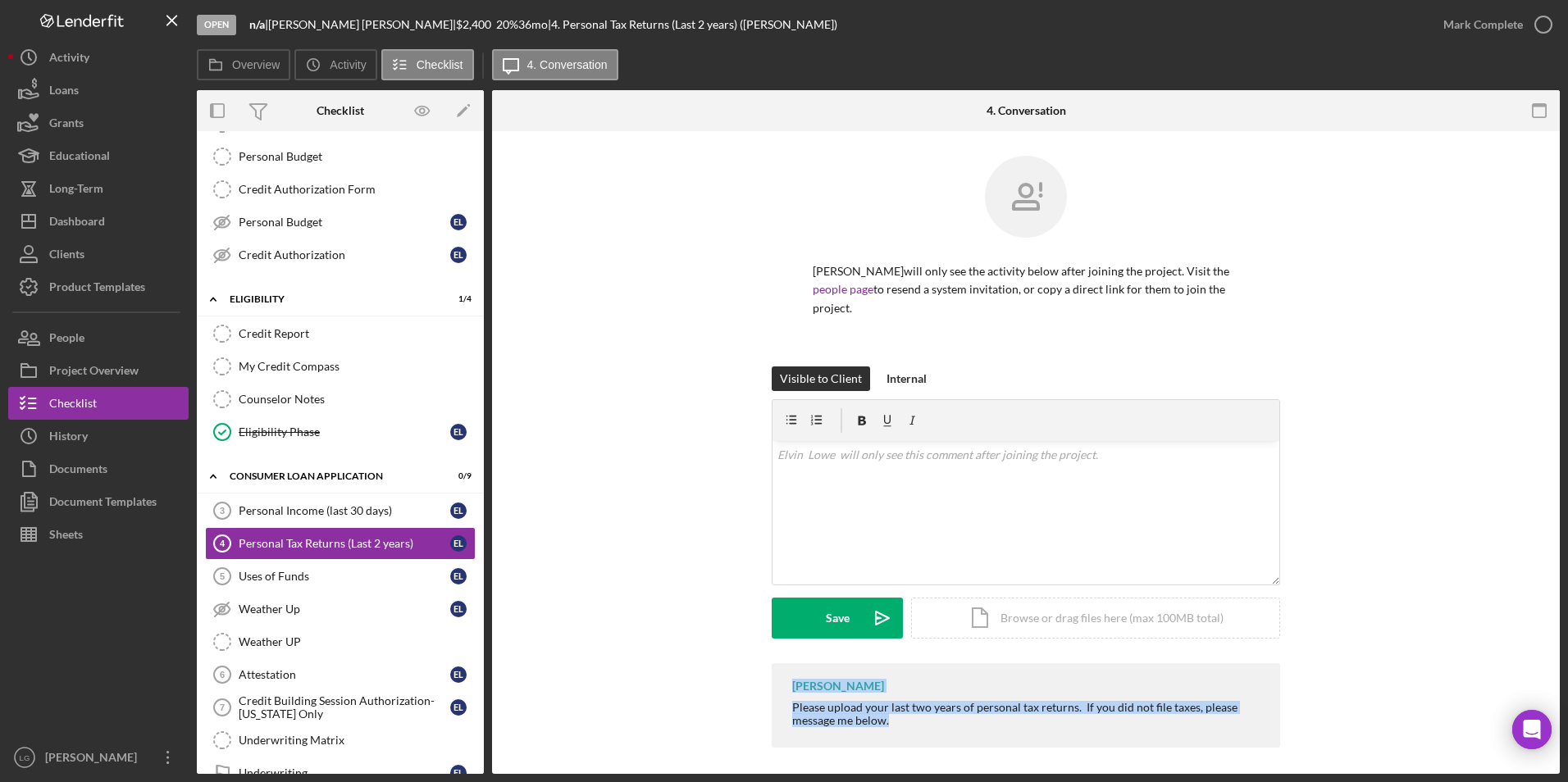
drag, startPoint x: 766, startPoint y: 656, endPoint x: 948, endPoint y: 719, distance: 192.6
click at [948, 719] on div "LaTrisha Gandy Please upload your last two years of personal tax returns. If yo…" at bounding box center [1026, 709] width 1019 height 93
drag, startPoint x: 948, startPoint y: 719, endPoint x: 883, endPoint y: 700, distance: 67.7
copy div "LaTrisha Gandy Please upload your last two years of personal tax returns. If yo…"
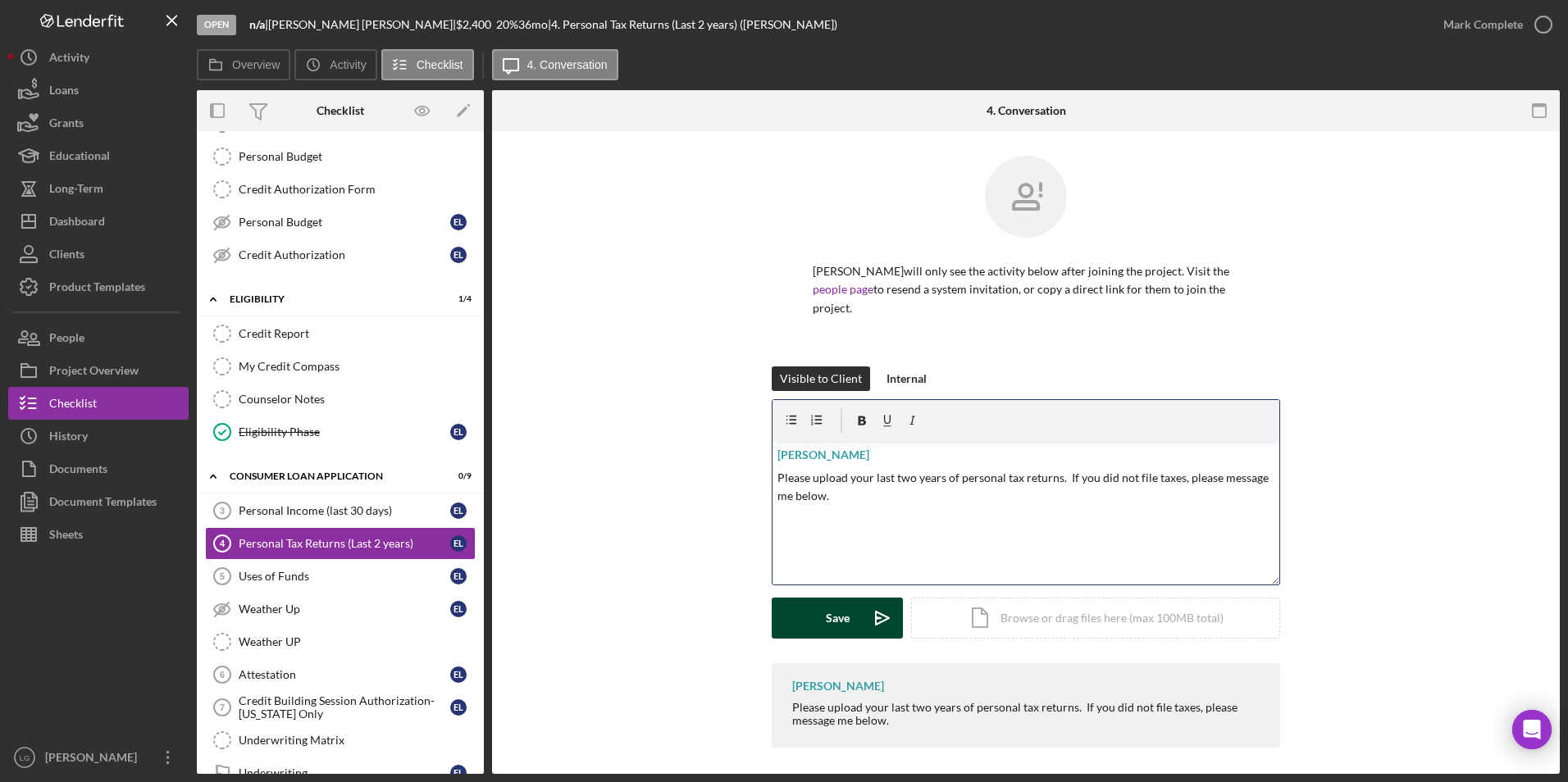
click at [849, 609] on button "Save Icon/icon-invite-send" at bounding box center [837, 618] width 131 height 41
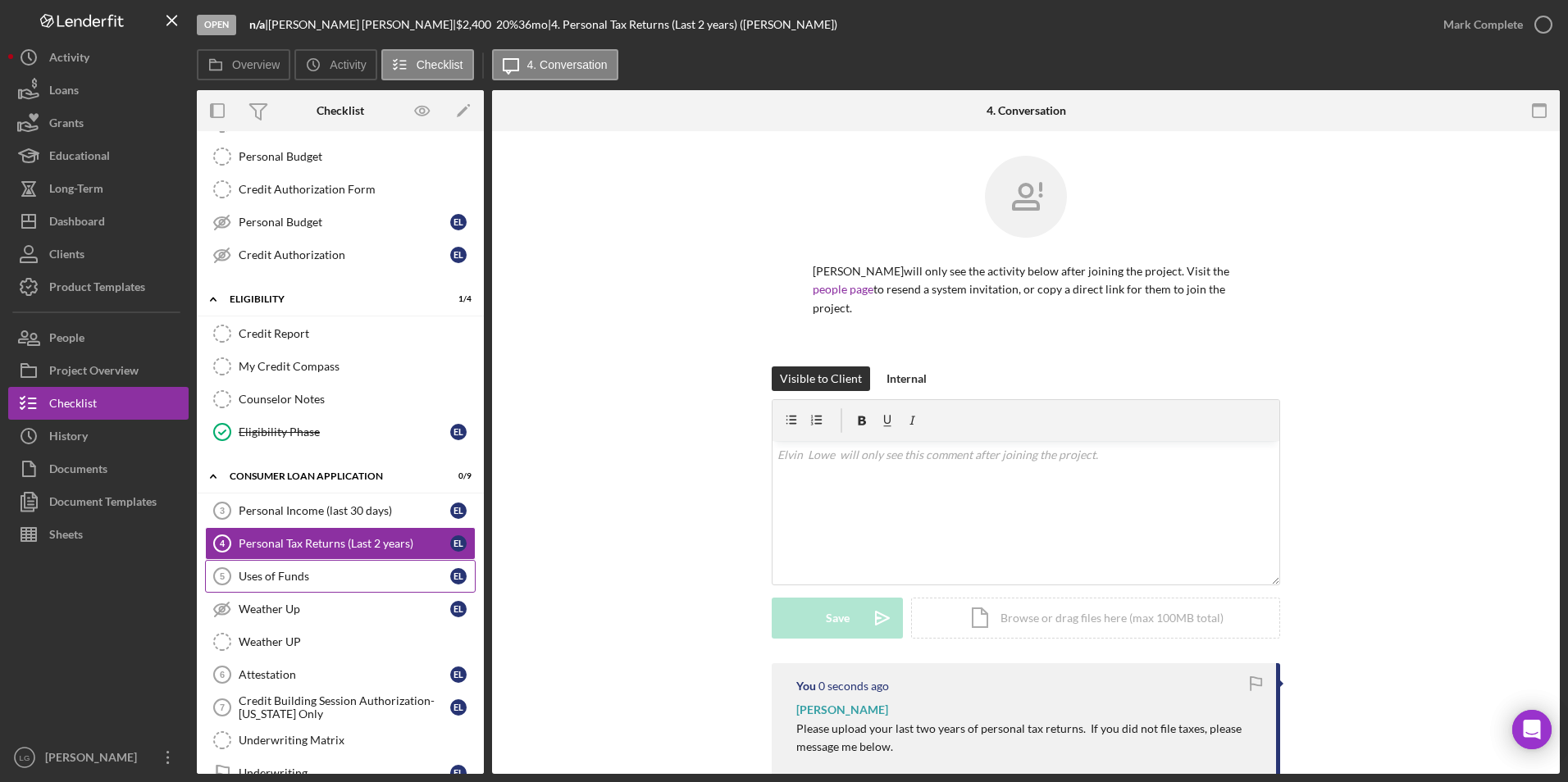
click at [270, 580] on div "Uses of Funds" at bounding box center [344, 575] width 212 height 13
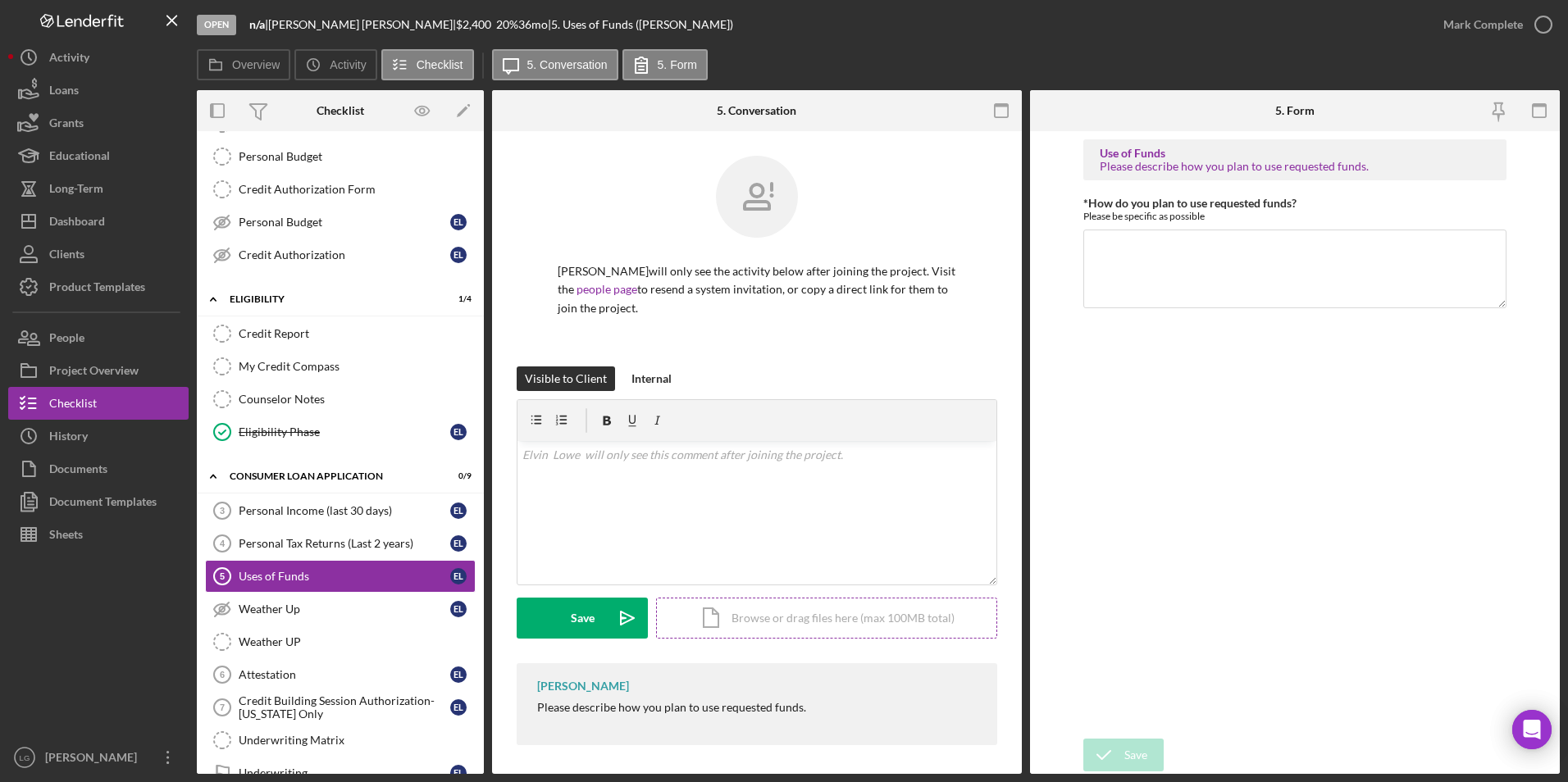
scroll to position [4, 0]
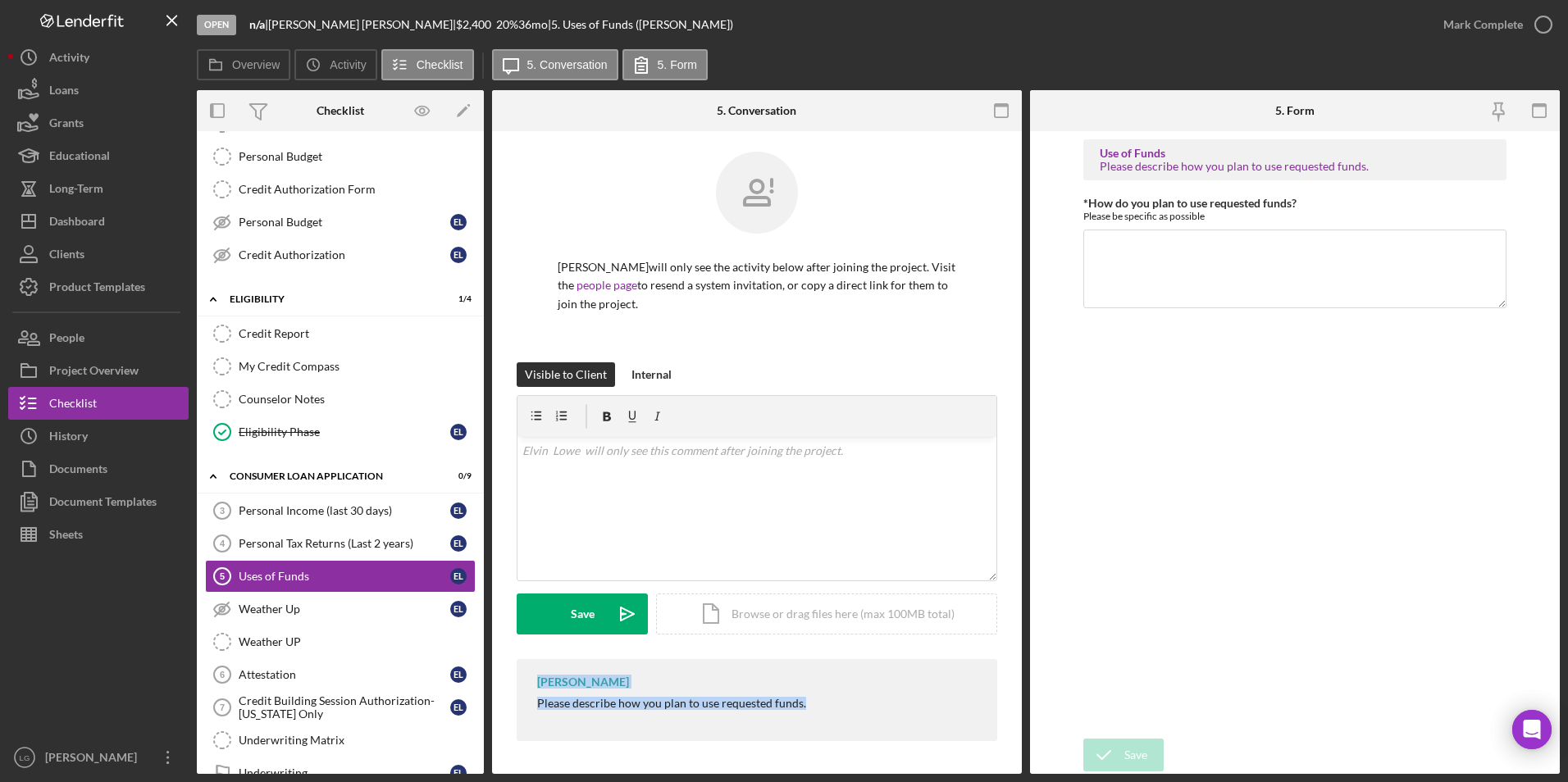
drag, startPoint x: 529, startPoint y: 678, endPoint x: 900, endPoint y: 733, distance: 375.1
click at [900, 733] on div "LaTrisha Gandy Please describe how you plan to use requested funds." at bounding box center [757, 700] width 480 height 82
copy div "LaTrisha Gandy Please describe how you plan to use requested funds."
click at [739, 468] on div "v Color teal Color pink Remove color Add row above Add row below Add column bef…" at bounding box center [757, 508] width 479 height 144
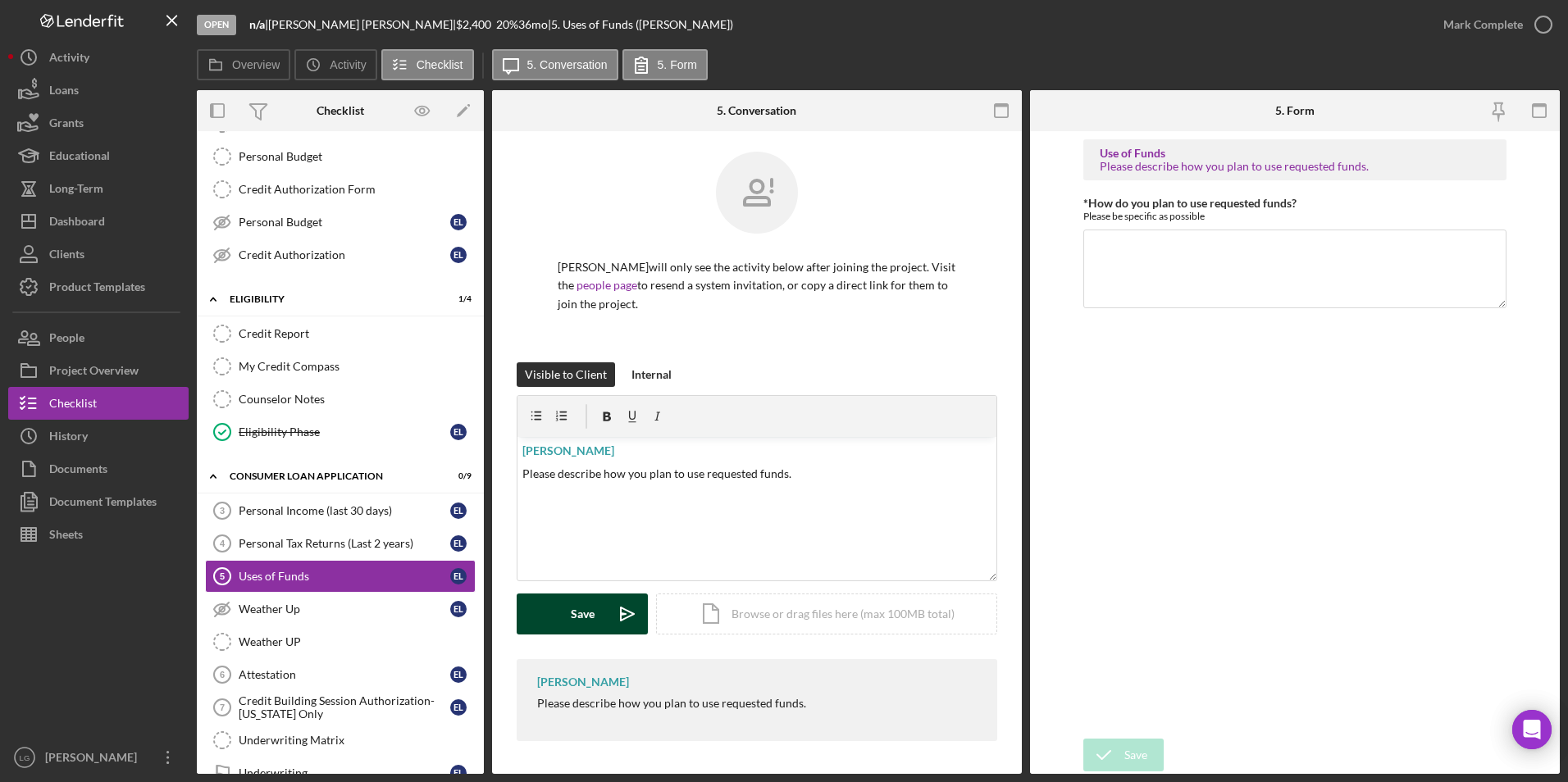
click at [546, 617] on button "Save Icon/icon-invite-send" at bounding box center [582, 614] width 131 height 41
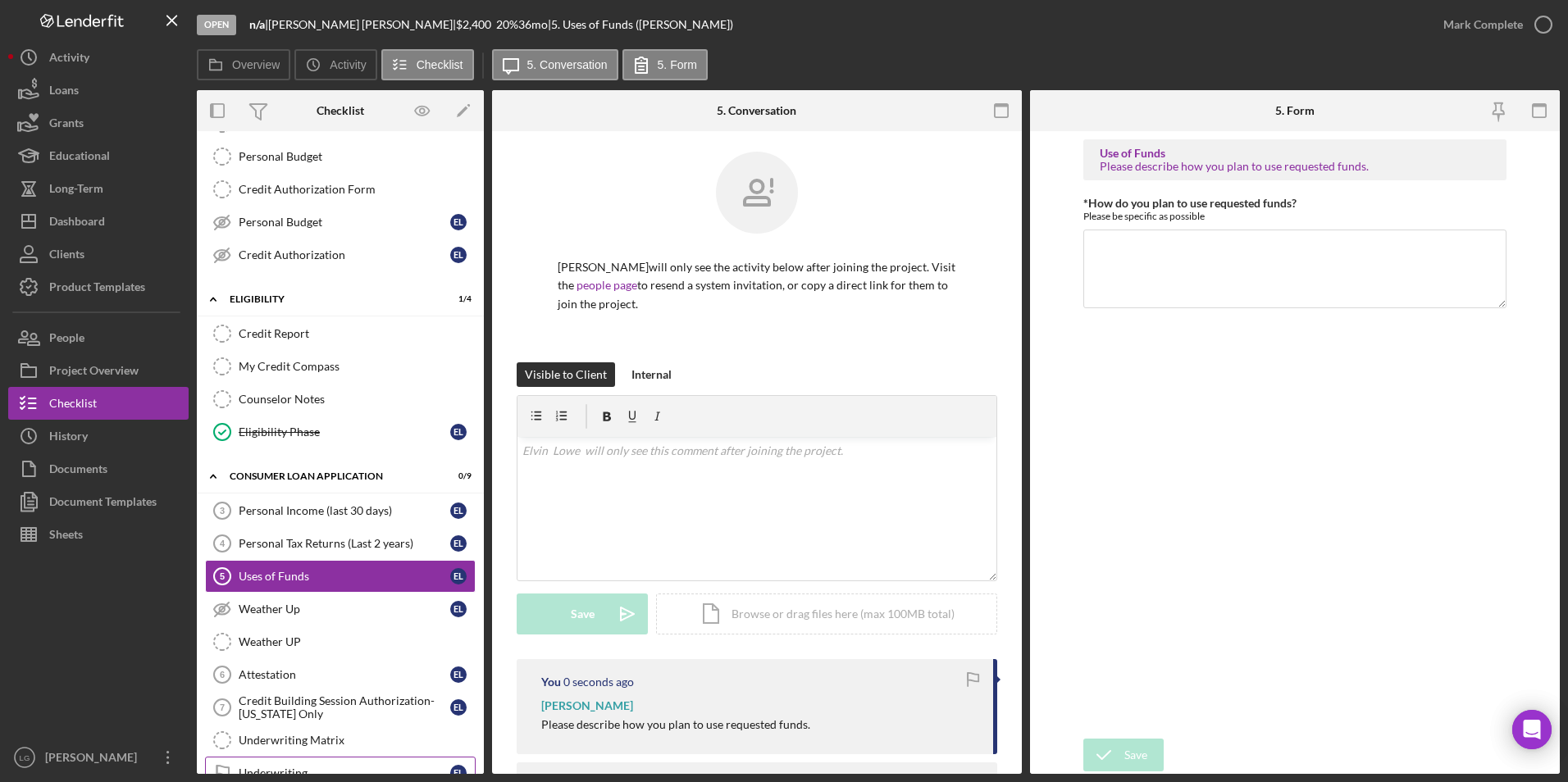
scroll to position [328, 0]
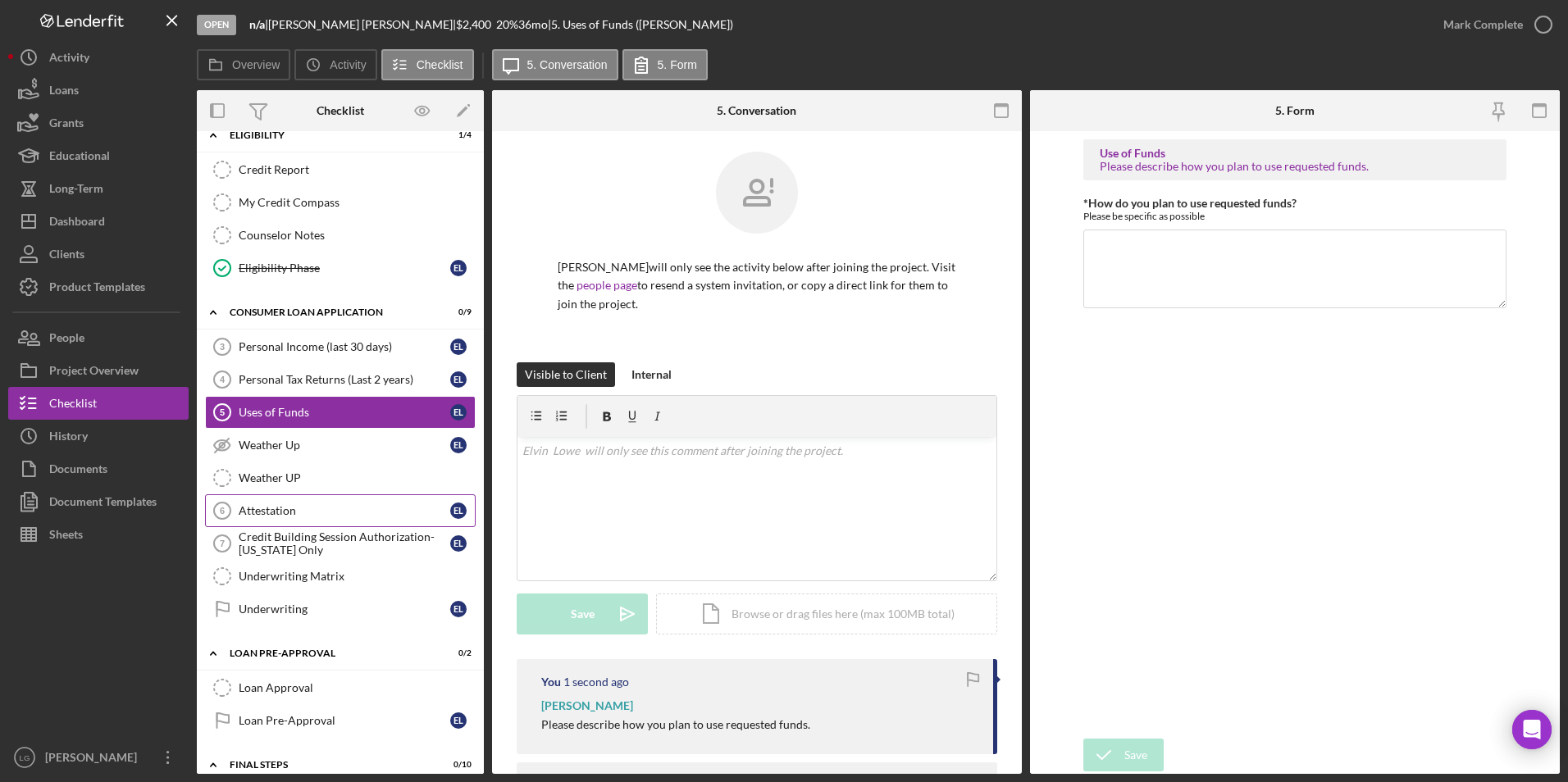
click at [273, 508] on div "Attestation" at bounding box center [344, 510] width 212 height 13
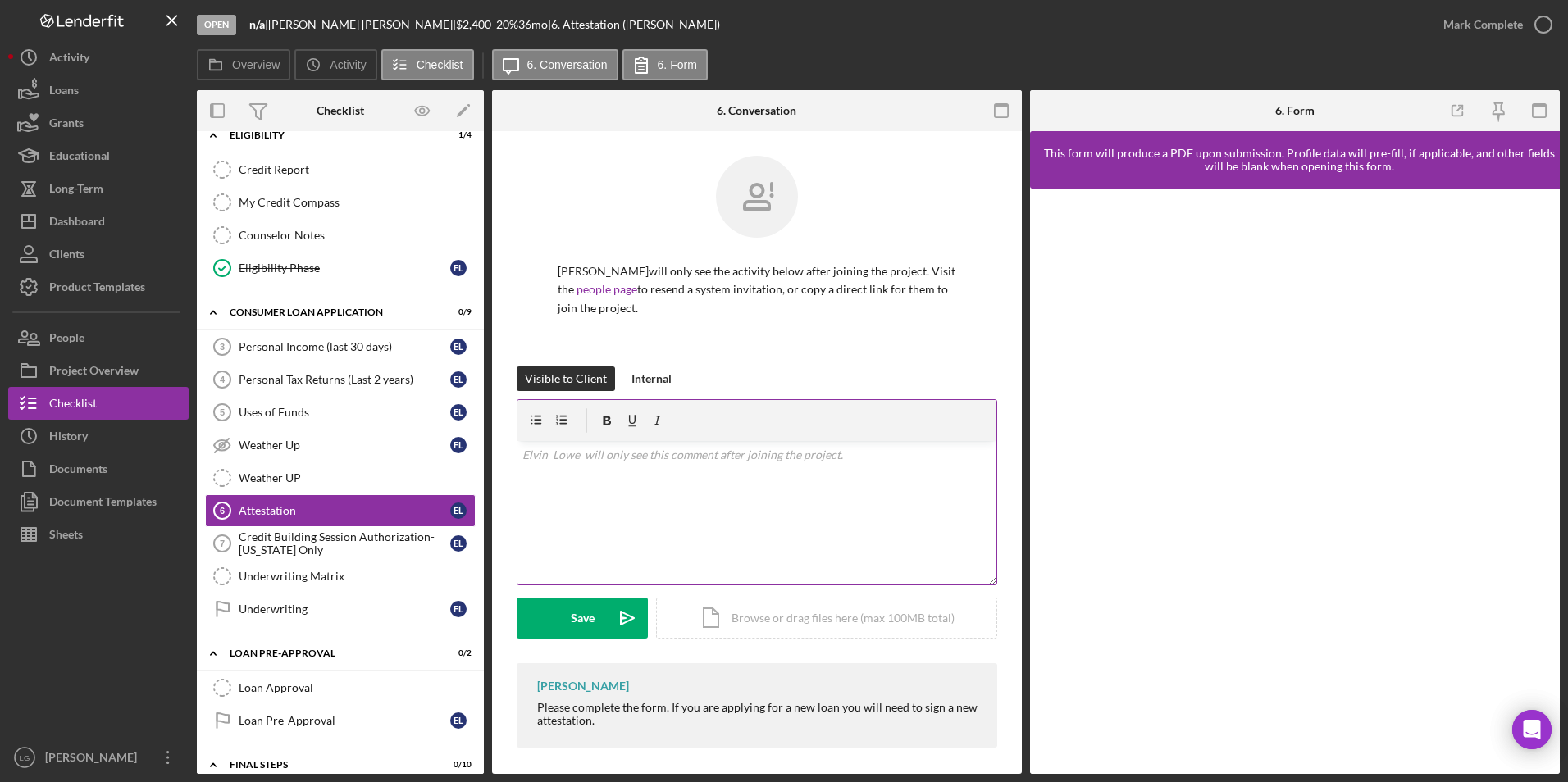
scroll to position [7, 0]
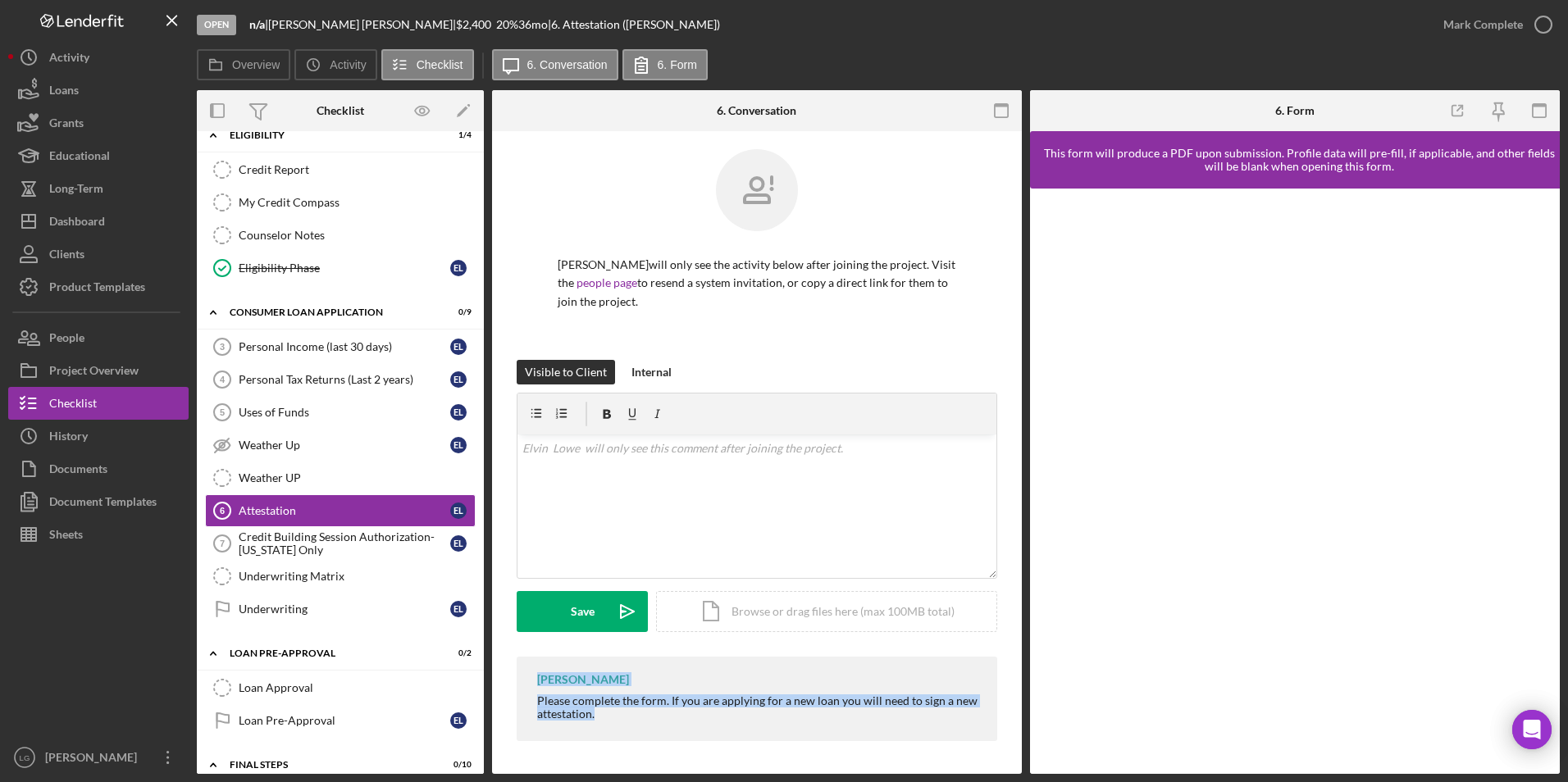
drag, startPoint x: 528, startPoint y: 688, endPoint x: 699, endPoint y: 736, distance: 177.6
click at [699, 736] on div "LaTrisha Gandy Please complete the form. If you are applying for a new loan you…" at bounding box center [757, 698] width 480 height 84
drag, startPoint x: 699, startPoint y: 736, endPoint x: 573, endPoint y: 691, distance: 133.8
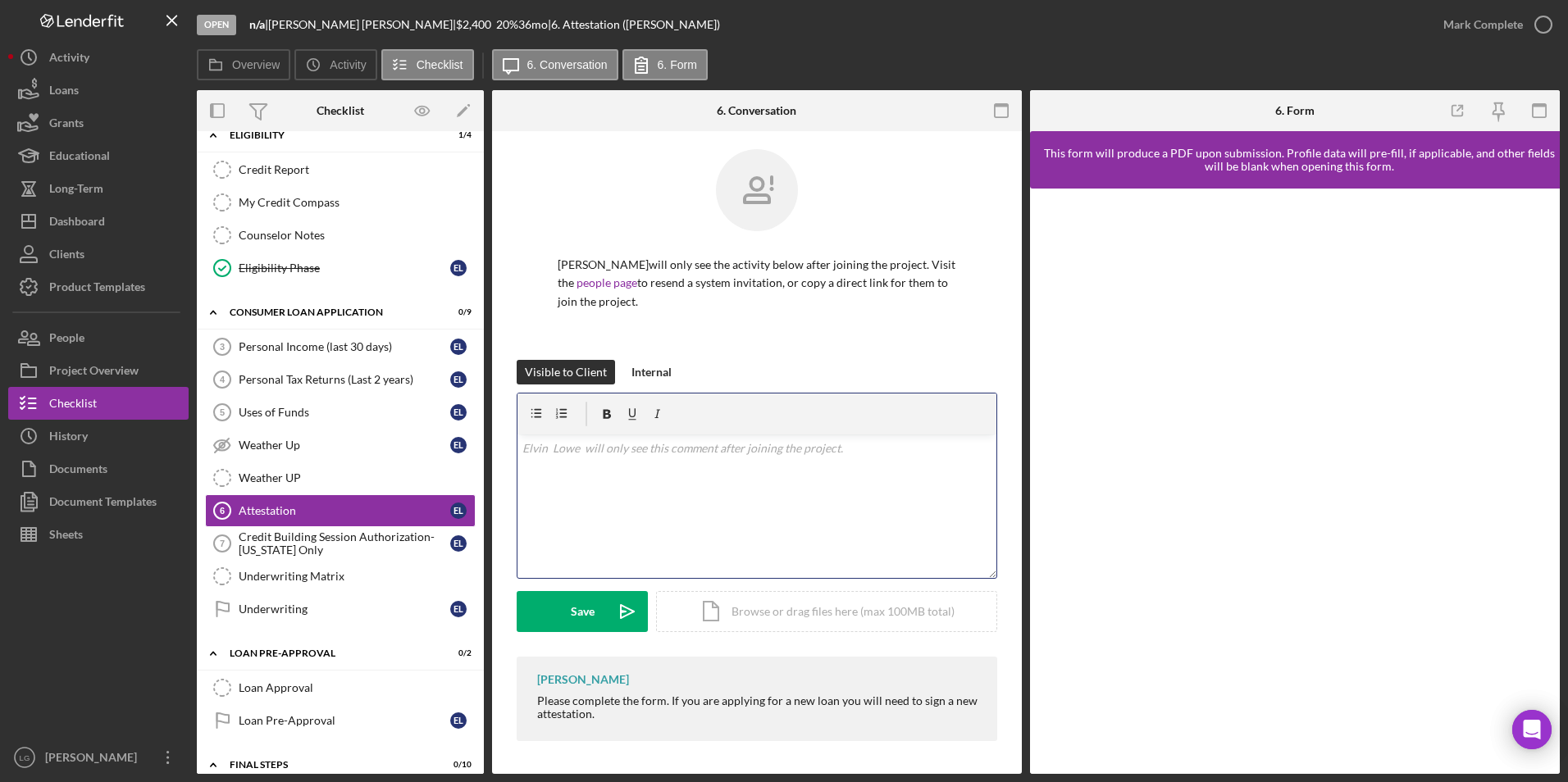
click at [633, 476] on div "v Color teal Color pink Remove color Add row above Add row below Add column bef…" at bounding box center [757, 506] width 479 height 144
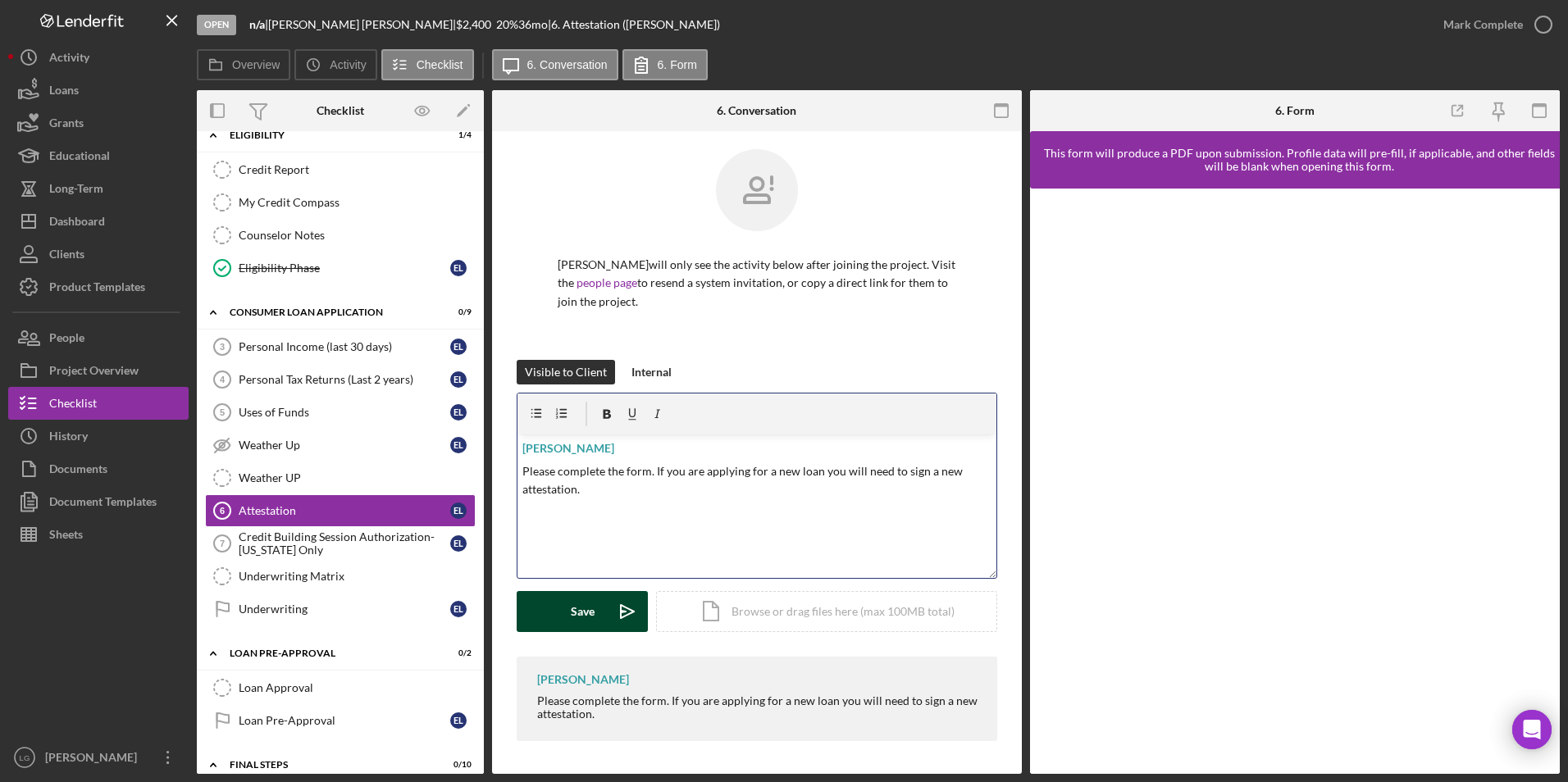
click at [584, 622] on div "Save" at bounding box center [582, 611] width 24 height 41
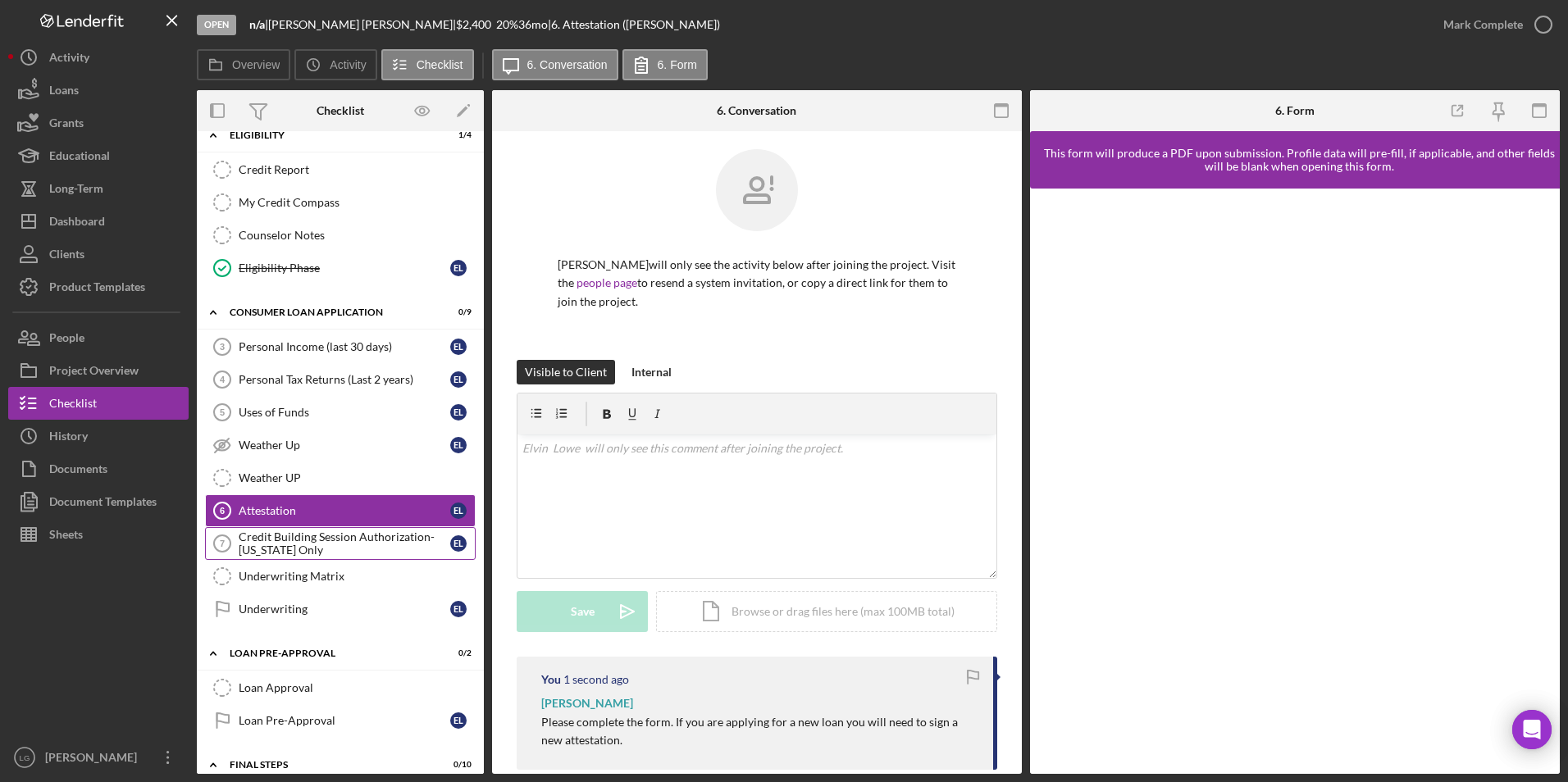
click at [291, 541] on div "Credit Building Session Authorization- Missouri Only" at bounding box center [344, 543] width 212 height 26
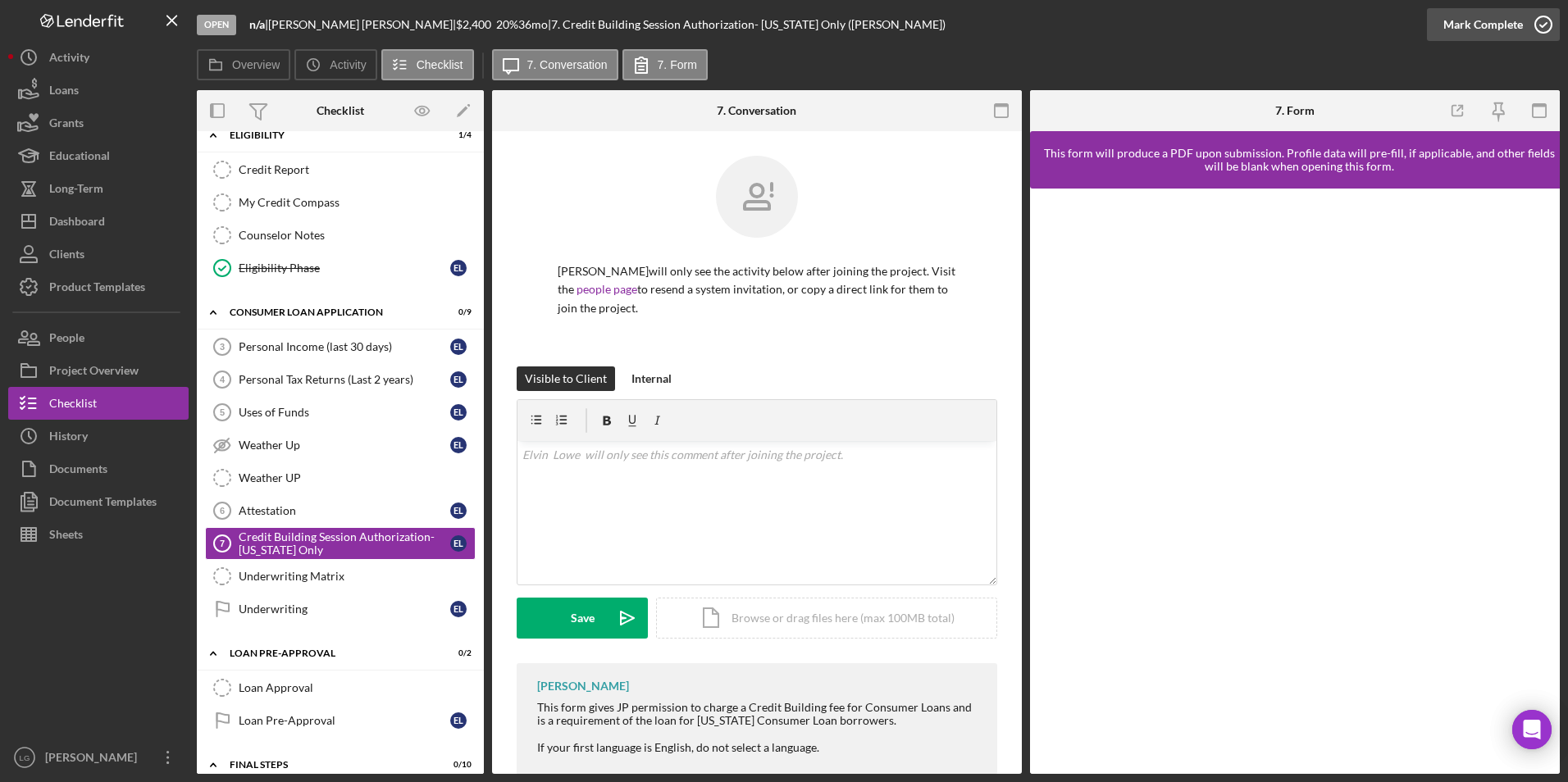
click at [1478, 20] on div "Mark Complete" at bounding box center [1483, 25] width 80 height 33
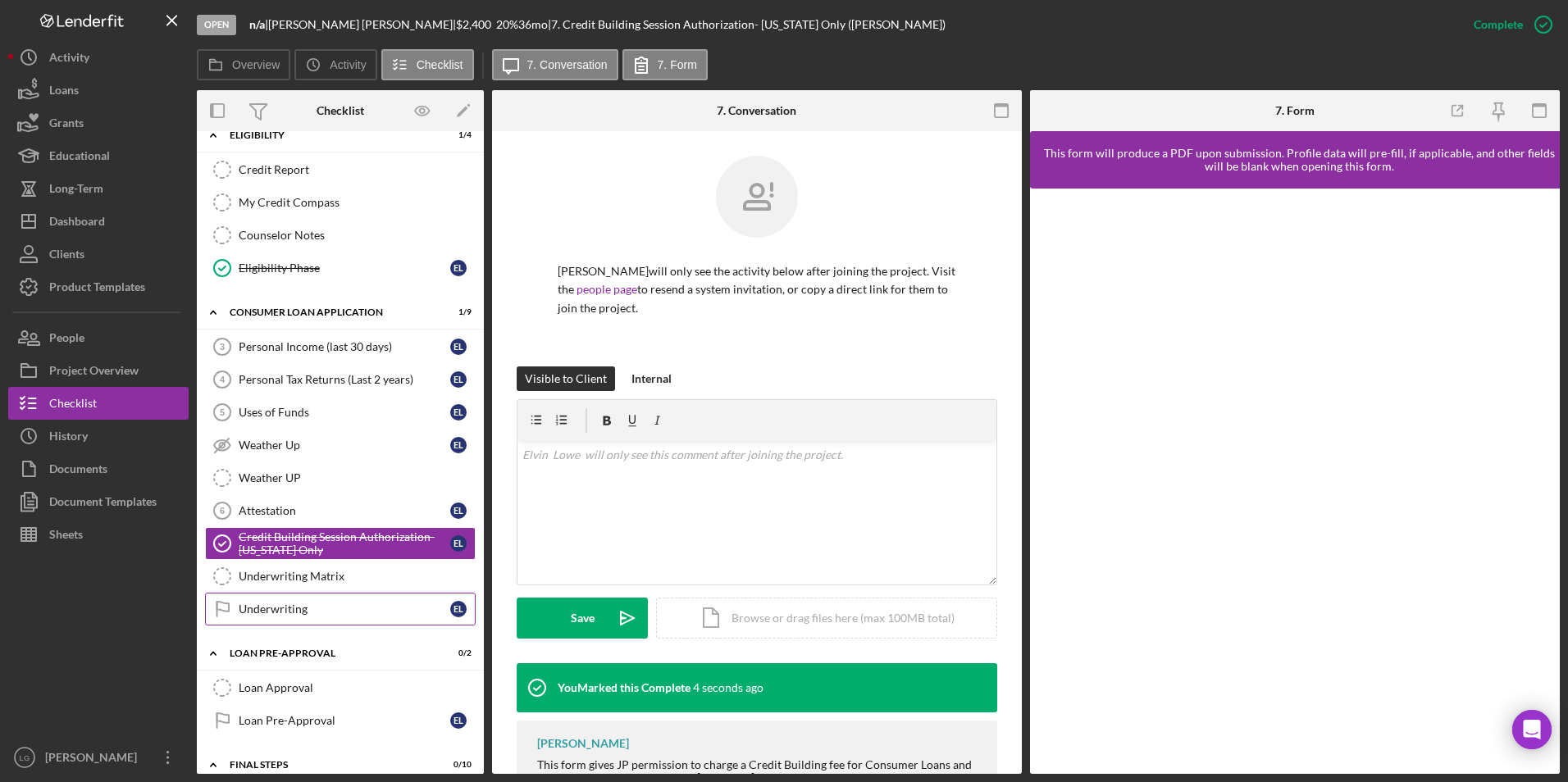
click at [253, 603] on div "Underwriting" at bounding box center [344, 609] width 212 height 13
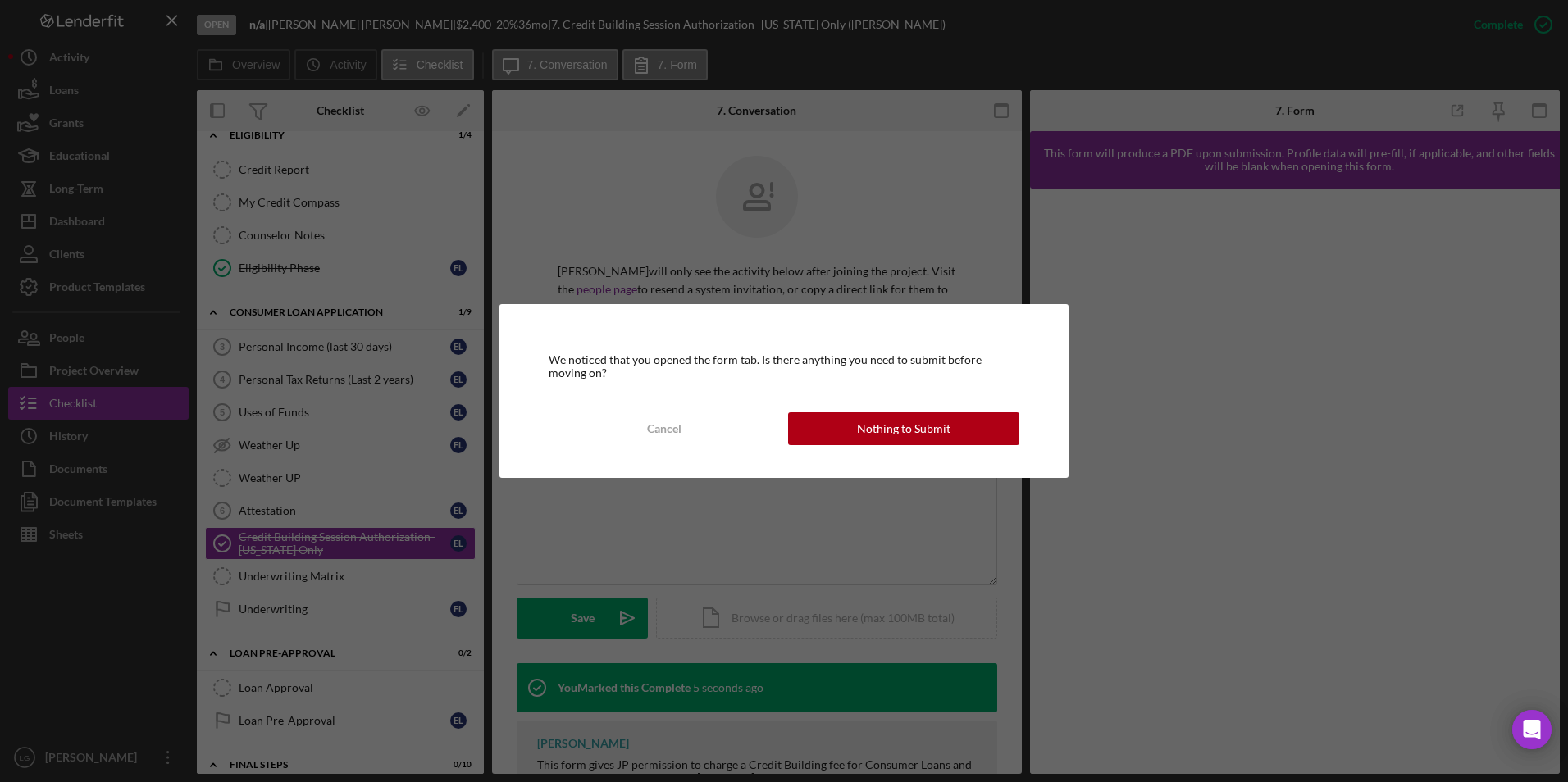
click at [954, 411] on div "We noticed that you opened the form tab. Is there anything you need to submit b…" at bounding box center [783, 391] width 569 height 173
click at [981, 416] on button "Nothing to Submit" at bounding box center [904, 428] width 231 height 33
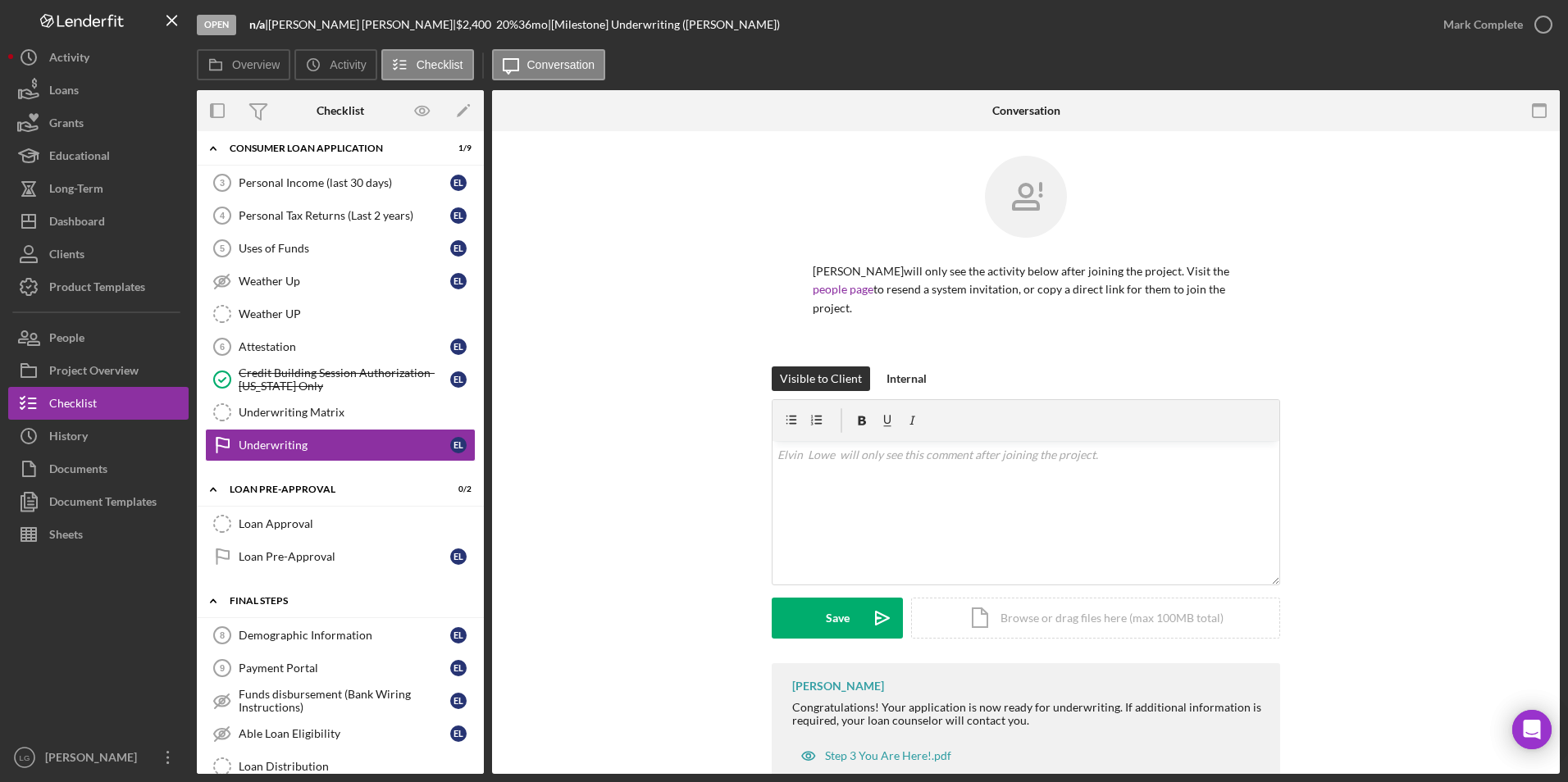
scroll to position [656, 0]
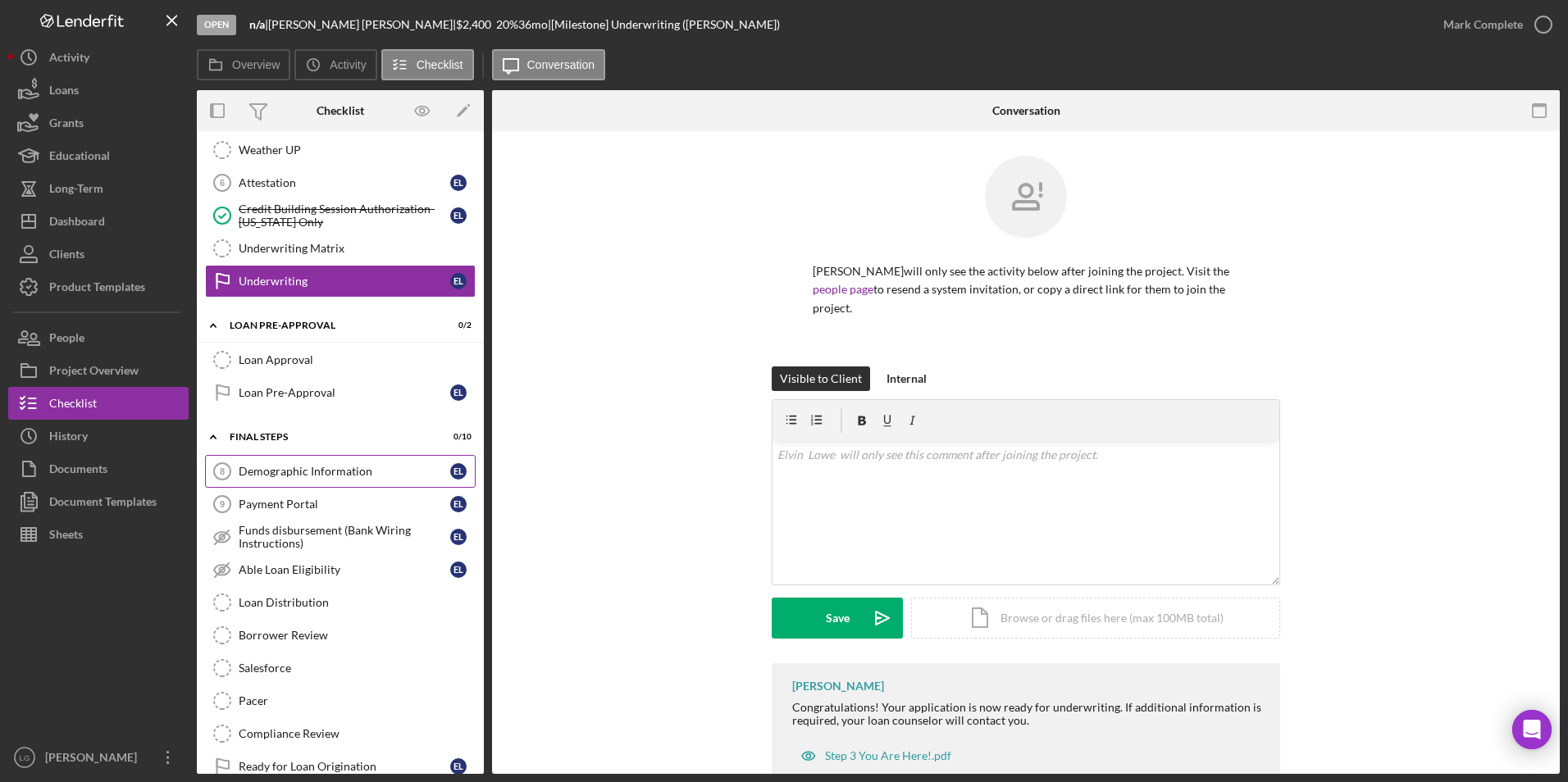
click at [299, 483] on link "Demographic Information 8 Demographic Information E L" at bounding box center [340, 471] width 270 height 33
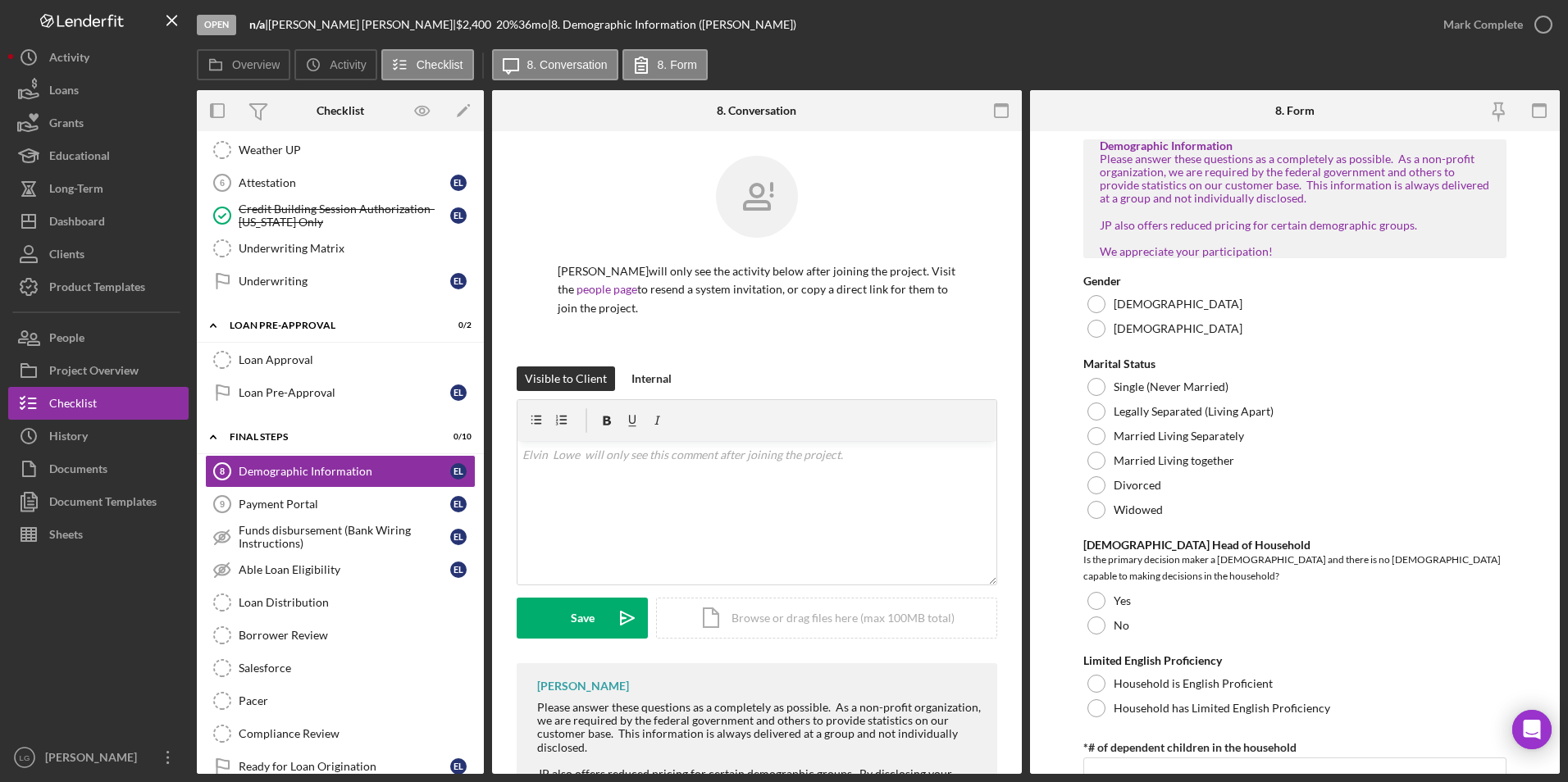
scroll to position [99, 0]
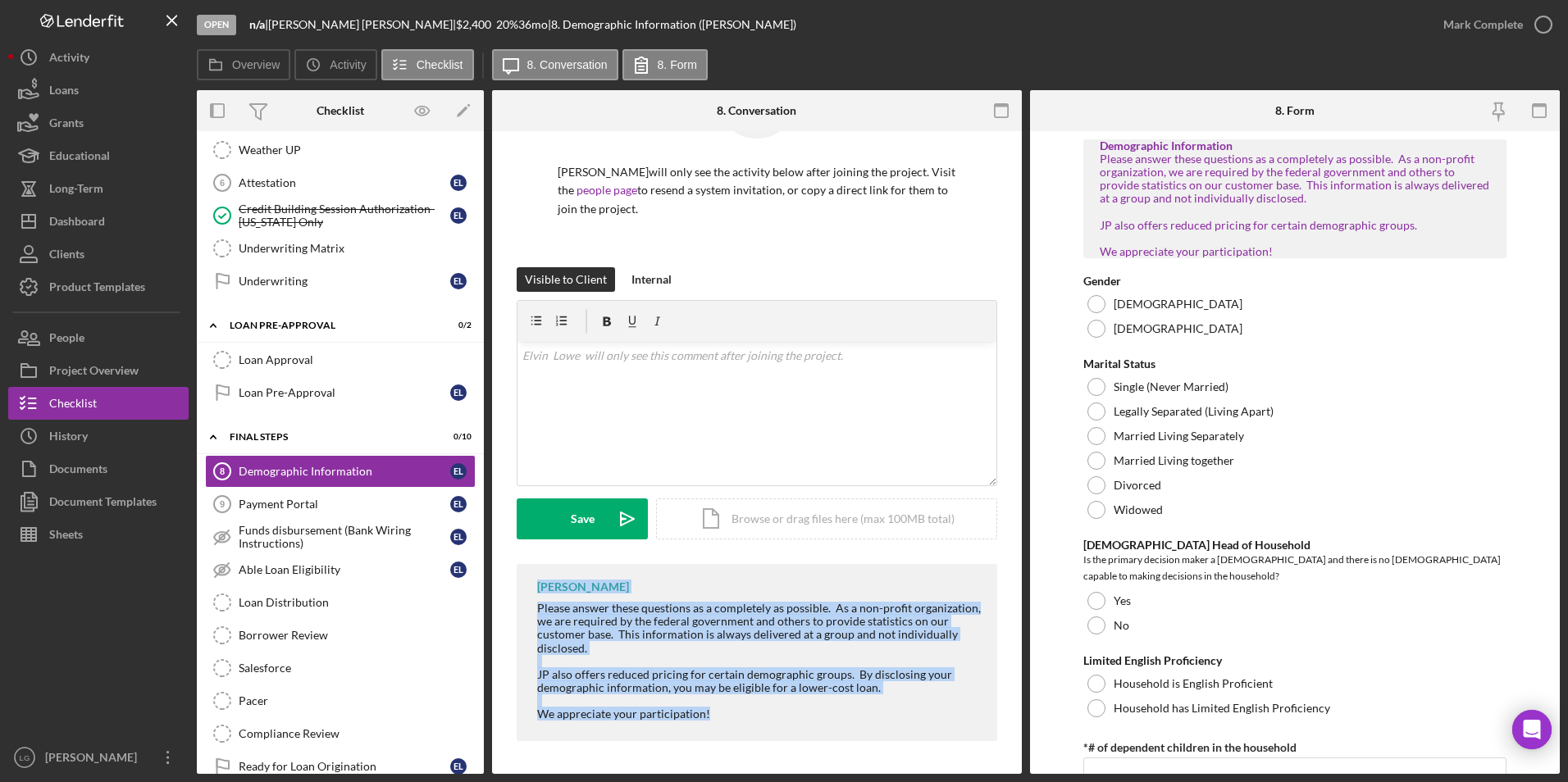
drag, startPoint x: 526, startPoint y: 586, endPoint x: 766, endPoint y: 725, distance: 277.3
click at [766, 725] on div "LaTrisha Gandy Please answer these questions as a completely as possible. As a …" at bounding box center [757, 652] width 480 height 177
copy div "LaTrisha Gandy Please answer these questions as a completely as possible. As a …"
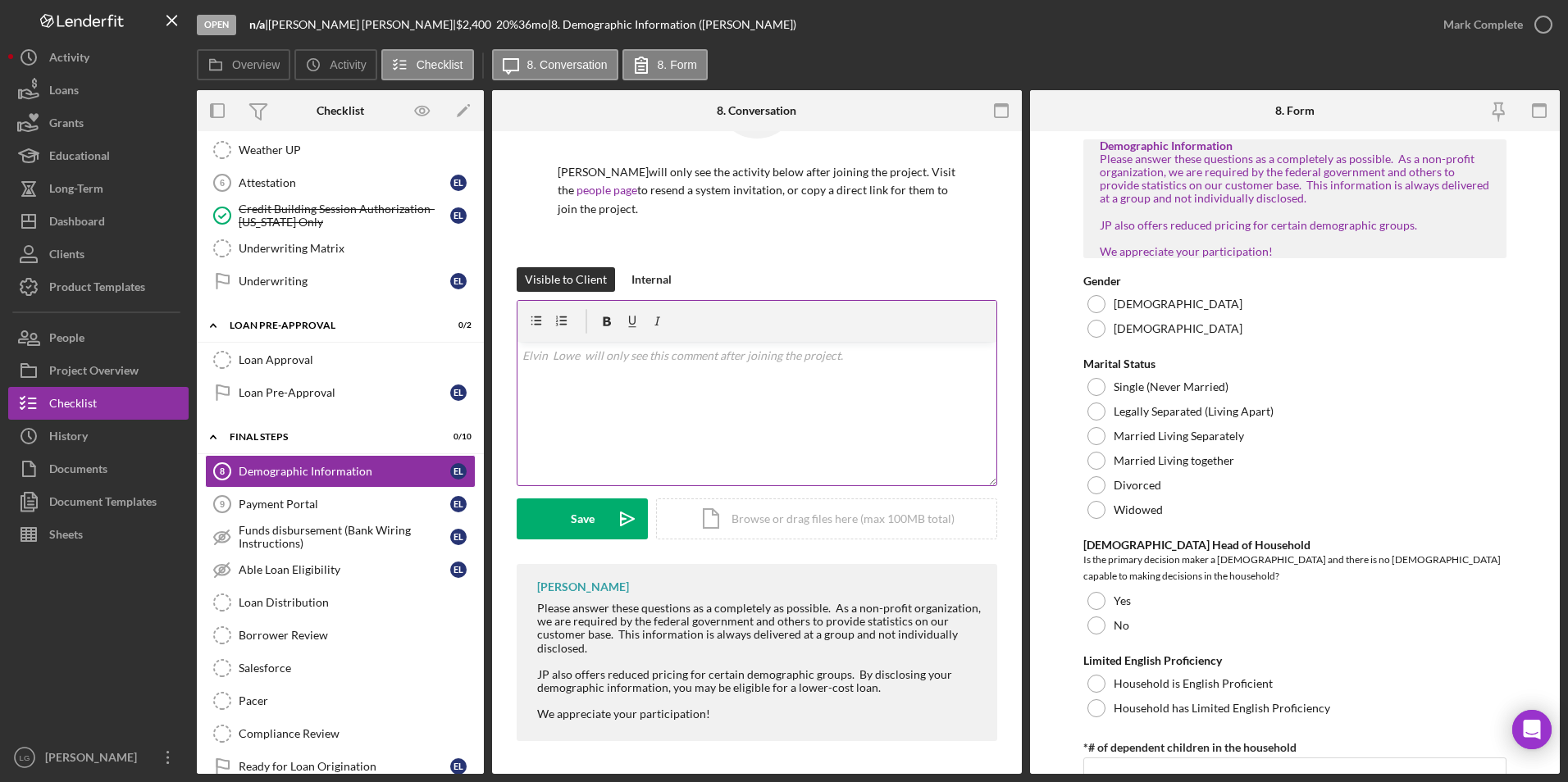
click at [599, 372] on div "v Color teal Color pink Remove color Add row above Add row below Add column bef…" at bounding box center [757, 413] width 479 height 144
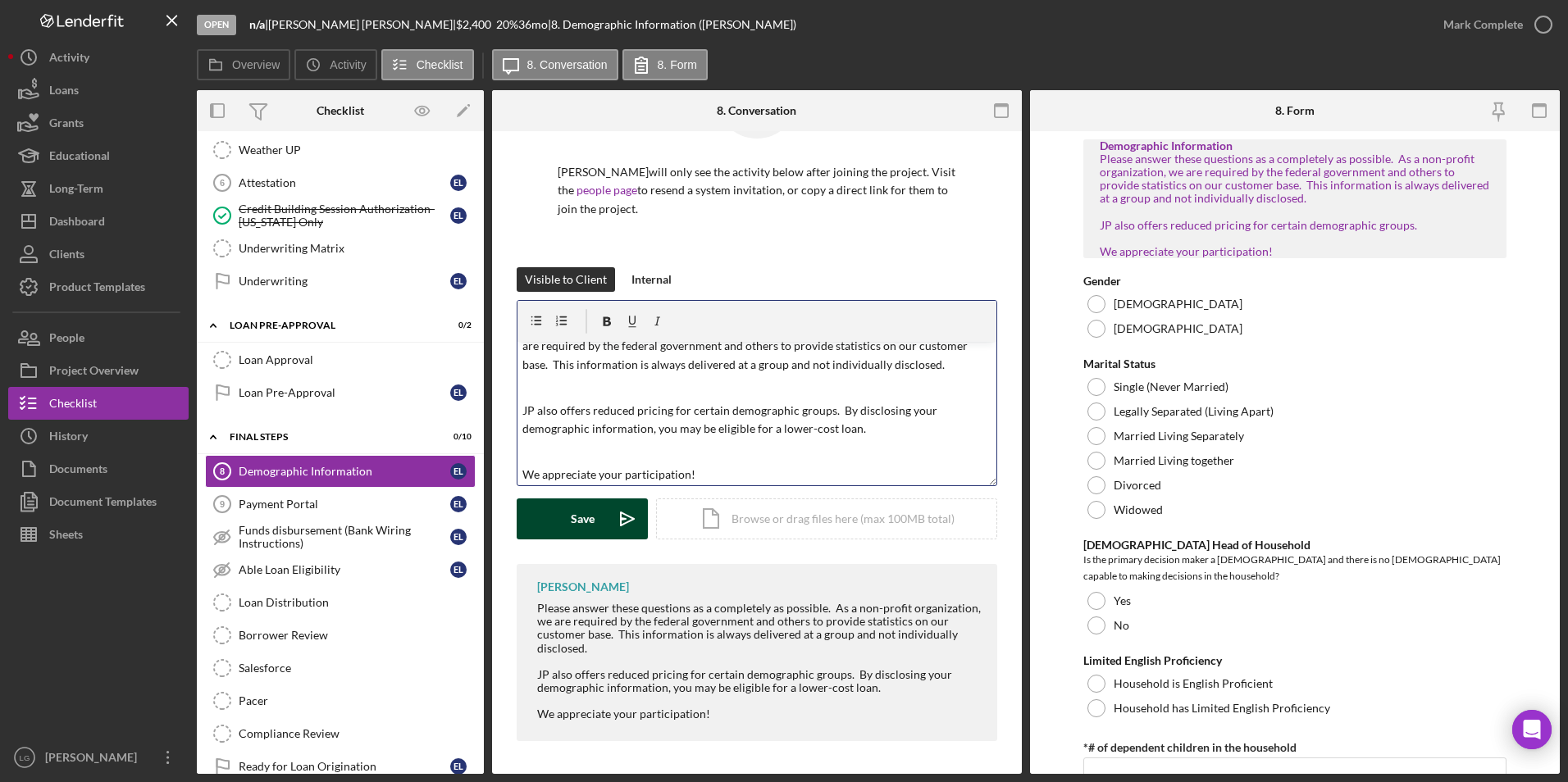
click at [566, 531] on button "Save Icon/icon-invite-send" at bounding box center [582, 518] width 131 height 41
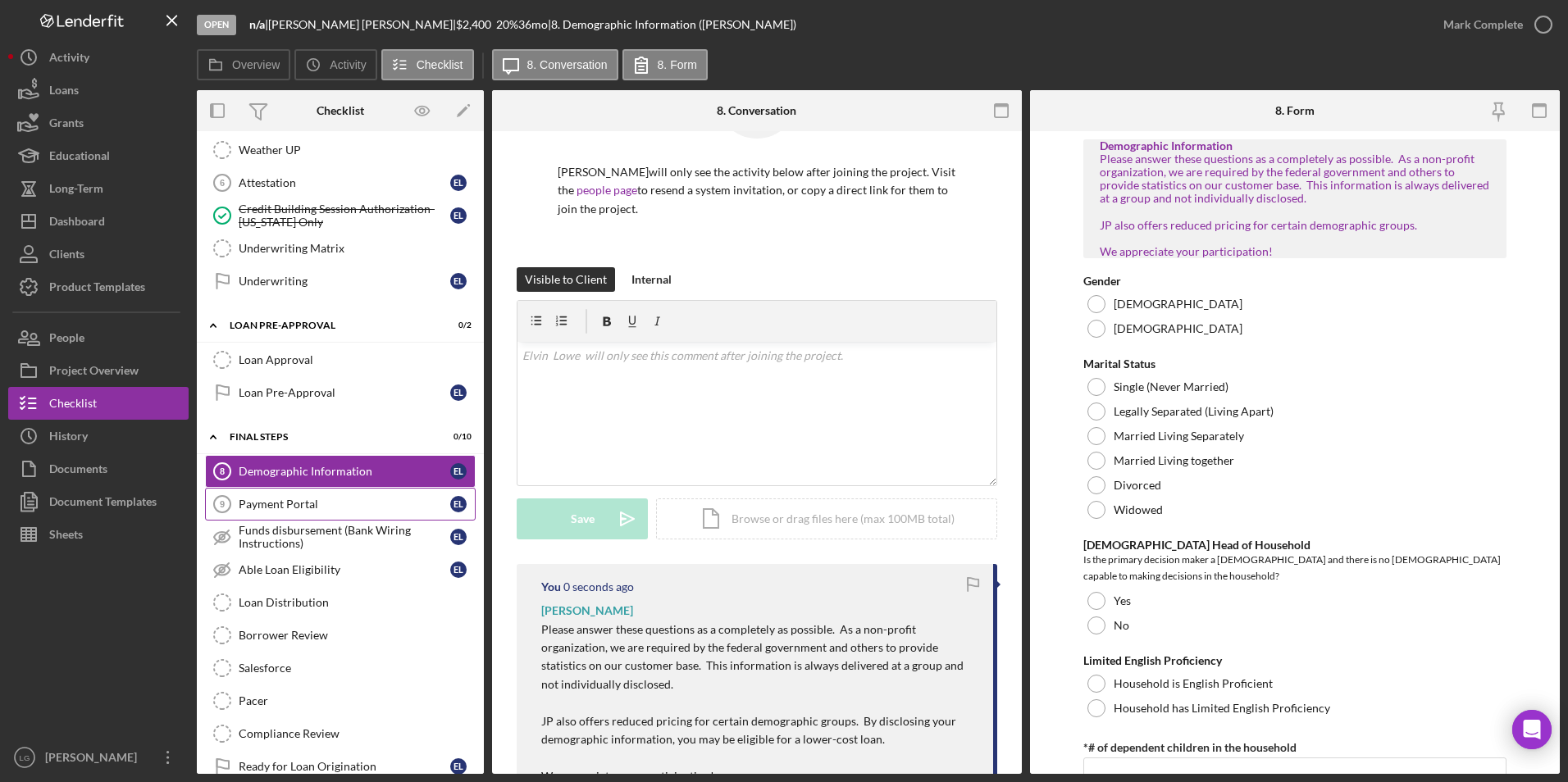
scroll to position [0, 0]
click at [354, 513] on link "Payment Portal 9 Payment Portal E L" at bounding box center [340, 504] width 270 height 33
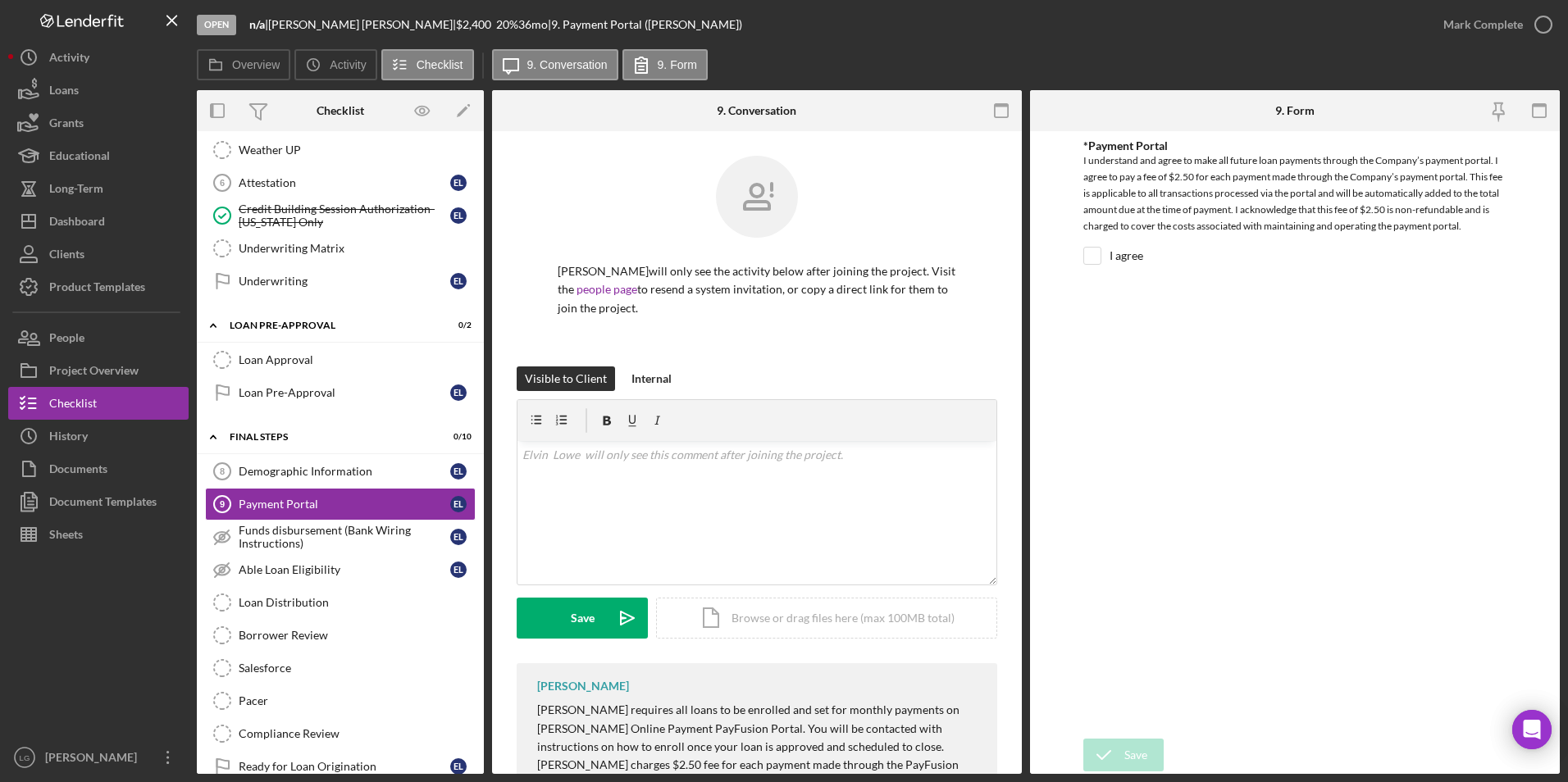
scroll to position [146, 0]
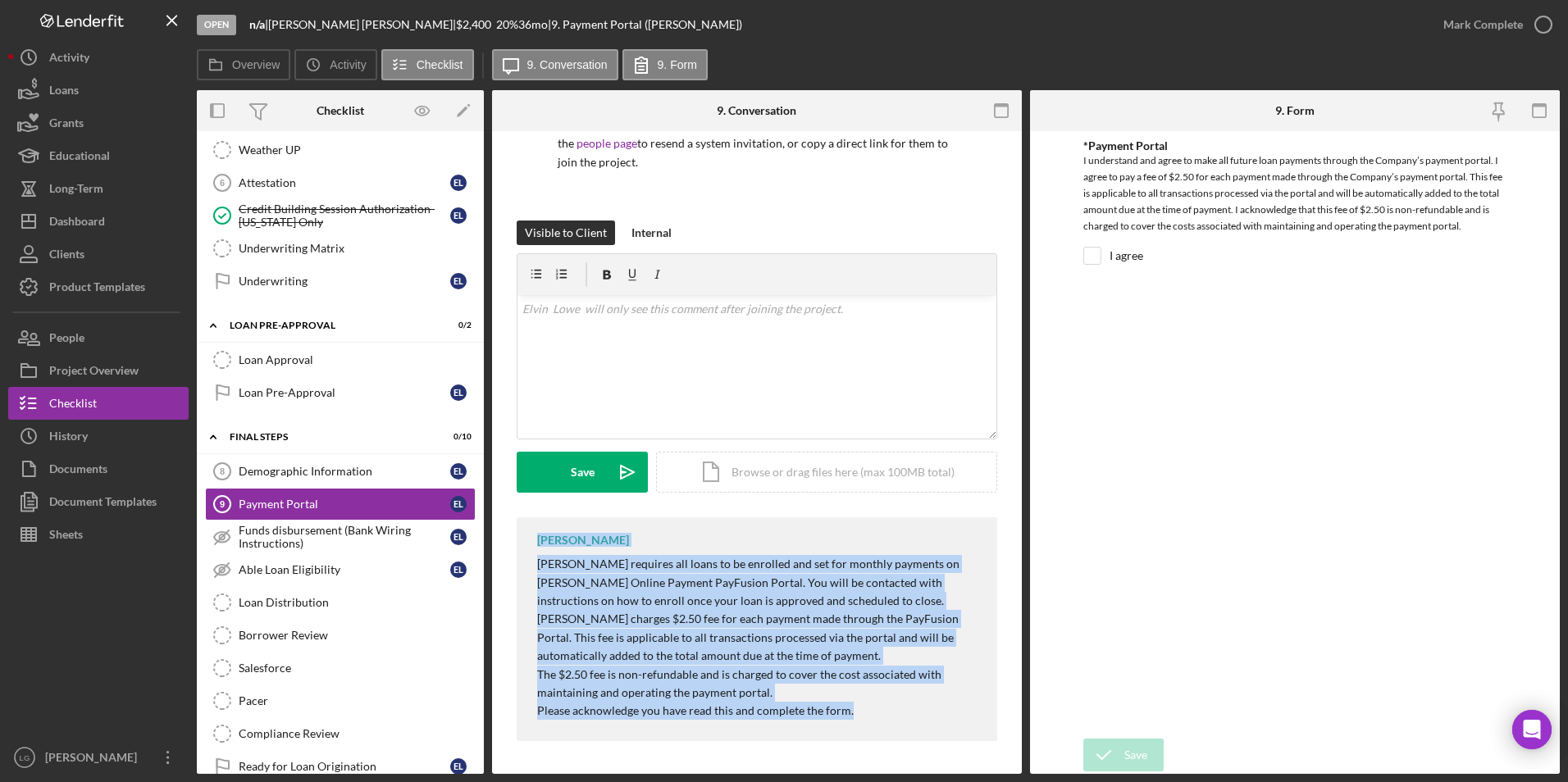
drag, startPoint x: 540, startPoint y: 539, endPoint x: 912, endPoint y: 745, distance: 425.2
click at [912, 745] on div "LaTrisha Gandy Justine Petersen requires all loans to be enrolled and set for m…" at bounding box center [757, 633] width 480 height 232
drag, startPoint x: 912, startPoint y: 745, endPoint x: 701, endPoint y: 632, distance: 239.4
copy div "LaTrisha Gandy Justine Petersen requires all loans to be enrolled and set for m…"
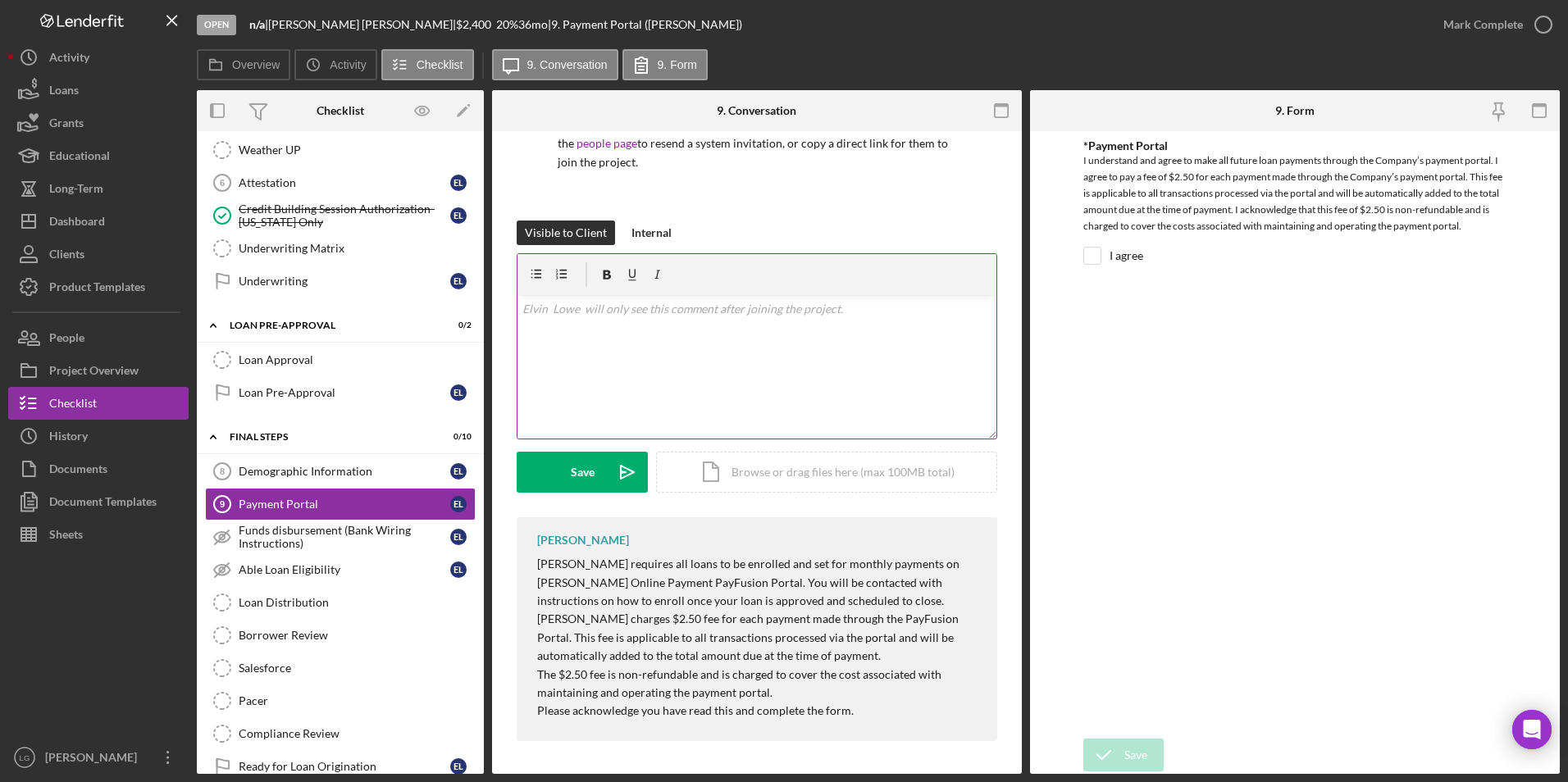
click at [662, 354] on div "v Color teal Color pink Remove color Add row above Add row below Add column bef…" at bounding box center [757, 366] width 479 height 144
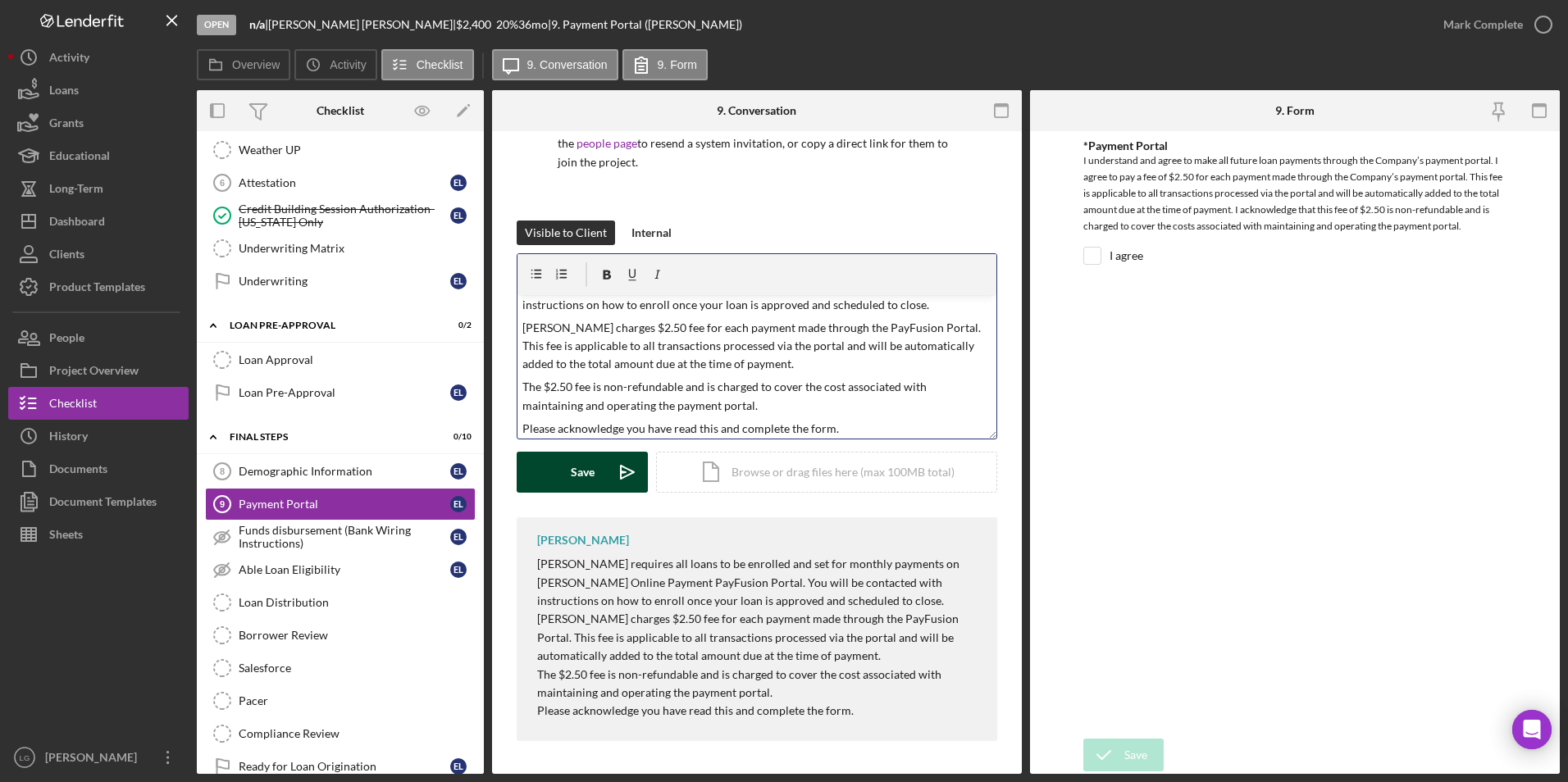
click at [586, 481] on div "Save" at bounding box center [582, 472] width 24 height 41
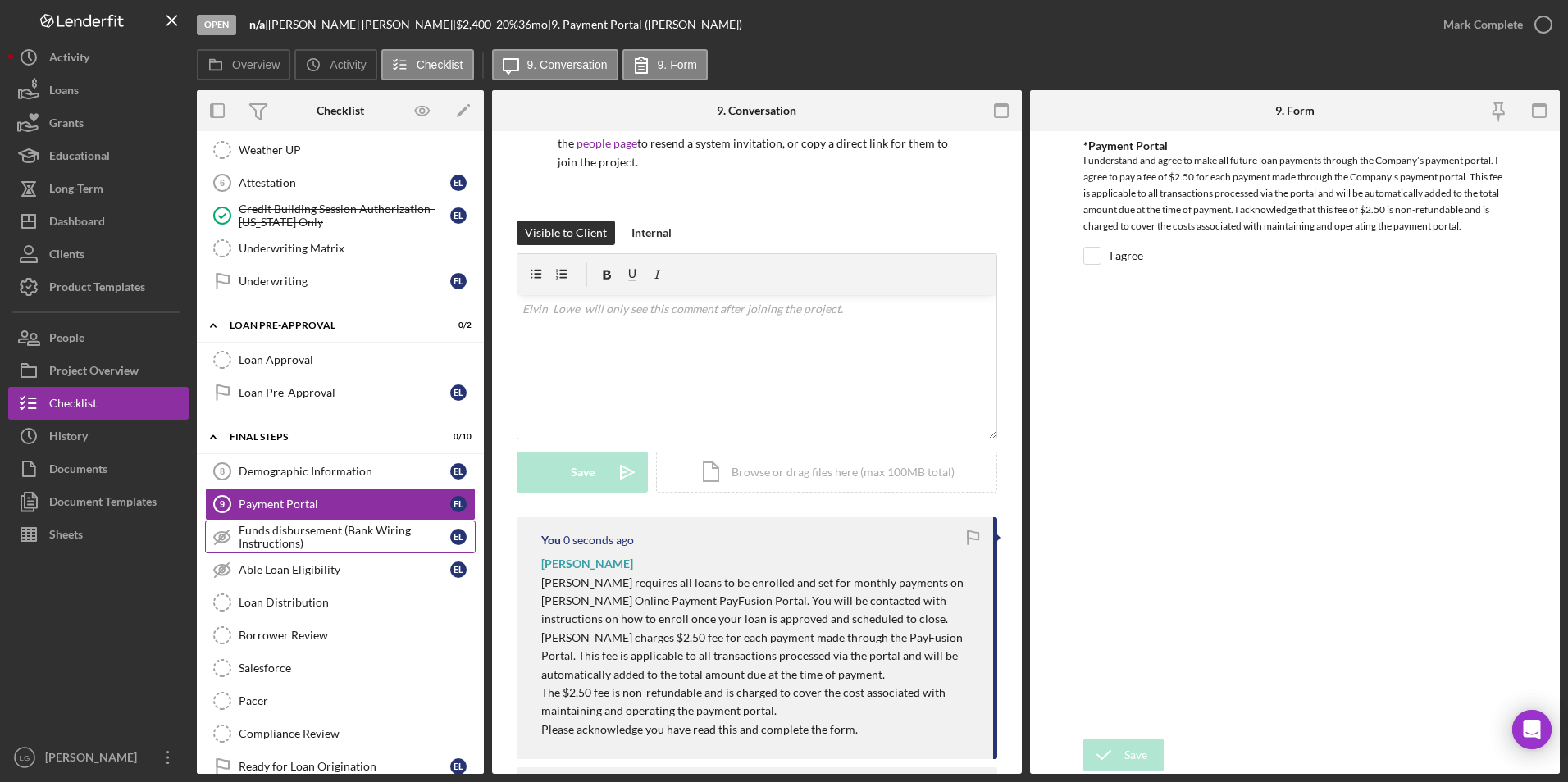
scroll to position [0, 0]
click at [312, 538] on div "Funds disbursement (Bank Wiring Instructions)" at bounding box center [344, 536] width 212 height 26
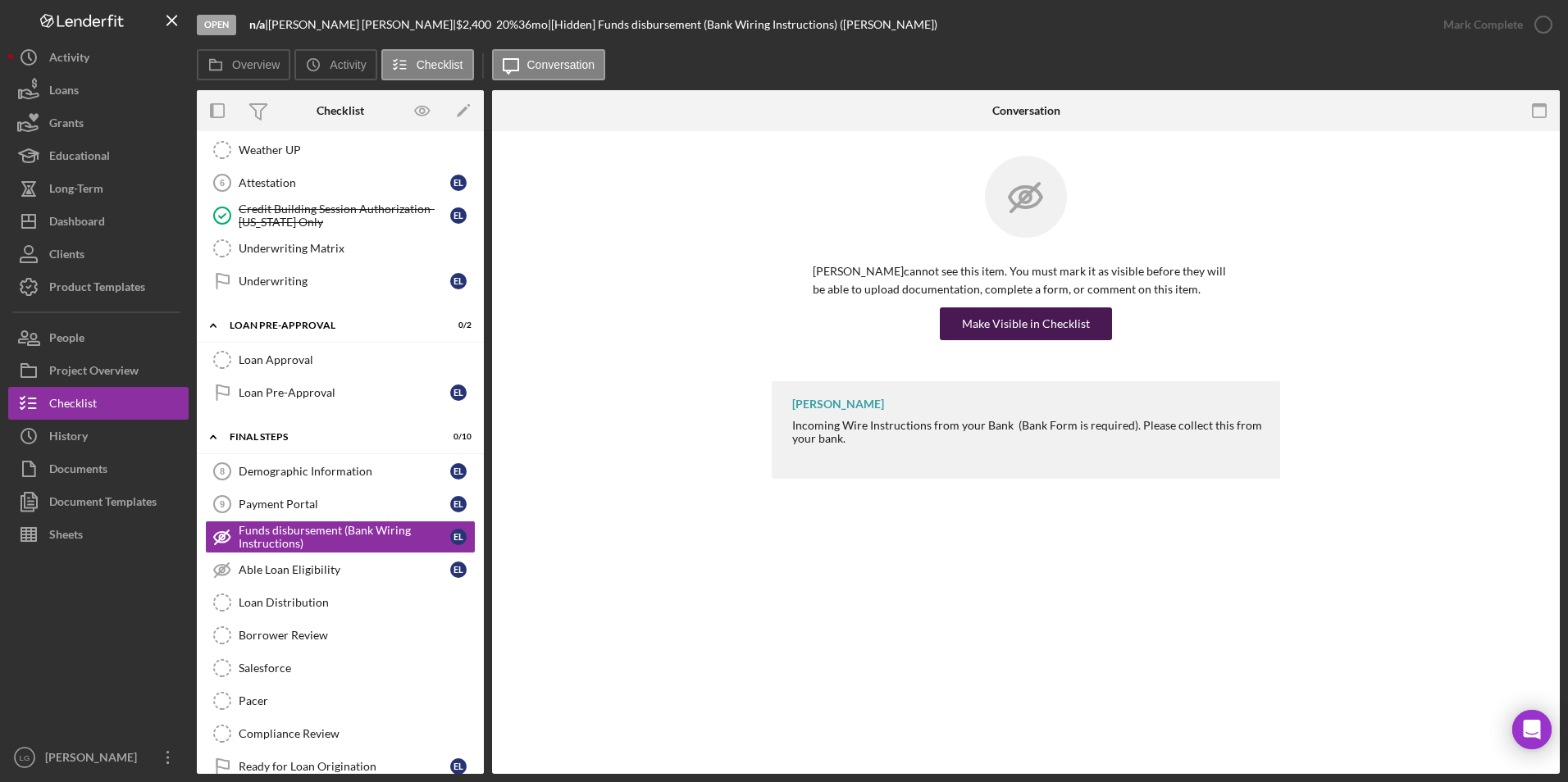
click at [970, 314] on div "Make Visible in Checklist" at bounding box center [1025, 324] width 128 height 33
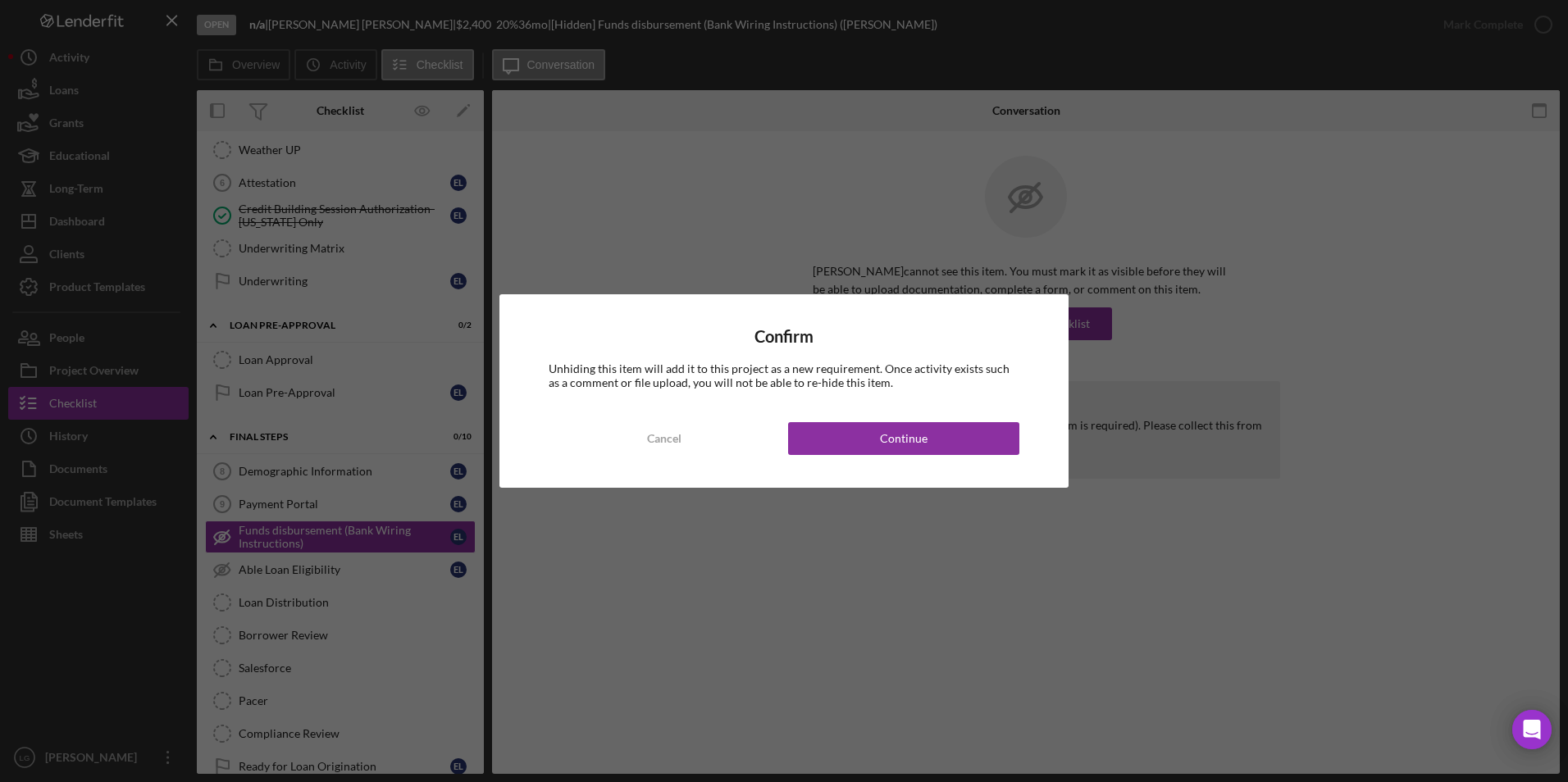
click at [912, 463] on div "Confirm Unhiding this item will add it to this project as a new requirement. On…" at bounding box center [783, 390] width 569 height 193
click at [921, 450] on div "Continue" at bounding box center [904, 439] width 48 height 33
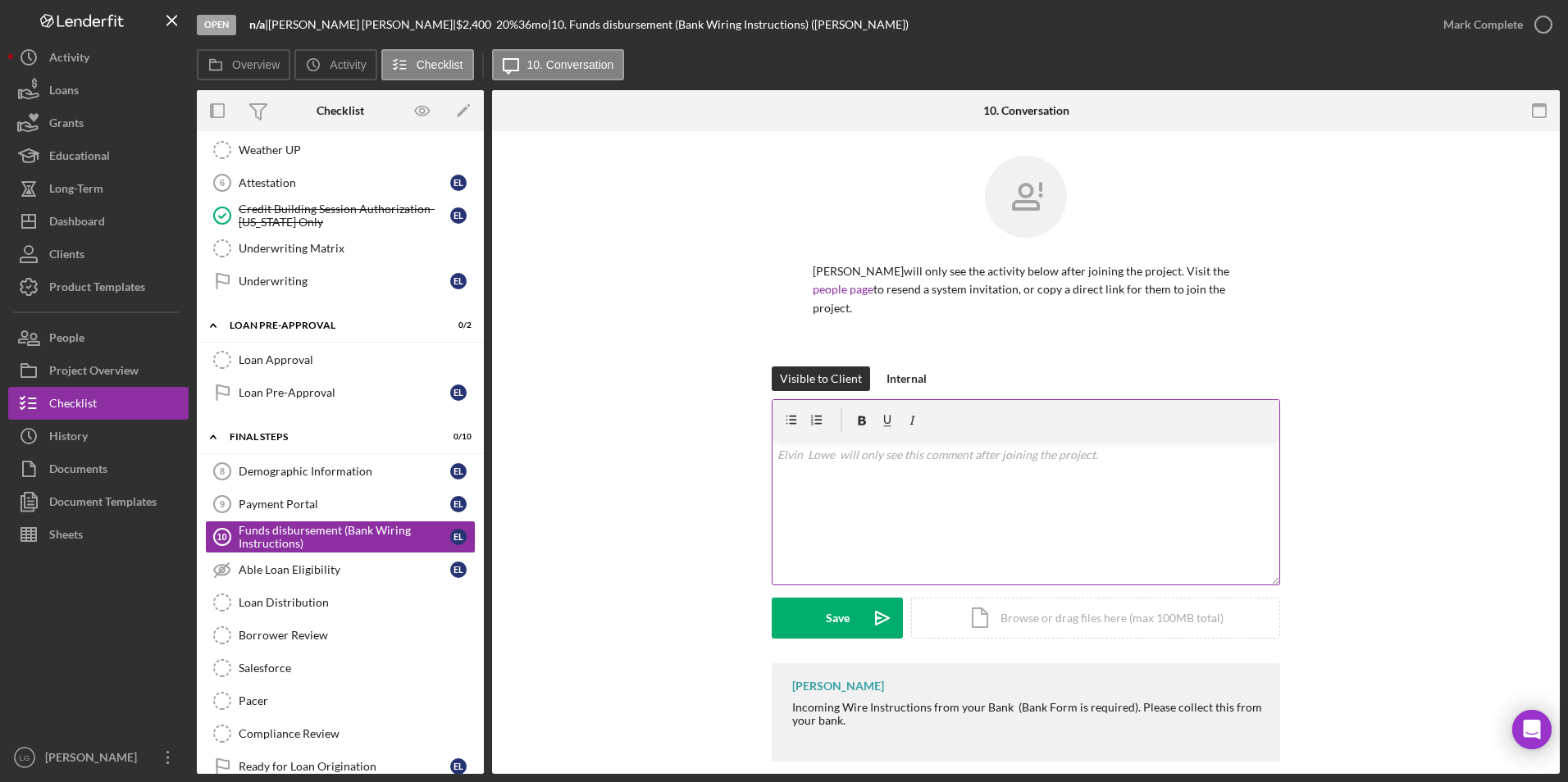
scroll to position [2, 0]
drag, startPoint x: 783, startPoint y: 668, endPoint x: 887, endPoint y: 703, distance: 109.7
click at [887, 703] on div "LaTrisha Gandy Incoming Wire Instructions from your Bank (Bank Form is required…" at bounding box center [1025, 710] width 508 height 98
drag, startPoint x: 887, startPoint y: 703, endPoint x: 863, endPoint y: 683, distance: 31.2
copy div "LaTrisha Gandy Incoming Wire Instructions from your Bank (Bank Form is required…"
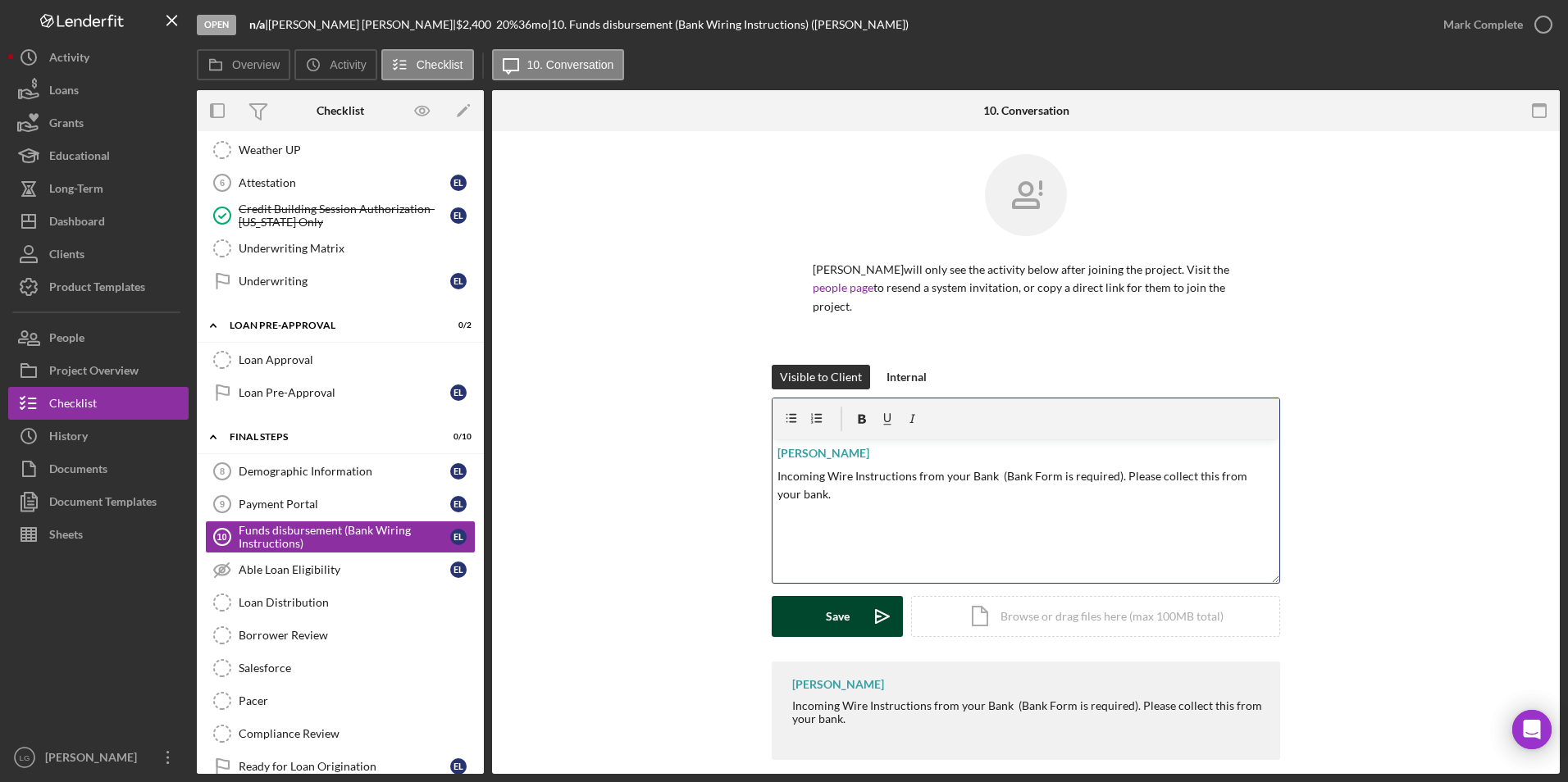
click at [847, 596] on button "Save Icon/icon-invite-send" at bounding box center [837, 616] width 131 height 41
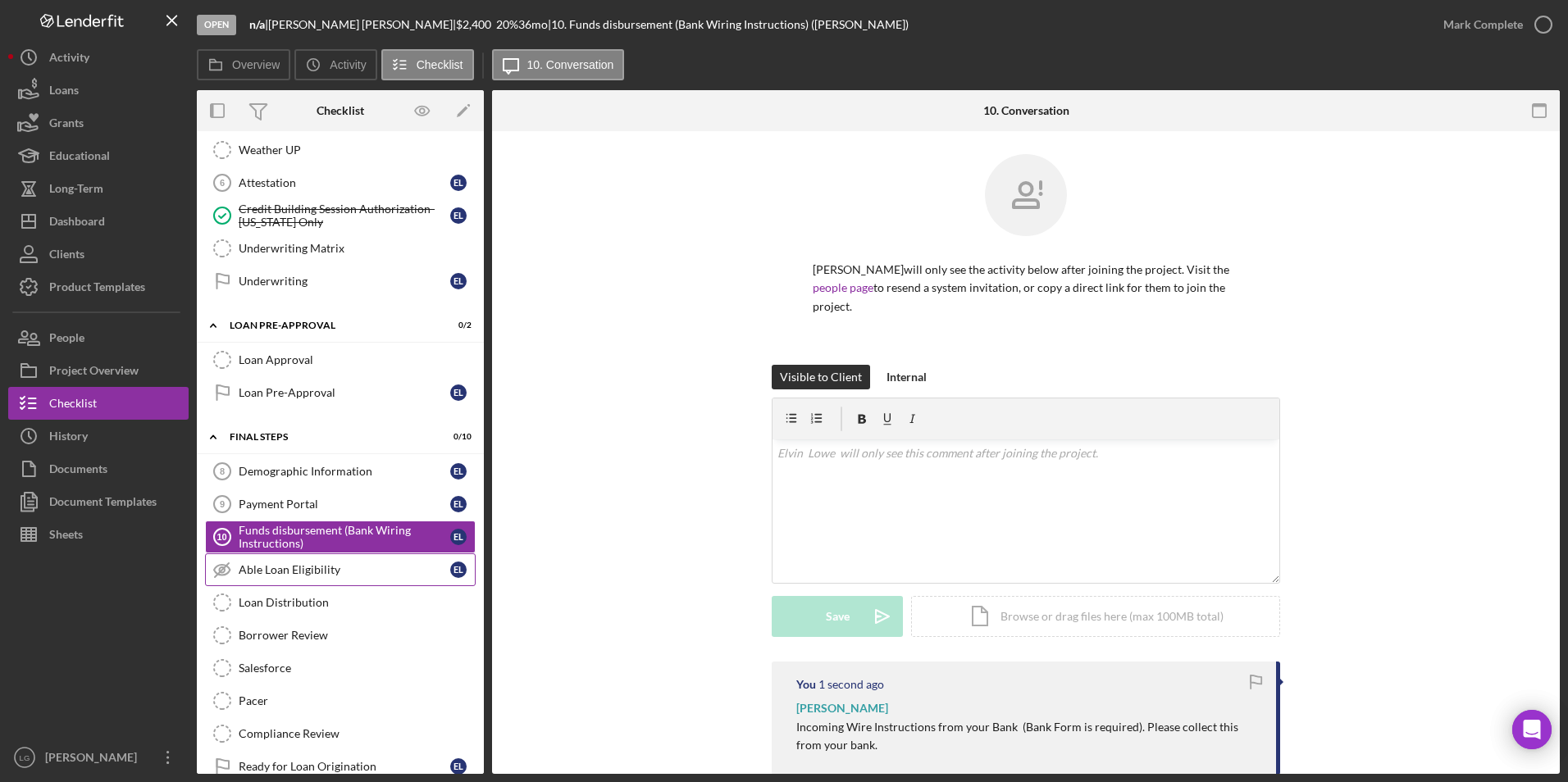
scroll to position [738, 0]
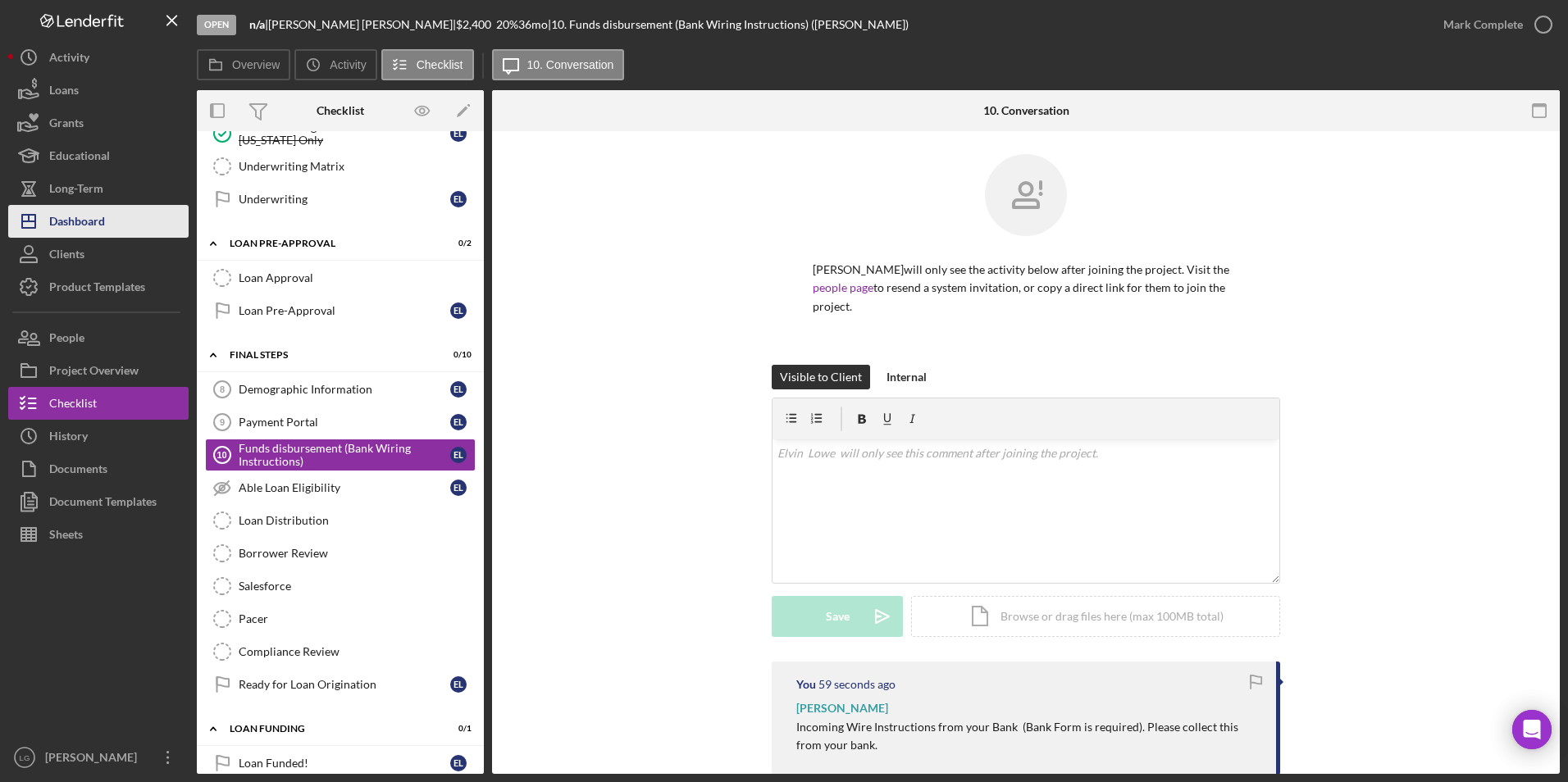
click at [128, 224] on button "Icon/Dashboard Dashboard" at bounding box center [99, 221] width 180 height 33
